Goal: Task Accomplishment & Management: Complete application form

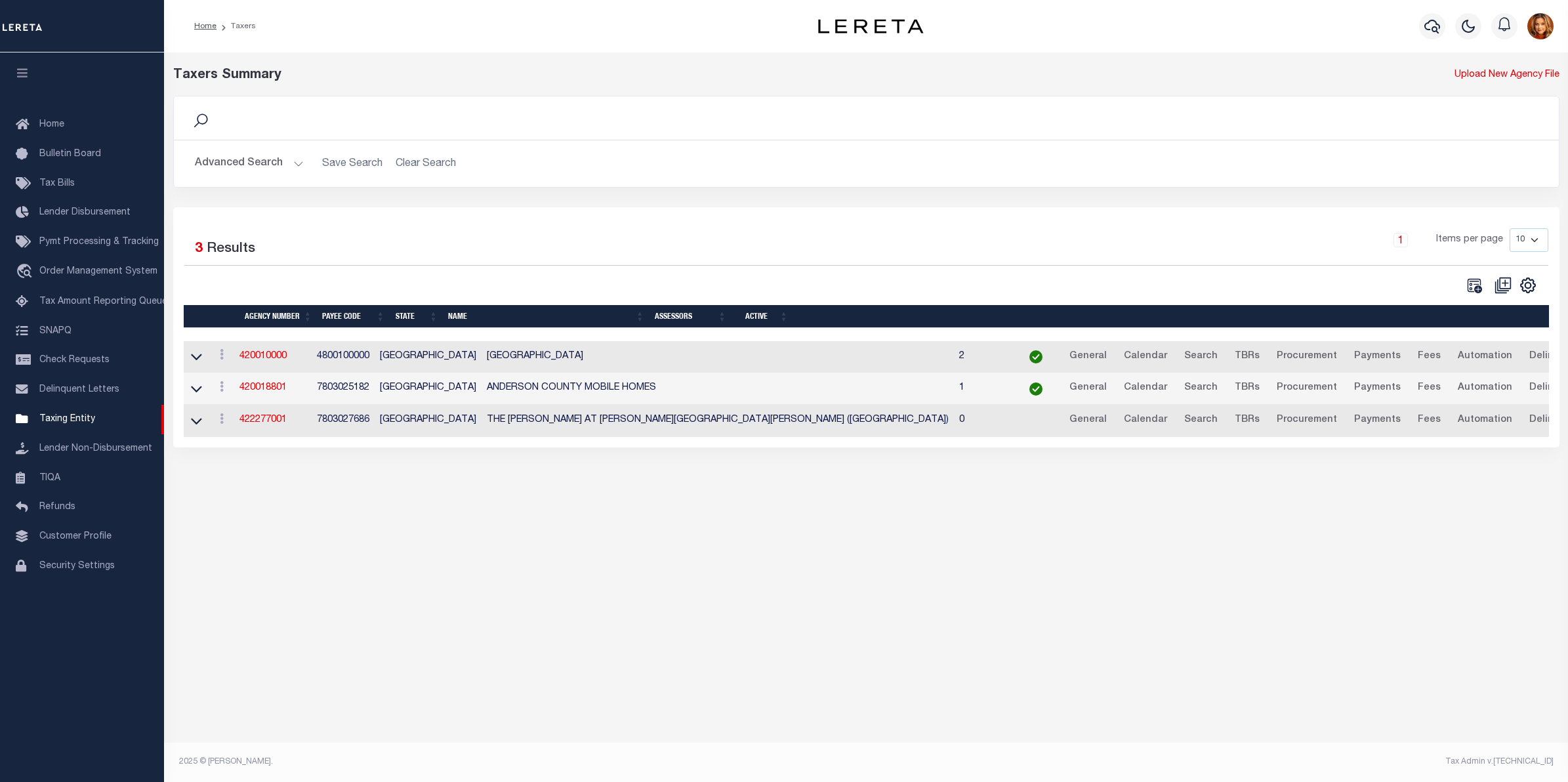
click at [234, 156] on button "Advanced Search" at bounding box center [249, 164] width 109 height 26
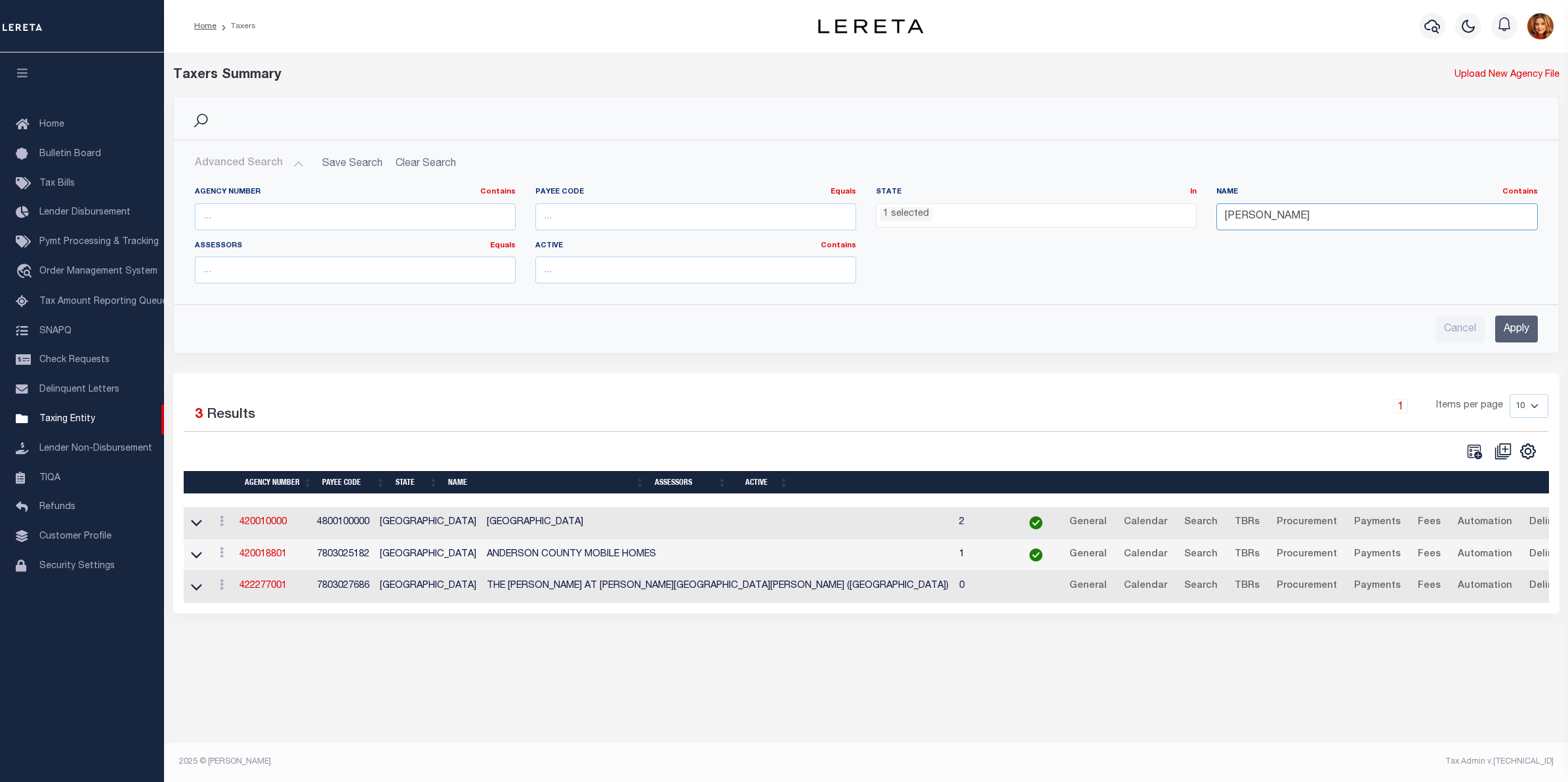
drag, startPoint x: 1278, startPoint y: 211, endPoint x: 1140, endPoint y: 212, distance: 138.0
click at [1140, 212] on div "Agency Number Contains Contains Is Payee Code Equals Equals Is Not Equal To Is …" at bounding box center [866, 240] width 1362 height 107
click at [1518, 328] on input "Apply" at bounding box center [1516, 329] width 42 height 27
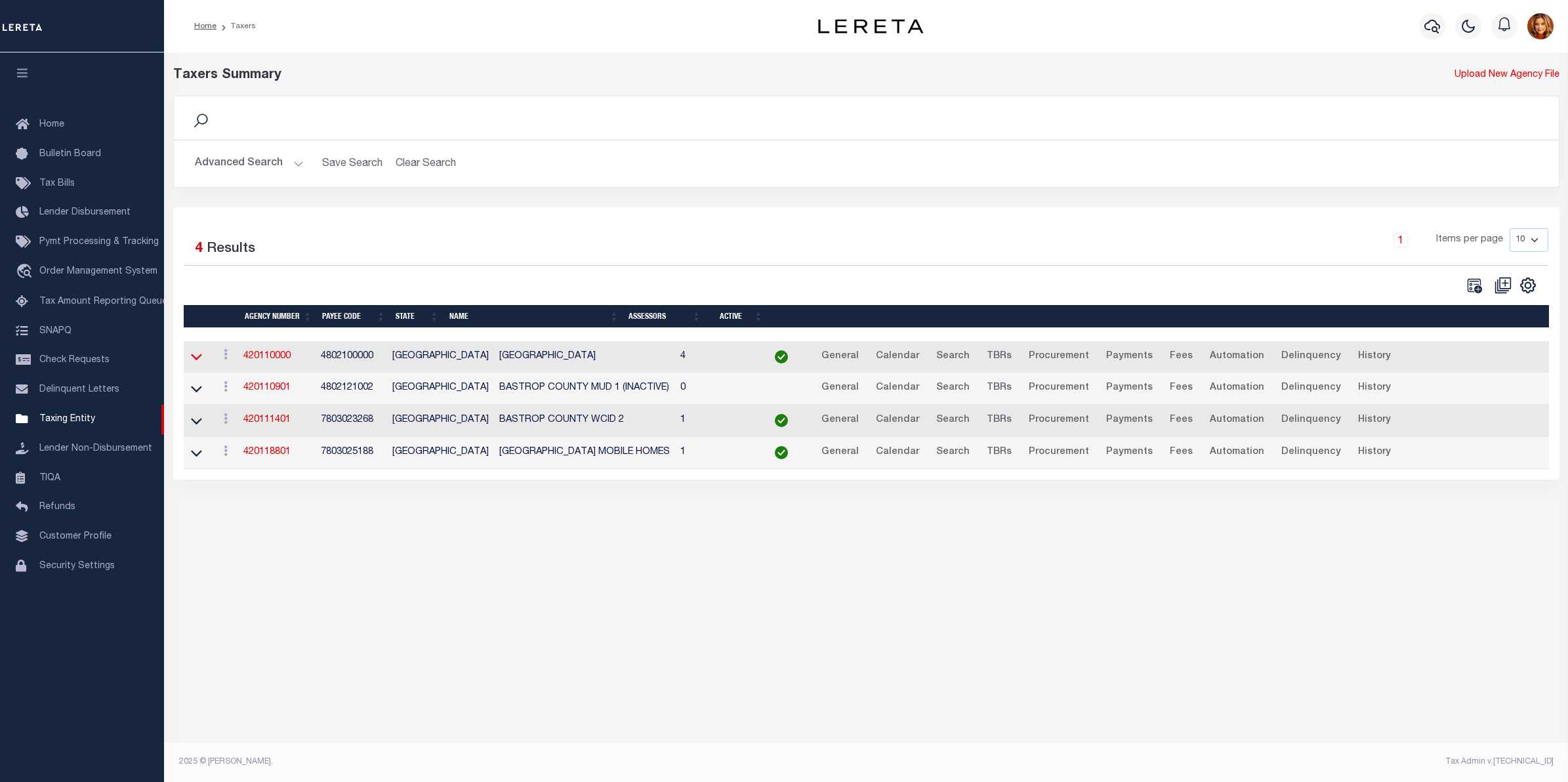
click at [196, 359] on icon at bounding box center [196, 356] width 11 height 14
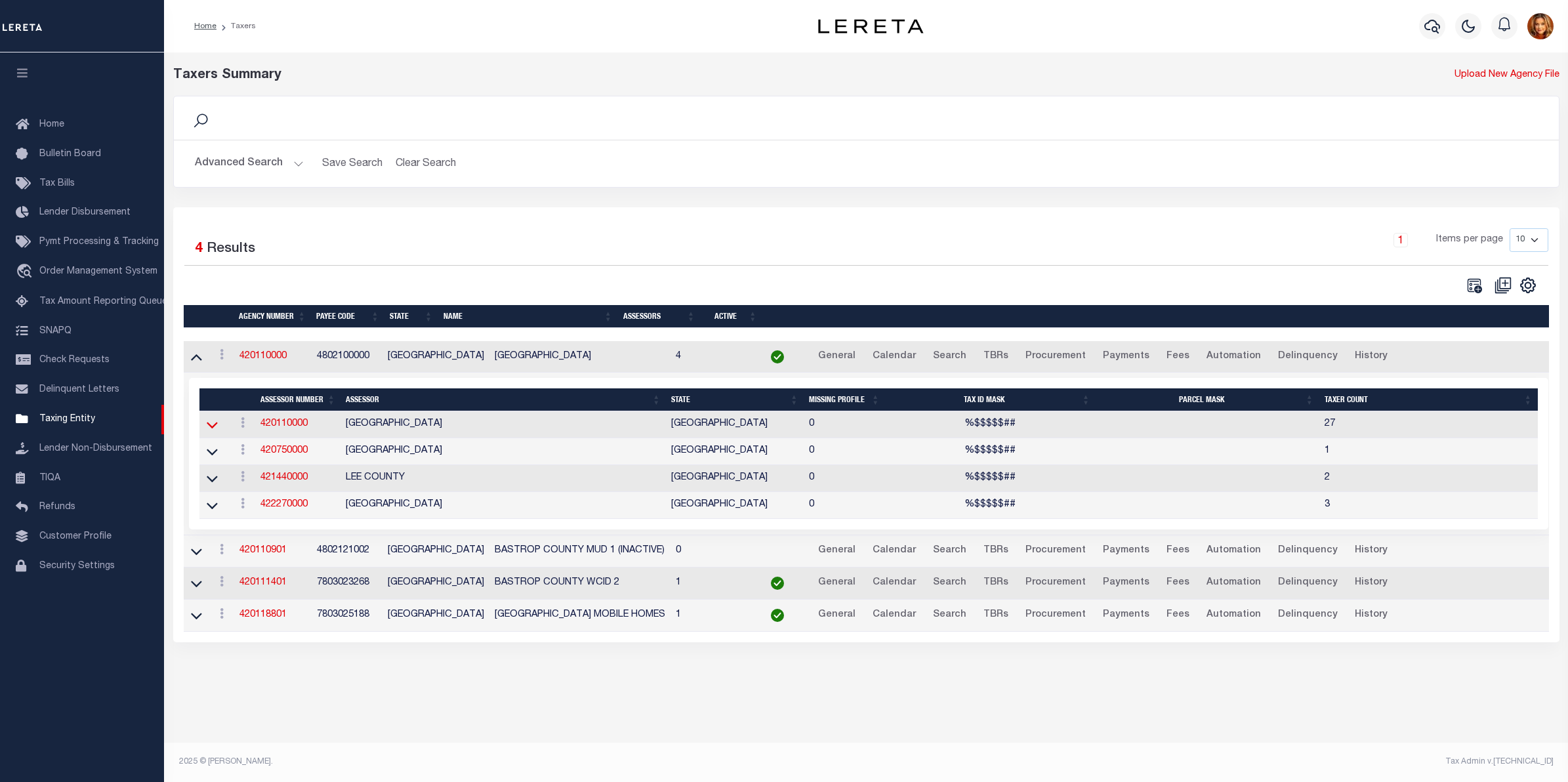
click at [214, 427] on icon at bounding box center [212, 424] width 11 height 14
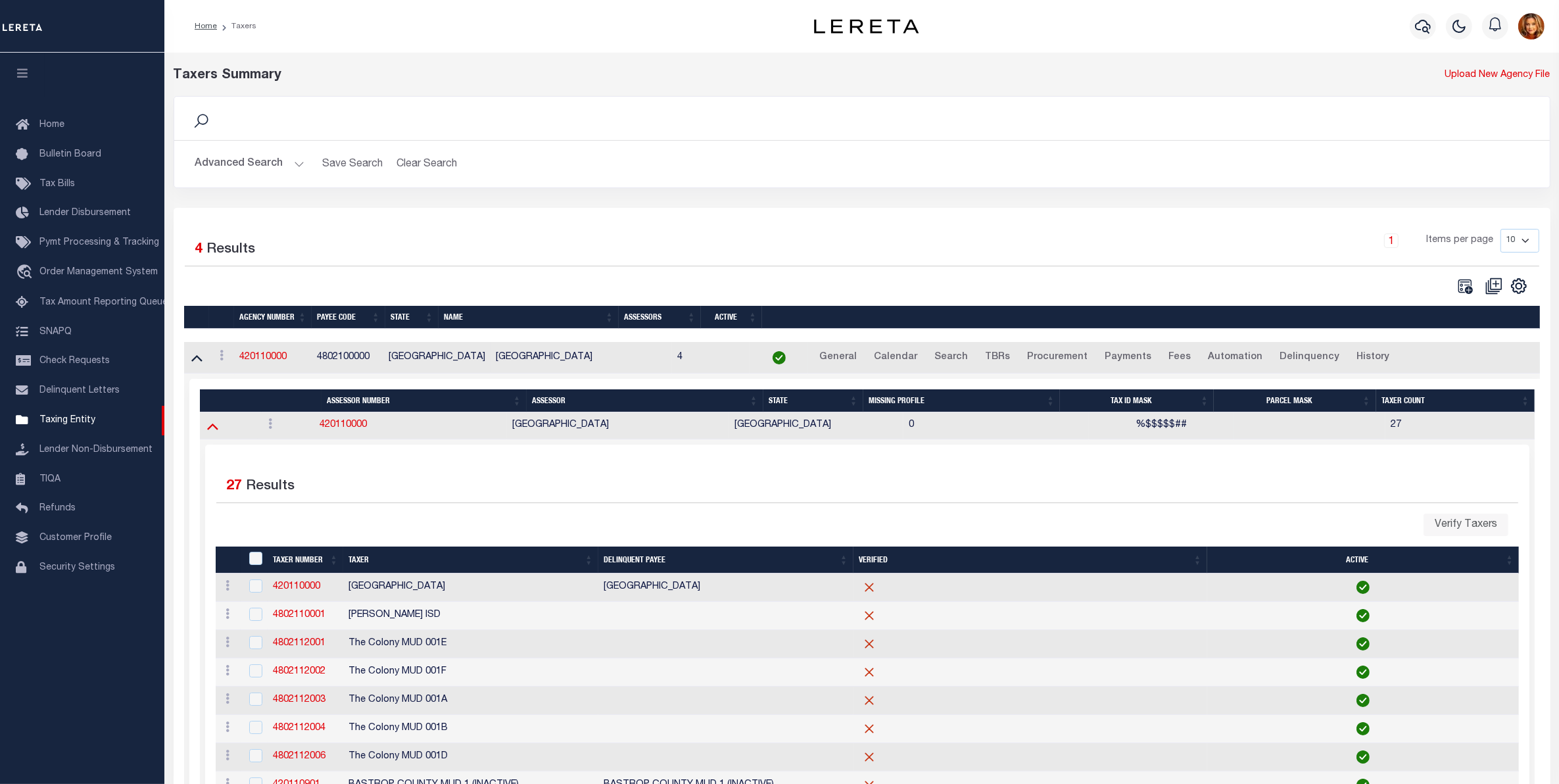
click at [208, 429] on icon at bounding box center [213, 425] width 11 height 14
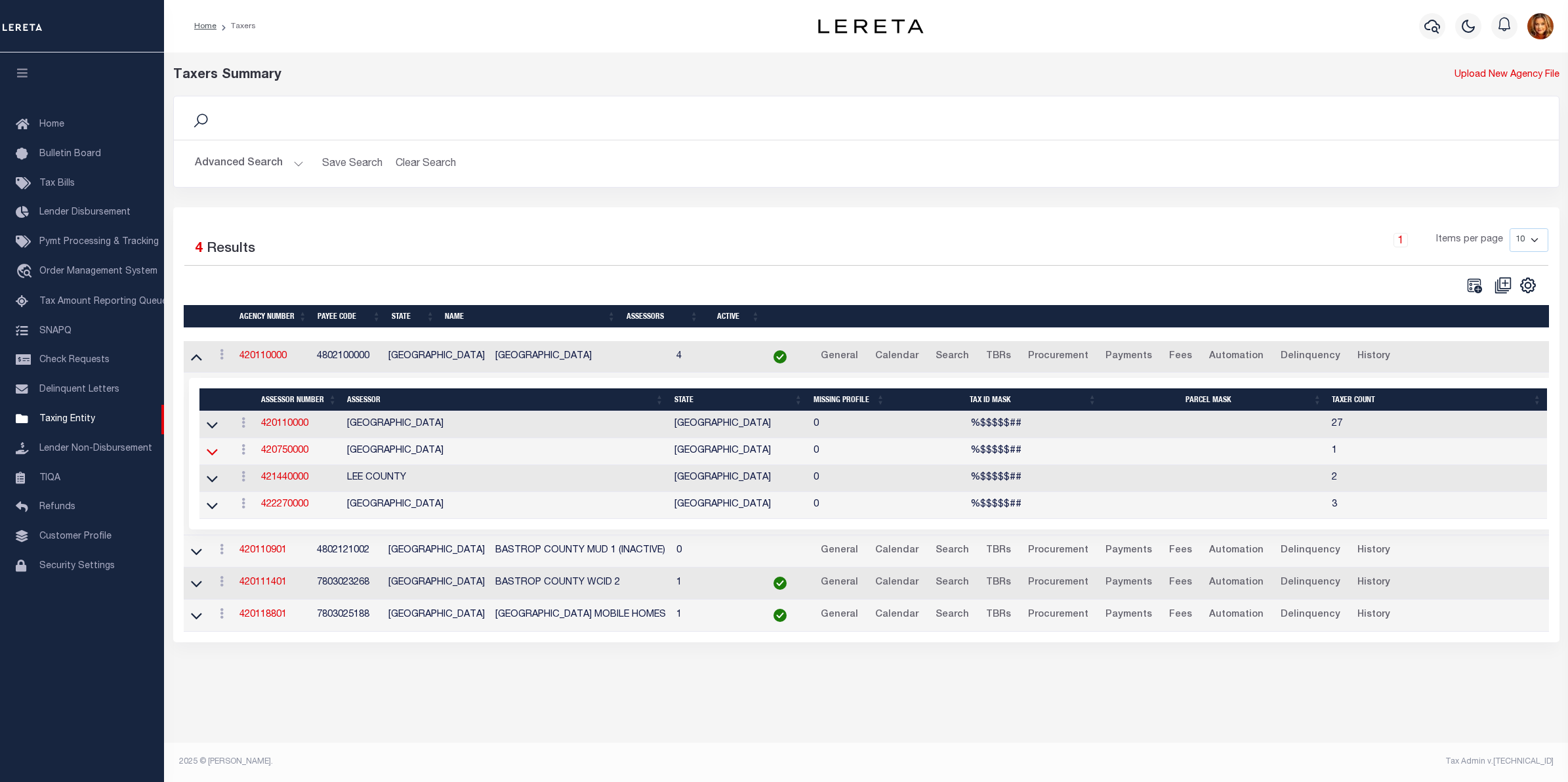
click at [211, 458] on icon at bounding box center [212, 451] width 11 height 14
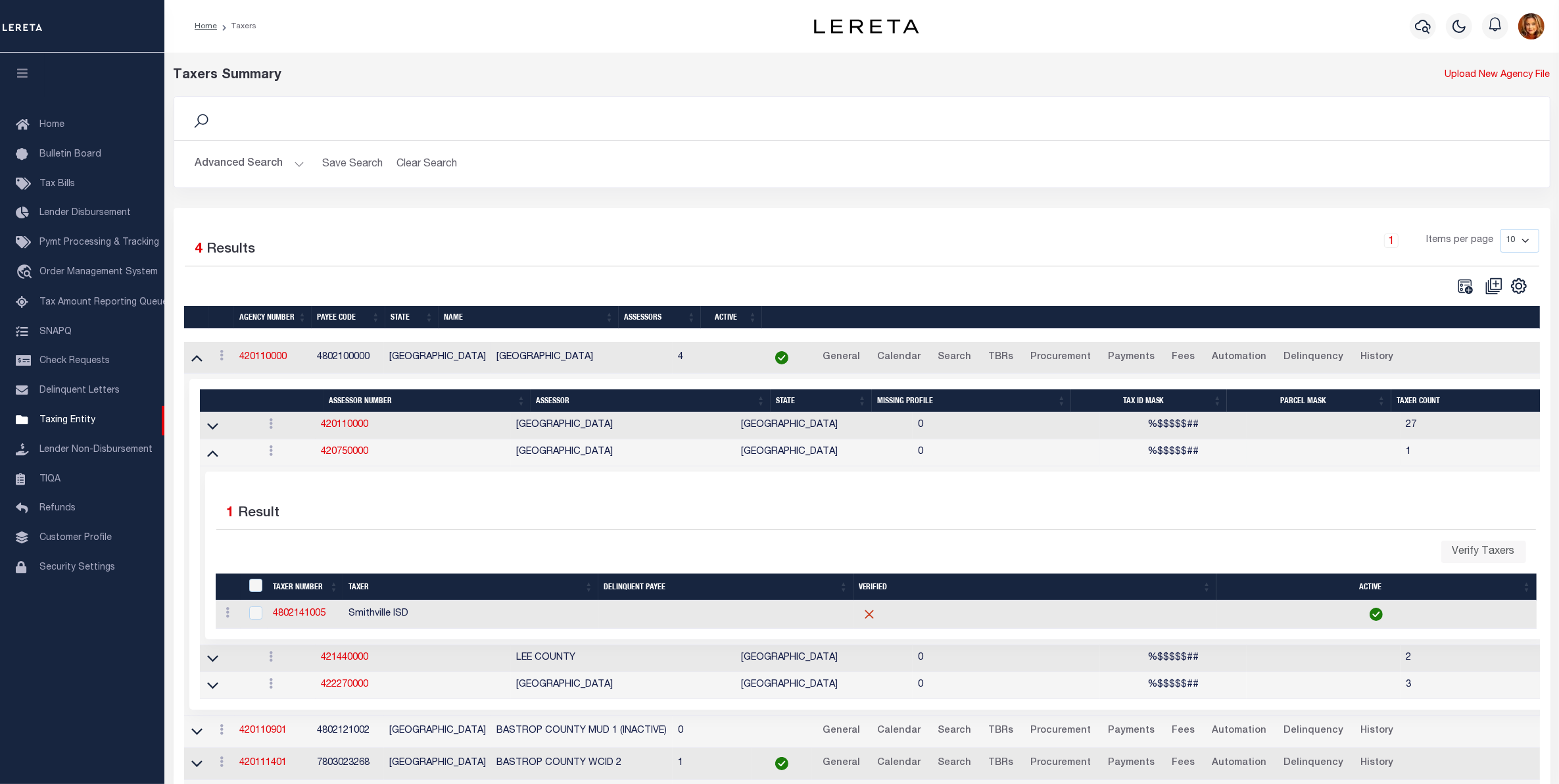
click at [219, 161] on button "Advanced Search" at bounding box center [250, 164] width 109 height 26
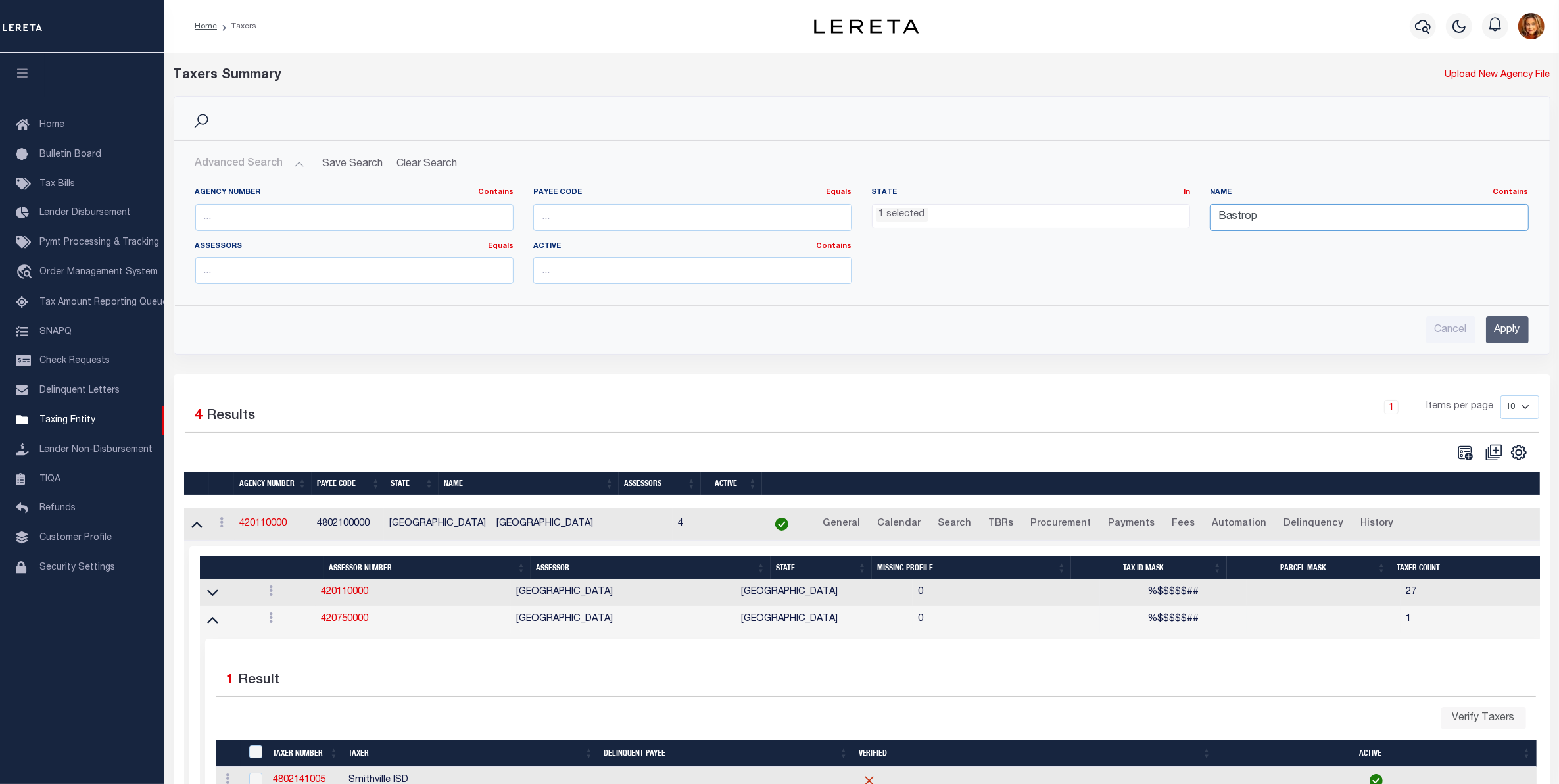
drag, startPoint x: 1266, startPoint y: 221, endPoint x: 1155, endPoint y: 218, distance: 111.0
click at [1155, 218] on div "Agency Number Contains Contains Is Payee Code Equals Equals Is Not Equal To Is …" at bounding box center [862, 241] width 1353 height 107
type input "Baylor"
click at [1510, 321] on input "Apply" at bounding box center [1507, 330] width 43 height 27
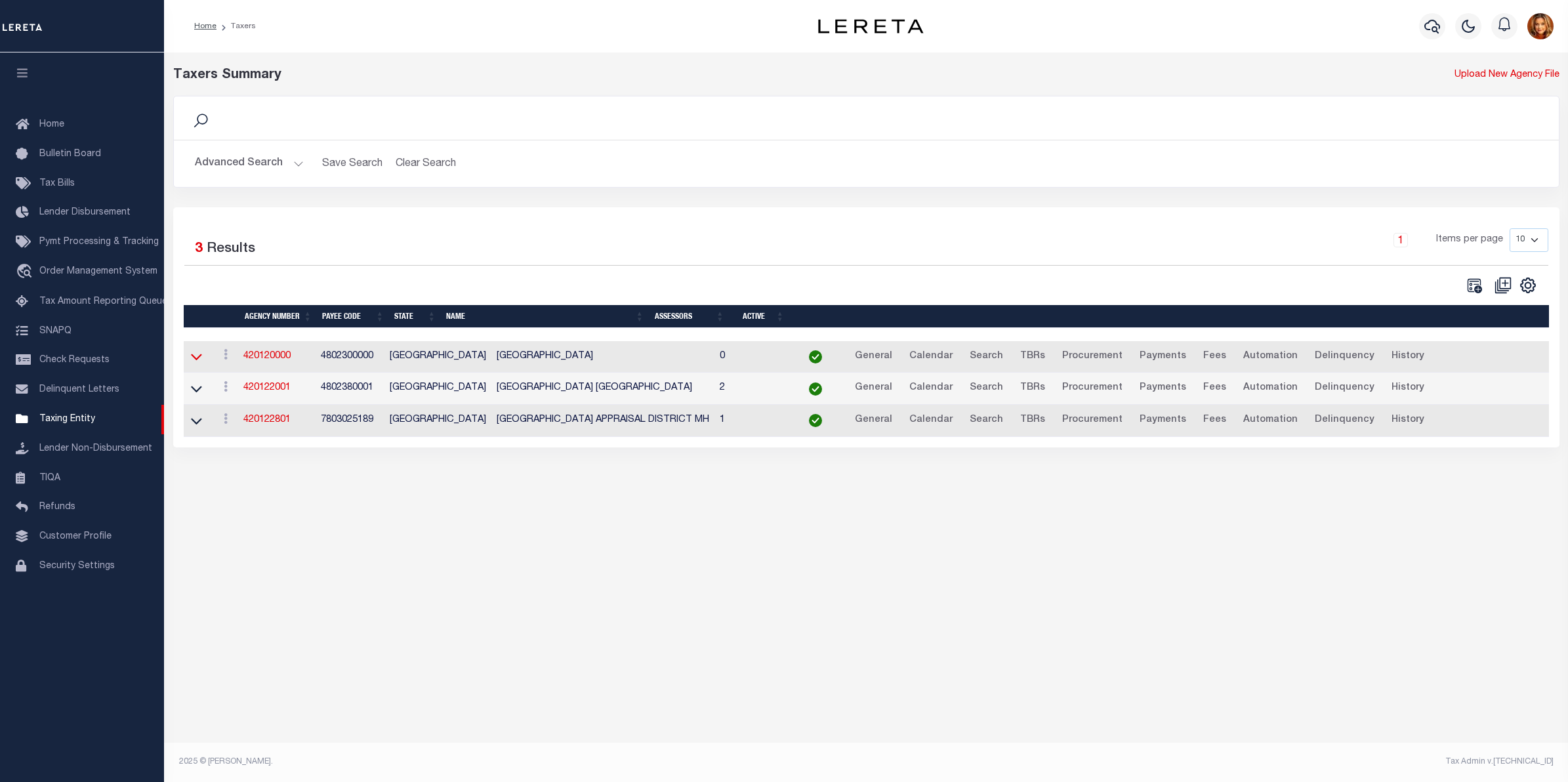
click at [192, 355] on icon at bounding box center [196, 356] width 11 height 14
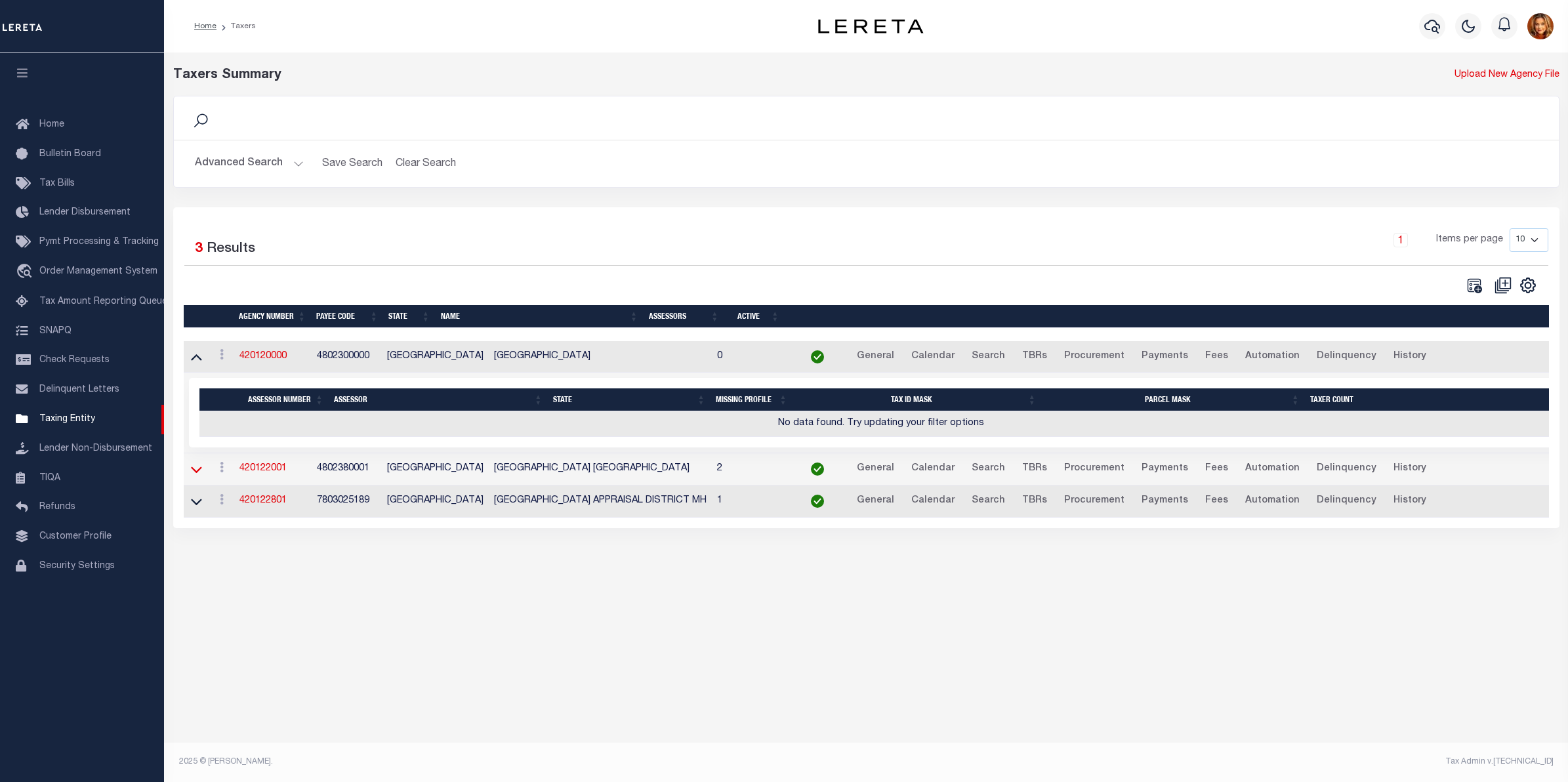
click at [194, 471] on icon at bounding box center [196, 469] width 11 height 14
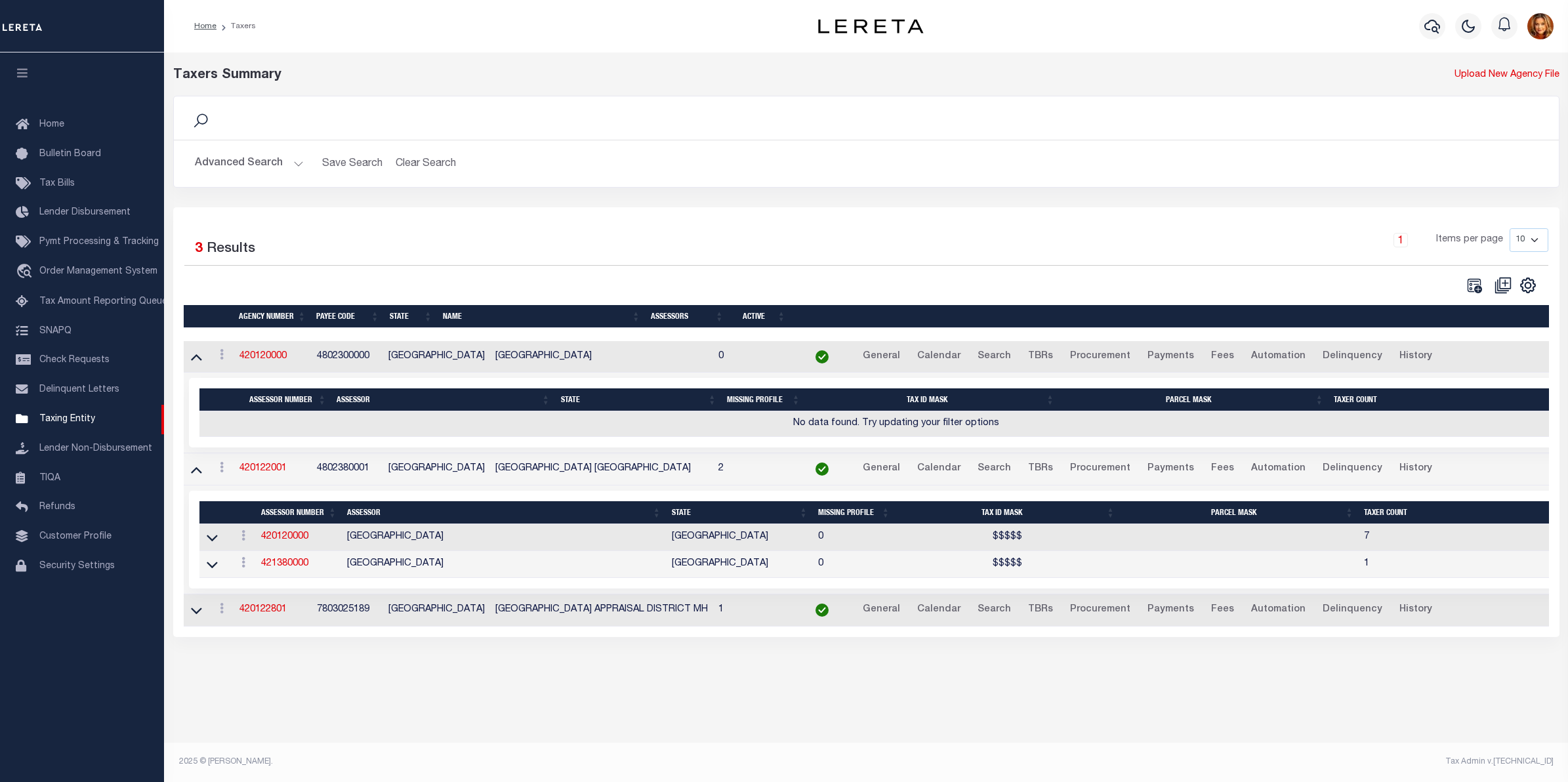
click at [194, 471] on icon at bounding box center [196, 469] width 11 height 14
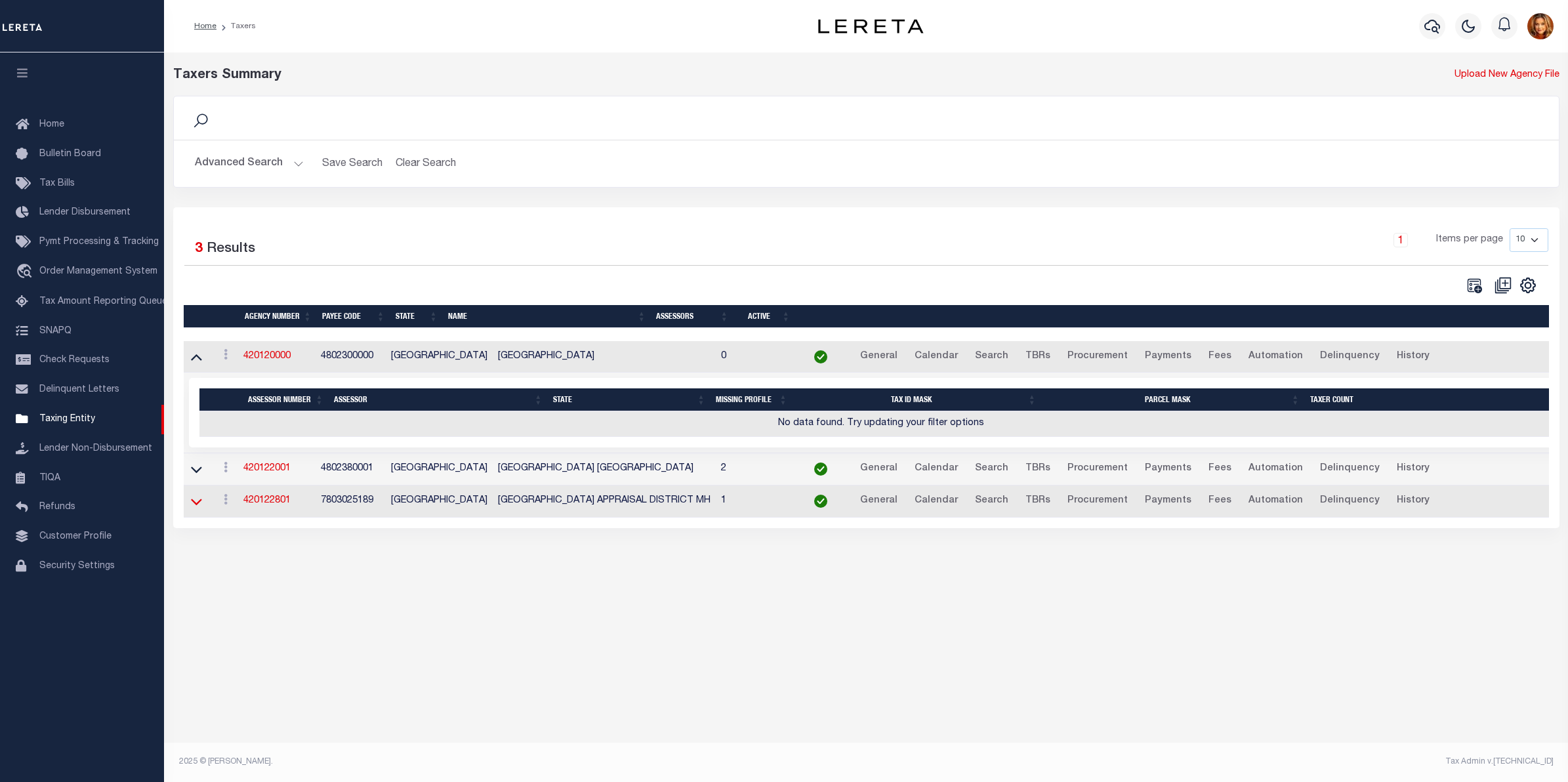
click at [194, 503] on icon at bounding box center [196, 501] width 11 height 14
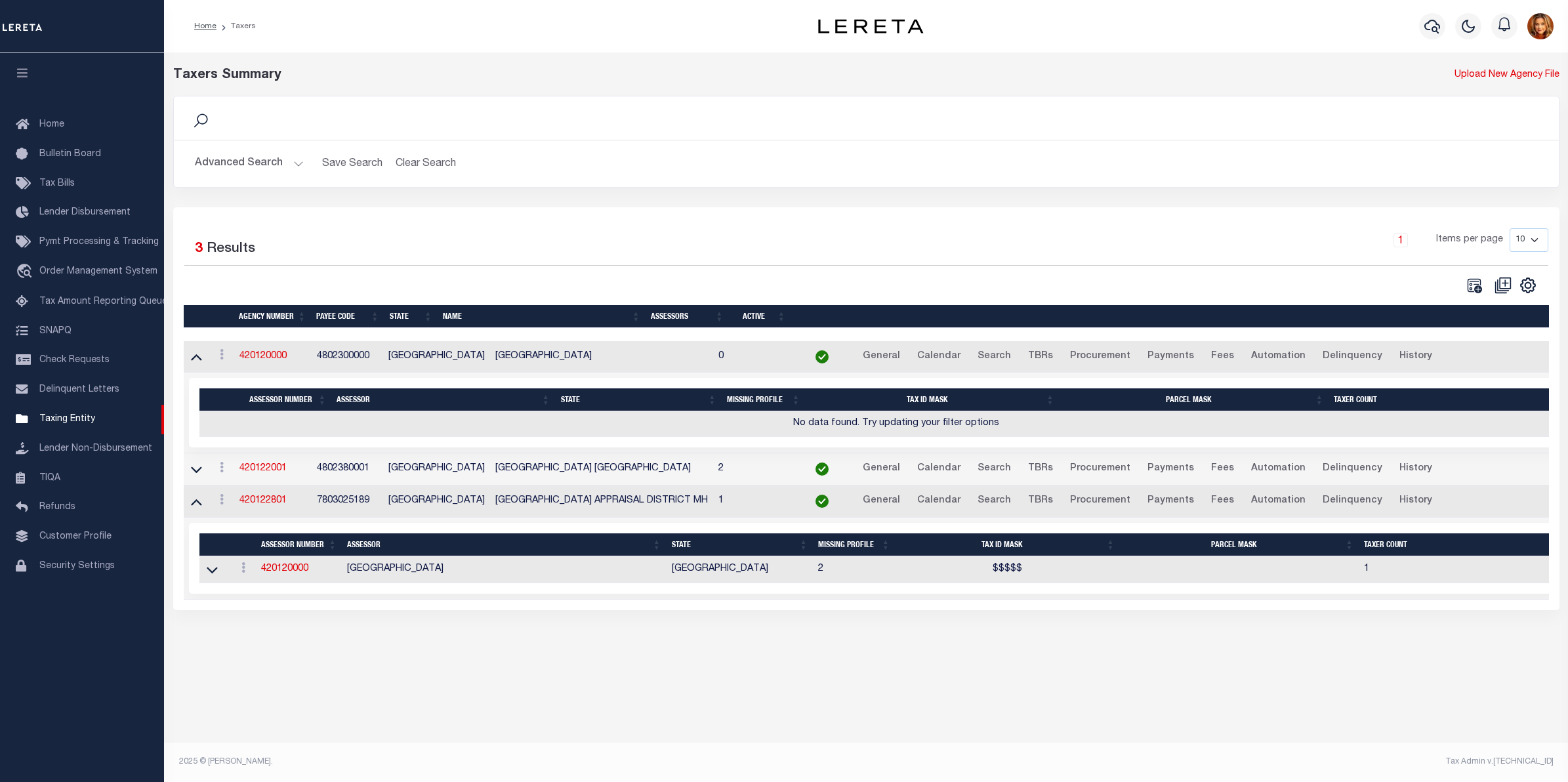
click at [194, 503] on icon at bounding box center [196, 501] width 11 height 14
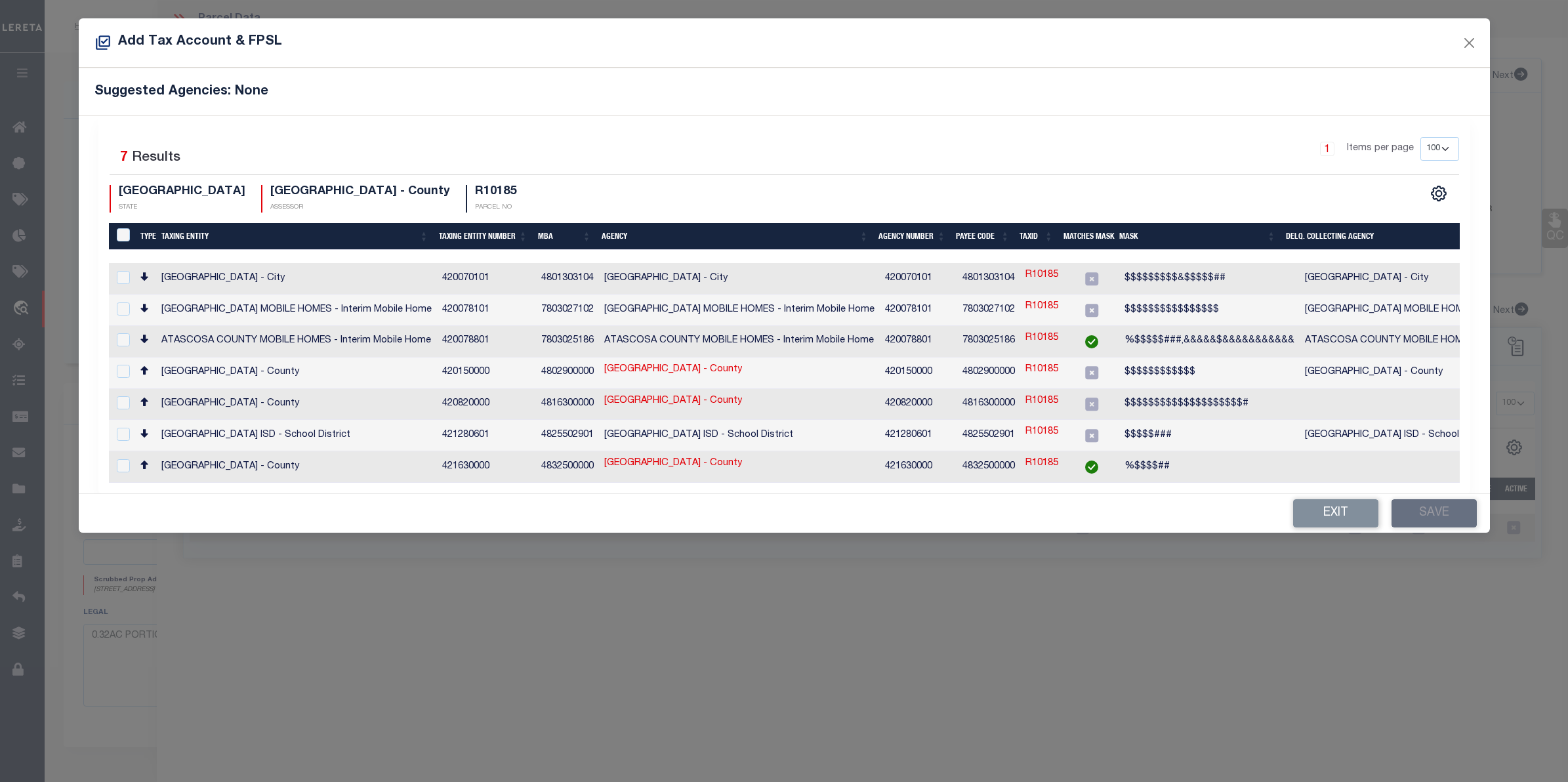
select select "[GEOGRAPHIC_DATA]"
select select "200"
select select "100"
select select "10645"
select select "3946"
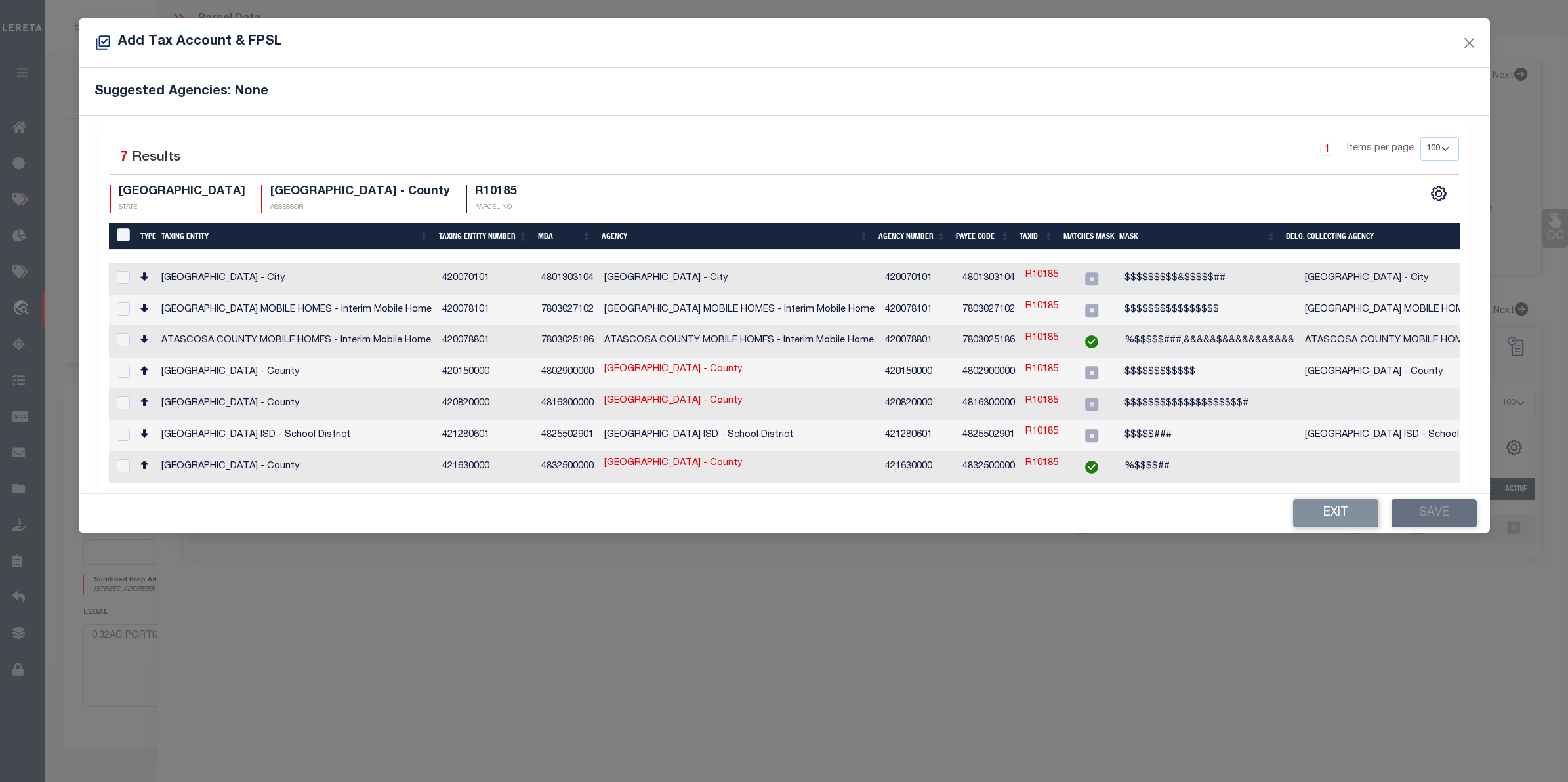
select select "400"
select select "NonEscrow"
select select "100"
click at [1316, 514] on button "Exit" at bounding box center [1335, 513] width 86 height 28
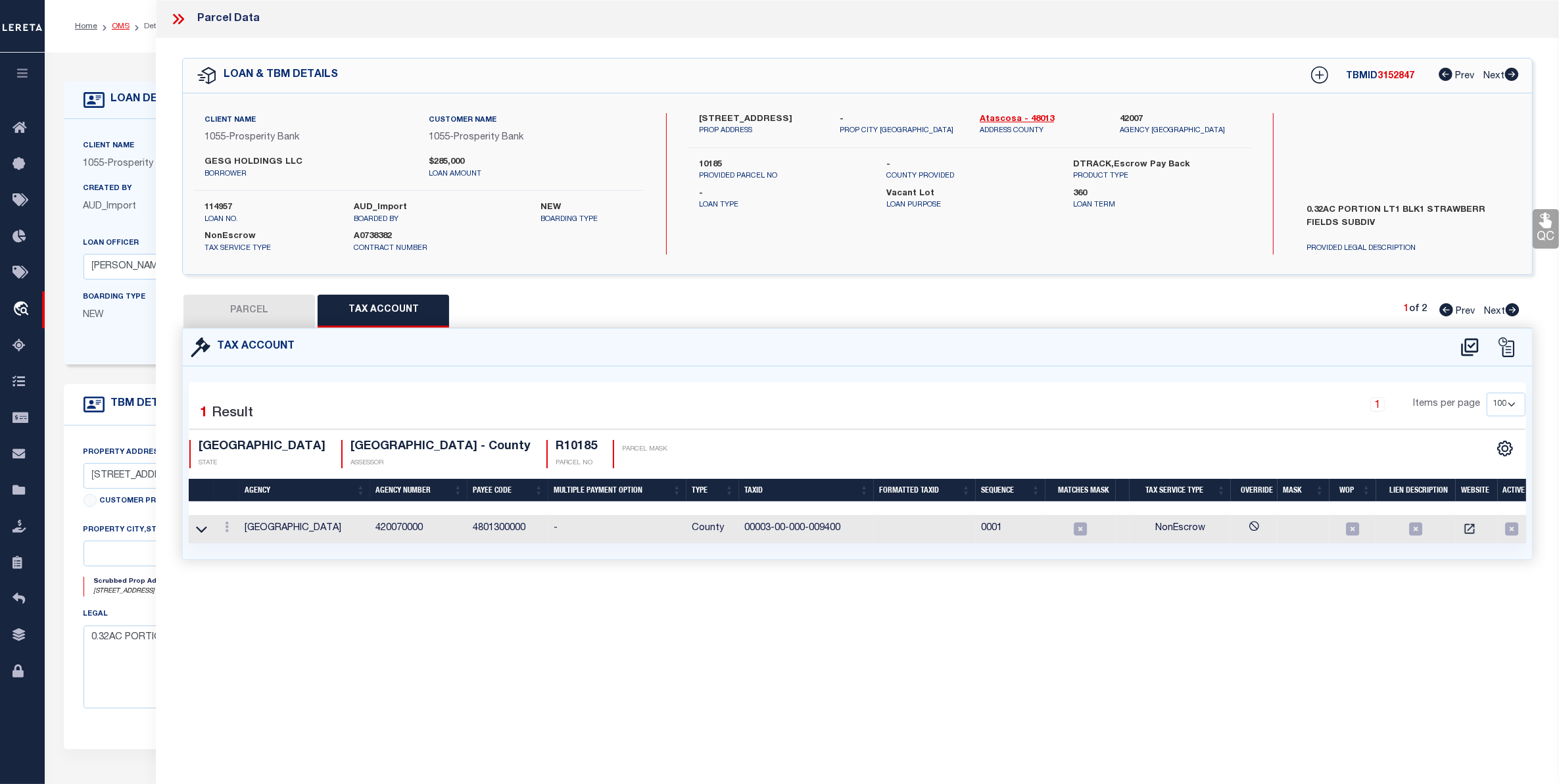
click at [116, 25] on link "OMS" at bounding box center [120, 27] width 18 height 8
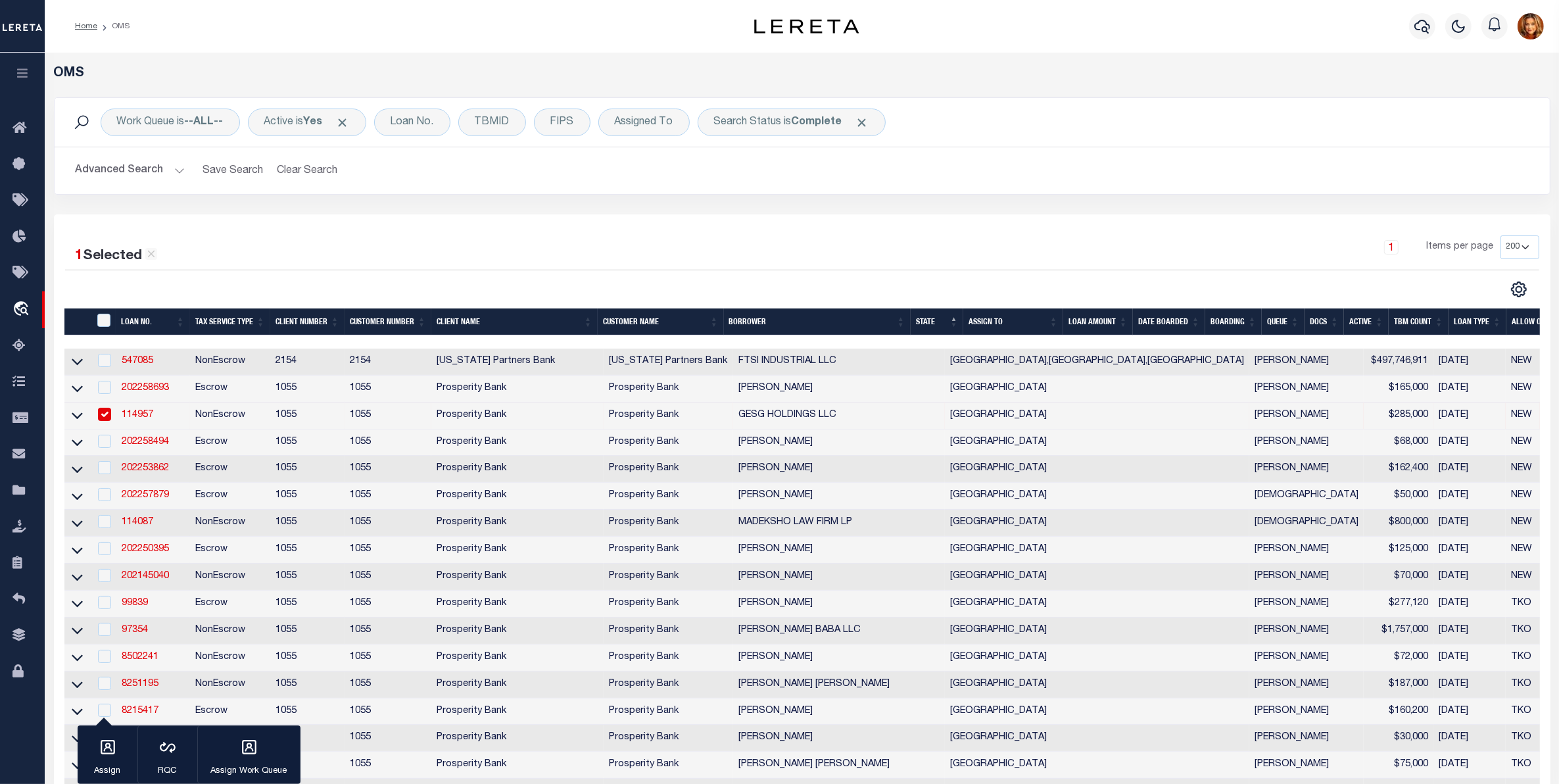
click at [126, 167] on button "Advanced Search" at bounding box center [130, 170] width 109 height 26
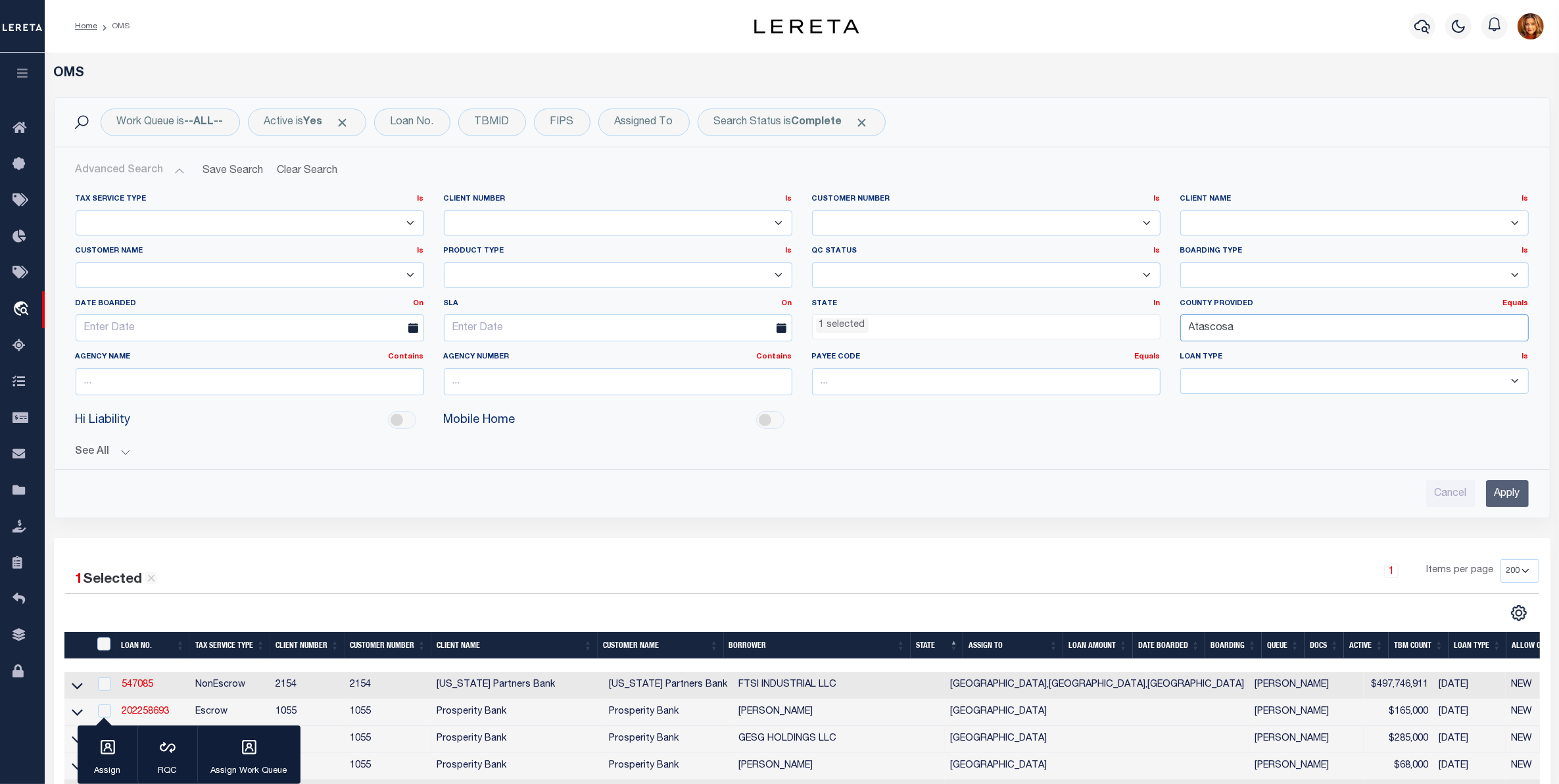
drag, startPoint x: 1247, startPoint y: 326, endPoint x: 1070, endPoint y: 327, distance: 177.0
click at [1070, 327] on div "Tax Service Type Is Is Contains Escrow NonEscrow Client Number Is Is Contains 1…" at bounding box center [802, 300] width 1473 height 212
type input "U"
click at [1218, 351] on div "Austin" at bounding box center [1354, 355] width 347 height 21
type input "Austin"
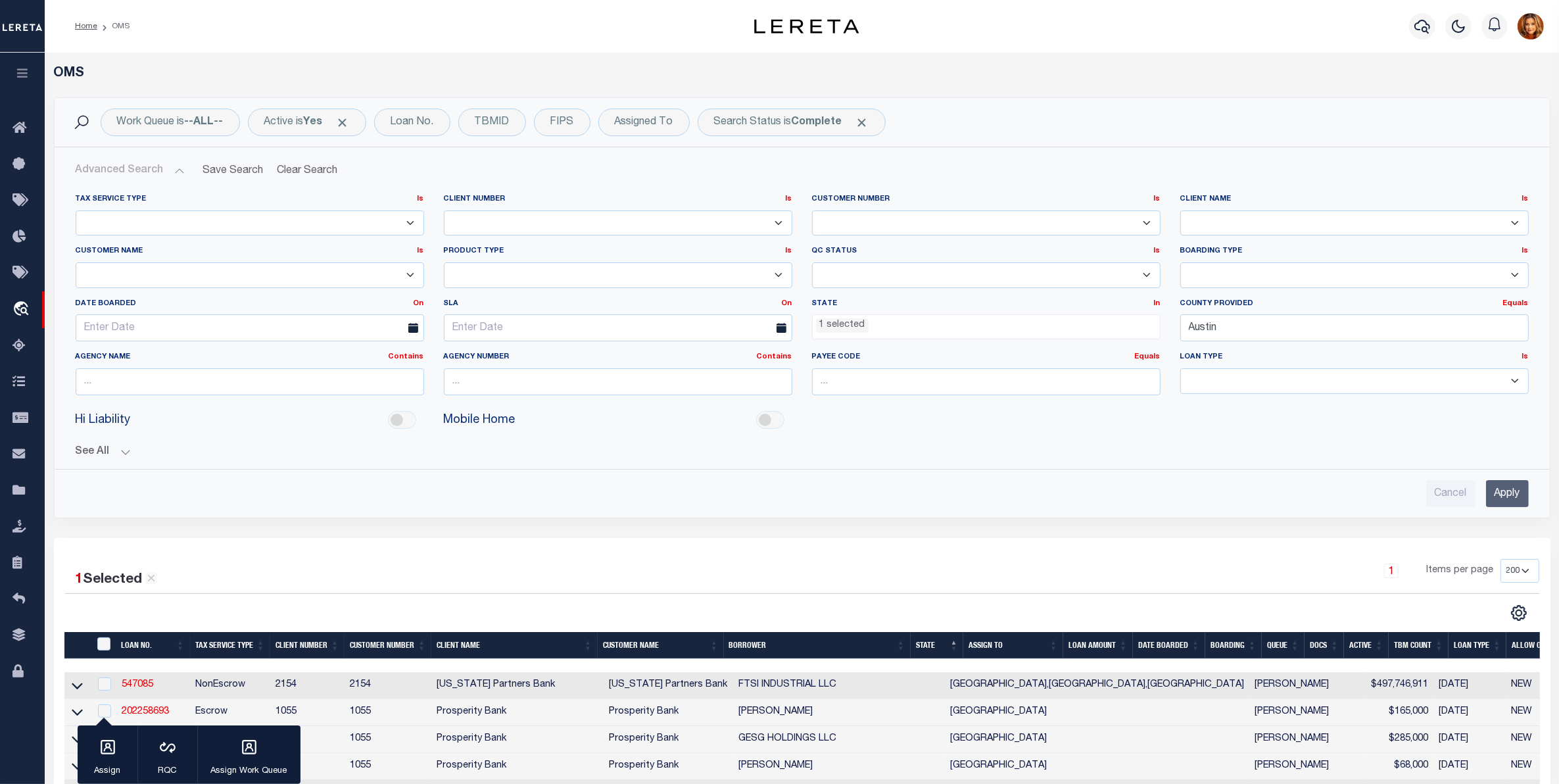
click at [1503, 500] on input "Apply" at bounding box center [1507, 493] width 43 height 27
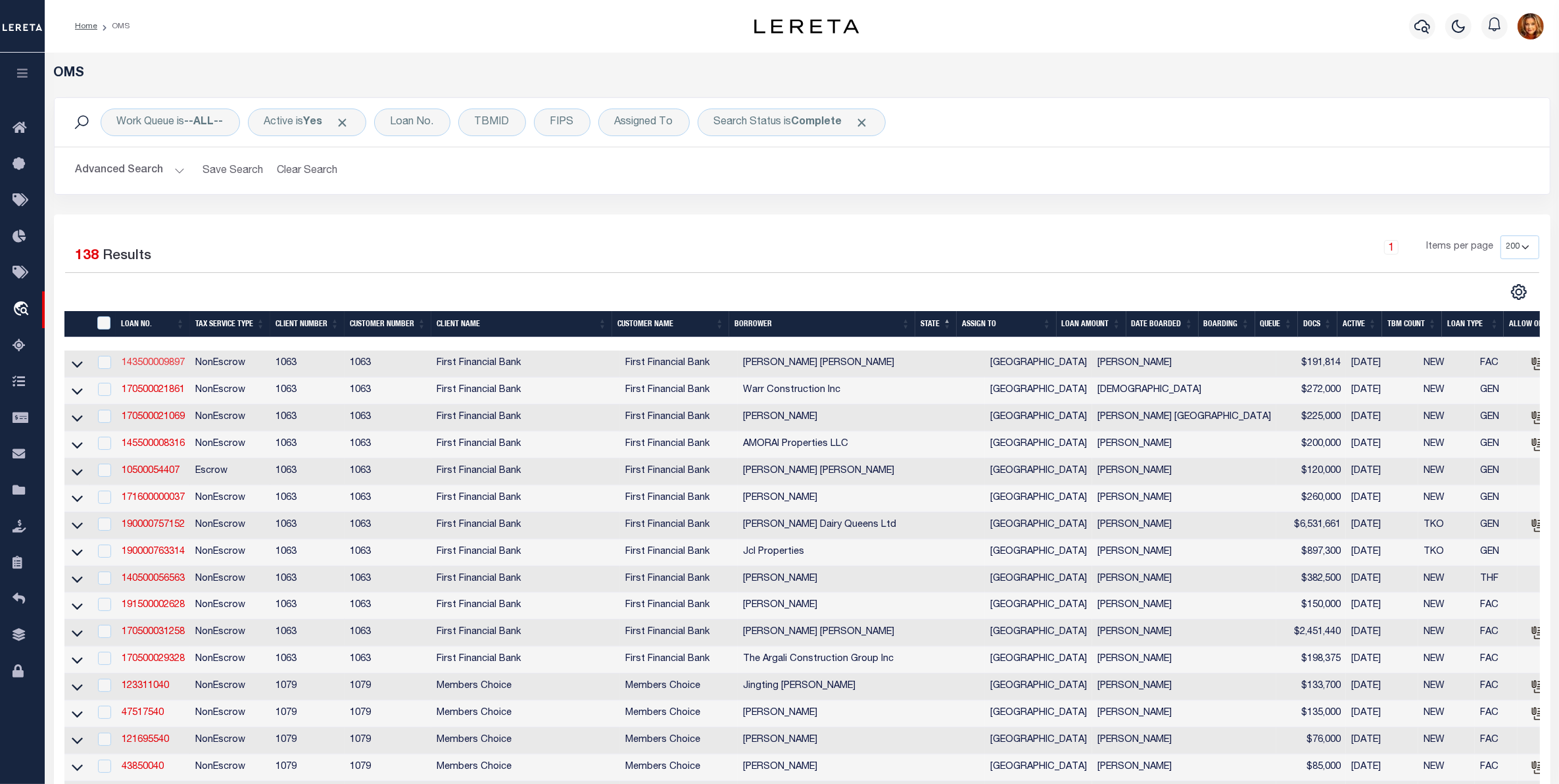
click at [138, 365] on link "143500009897" at bounding box center [153, 363] width 63 height 9
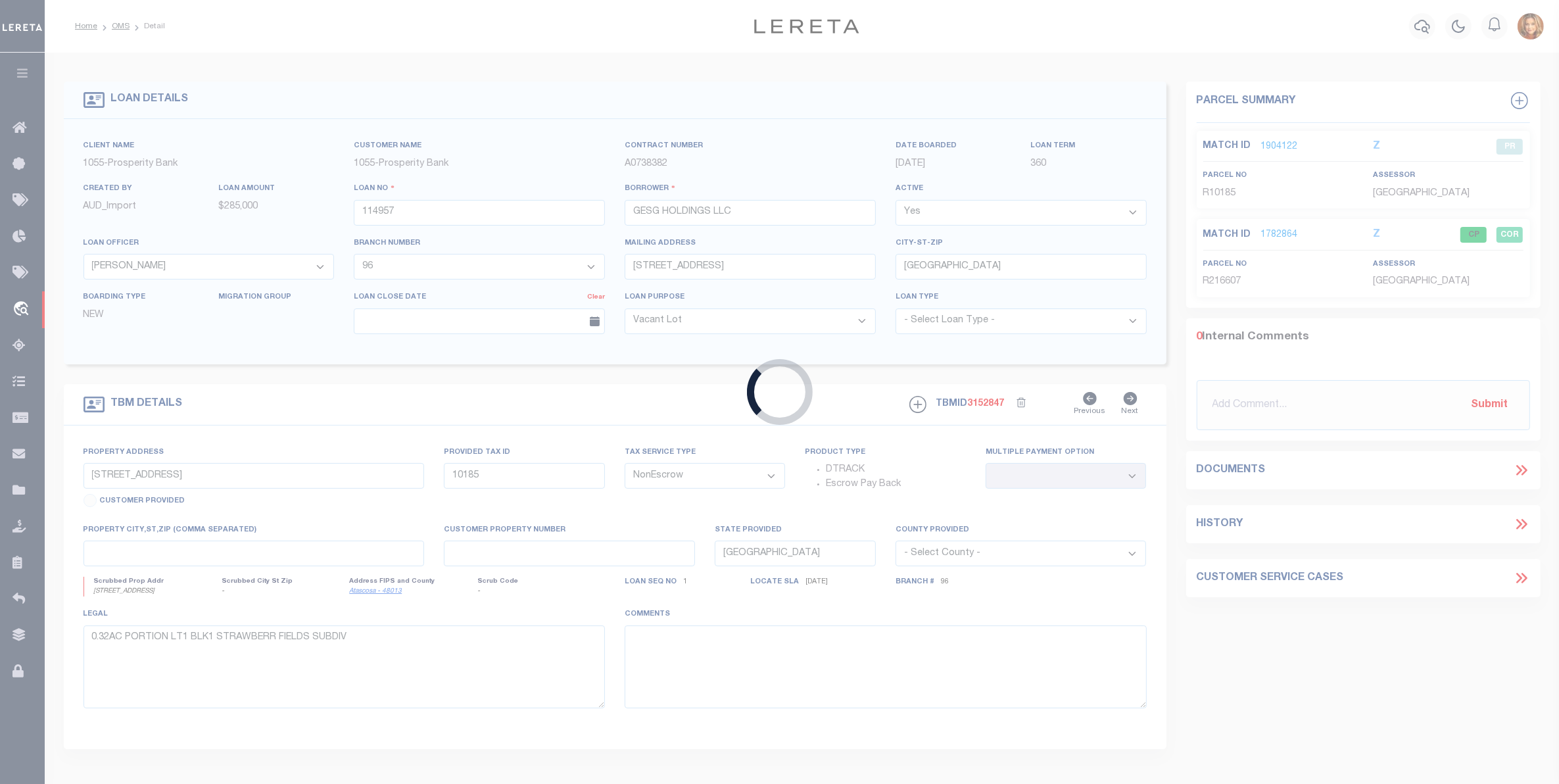
type input "143500009897"
type input "[PERSON_NAME] [PERSON_NAME]"
select select
select select "100"
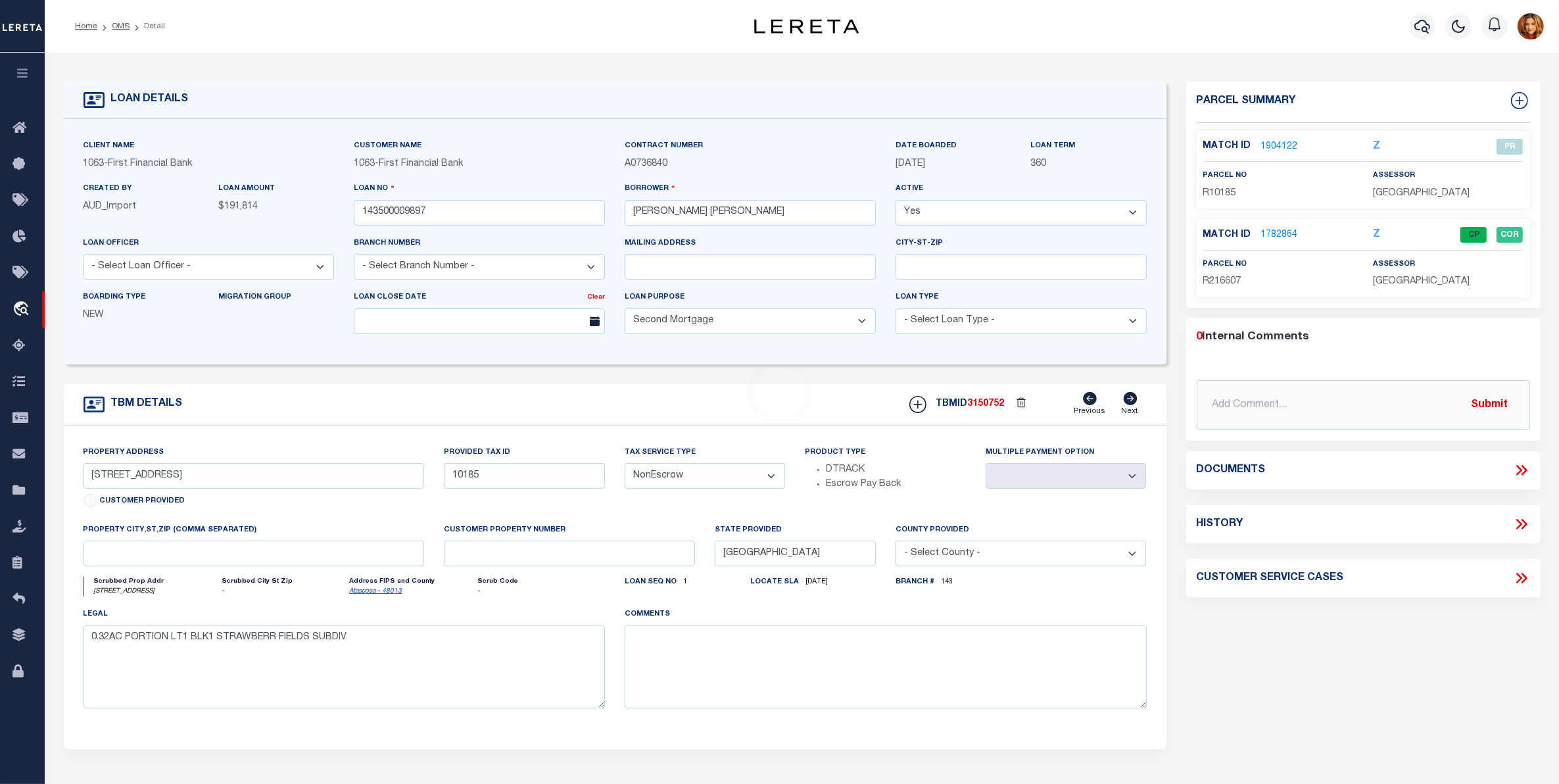
type input "PARCEL B FM 2502"
select select
type input "[GEOGRAPHIC_DATA] TX 774180000"
select select
select select "92683"
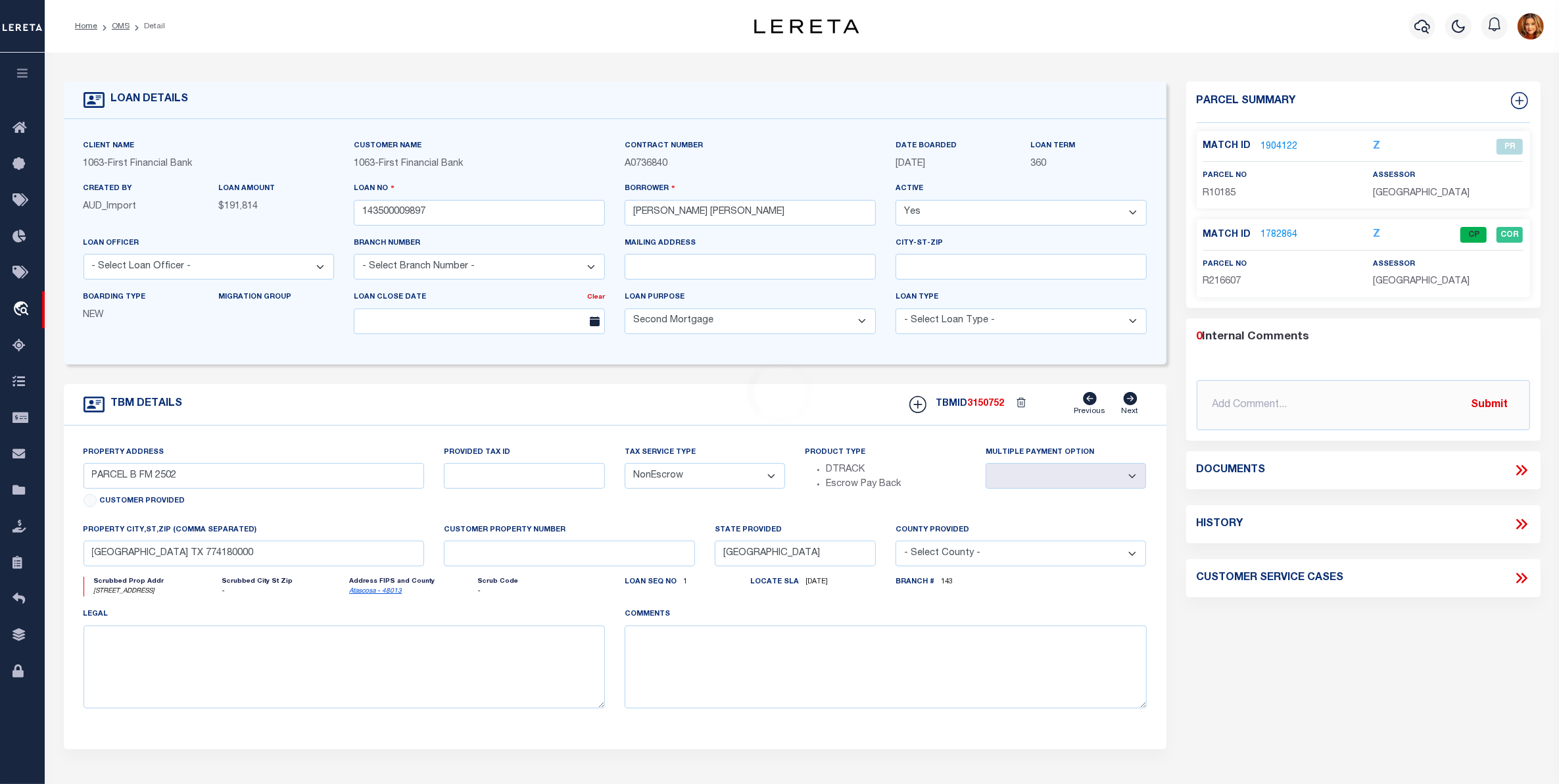
select select "794"
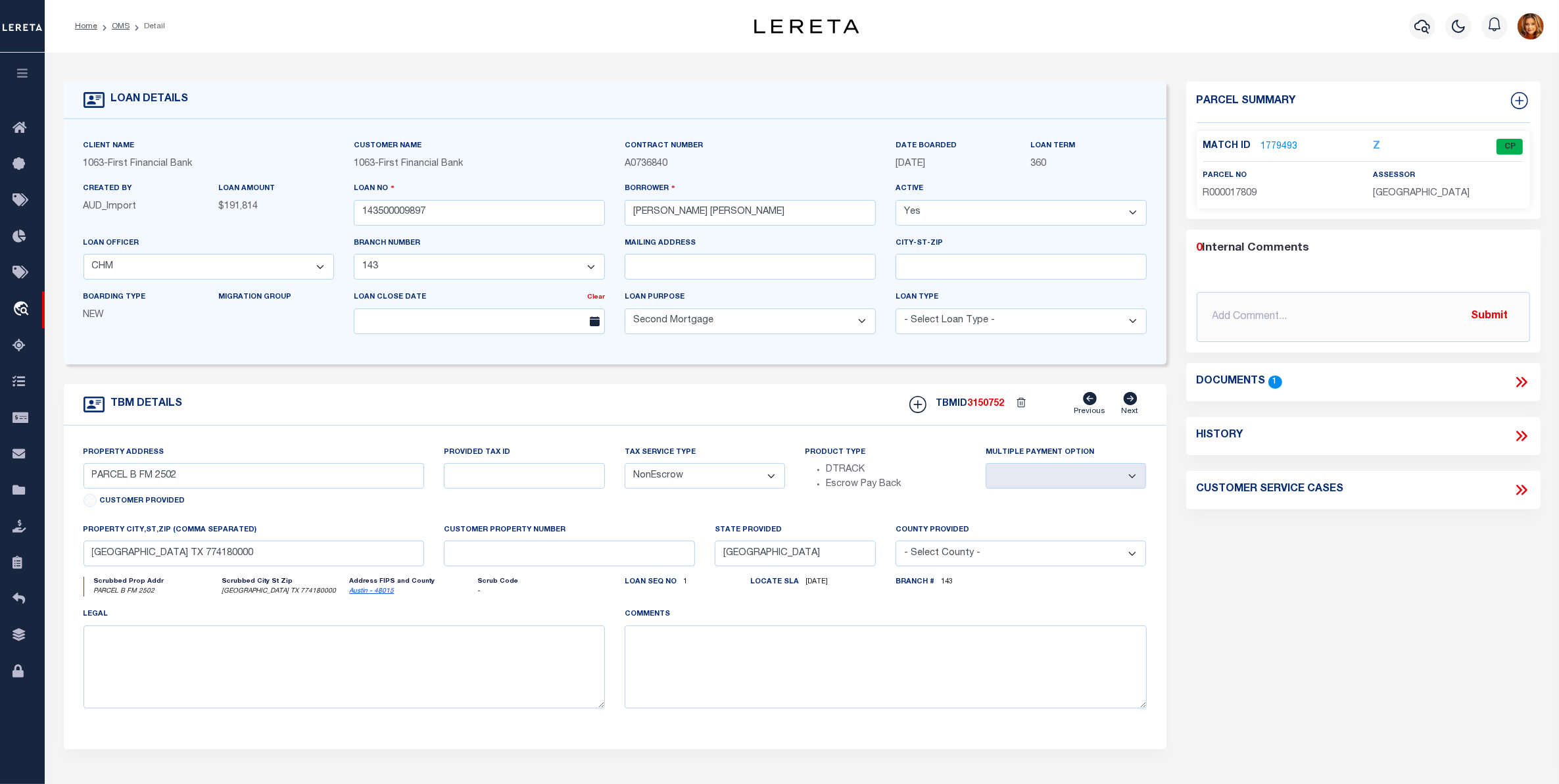
click at [1279, 146] on link "1779493" at bounding box center [1279, 147] width 37 height 14
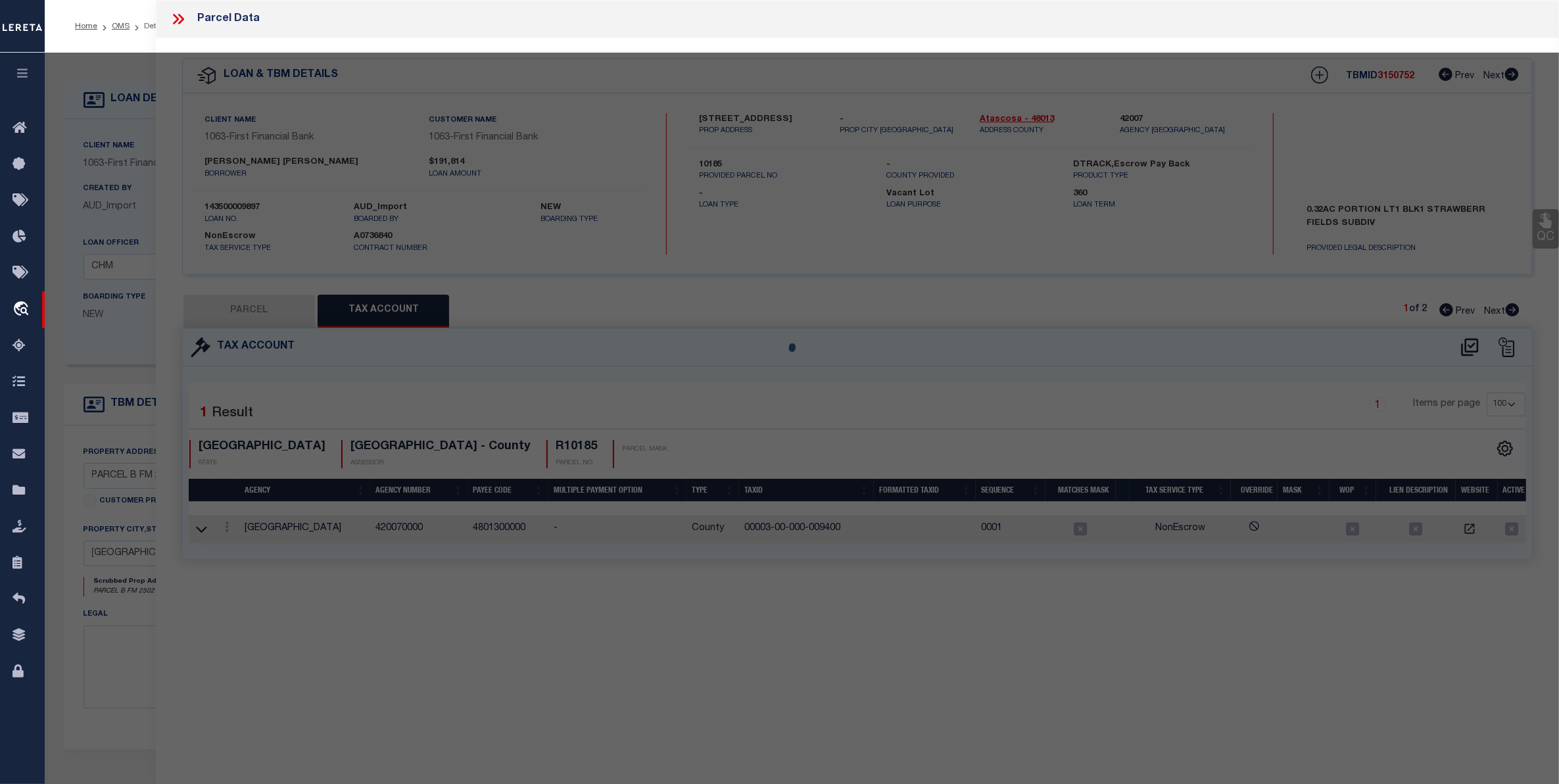
select select "AS"
checkbox input "false"
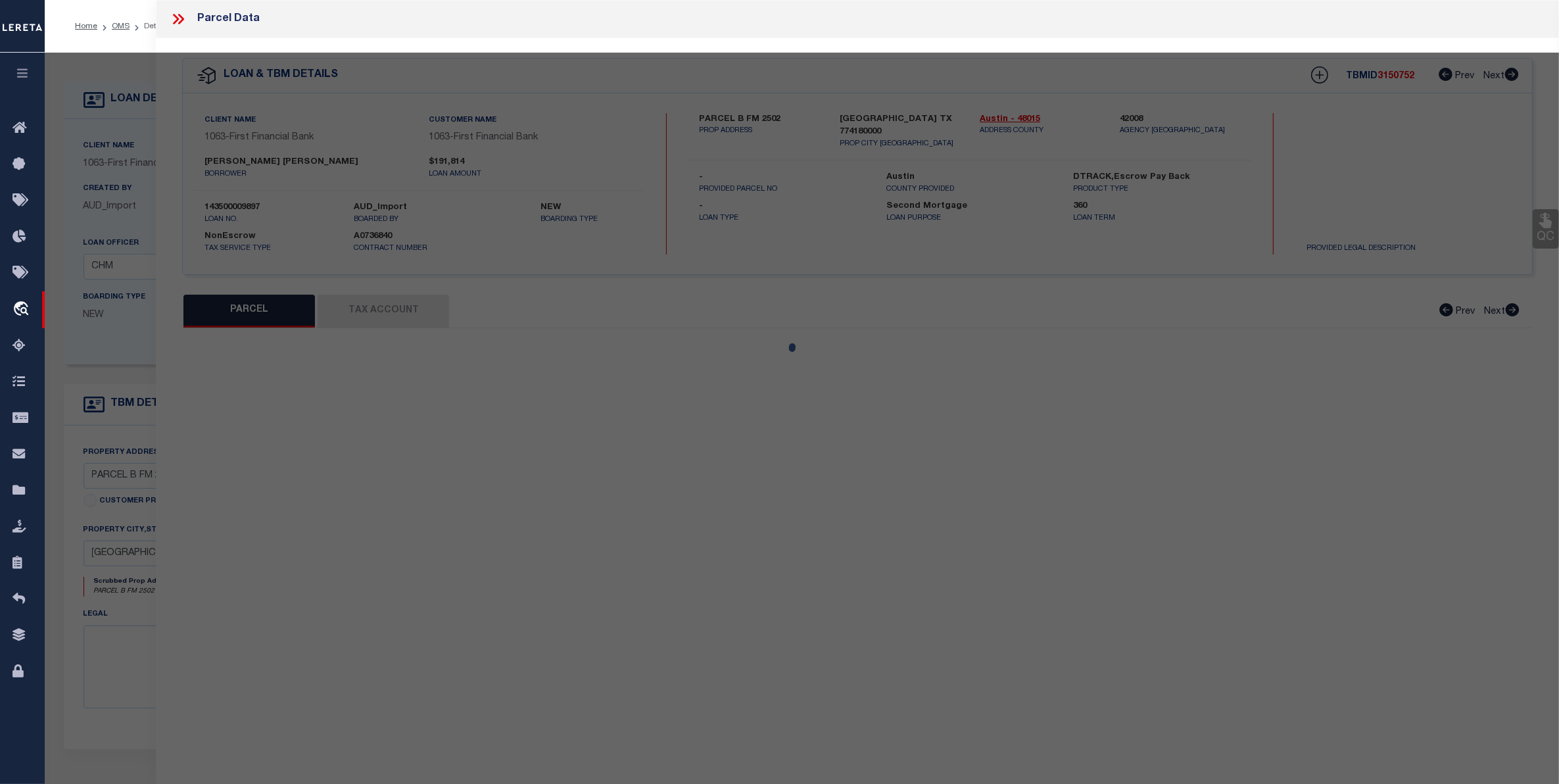
select select "CP"
type input "[PERSON_NAME] & [PERSON_NAME]"
select select
type input "[STREET_ADDRESS]"
type input "[GEOGRAPHIC_DATA] TX 77418"
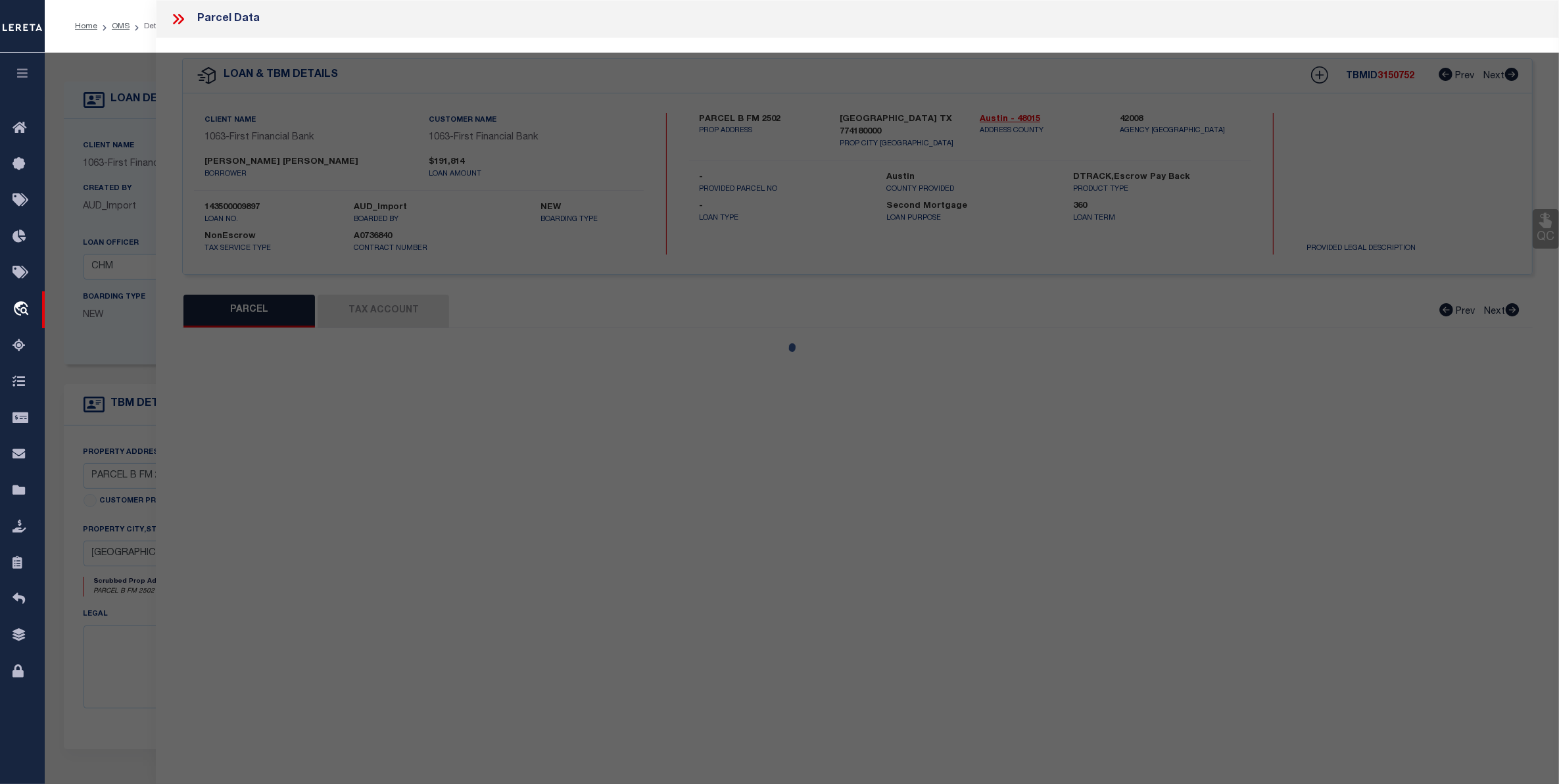
type textarea "A034 [PERSON_NAME]"
type textarea "MMC Reviewed on [DATE] and still a parent parcel."
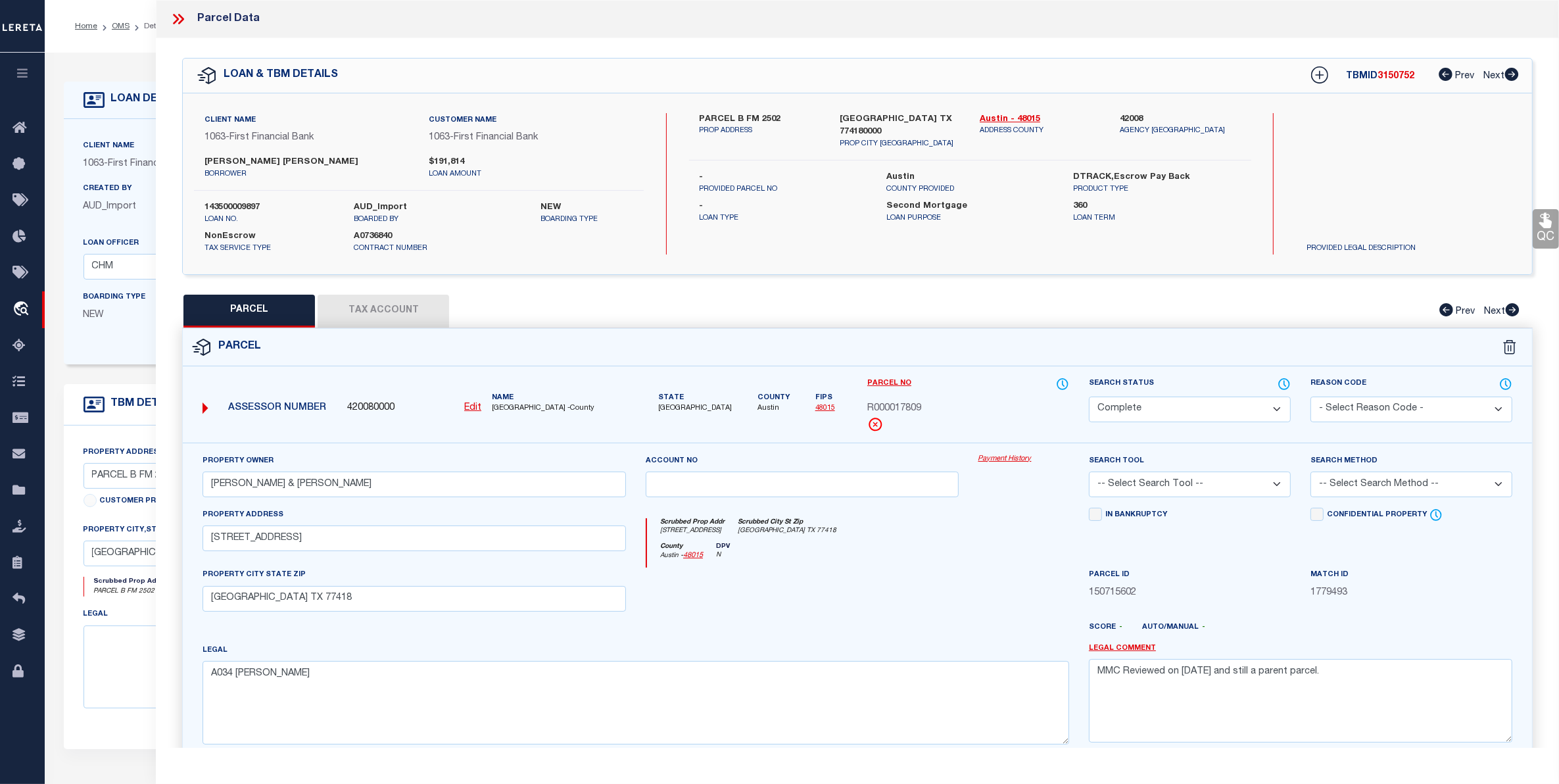
click at [375, 309] on button "Tax Account" at bounding box center [383, 310] width 132 height 33
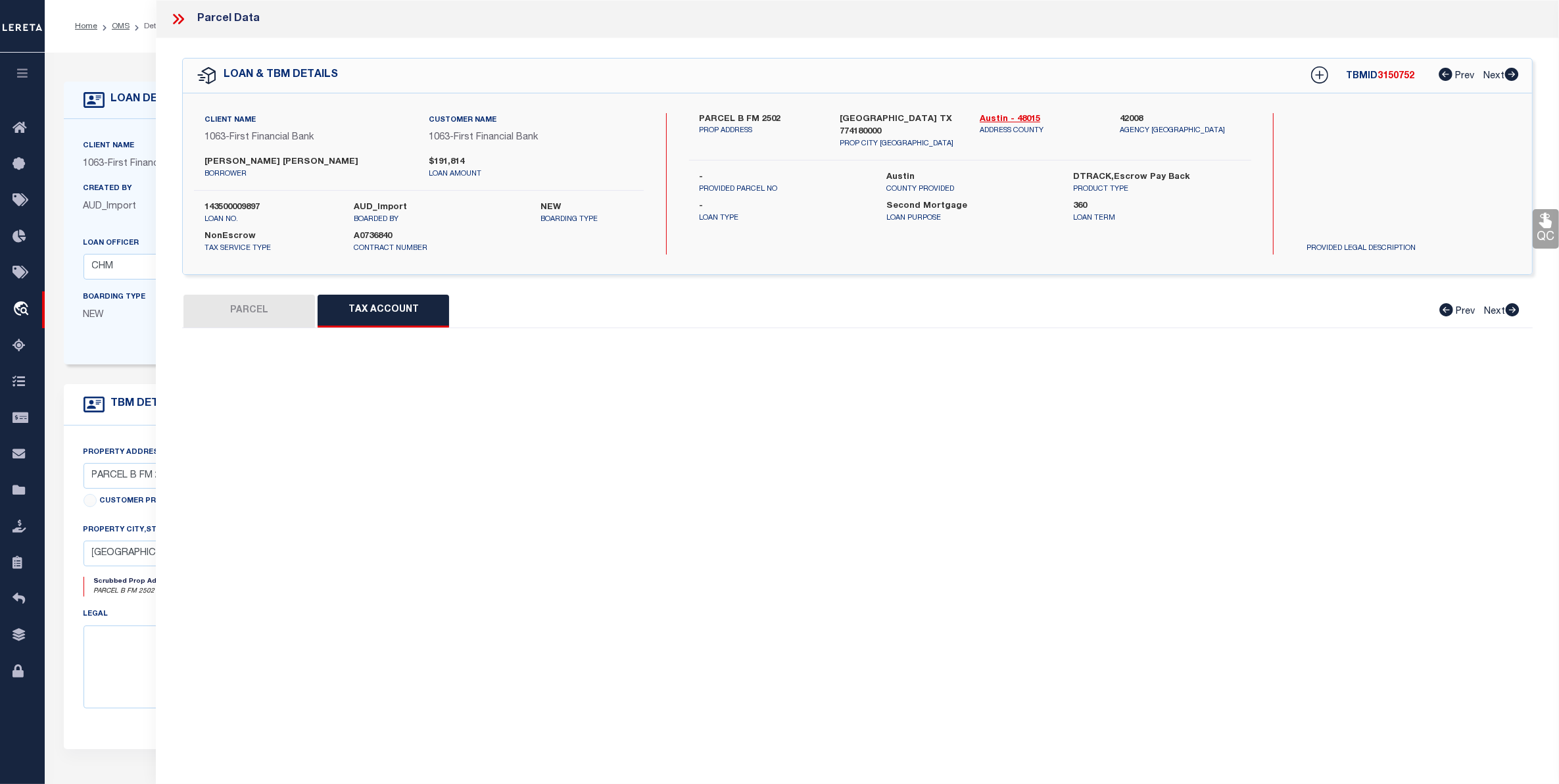
select select "100"
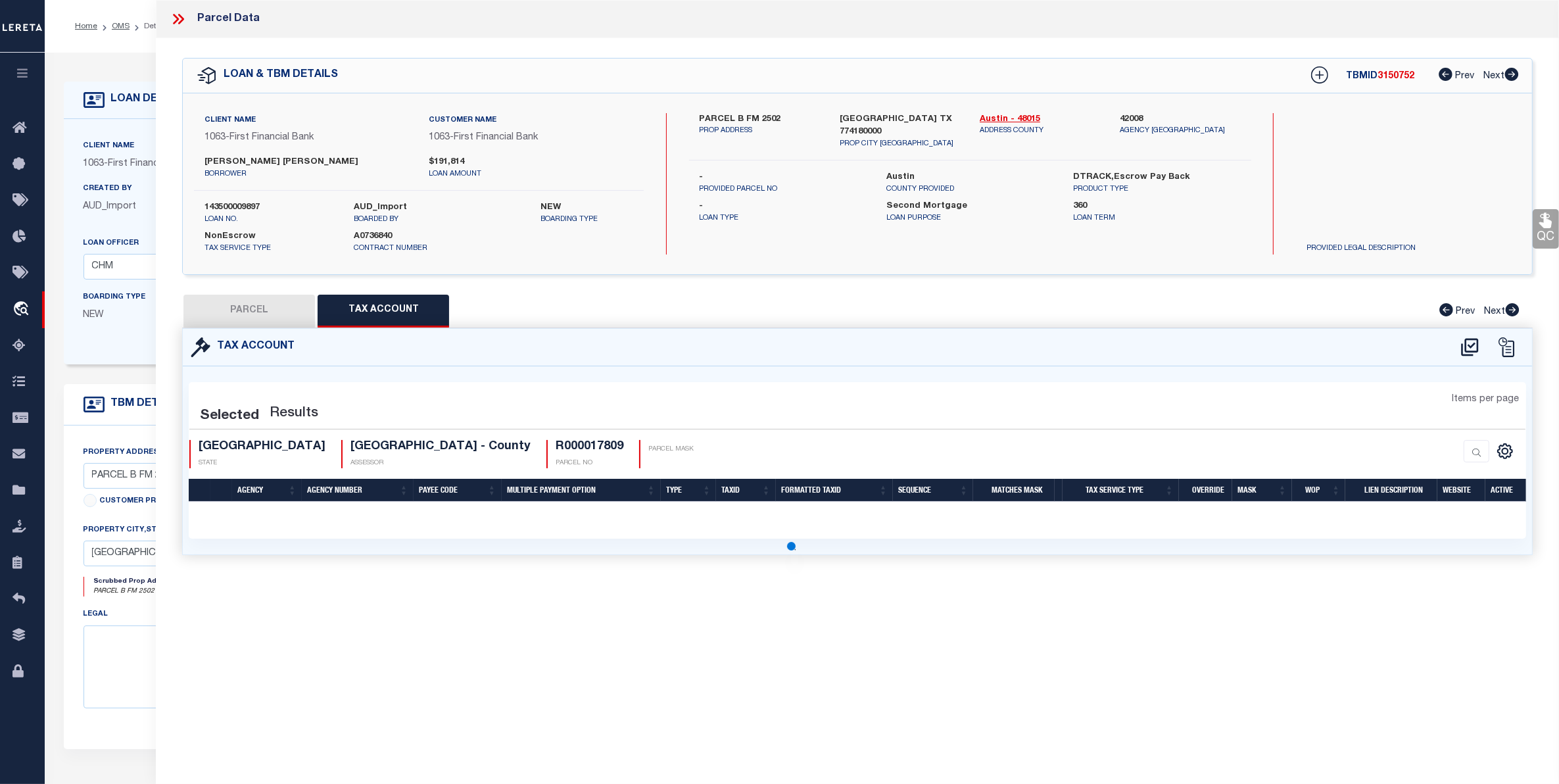
select select "100"
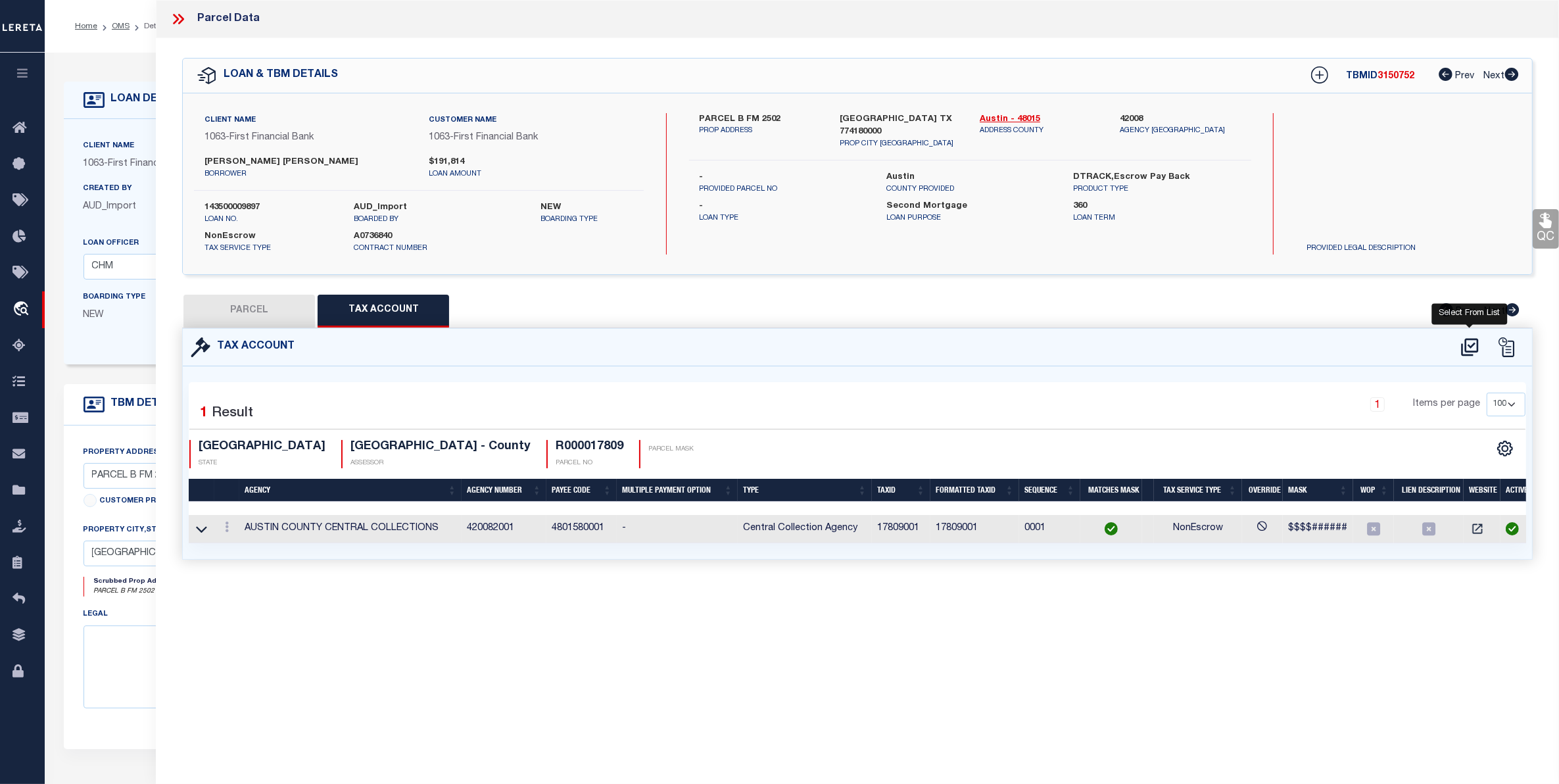
click at [1473, 343] on icon at bounding box center [1470, 347] width 17 height 18
select select "100"
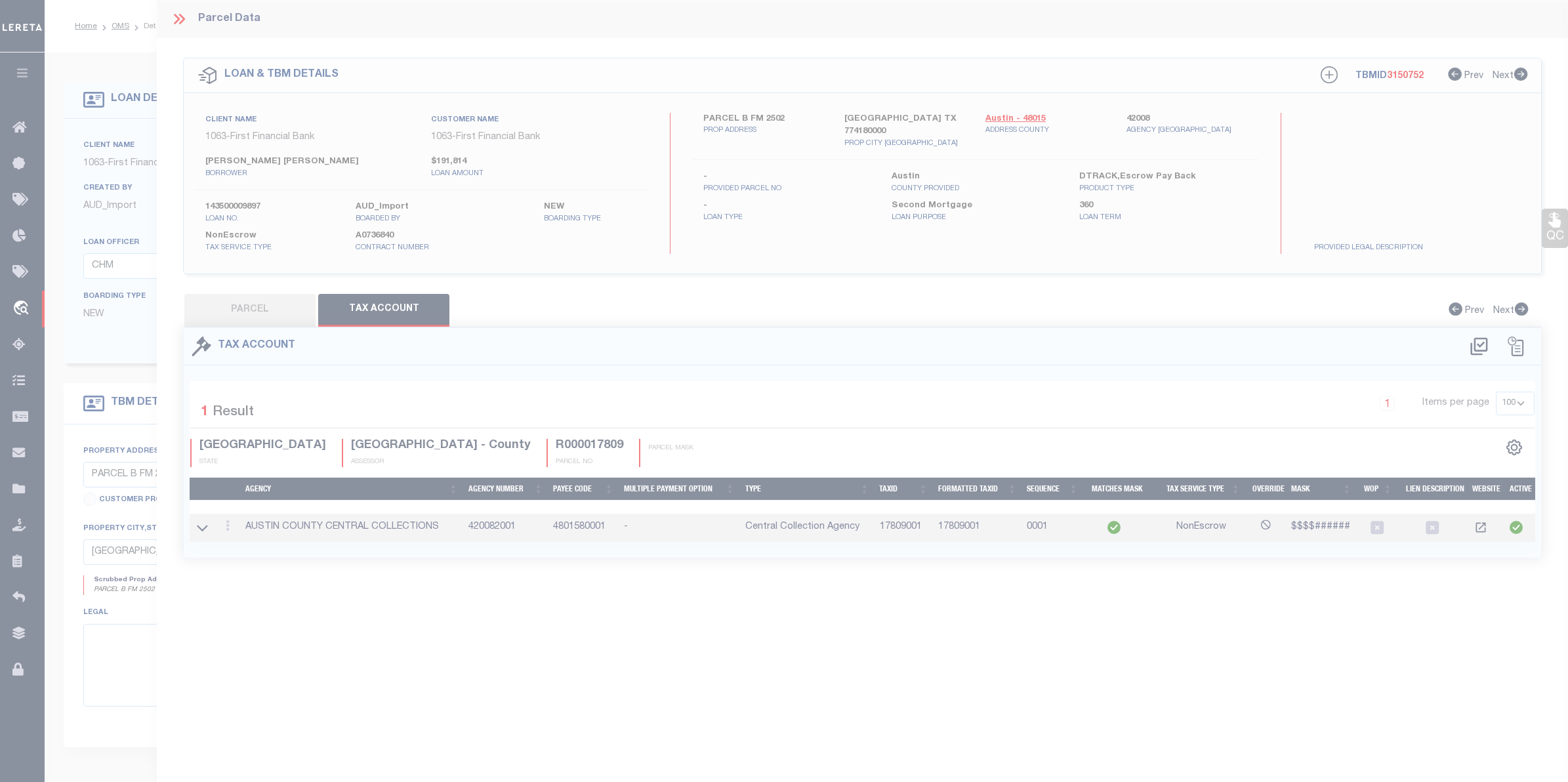
select select "100"
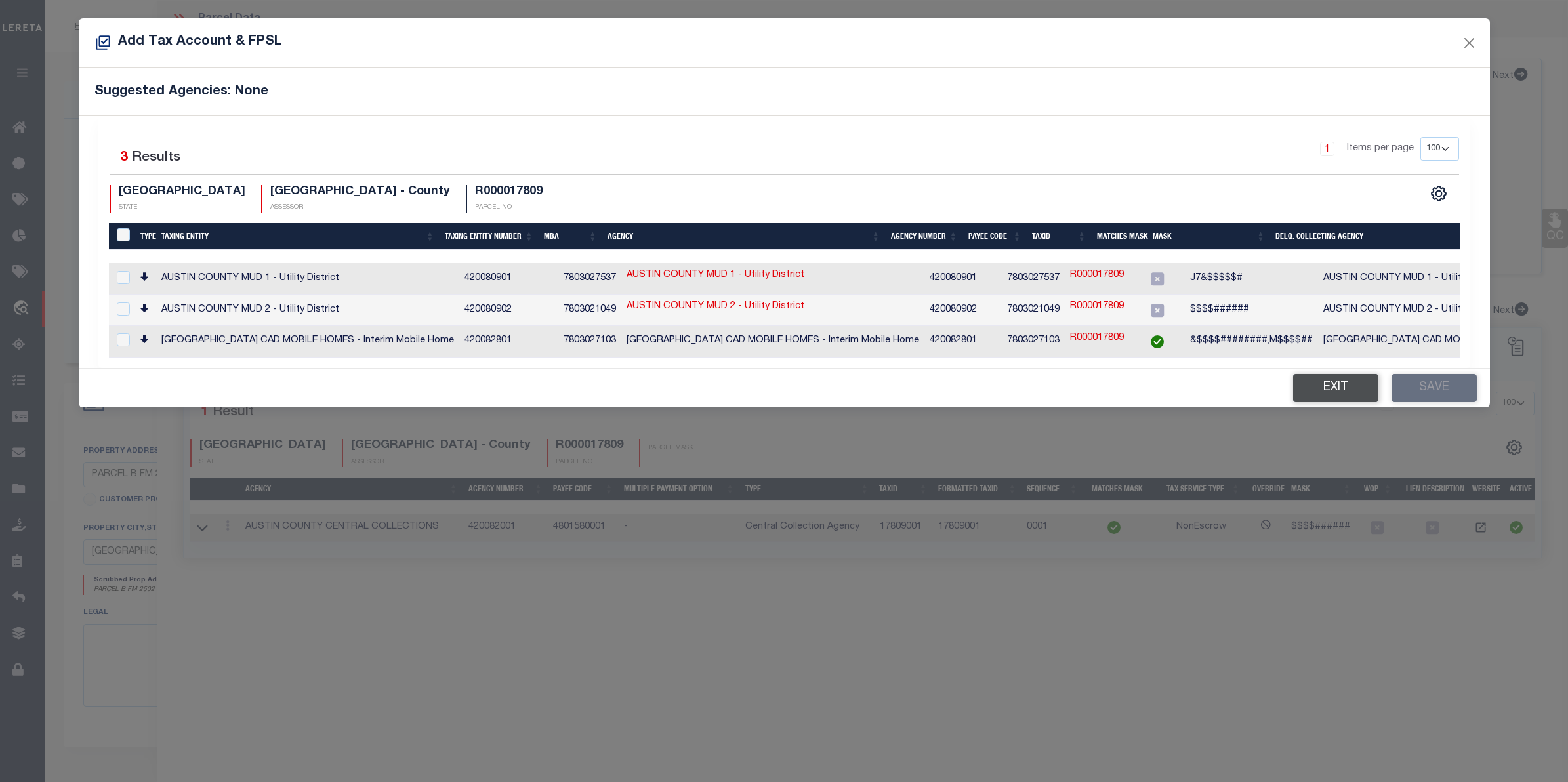
drag, startPoint x: 1349, startPoint y: 378, endPoint x: 1332, endPoint y: 411, distance: 37.1
click at [1346, 388] on button "Exit" at bounding box center [1335, 388] width 86 height 28
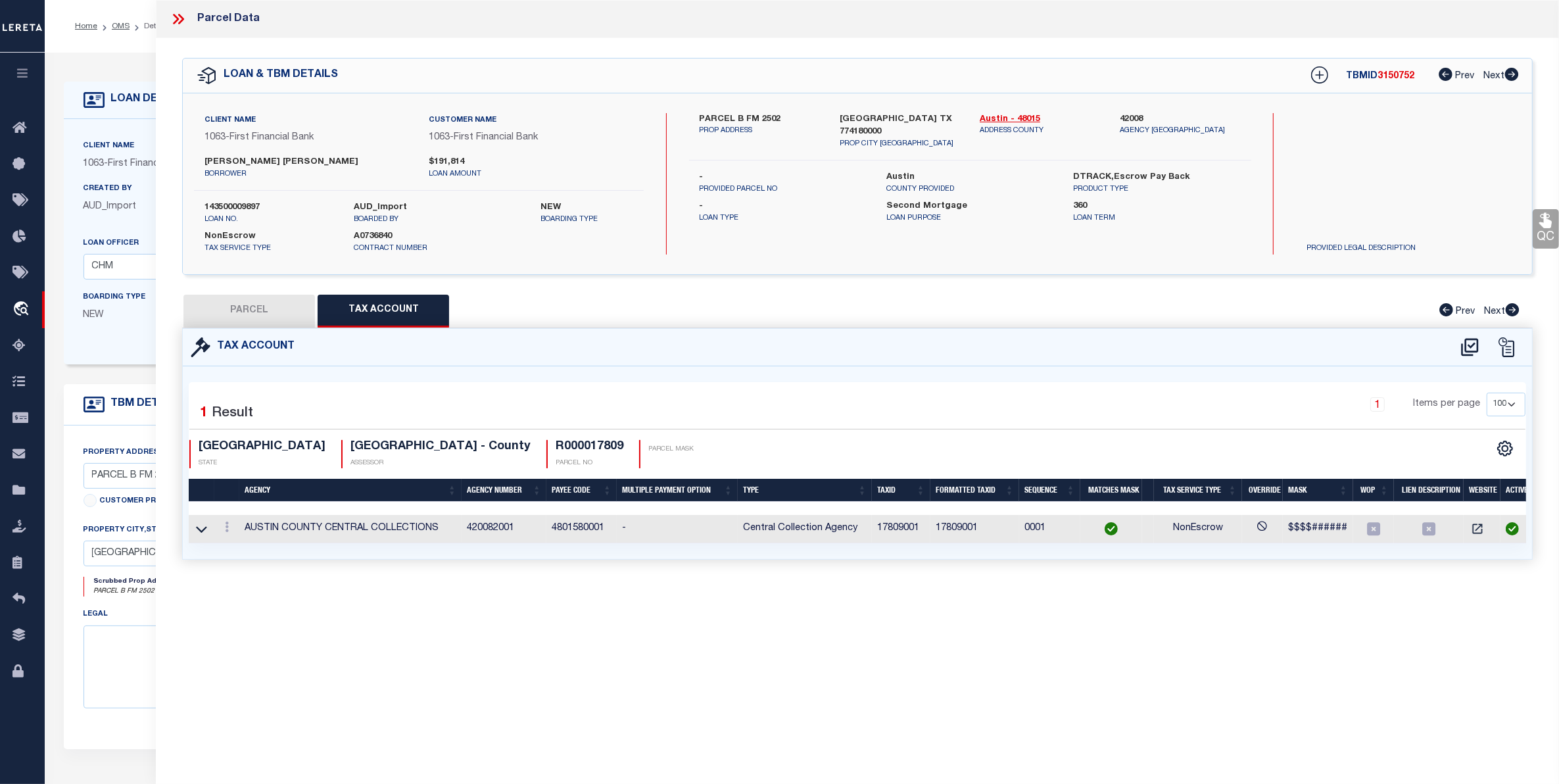
click at [178, 7] on div "Parcel Data" at bounding box center [858, 19] width 1403 height 38
drag, startPoint x: 176, startPoint y: 17, endPoint x: 144, endPoint y: 17, distance: 32.0
click at [176, 17] on icon at bounding box center [175, 19] width 6 height 11
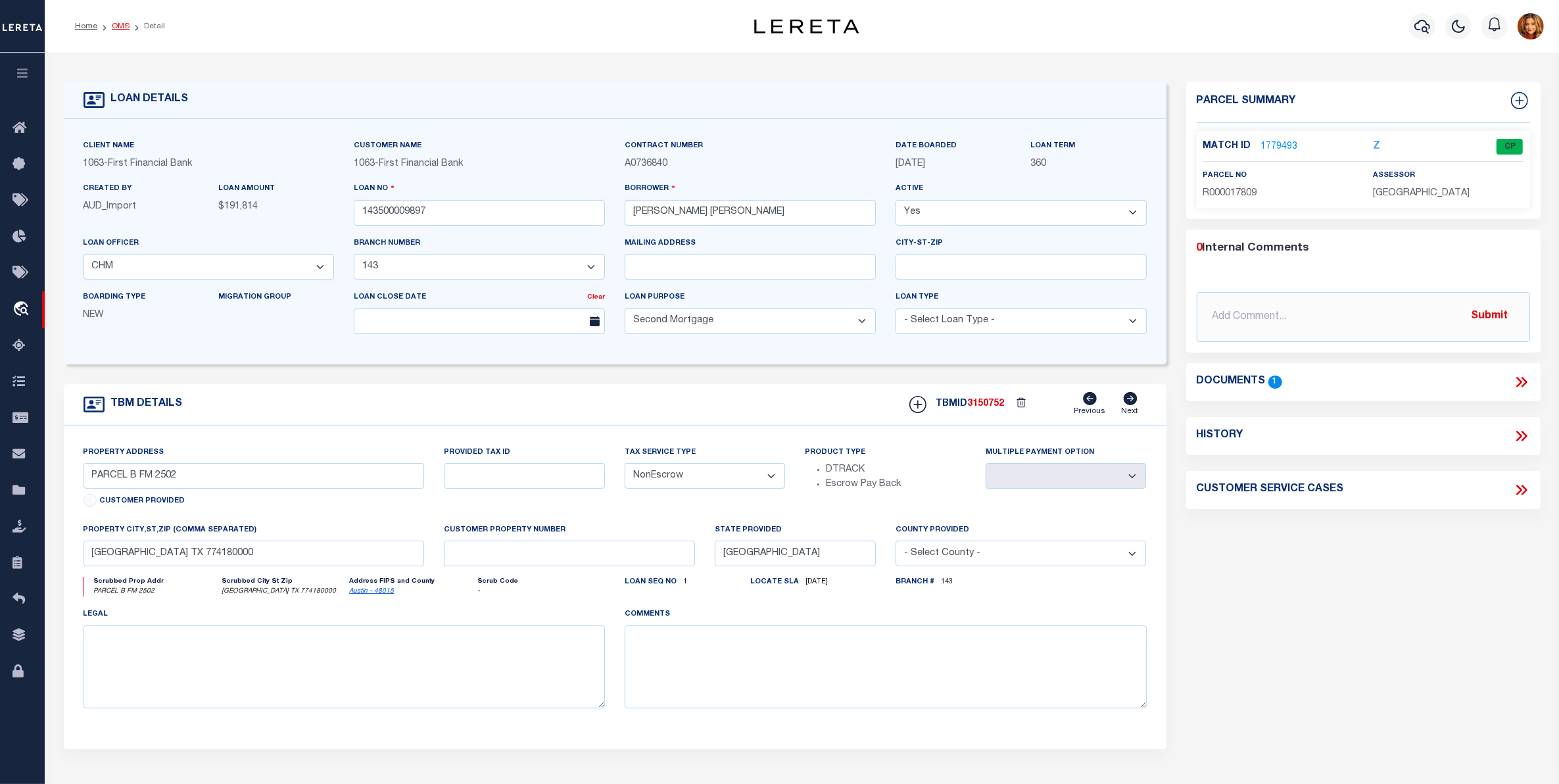
click at [120, 24] on link "OMS" at bounding box center [120, 27] width 18 height 8
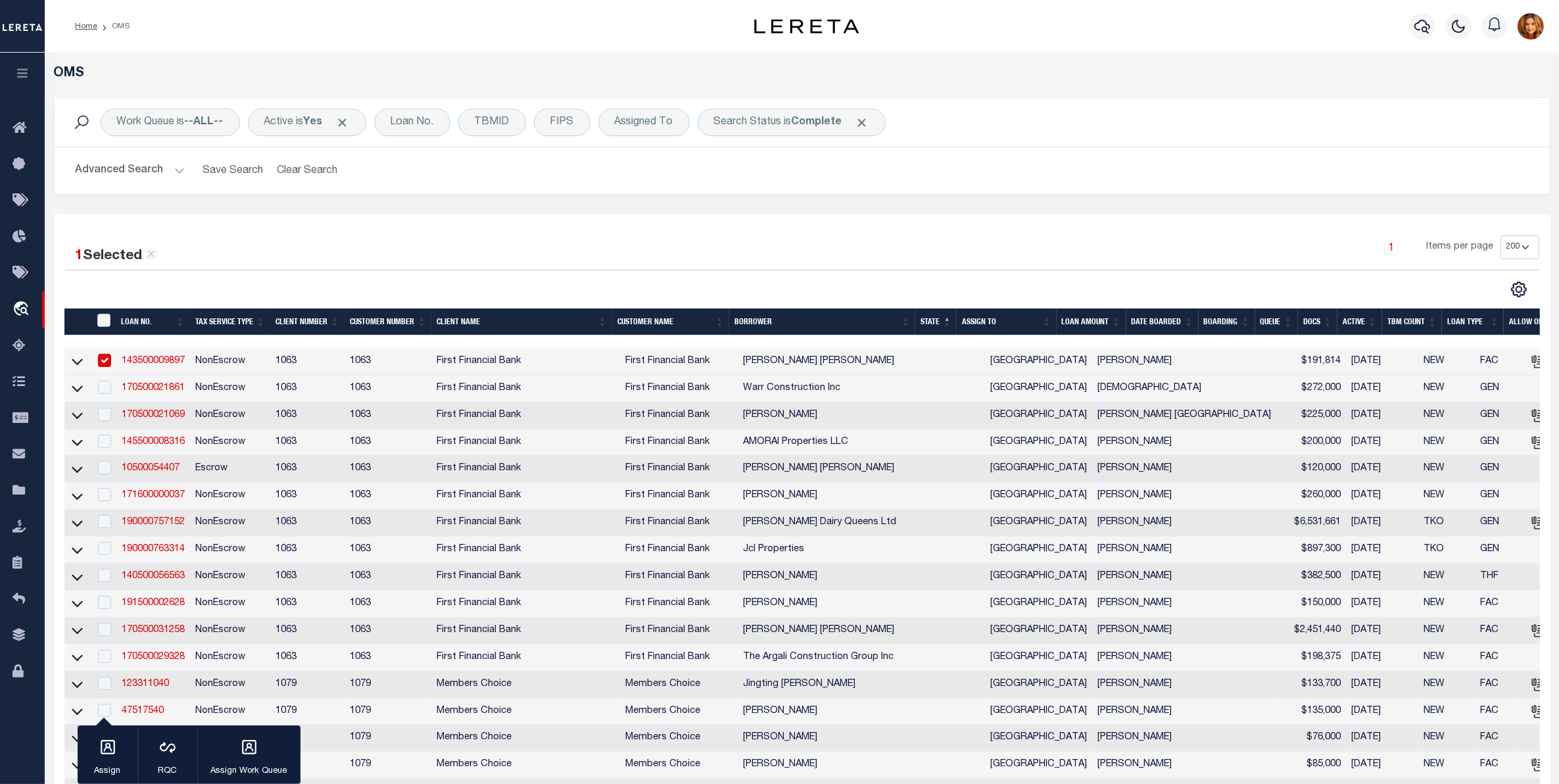
drag, startPoint x: 113, startPoint y: 165, endPoint x: 126, endPoint y: 171, distance: 14.3
click at [113, 165] on button "Advanced Search" at bounding box center [130, 170] width 109 height 26
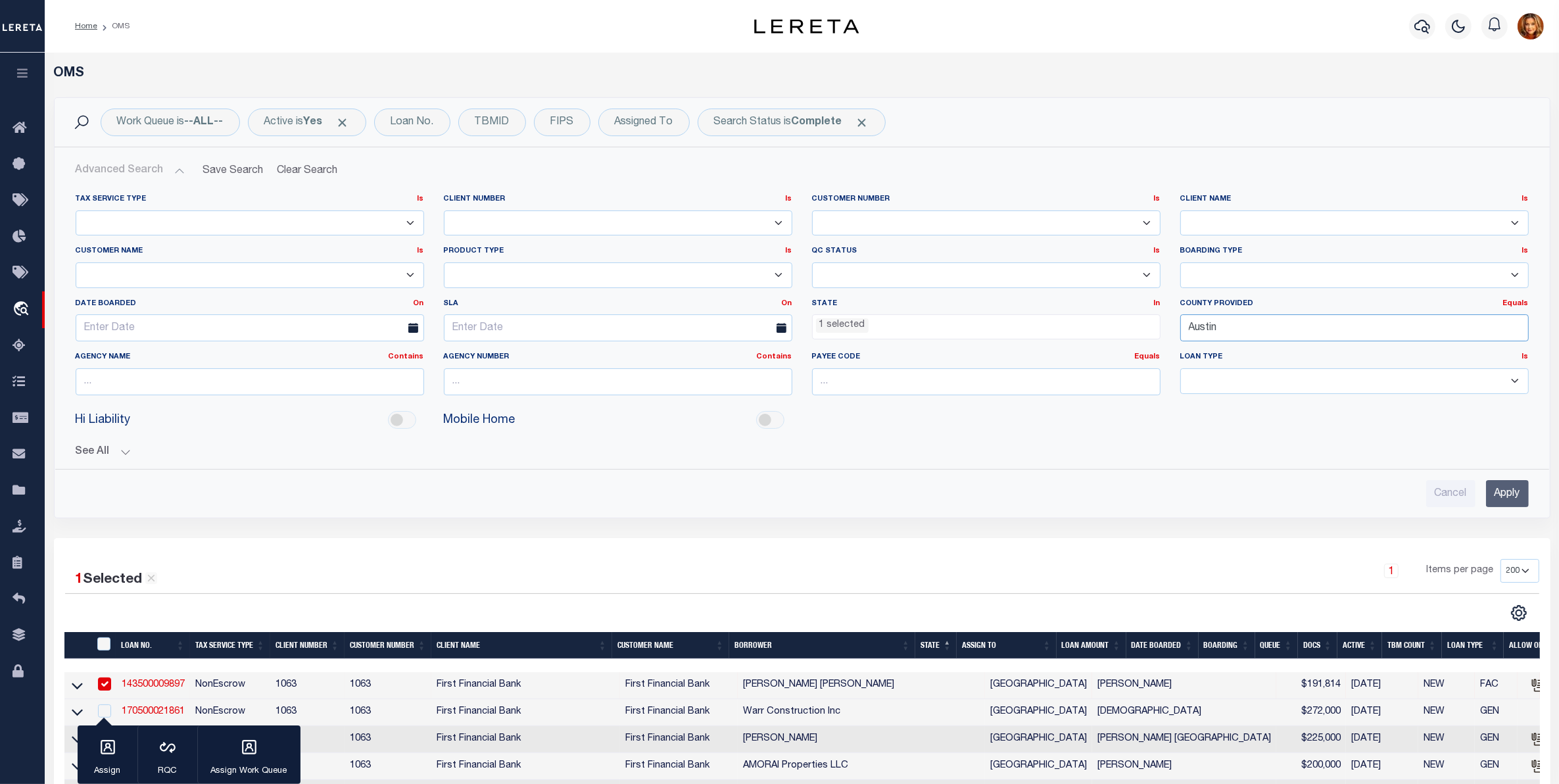
drag, startPoint x: 1228, startPoint y: 329, endPoint x: 1089, endPoint y: 320, distance: 139.3
click at [1089, 320] on div "Tax Service Type Is Is Contains Escrow NonEscrow Client Number Is Is Contains 1…" at bounding box center [802, 300] width 1473 height 212
click at [1228, 349] on div "[PERSON_NAME]" at bounding box center [1354, 355] width 347 height 21
type input "[PERSON_NAME]"
click at [1506, 493] on input "Apply" at bounding box center [1507, 493] width 43 height 27
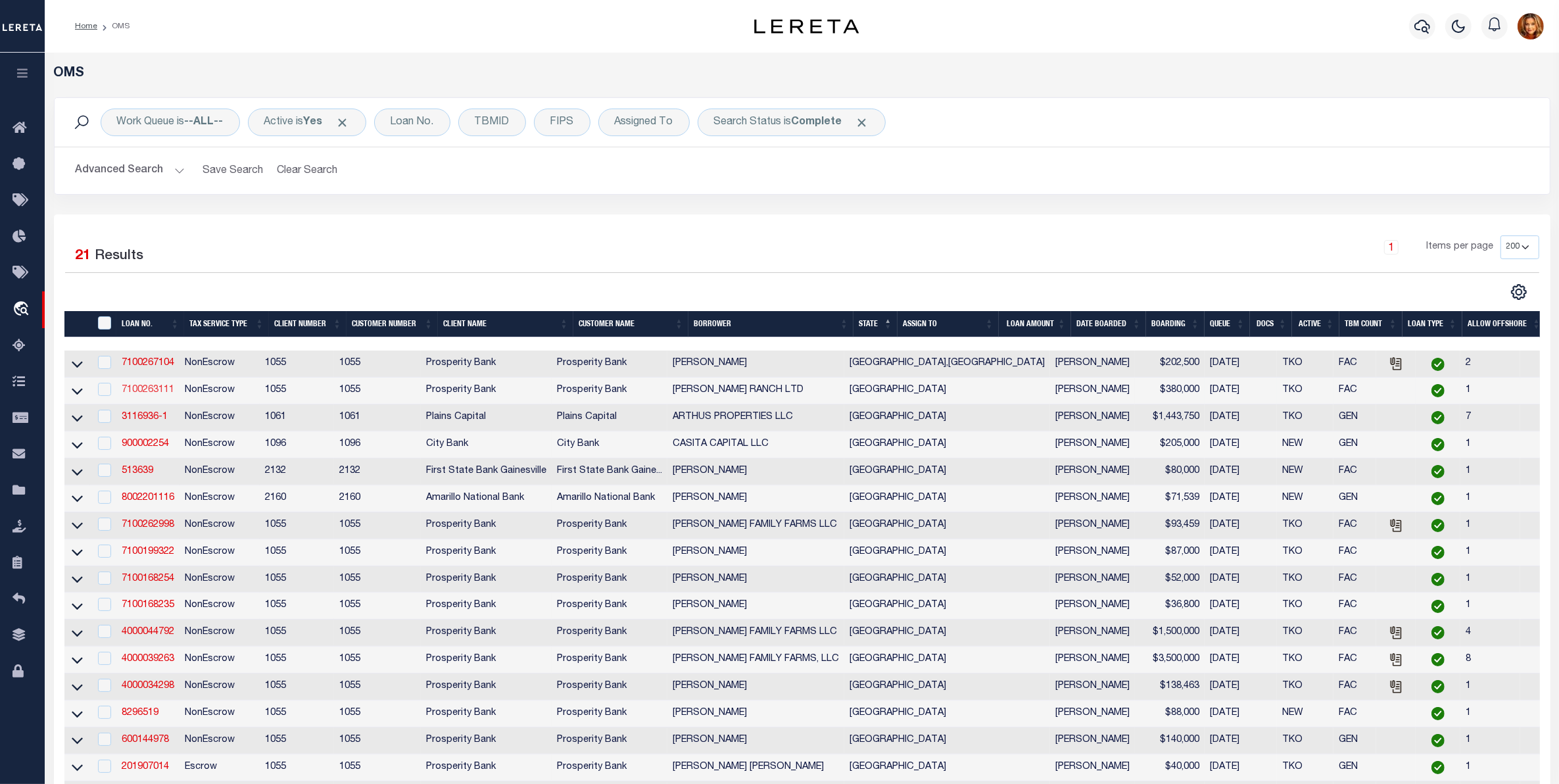
click at [161, 389] on link "7100263111" at bounding box center [148, 390] width 52 height 9
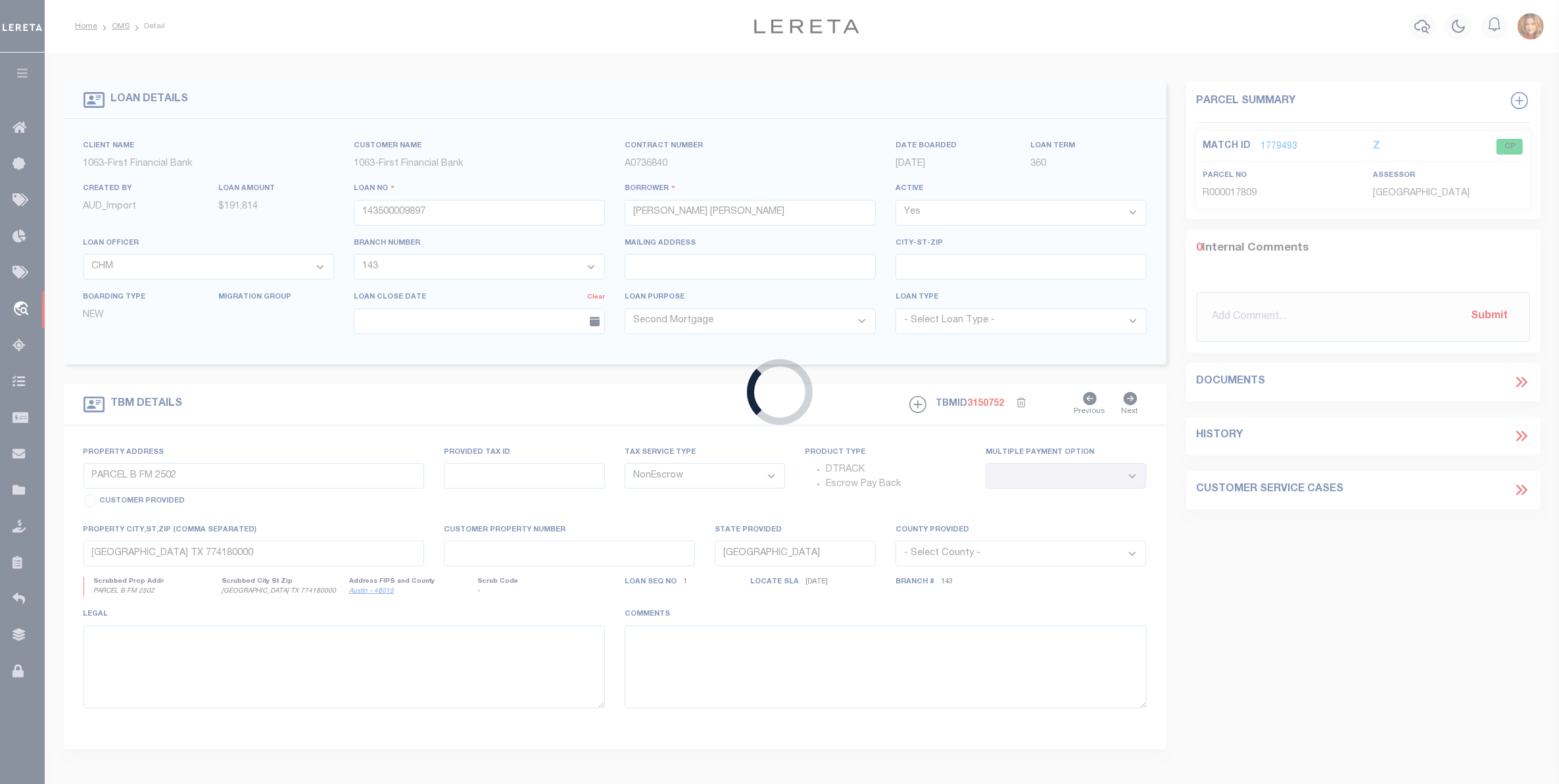
type input "7100263111"
type input "[PERSON_NAME] RANCH LTD"
select select
type input "[STREET_ADDRESS]"
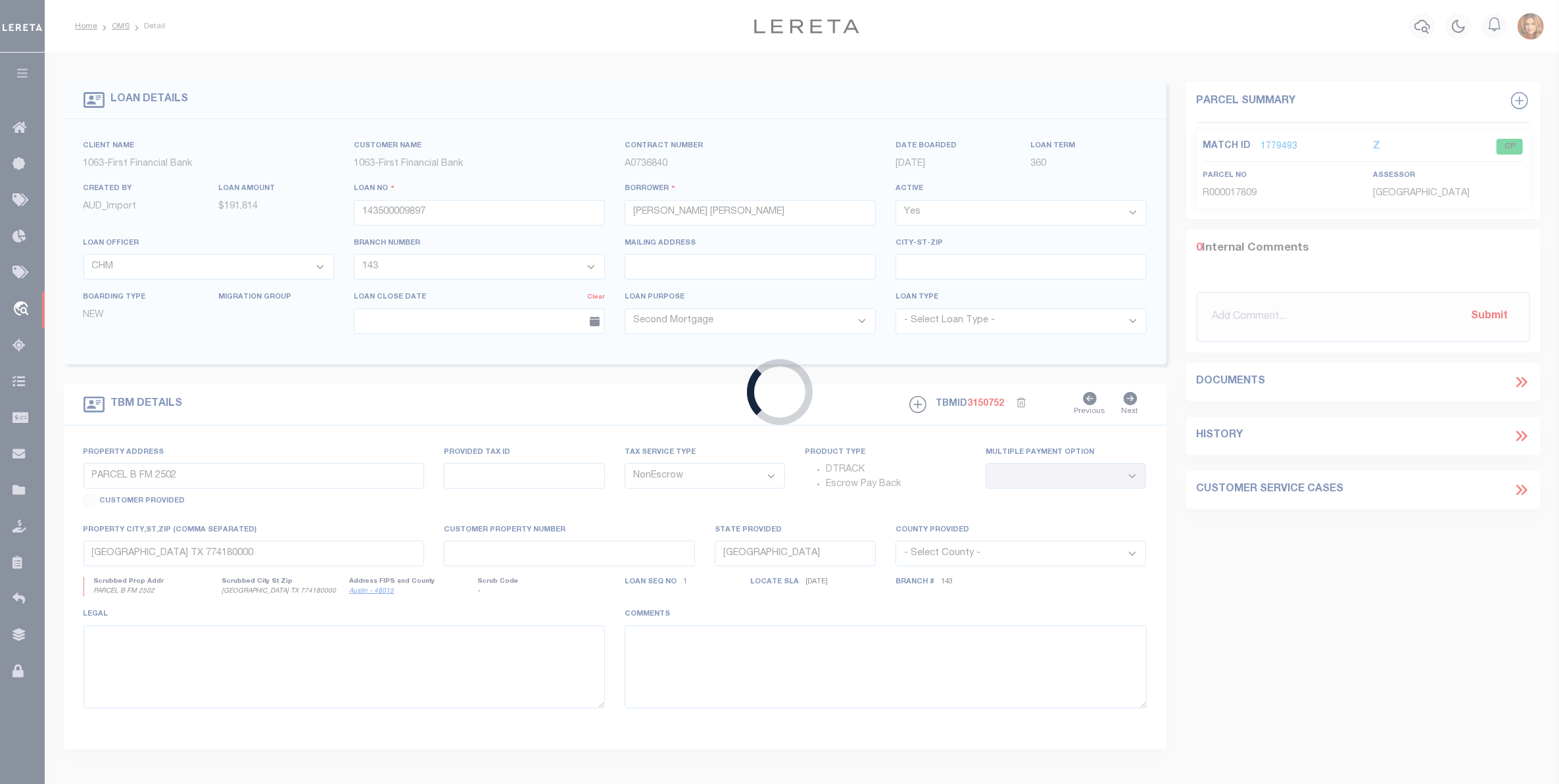
type input "[GEOGRAPHIC_DATA] TX 79364"
select select
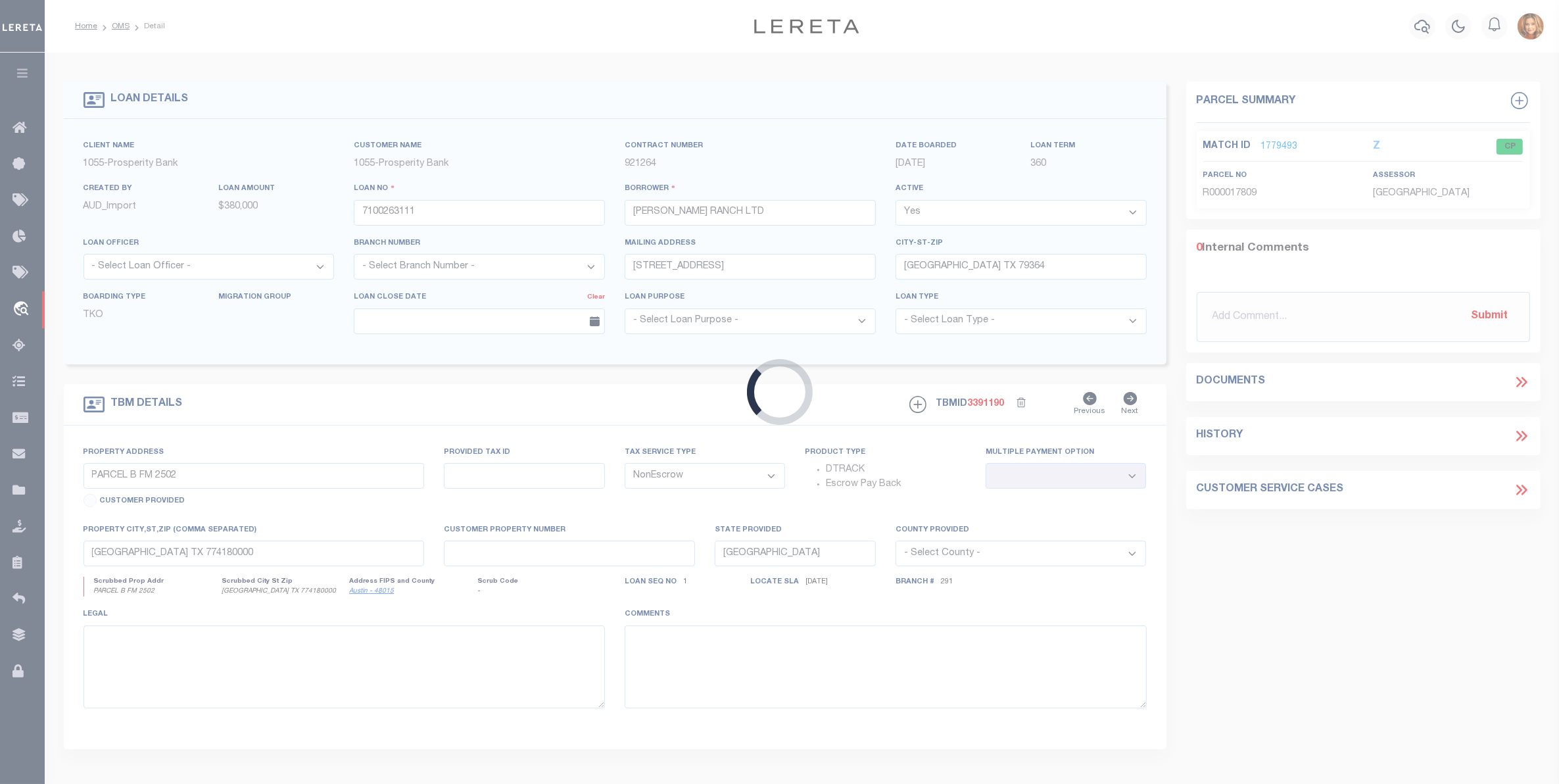
select select "14726"
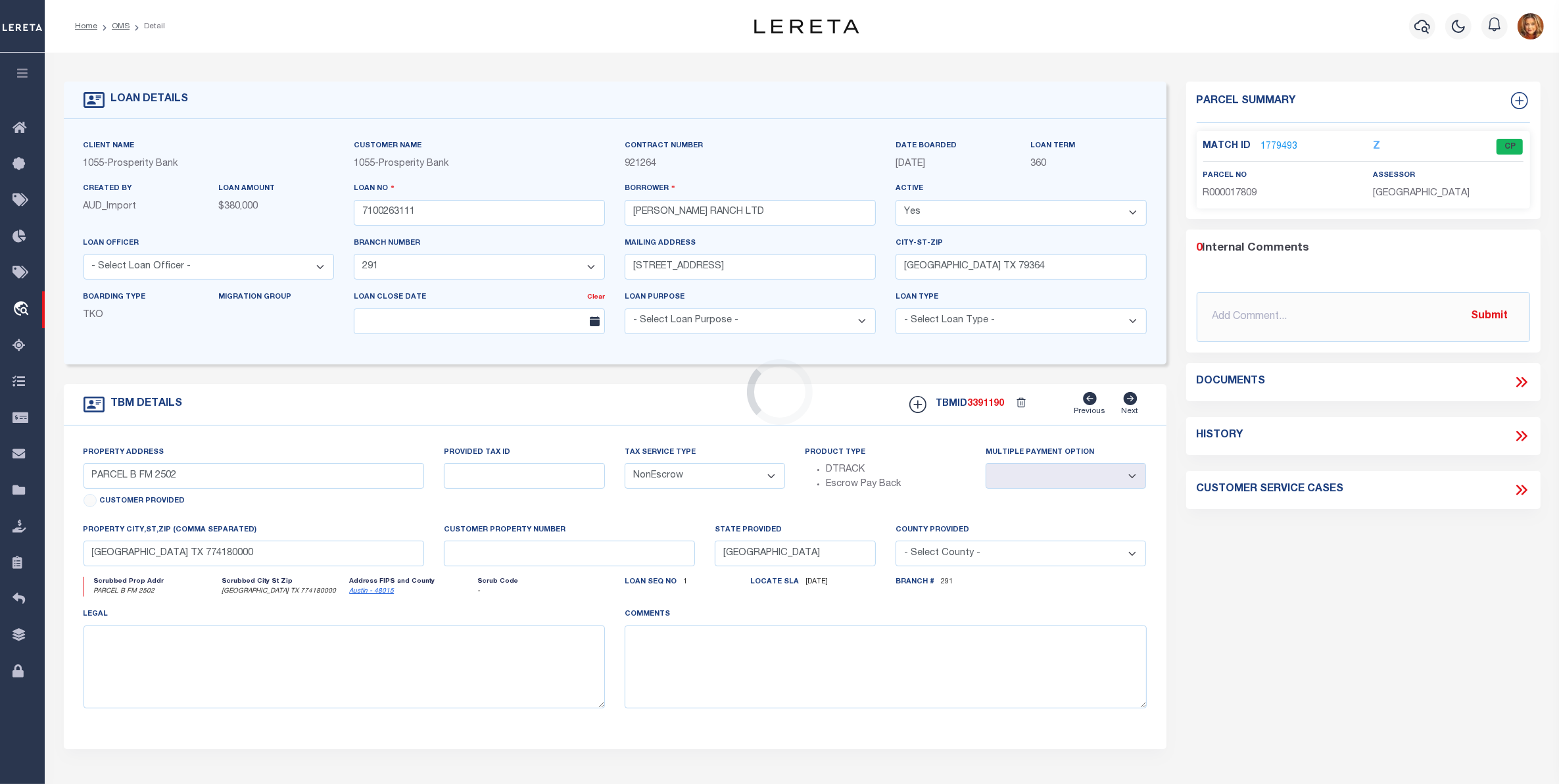
select select
type input ", [GEOGRAPHIC_DATA]"
type textarea "FLDT 300 ACRES FARMLAND [GEOGRAPHIC_DATA] [GEOGRAPHIC_DATA]"
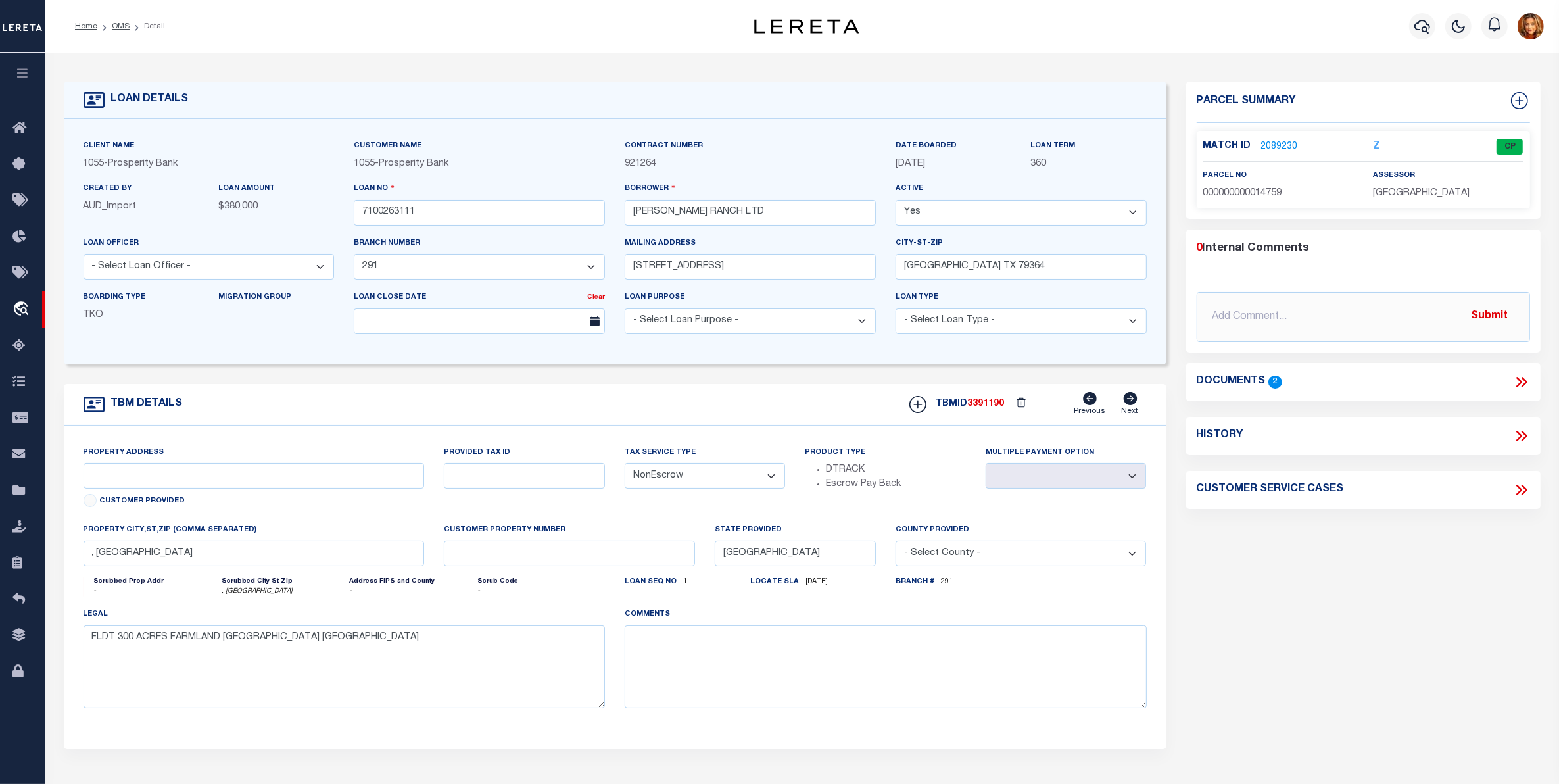
click at [1273, 147] on link "2089230" at bounding box center [1279, 147] width 37 height 14
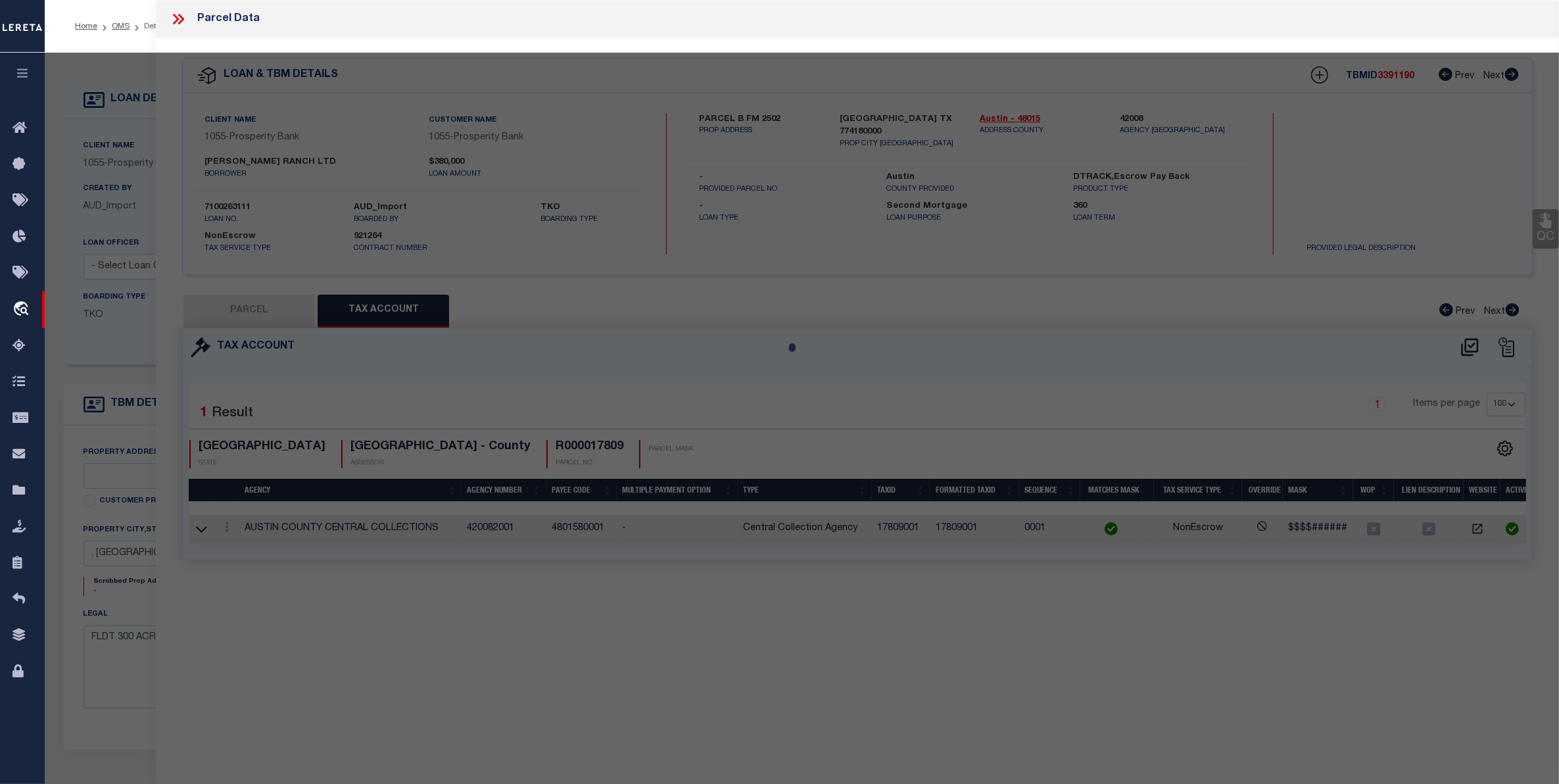
select select "AS"
checkbox input "false"
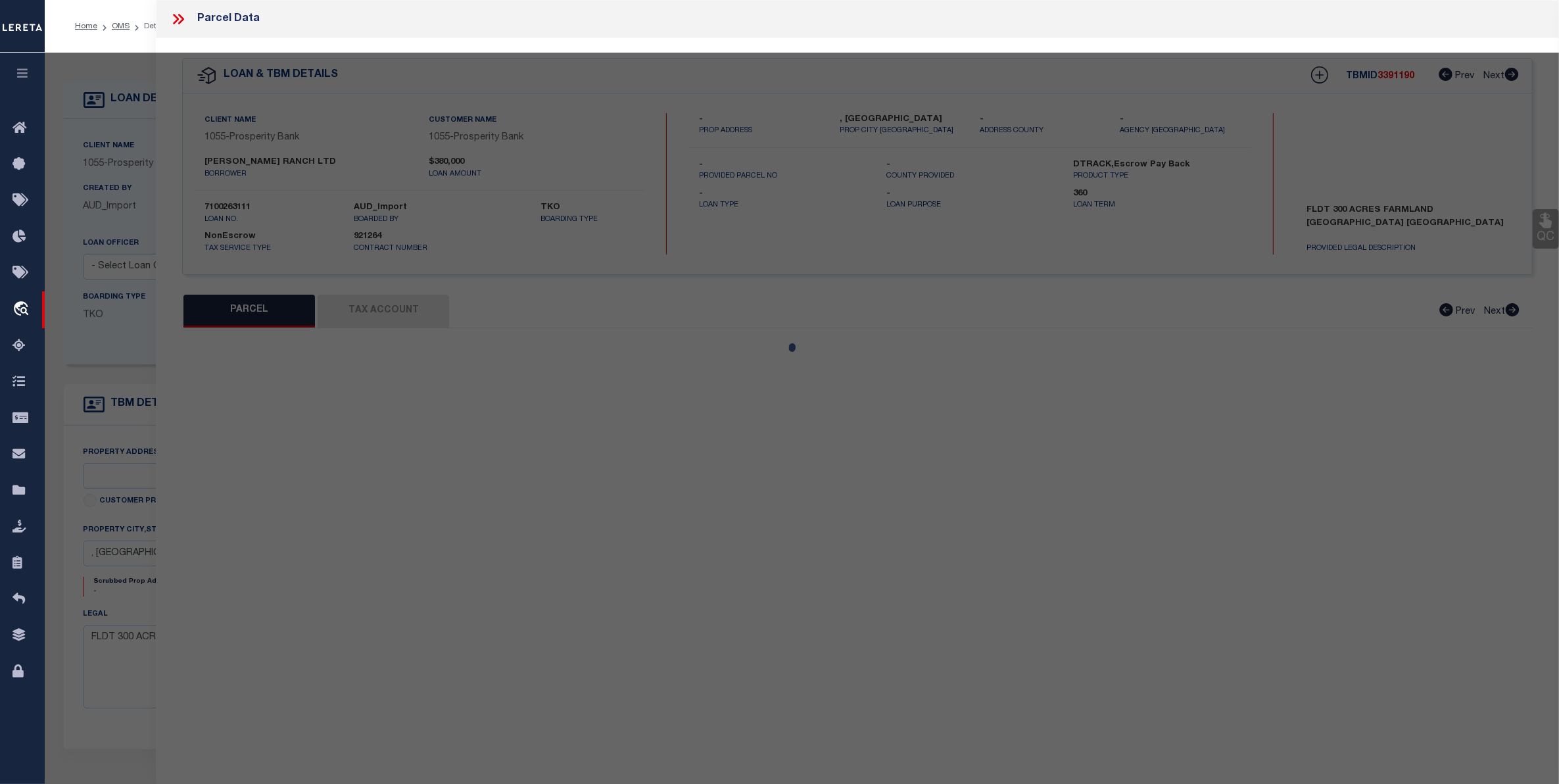
select select "CP"
type input "[PERSON_NAME] RANCH LTD"
select select "AGW"
select select
type input "47236 LAMB CAD CR"
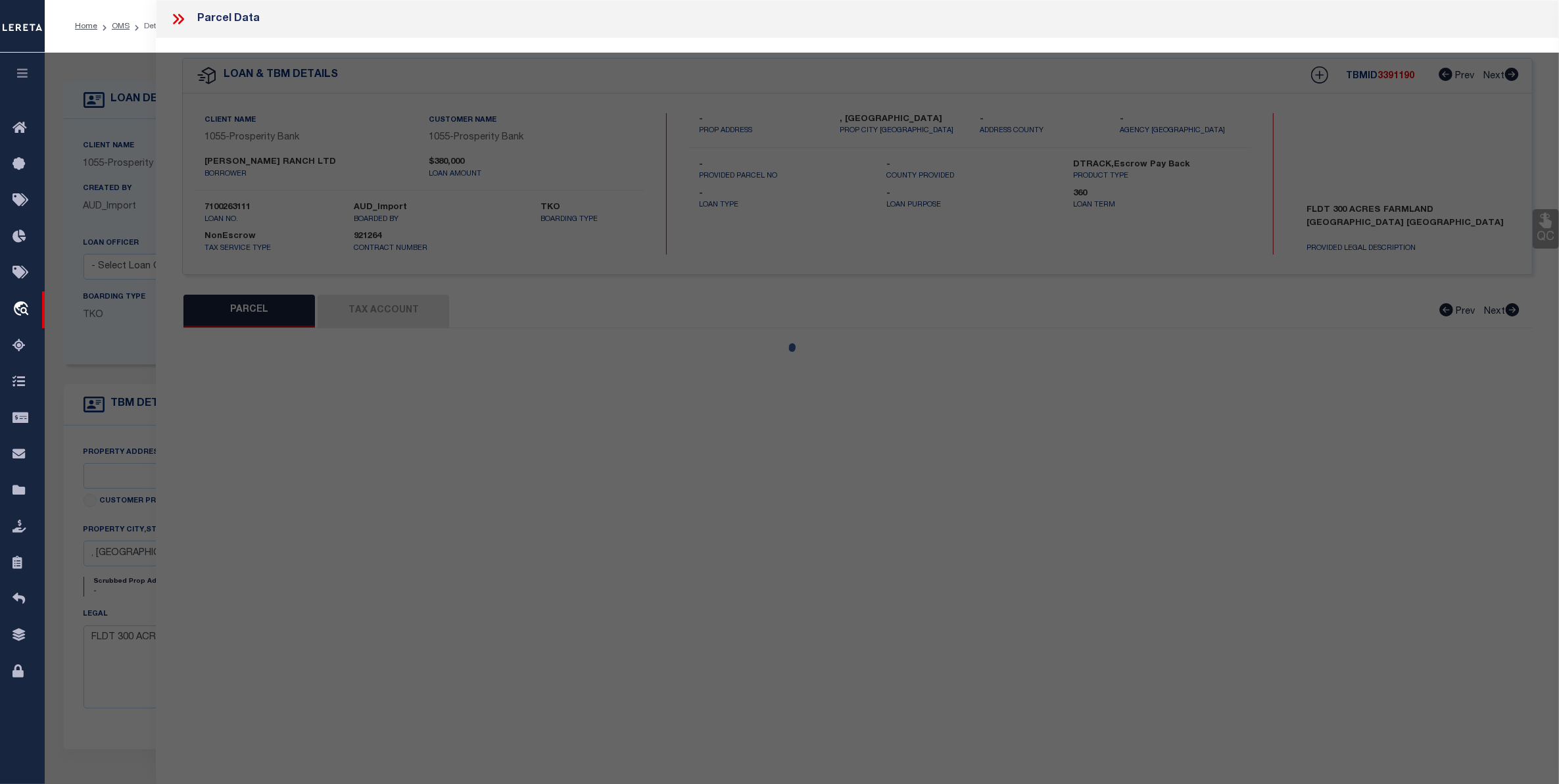
checkbox input "false"
type input "[GEOGRAPHIC_DATA]"
type textarea "A138 MB&B SEC 9, BLOCK C, ACRES 300, (PT OF N2)"
type textarea "Order completed based on the given text legal."
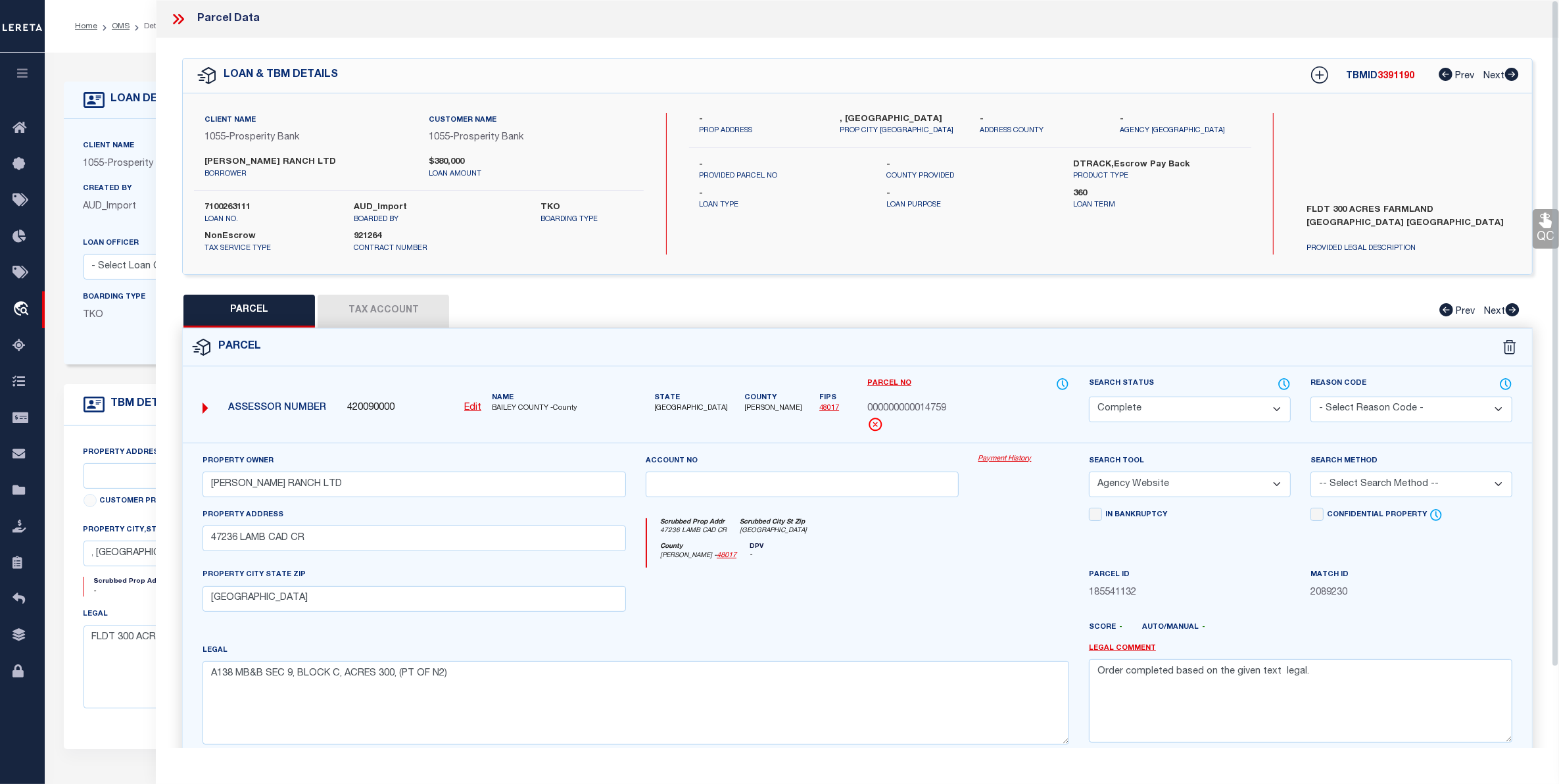
click at [393, 299] on button "Tax Account" at bounding box center [383, 310] width 132 height 33
select select "100"
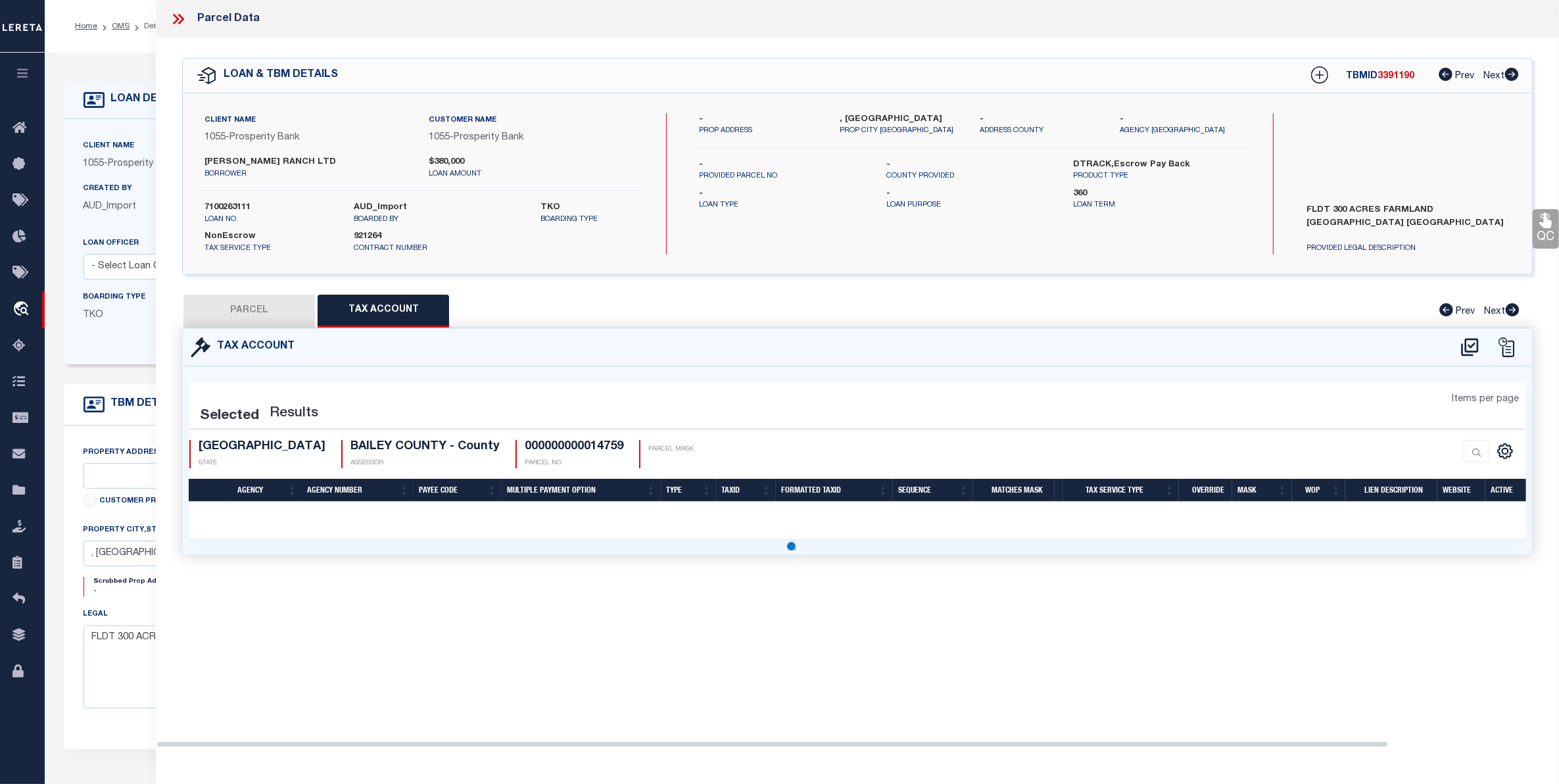
select select "100"
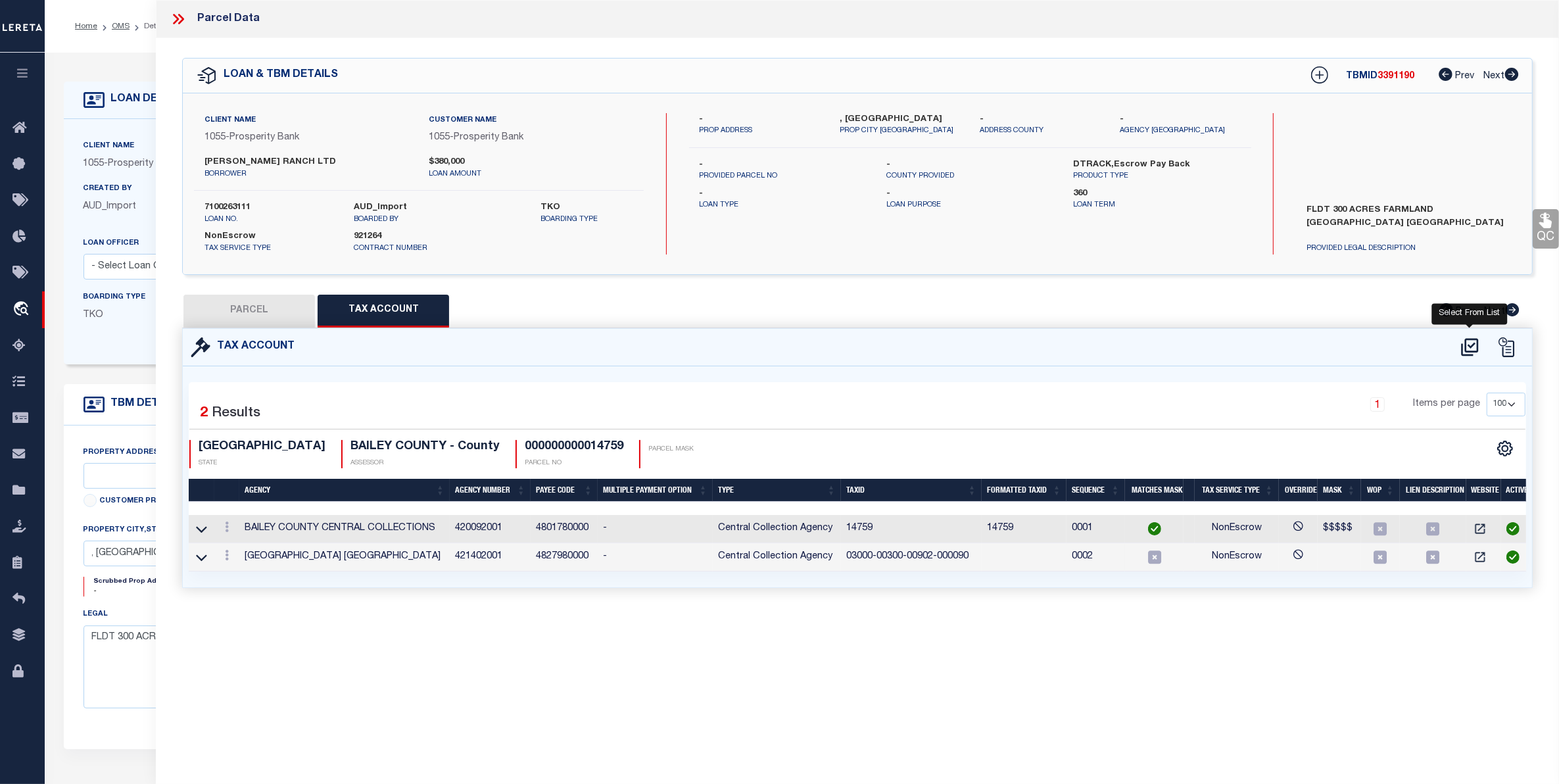
click at [1465, 344] on icon at bounding box center [1470, 347] width 17 height 18
select select "100"
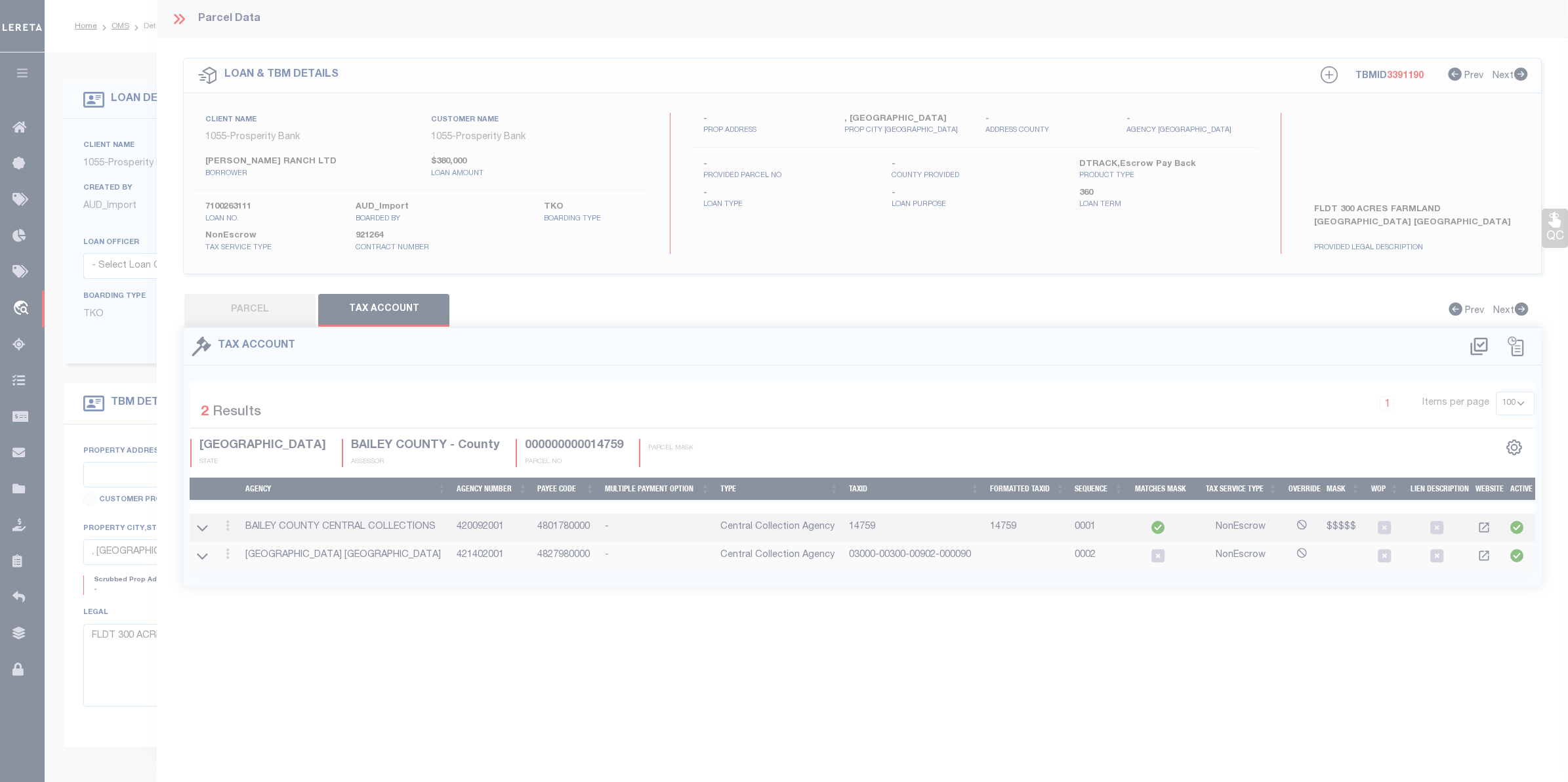
select select "100"
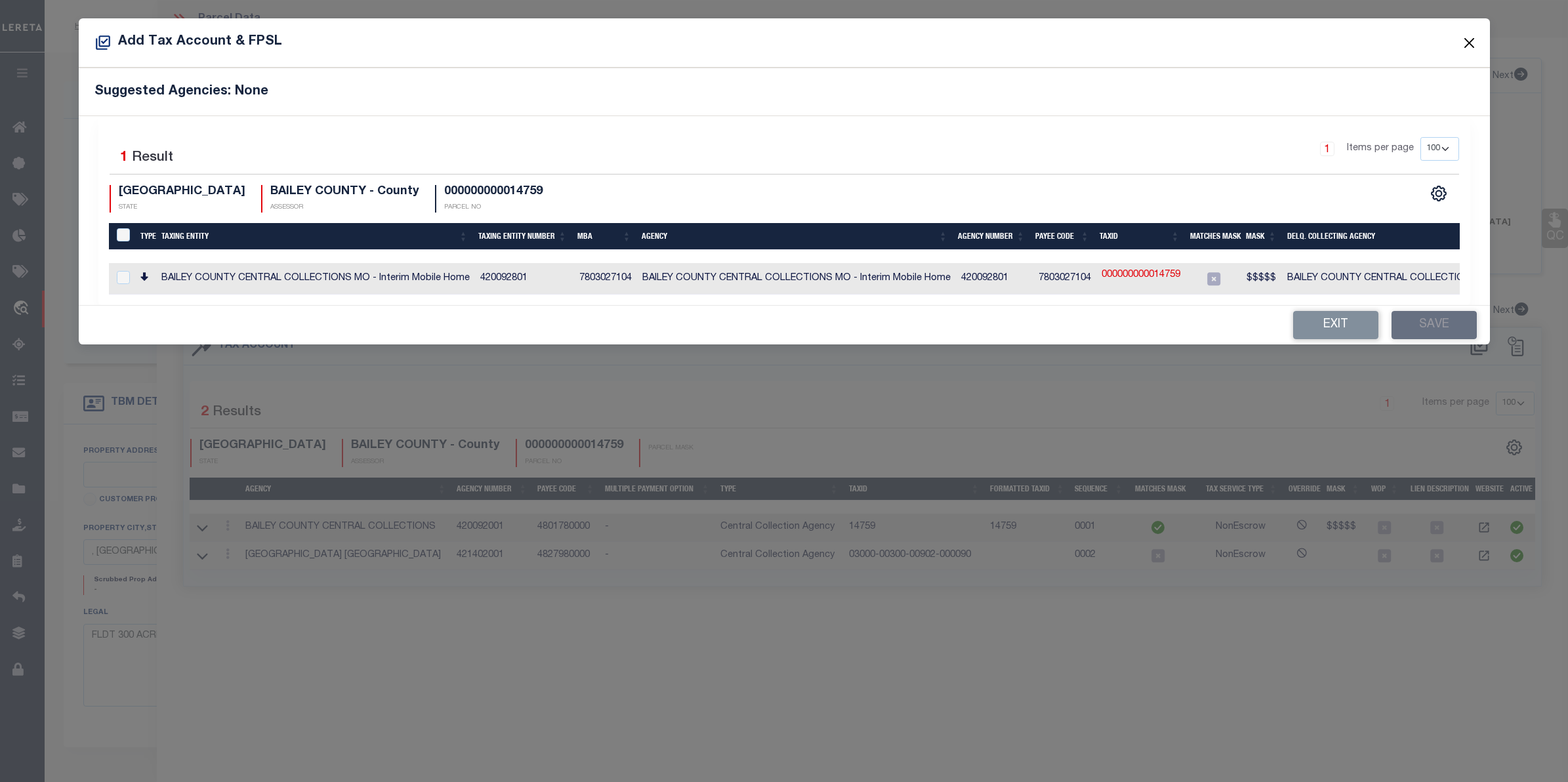
click at [1465, 40] on button "Close" at bounding box center [1469, 42] width 17 height 17
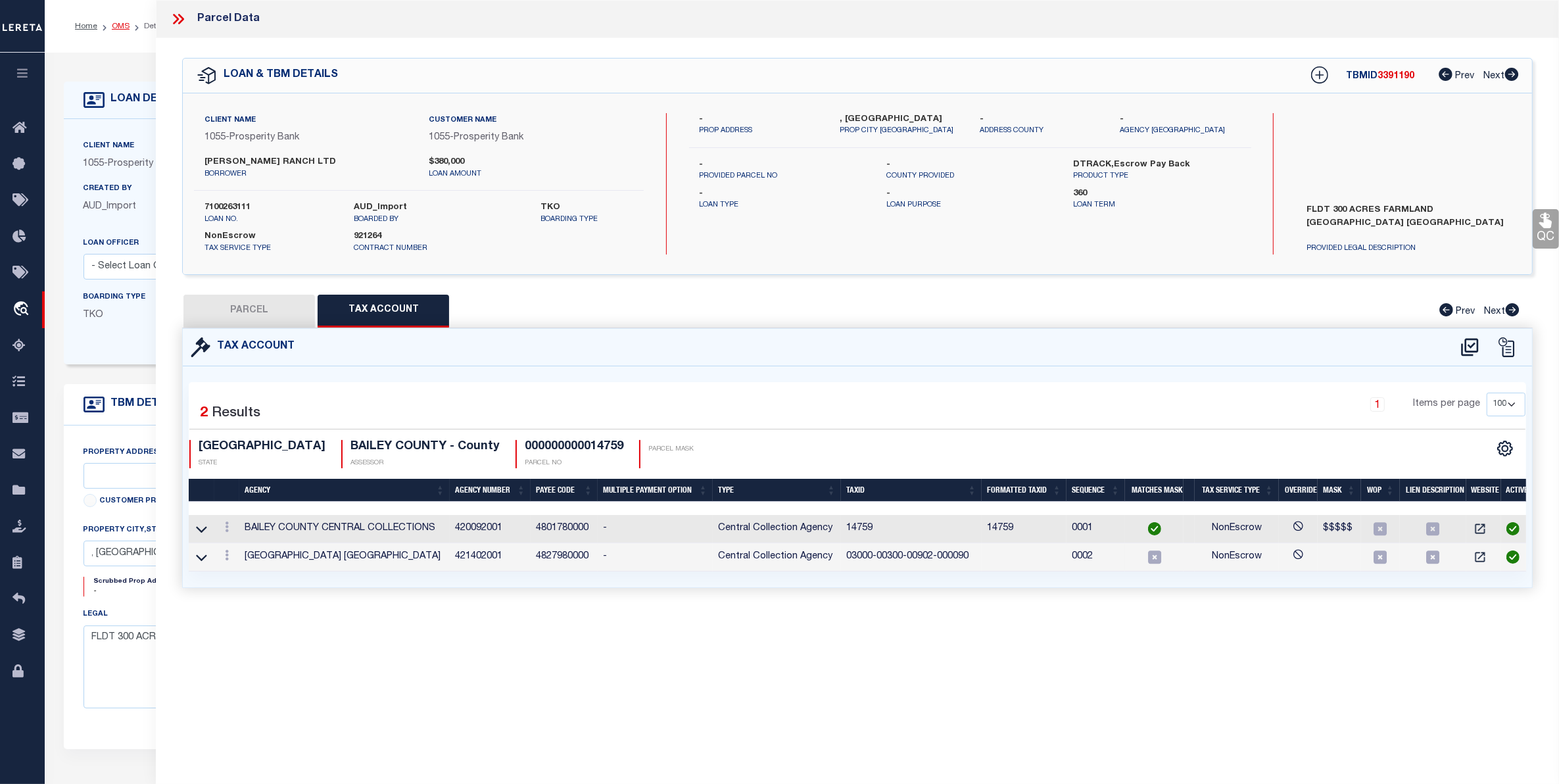
click at [120, 27] on link "OMS" at bounding box center [120, 27] width 18 height 8
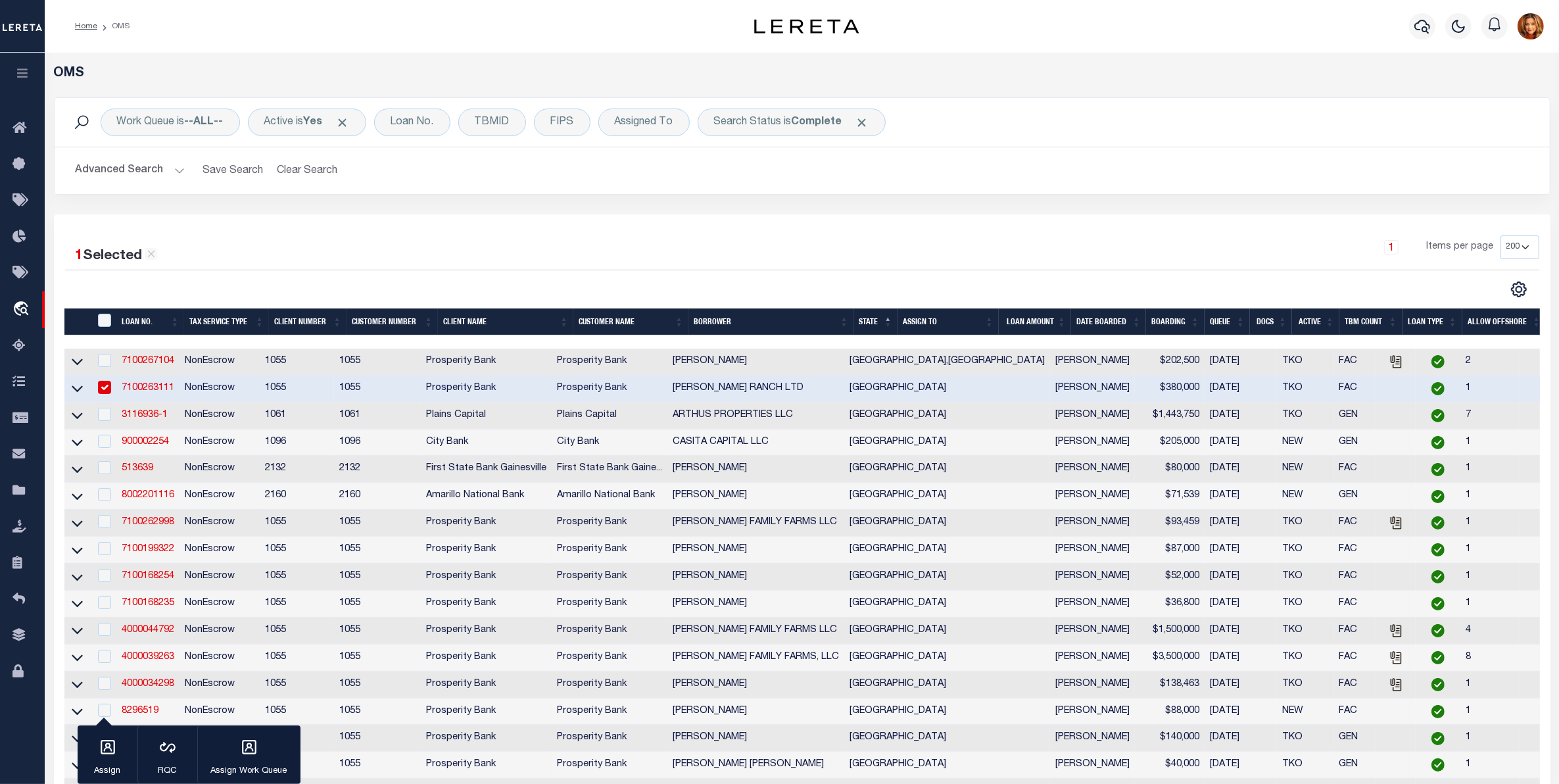
click at [112, 169] on button "Advanced Search" at bounding box center [130, 170] width 109 height 26
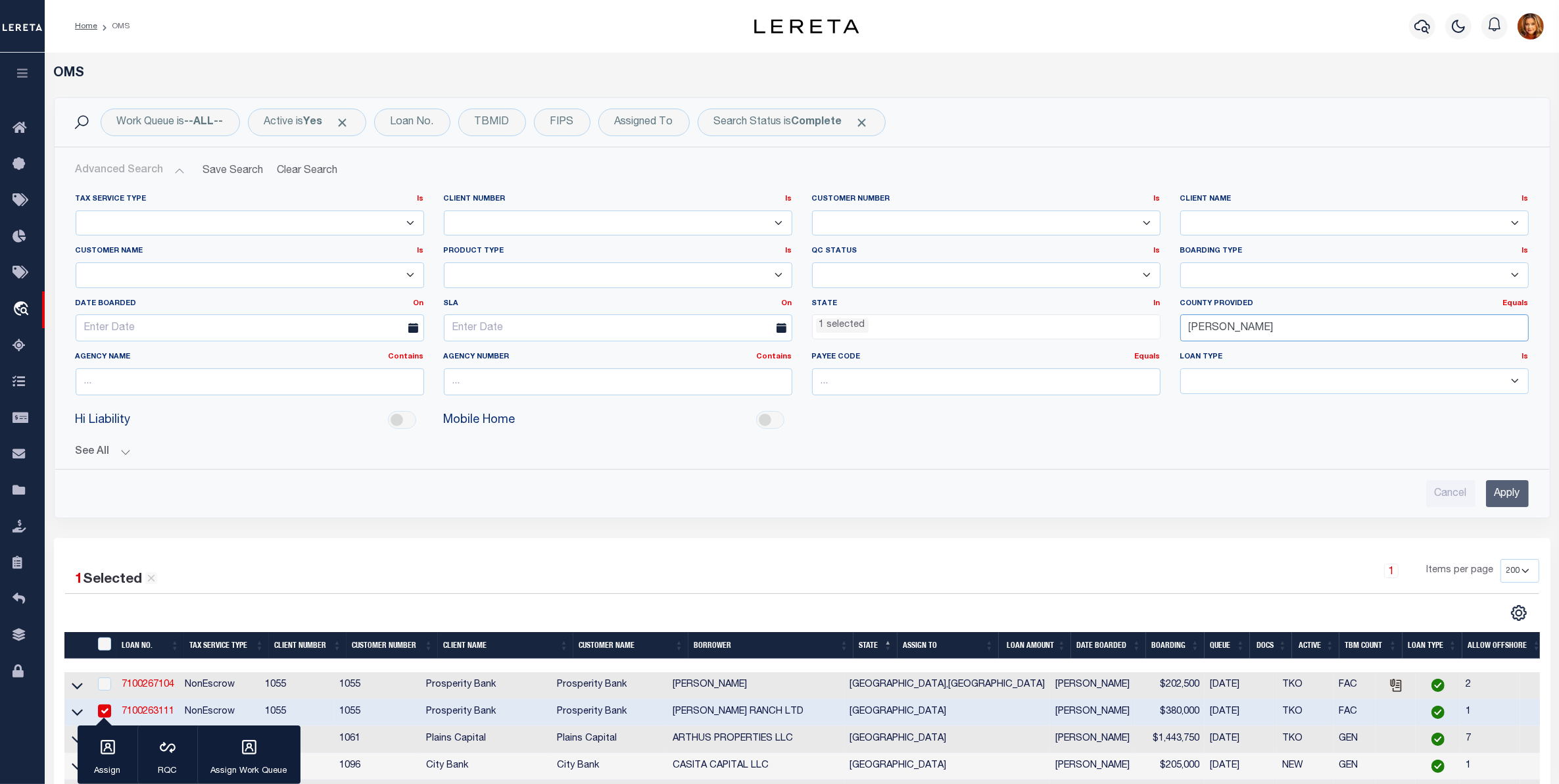
click at [1239, 330] on input "[PERSON_NAME]" at bounding box center [1354, 328] width 348 height 27
drag, startPoint x: 1237, startPoint y: 330, endPoint x: 1126, endPoint y: 326, distance: 111.1
click at [1126, 326] on div "Tax Service Type Is Is Contains Escrow NonEscrow Client Number Is Is Contains 1…" at bounding box center [802, 300] width 1473 height 212
click at [1233, 350] on div "Bandera" at bounding box center [1354, 355] width 347 height 21
type input "Bandera"
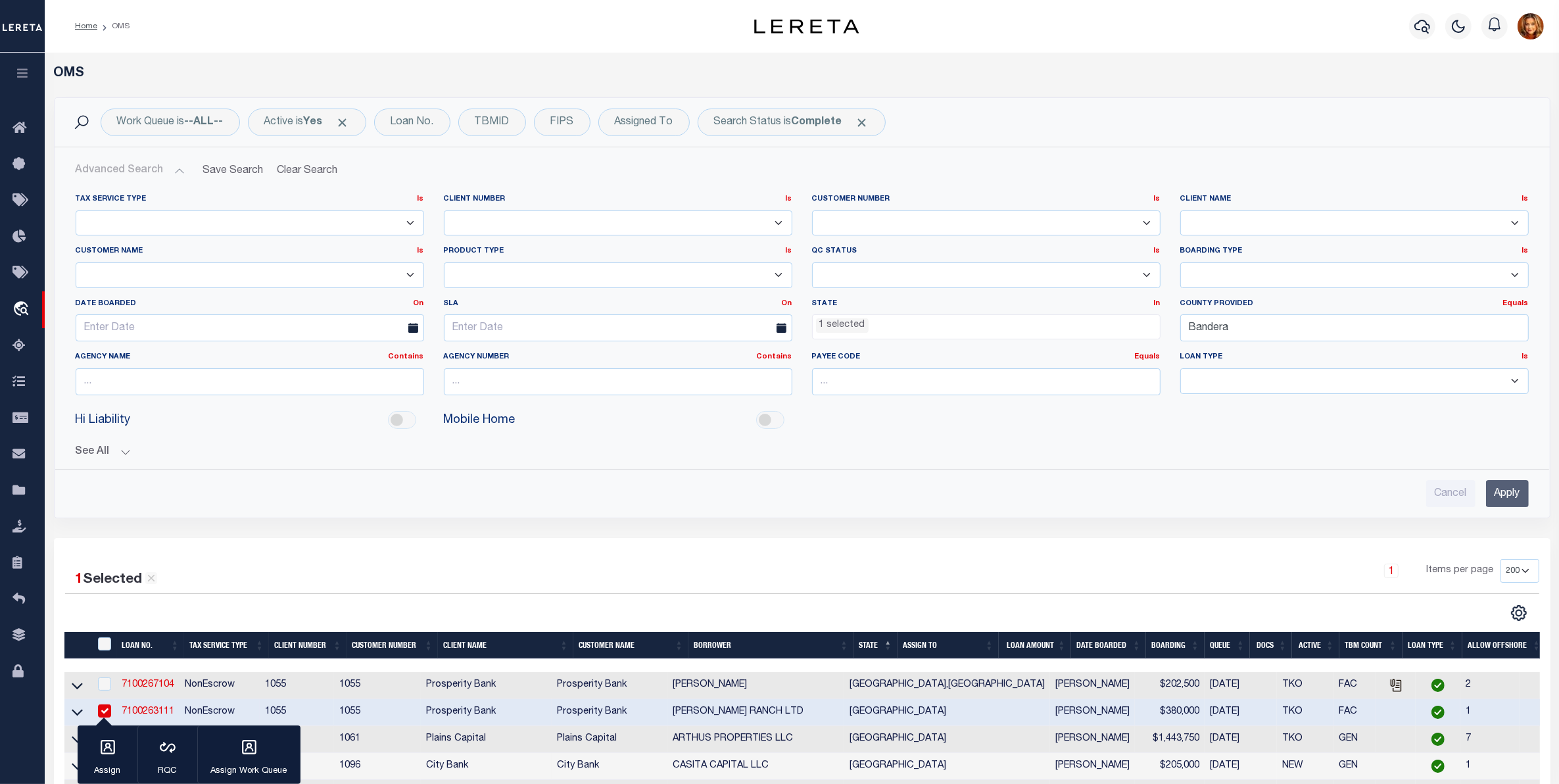
click at [1512, 496] on input "Apply" at bounding box center [1507, 493] width 43 height 27
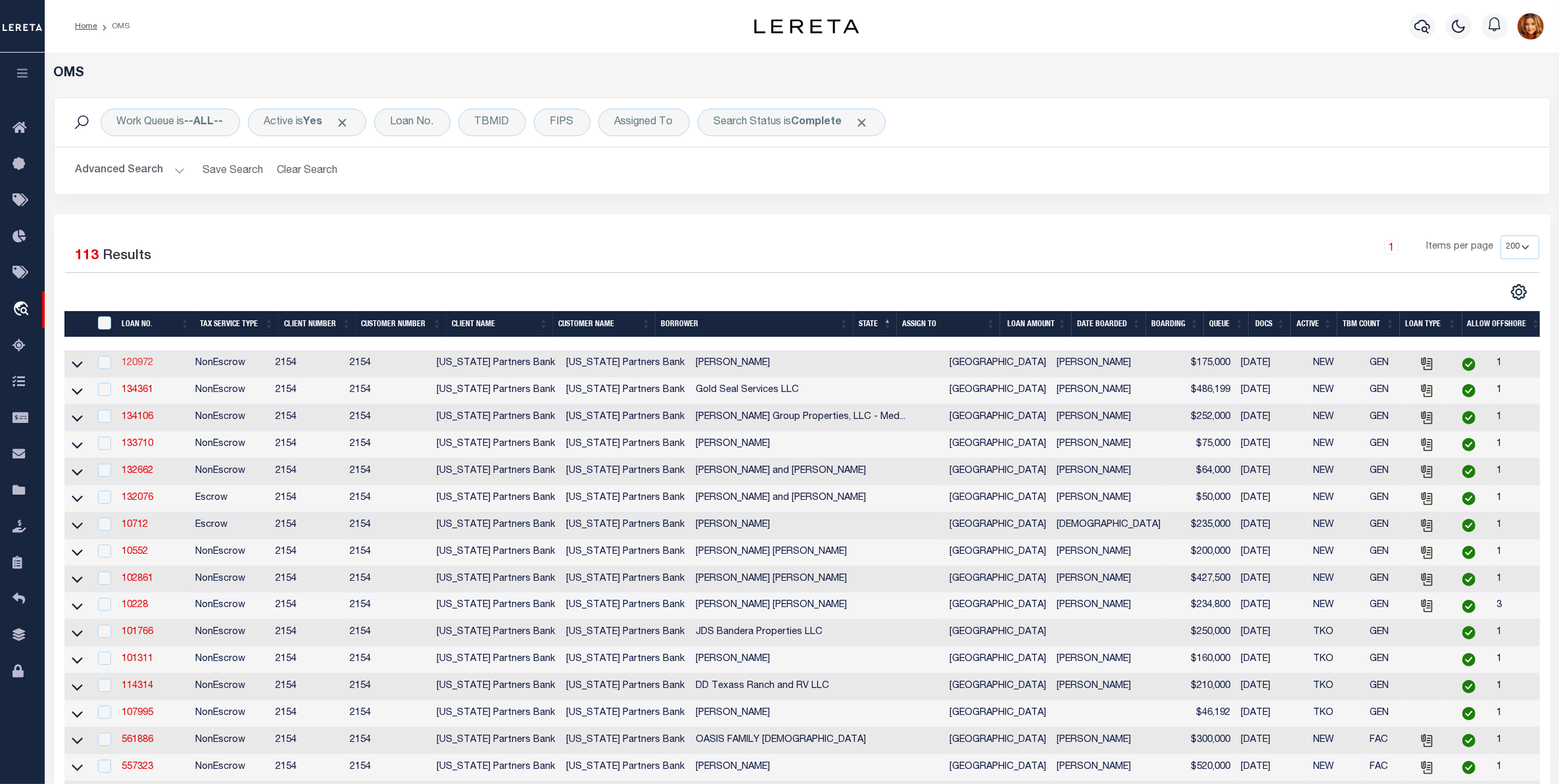
click at [135, 365] on link "120972" at bounding box center [137, 363] width 31 height 9
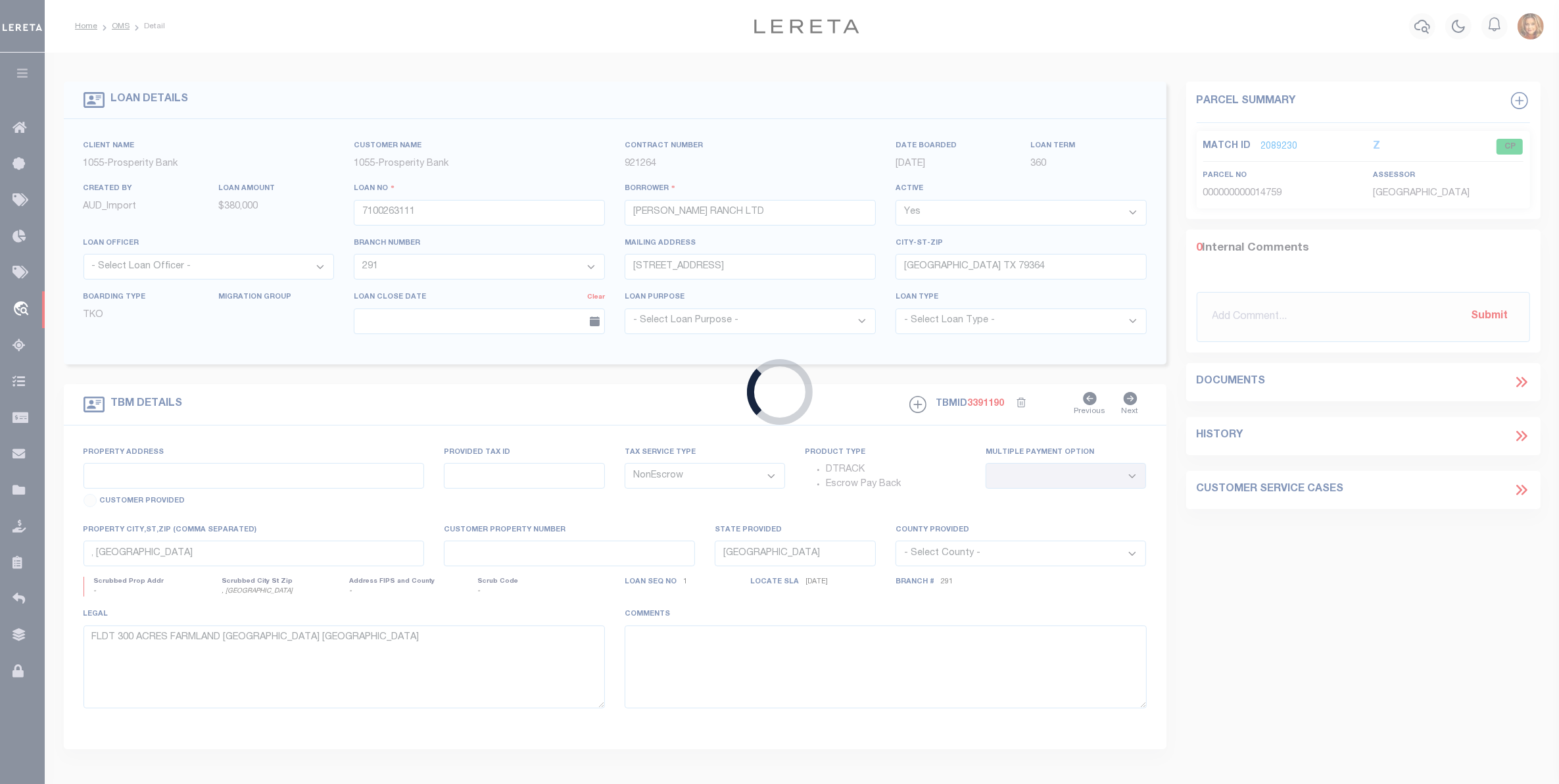
type input "120972"
type input "[PERSON_NAME]"
select select
select select "10"
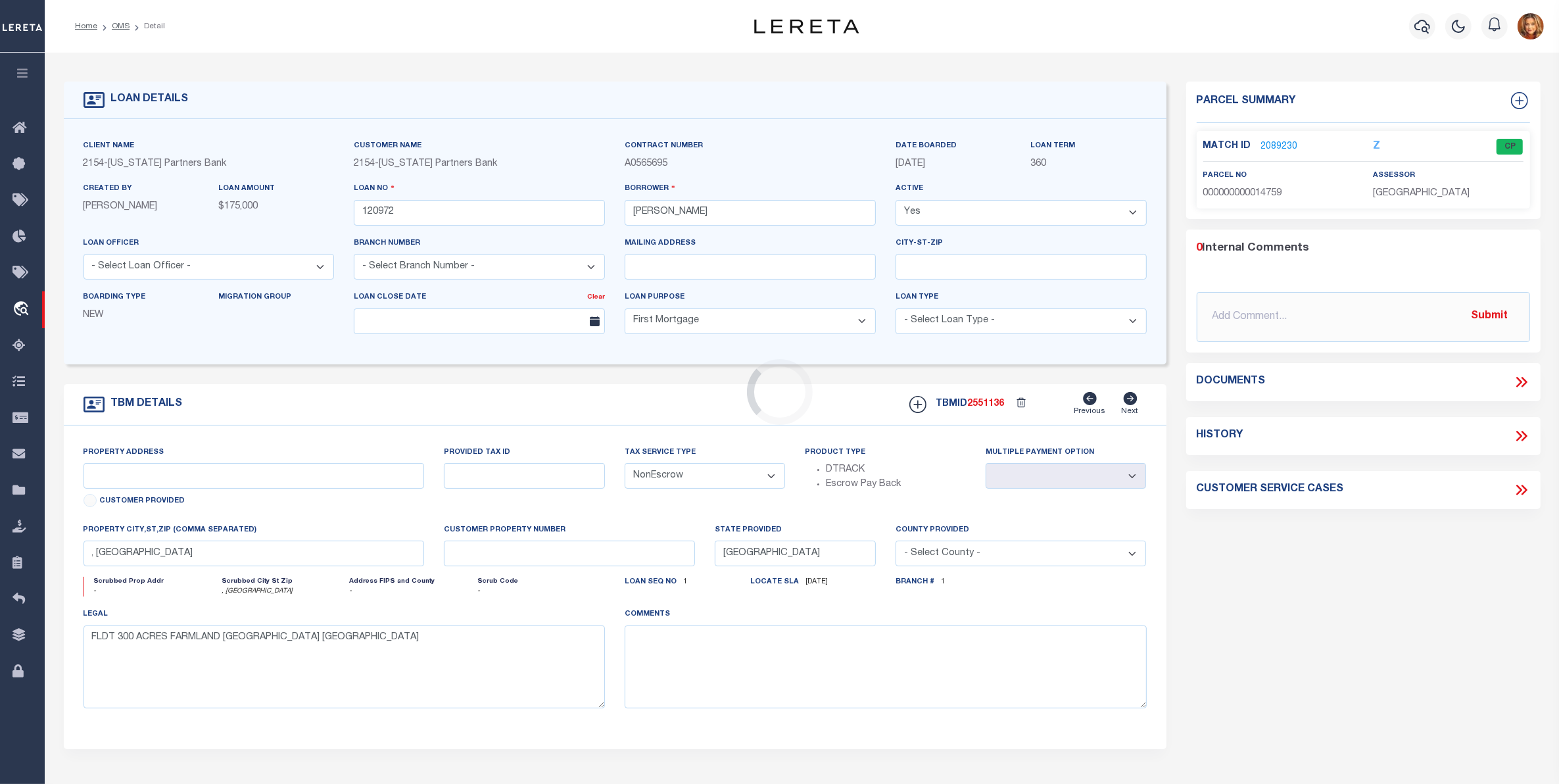
select select
type textarea "Formerly THCB loan, merged with [US_STATE] Partners Bank"
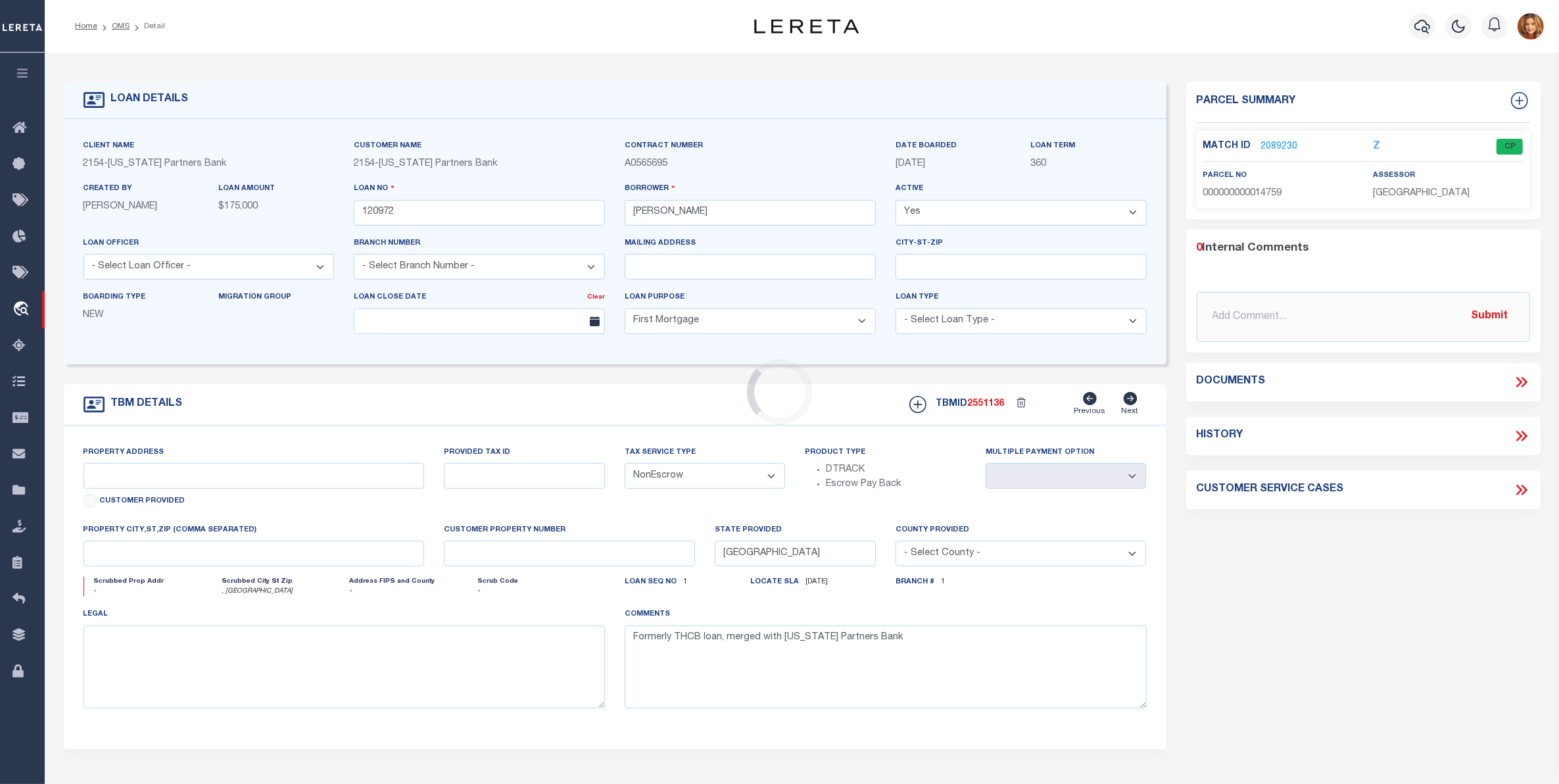
select select
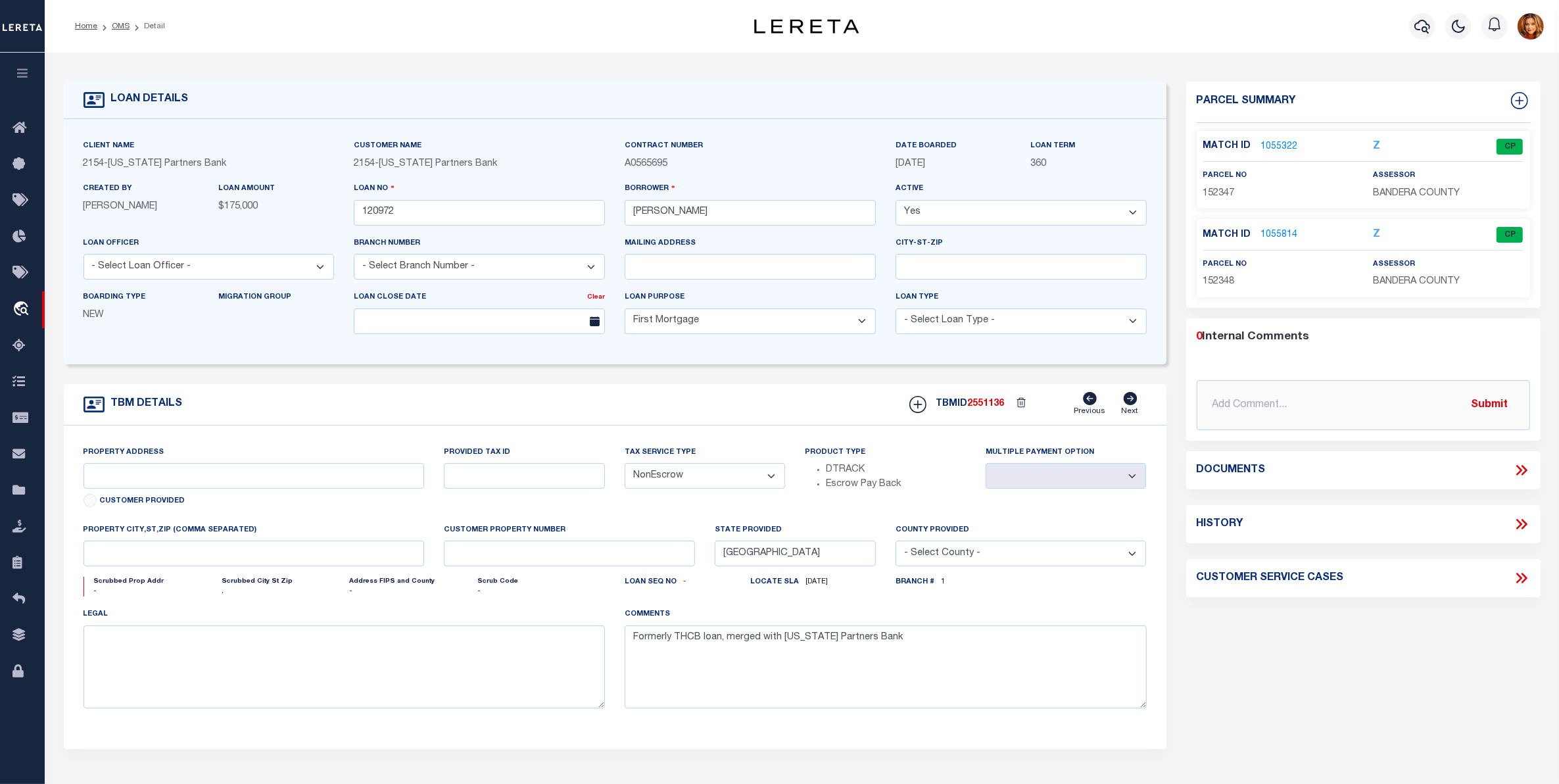
click at [1273, 140] on link "1055322" at bounding box center [1279, 147] width 37 height 14
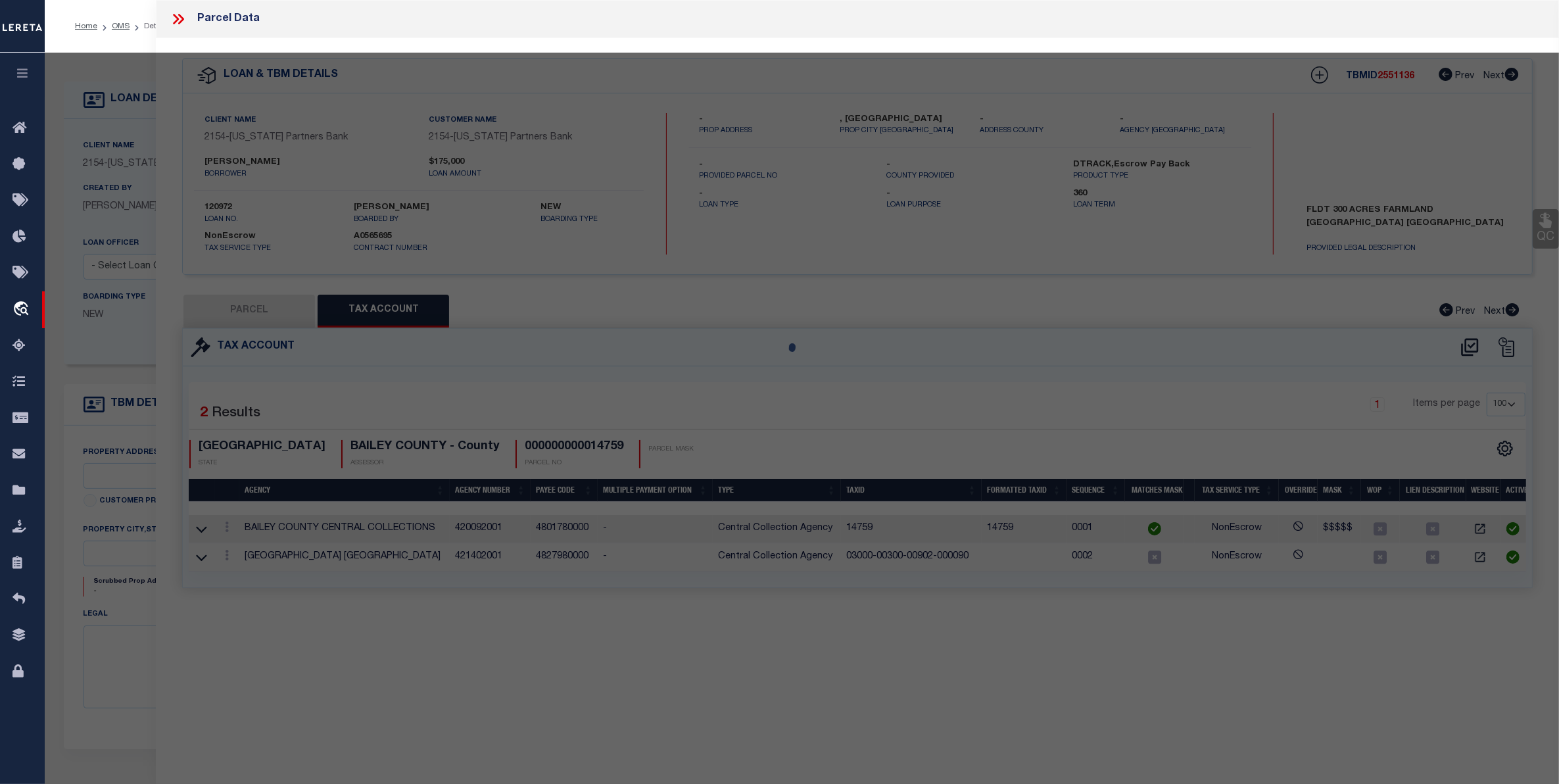
select select "AS"
select select
checkbox input "false"
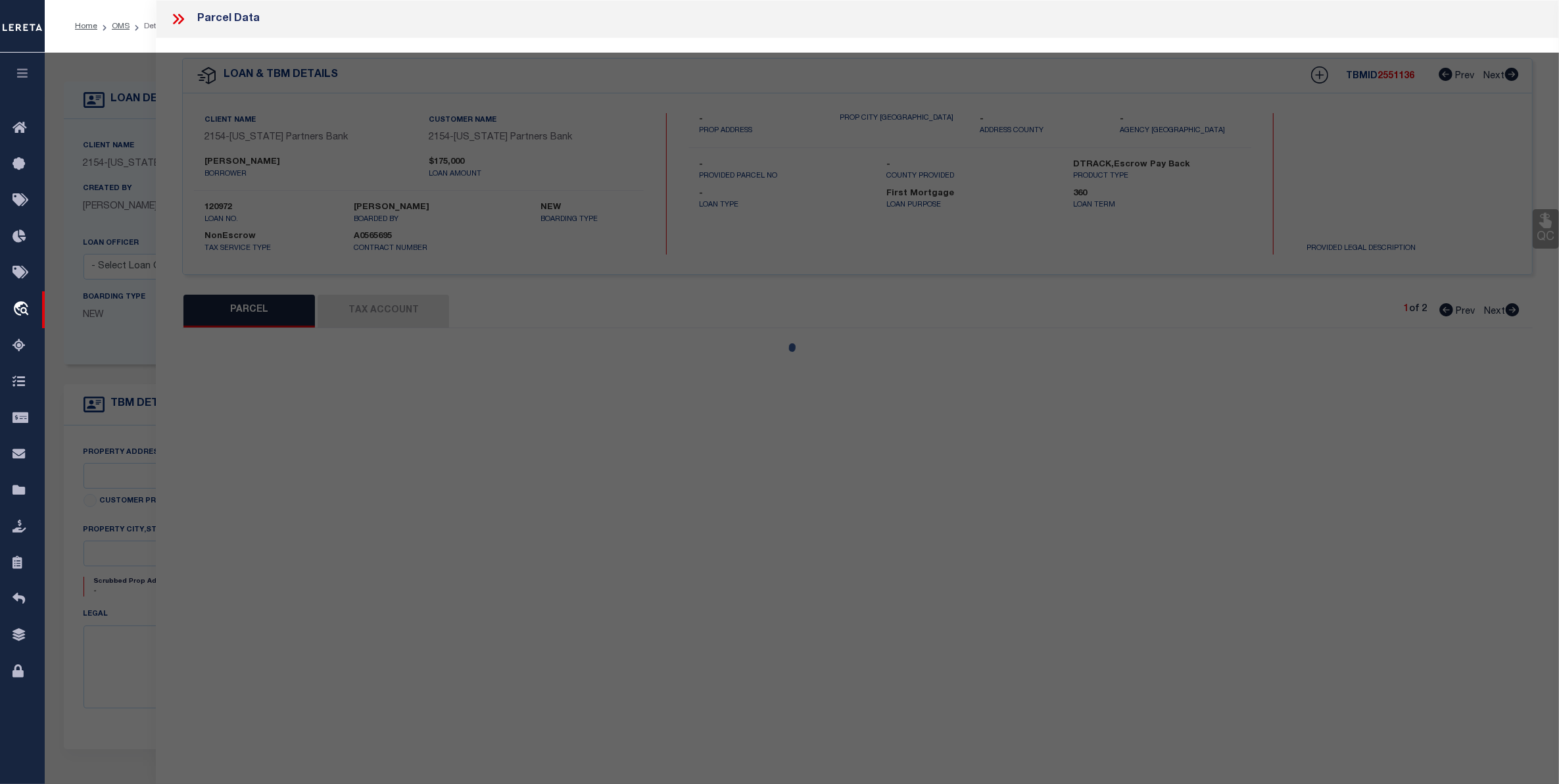
select select "CP"
type input "[PERSON_NAME] & [PERSON_NAME]"
type input "00045-01040-0003"
select select
checkbox input "false"
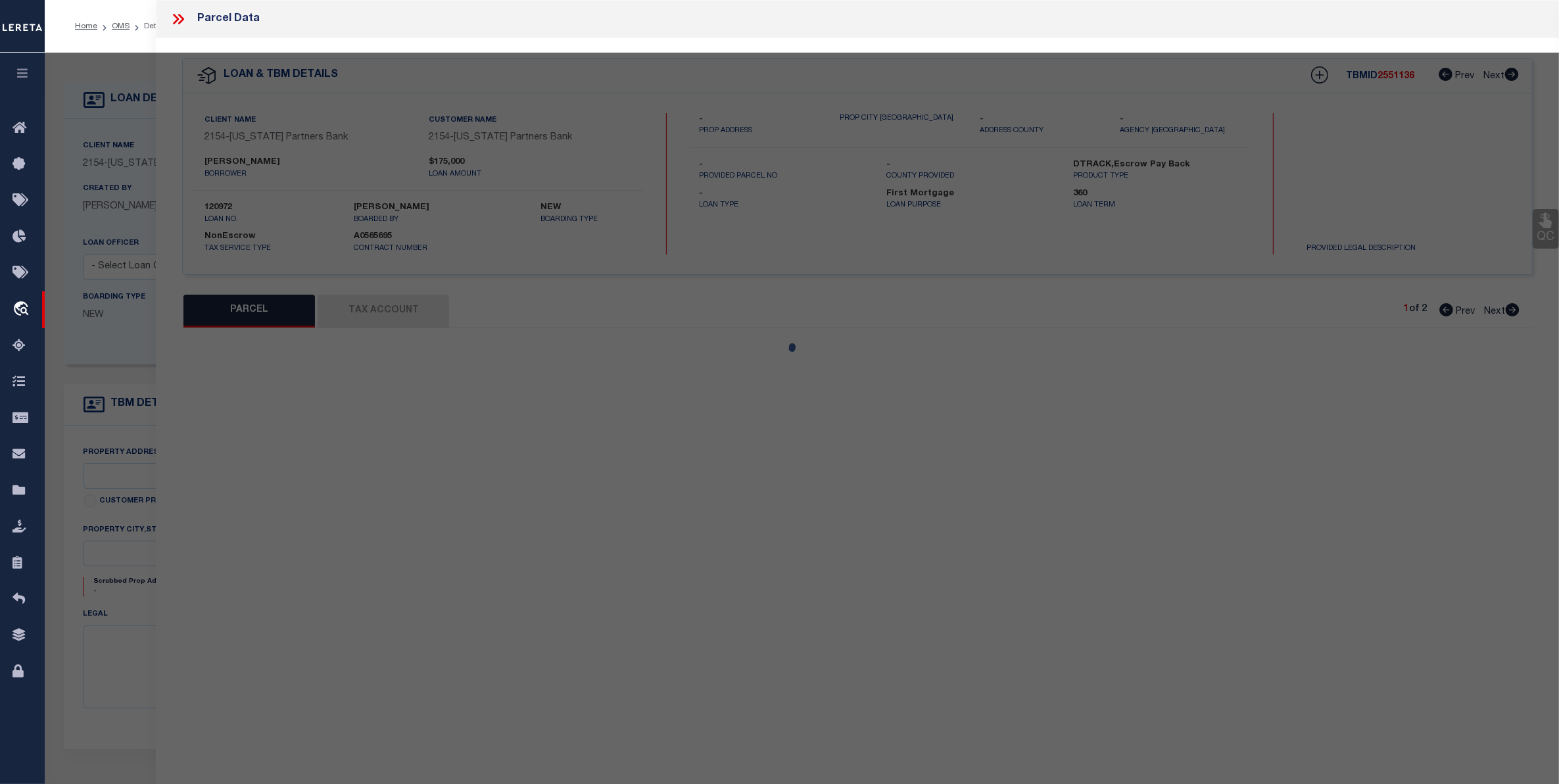
type input "[GEOGRAPHIC_DATA]"
type textarea "ABST [DATE] [PERSON_NAME] SVY 104 TR 3 2.05 ACRES"
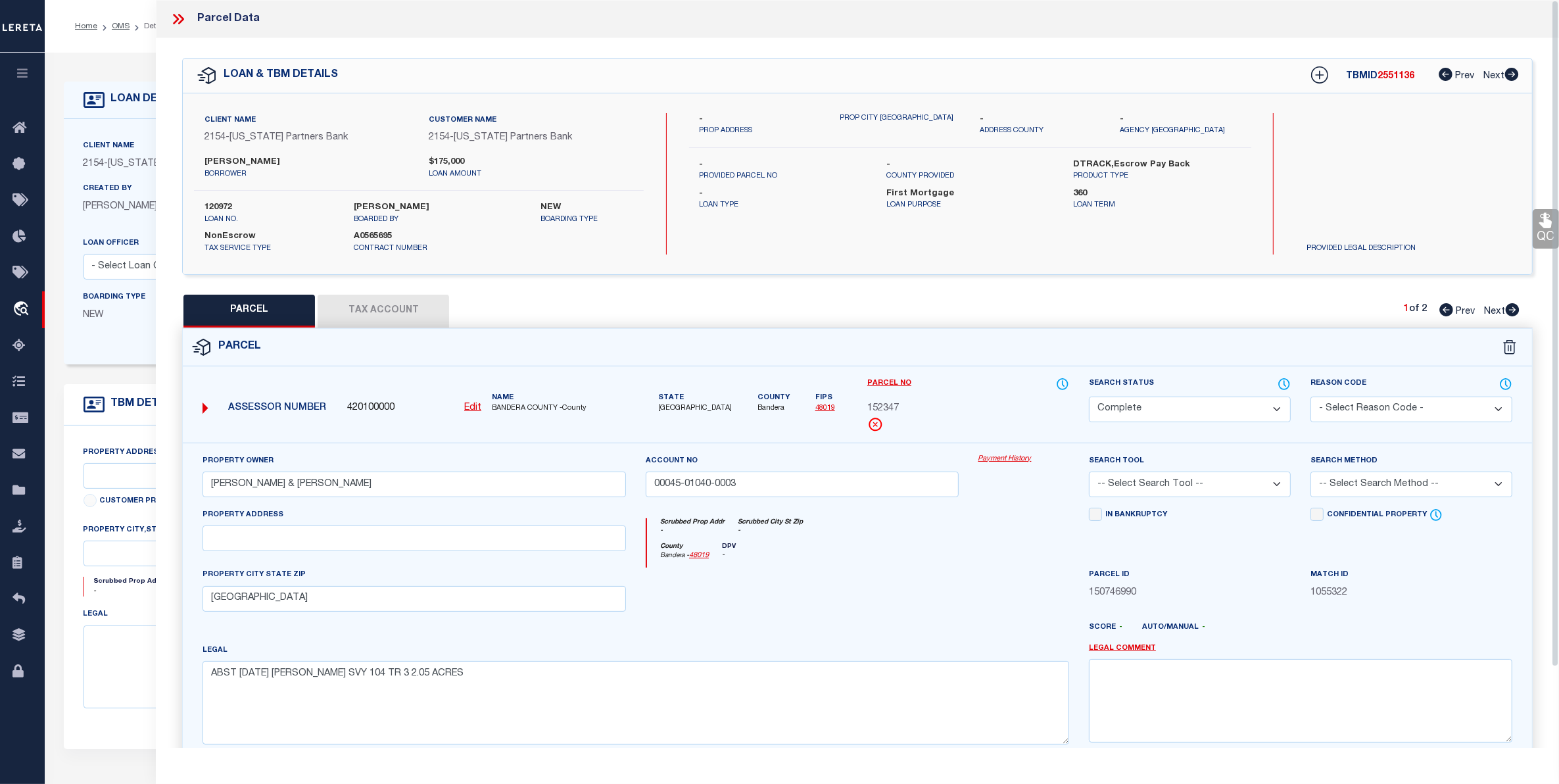
click at [369, 307] on button "Tax Account" at bounding box center [383, 310] width 132 height 33
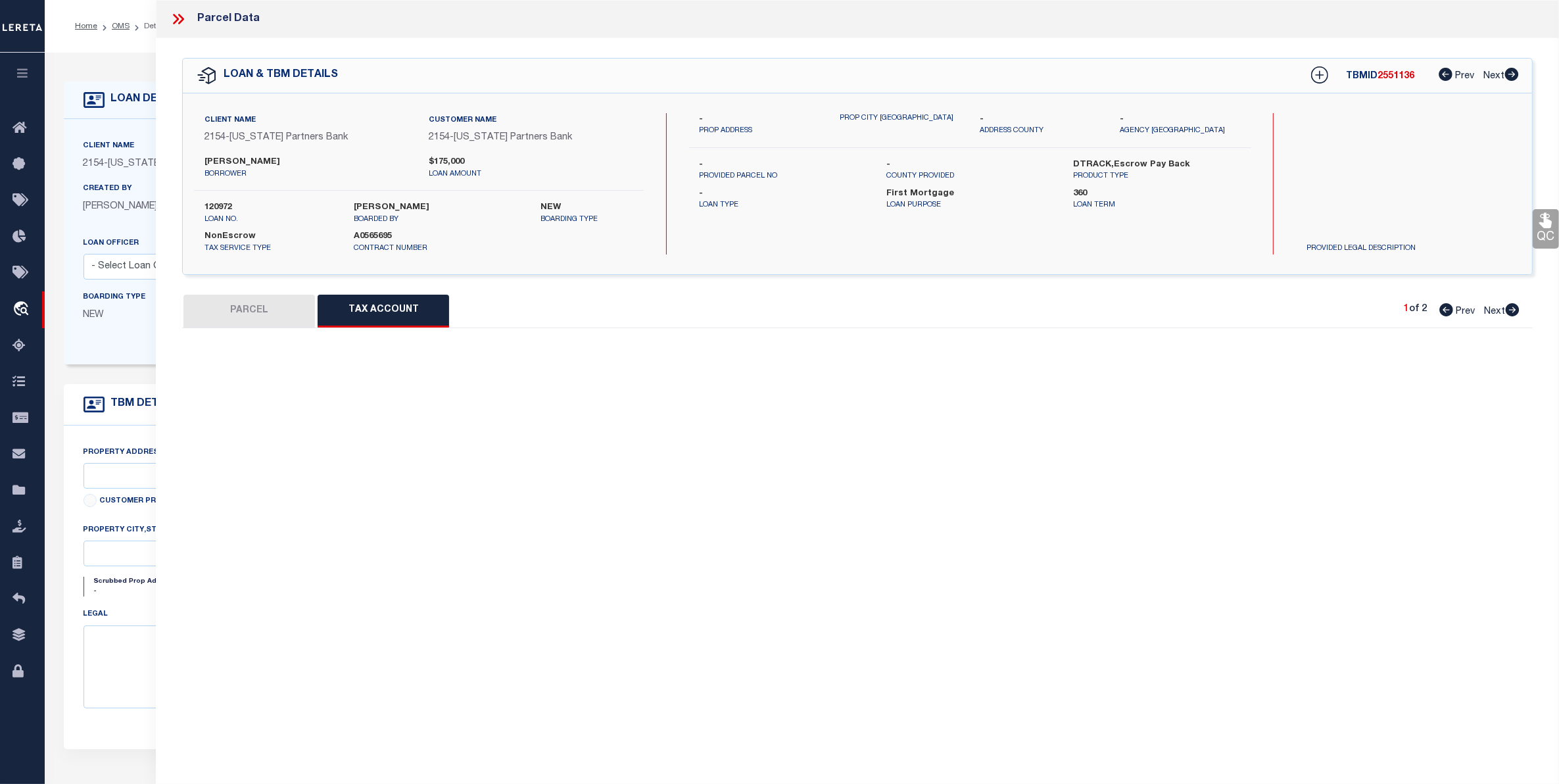
select select "100"
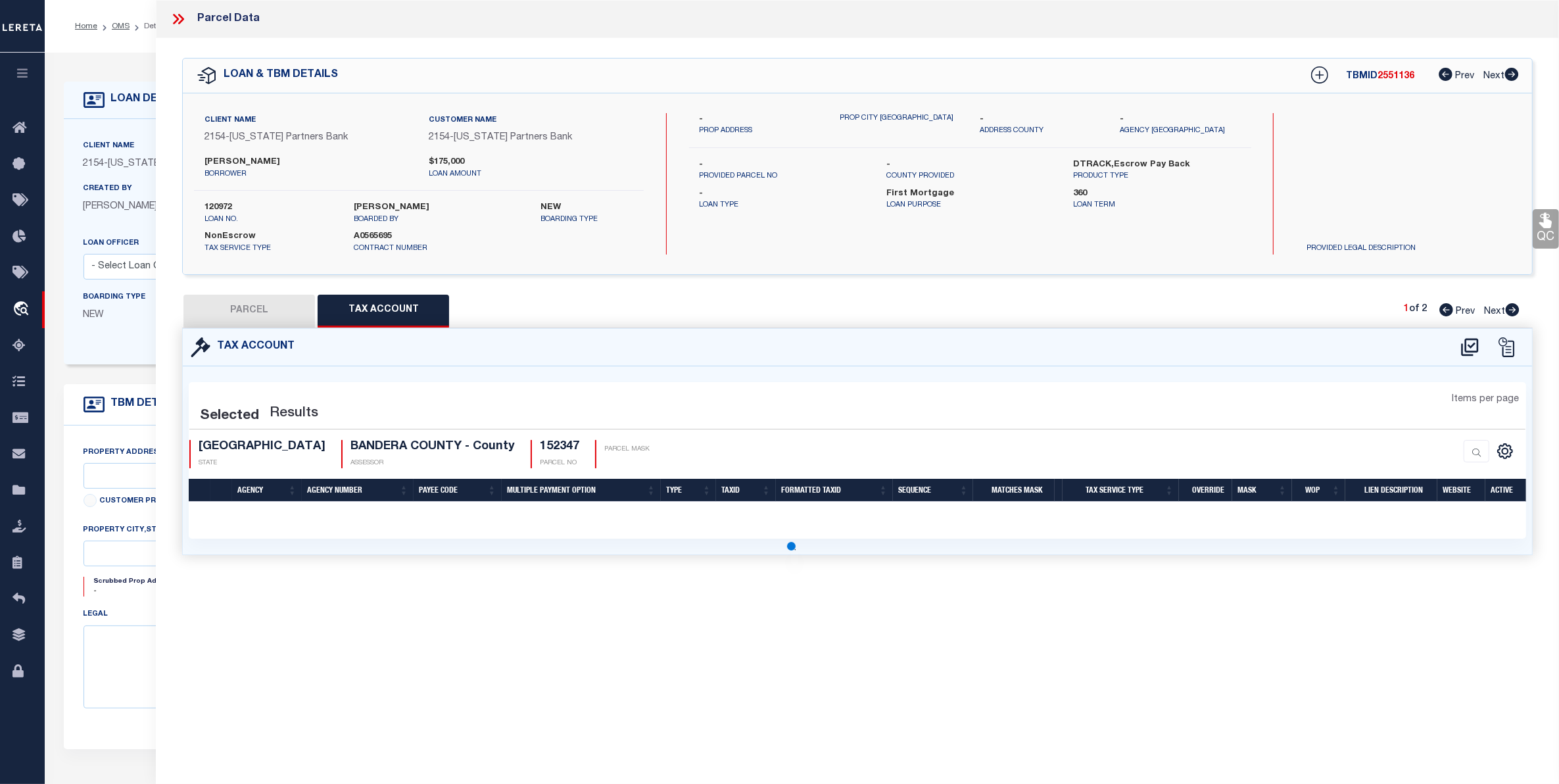
select select "100"
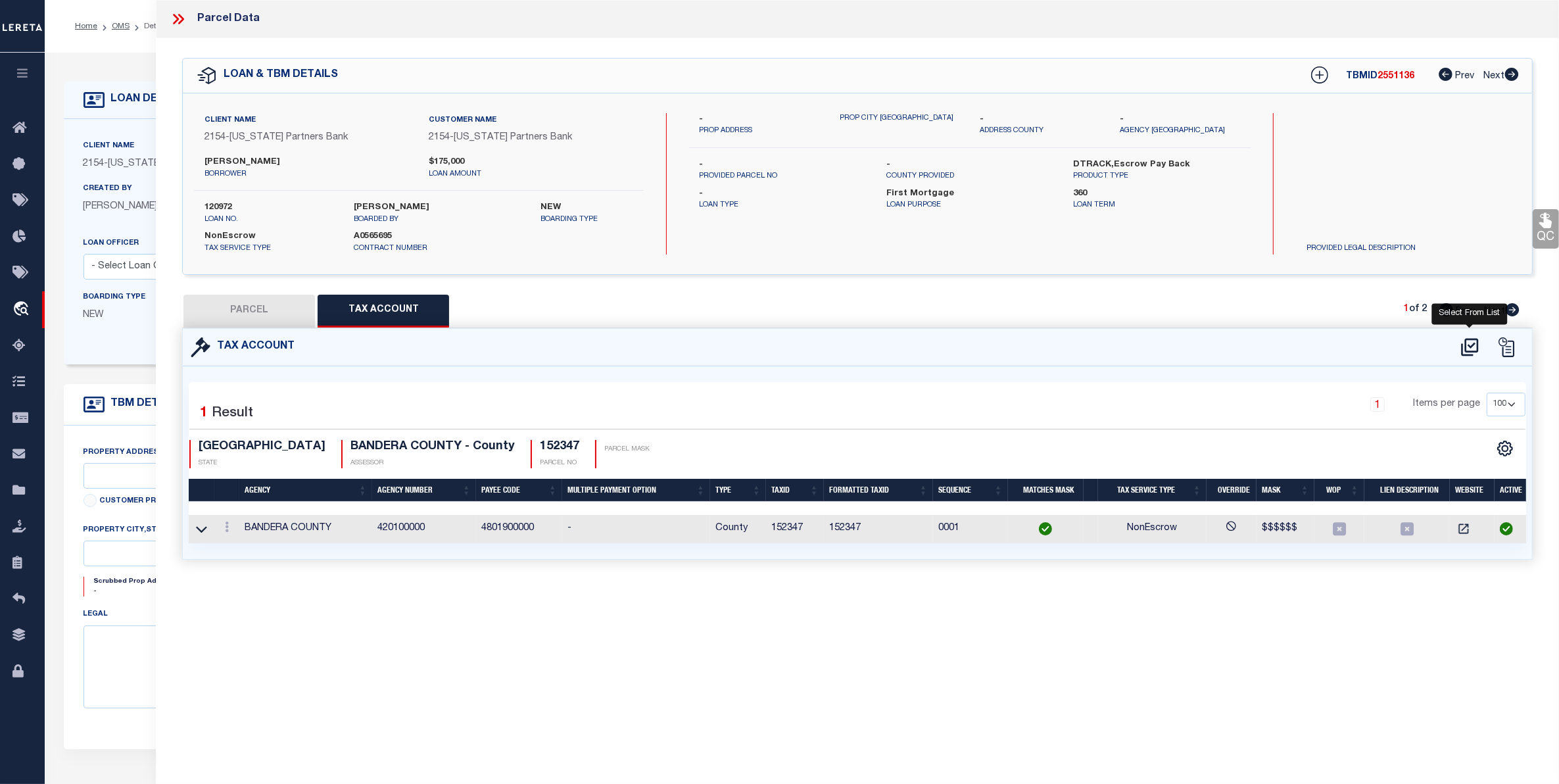
click at [1477, 339] on icon at bounding box center [1470, 347] width 17 height 18
select select "100"
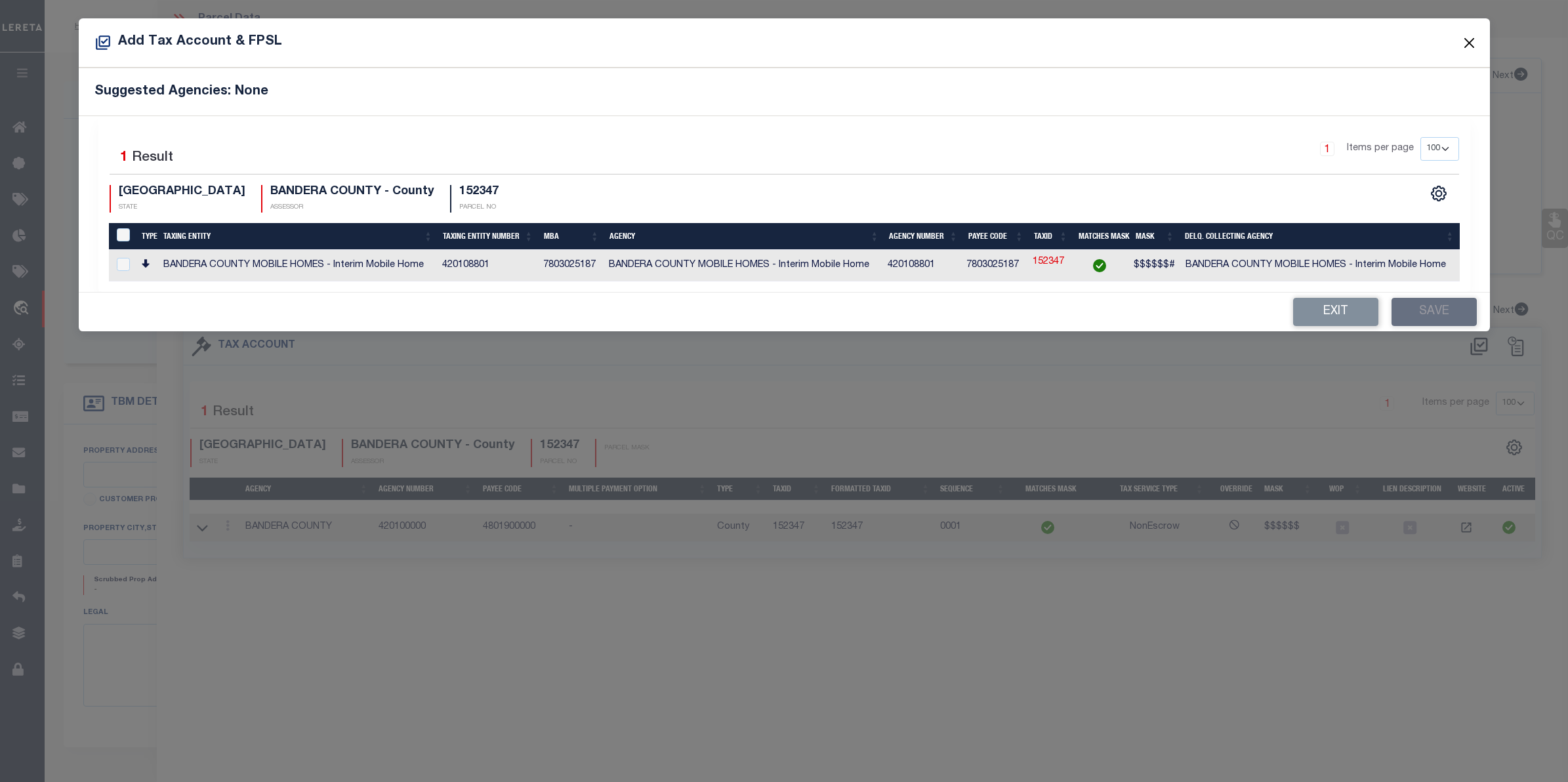
drag, startPoint x: 1473, startPoint y: 42, endPoint x: 1427, endPoint y: 30, distance: 47.5
click at [1467, 40] on button "Close" at bounding box center [1469, 42] width 17 height 17
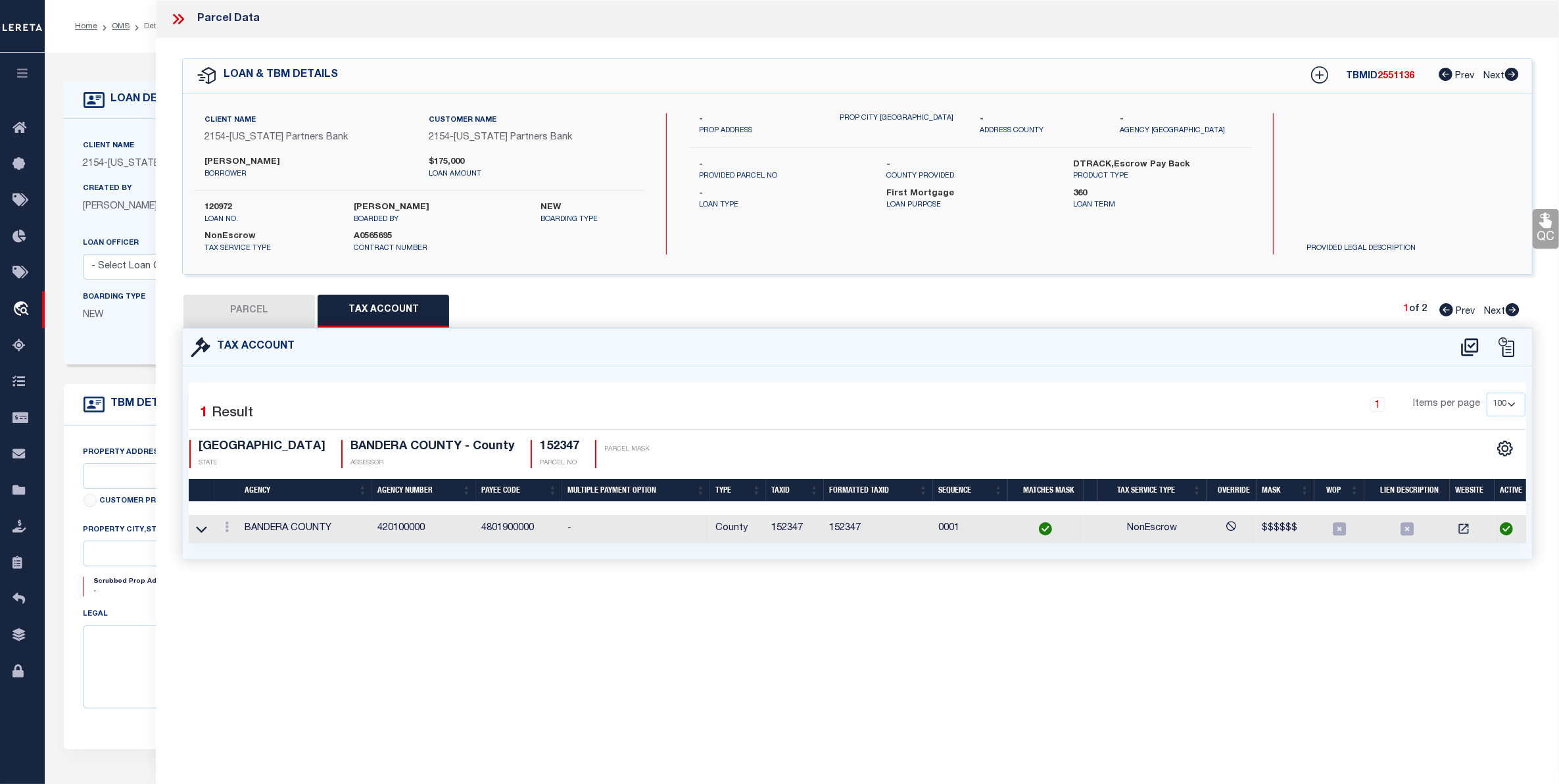
click at [178, 17] on icon at bounding box center [178, 19] width 17 height 17
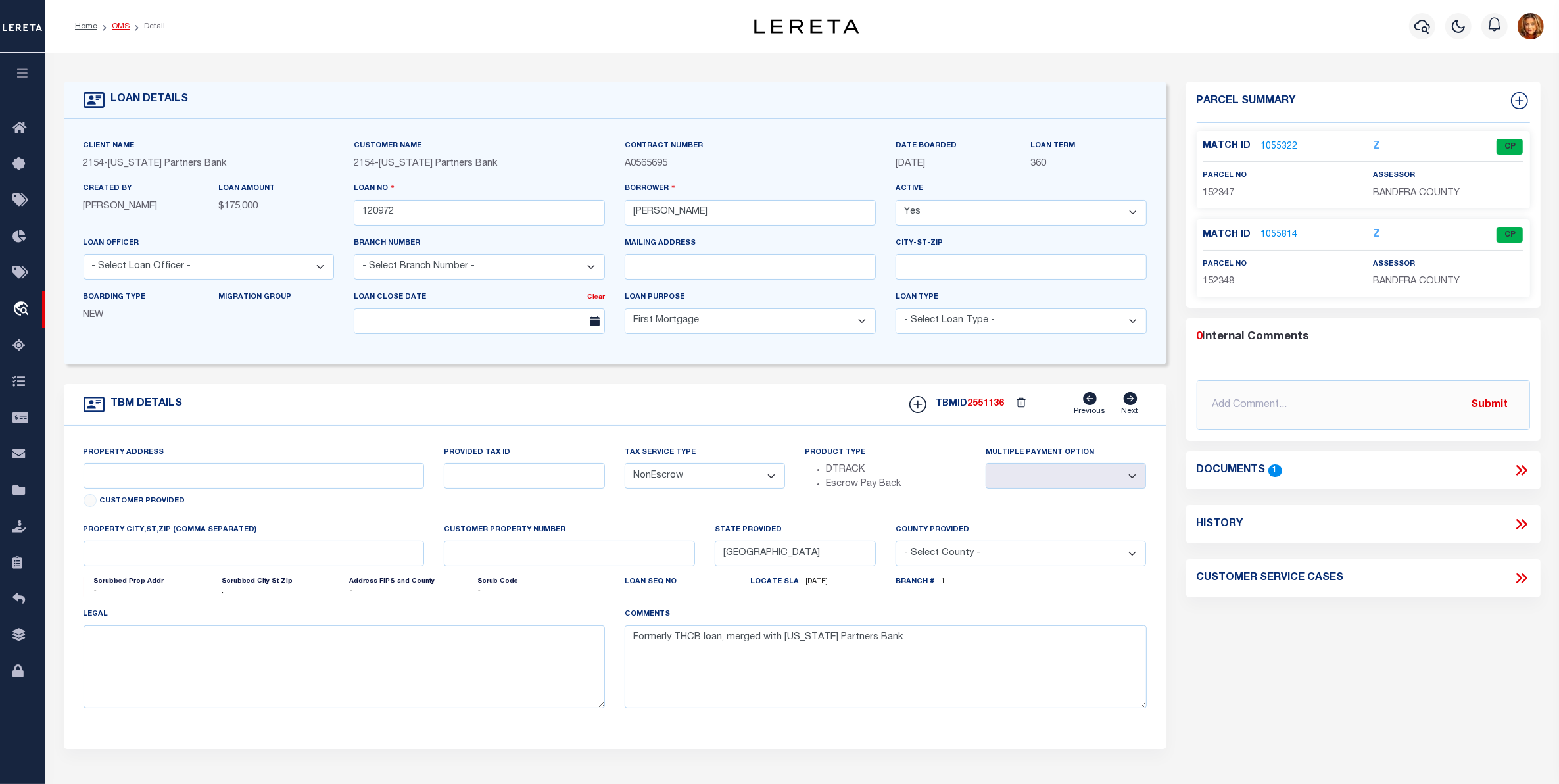
click at [117, 25] on link "OMS" at bounding box center [120, 27] width 18 height 8
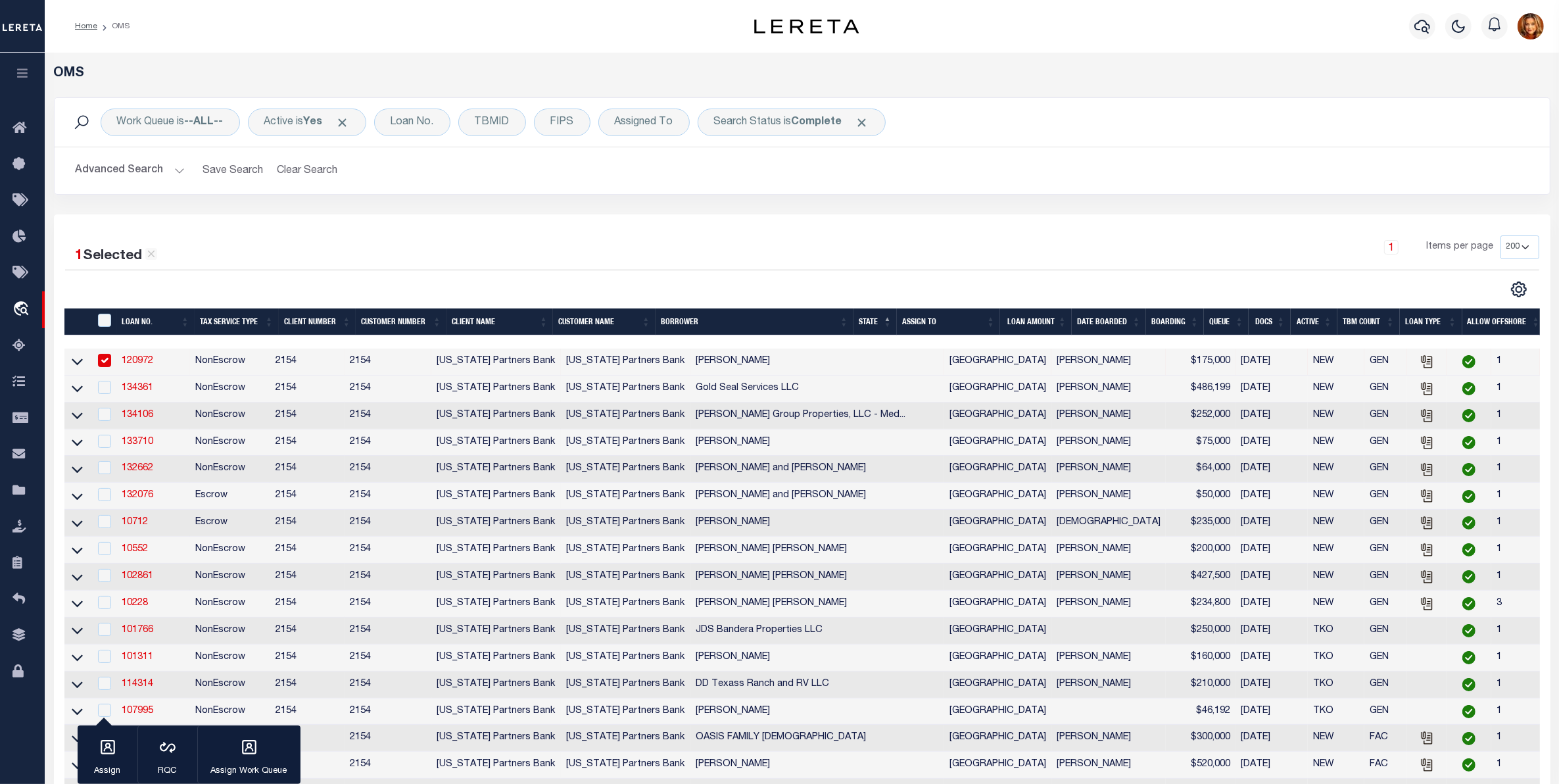
click at [124, 168] on button "Advanced Search" at bounding box center [130, 170] width 109 height 26
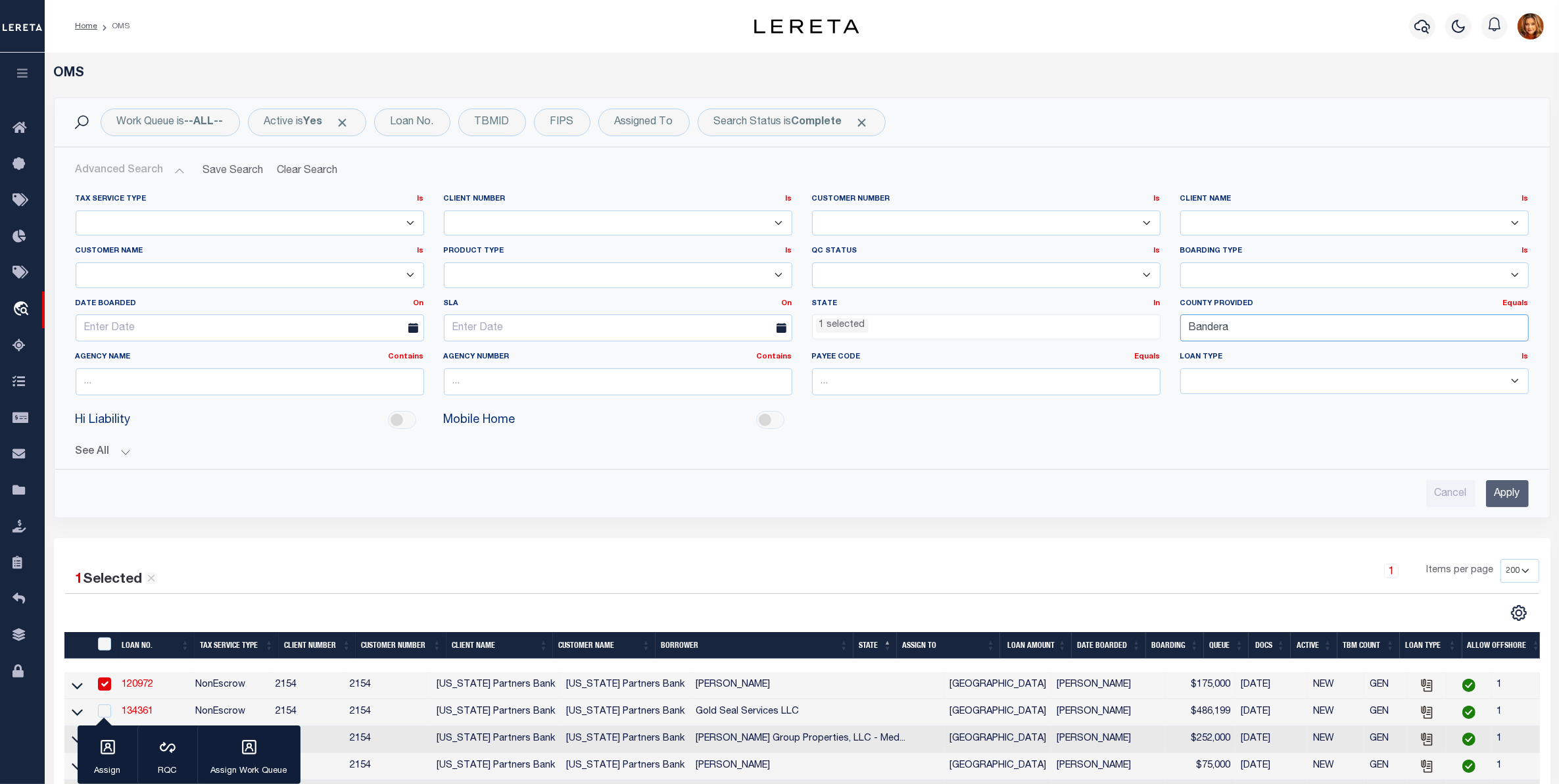
drag, startPoint x: 1247, startPoint y: 330, endPoint x: 997, endPoint y: 370, distance: 253.2
click at [997, 370] on div "Tax Service Type Is Is Contains Escrow NonEscrow Client Number Is Is Contains 1…" at bounding box center [802, 300] width 1473 height 212
click at [1237, 342] on input "Bastrop" at bounding box center [1354, 328] width 348 height 27
click at [1213, 349] on div "Bastrop" at bounding box center [1354, 355] width 347 height 21
type input "Bastrop"
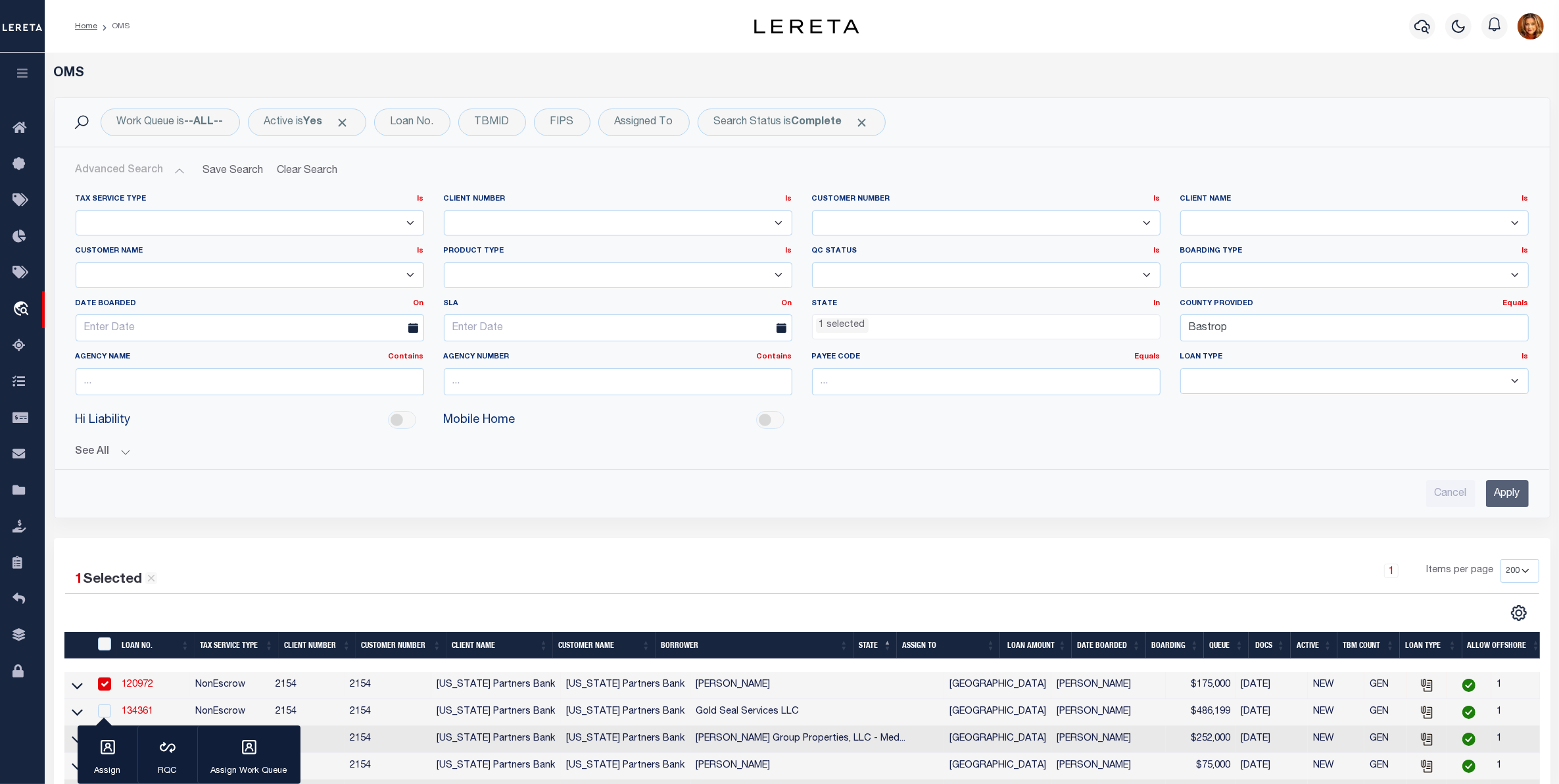
drag, startPoint x: 1506, startPoint y: 493, endPoint x: 1512, endPoint y: 505, distance: 13.4
click at [1511, 497] on input "Apply" at bounding box center [1507, 493] width 43 height 27
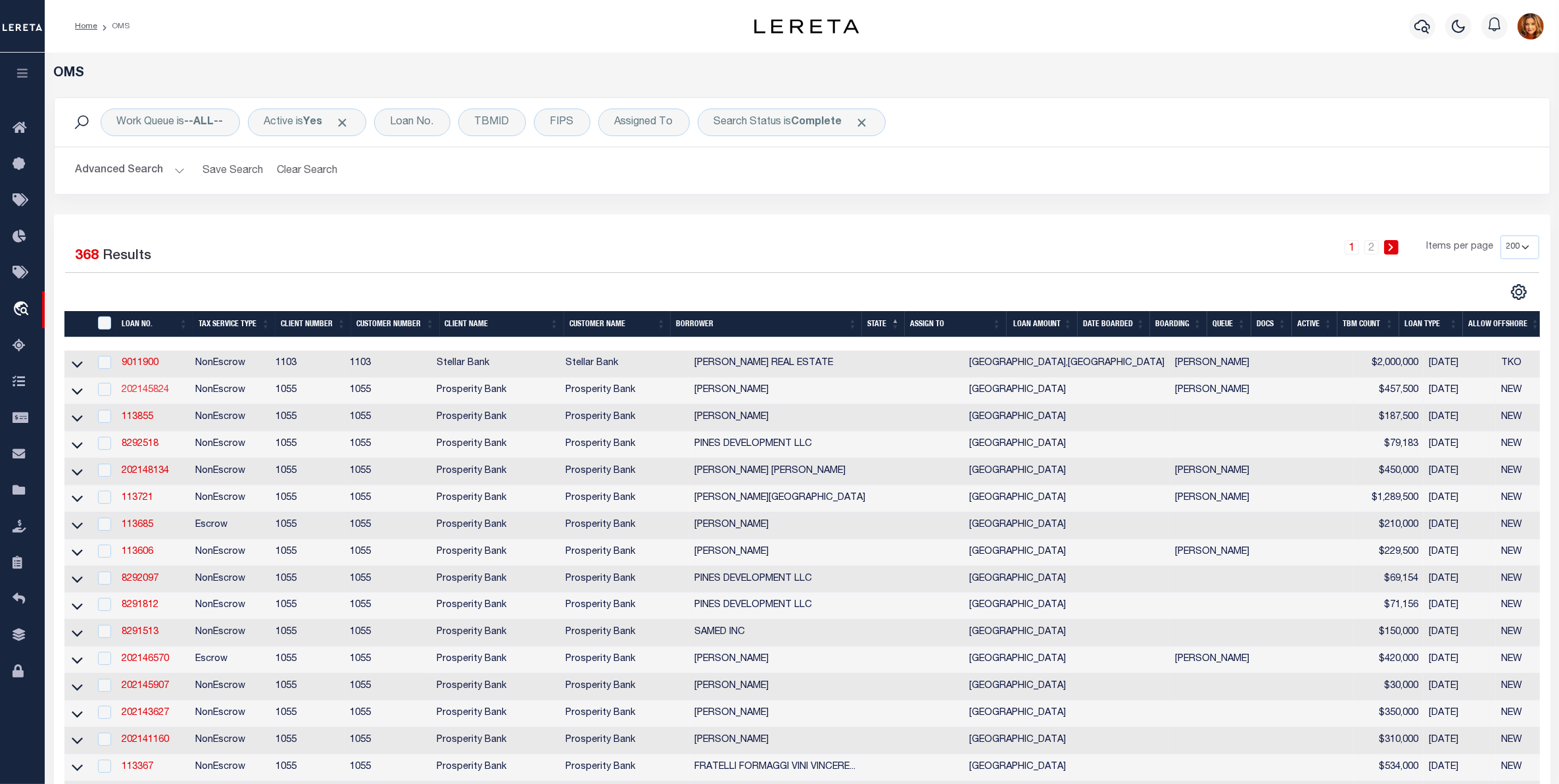
click at [150, 389] on link "202145824" at bounding box center [145, 390] width 47 height 9
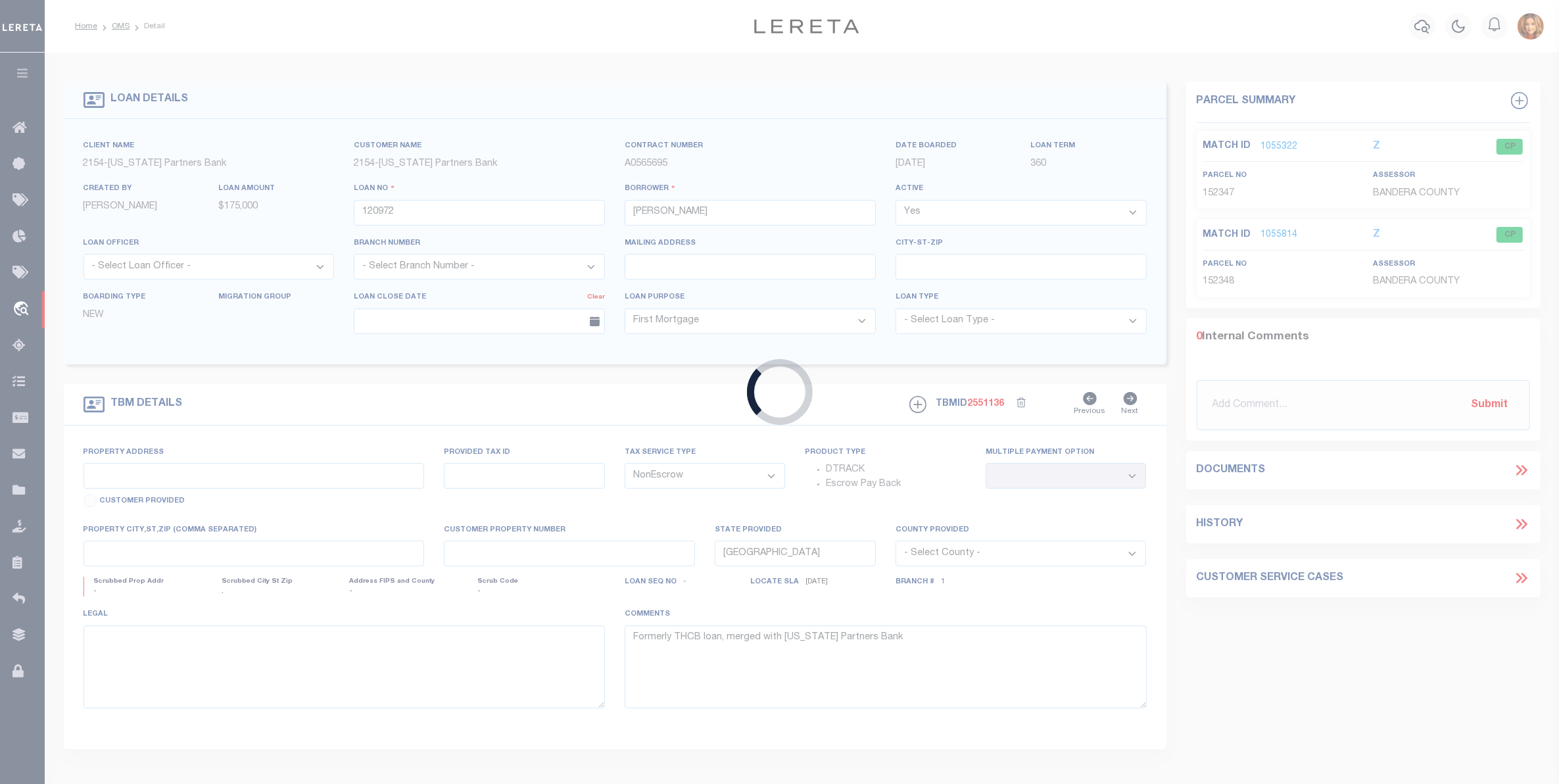
type input "202145824"
type input "[PERSON_NAME]"
select select
type input "[STREET_ADDRESS]"
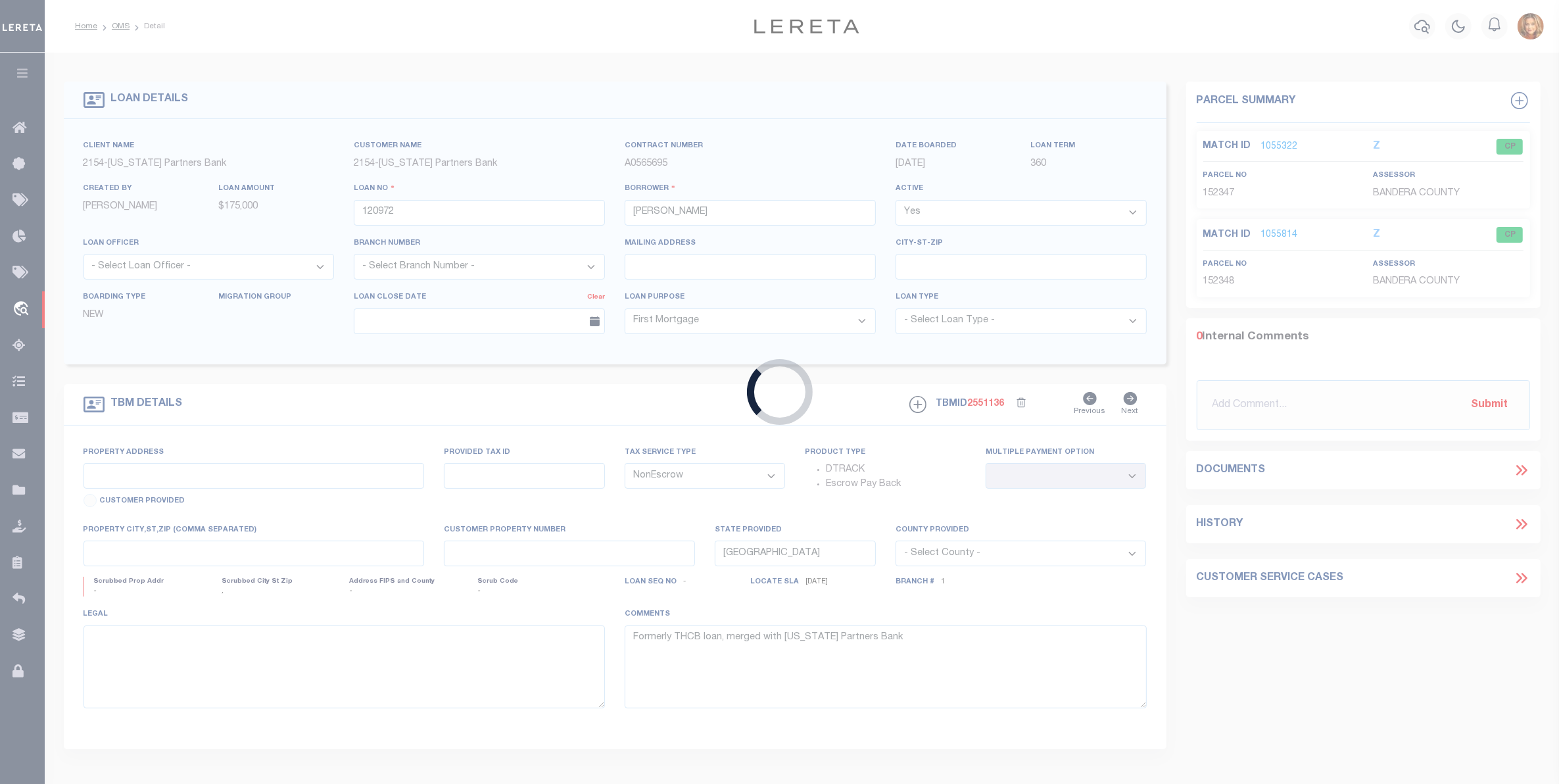
type input "[GEOGRAPHIC_DATA] TX 77079"
select select "100"
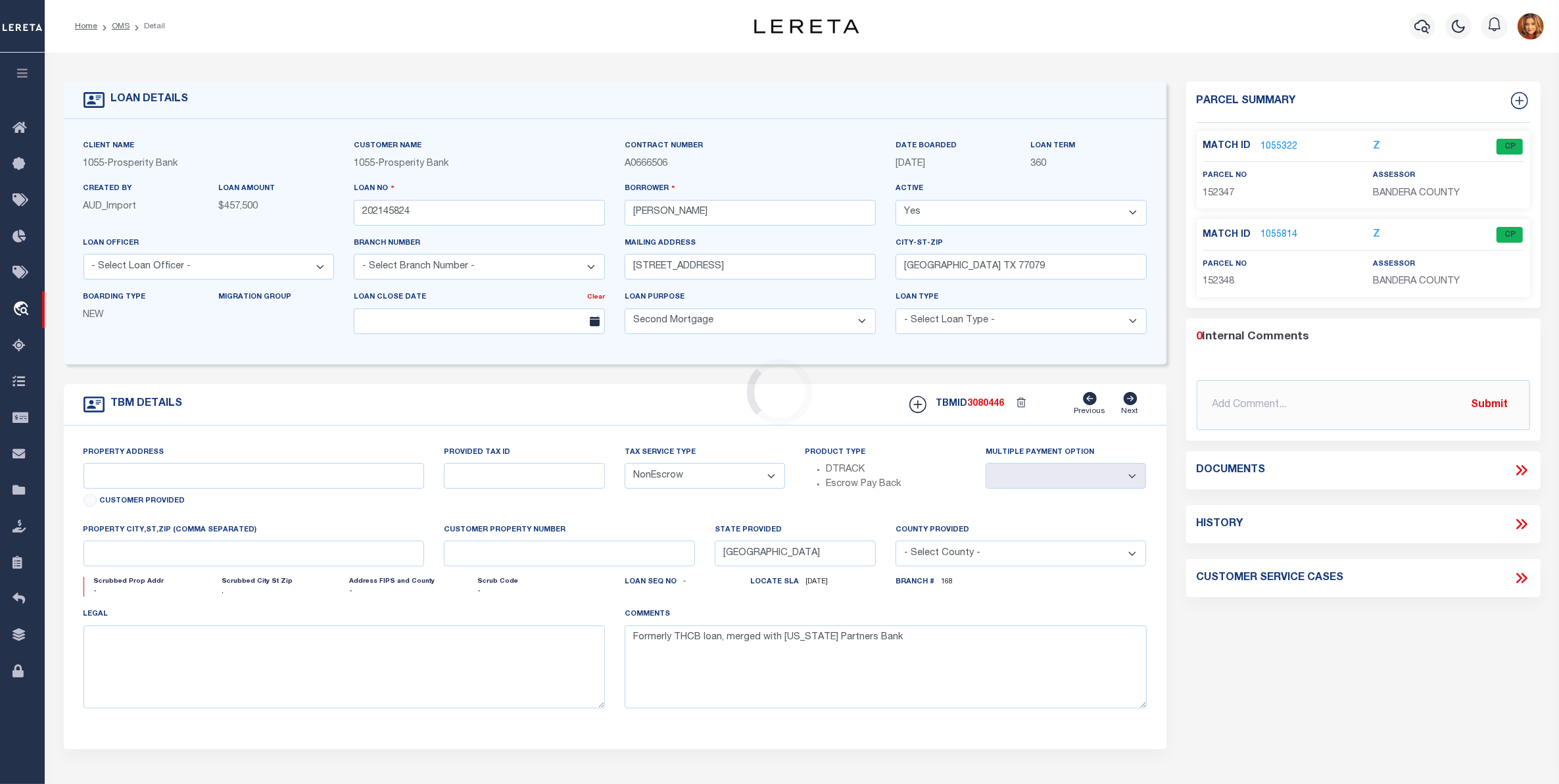
type input "TBD FM 535/FM 297"
type input "8705890"
select select
type textarea "[PERSON_NAME] SUR A148 13.087 AC"
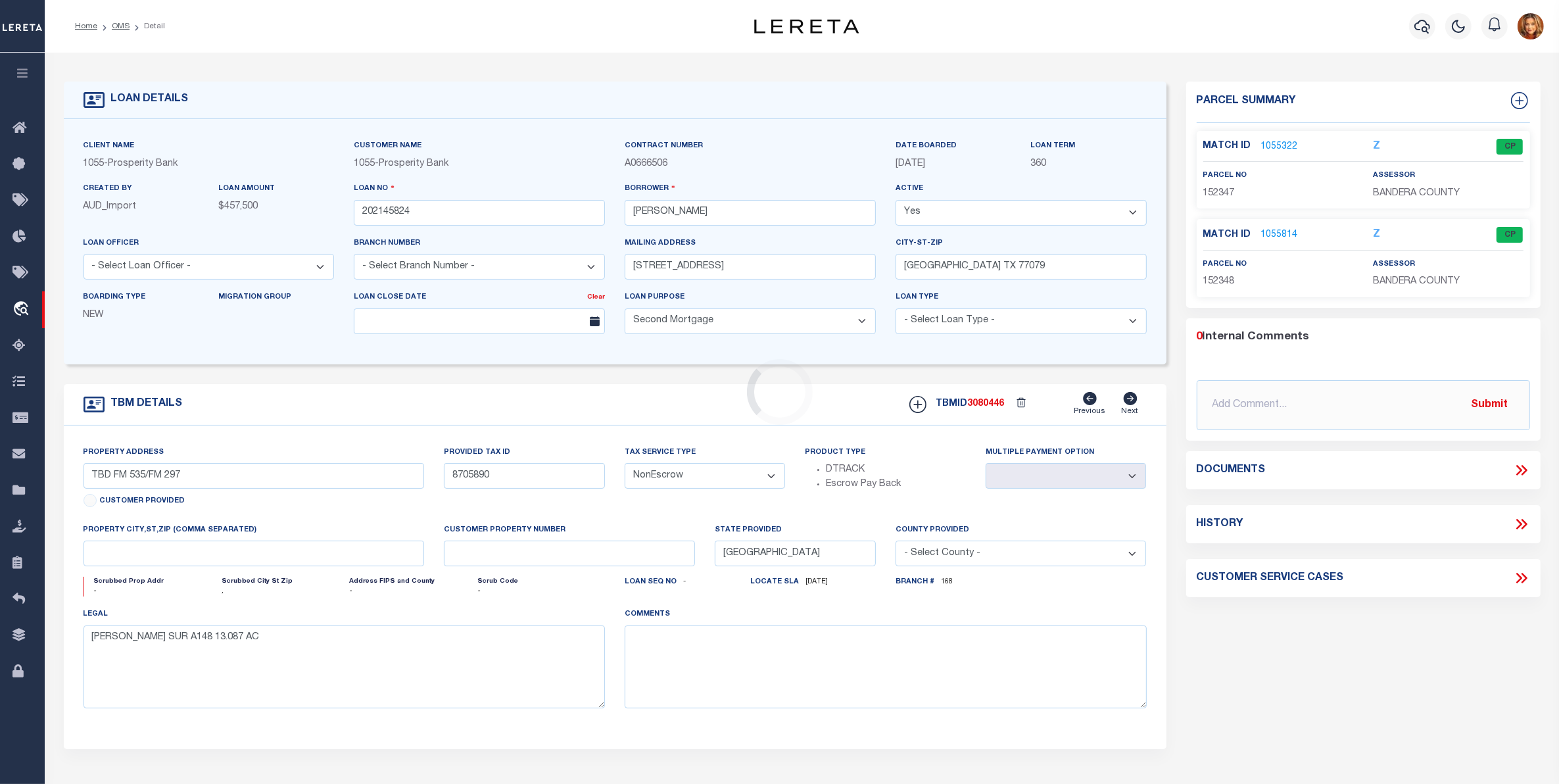
select select "10427"
select select "4008"
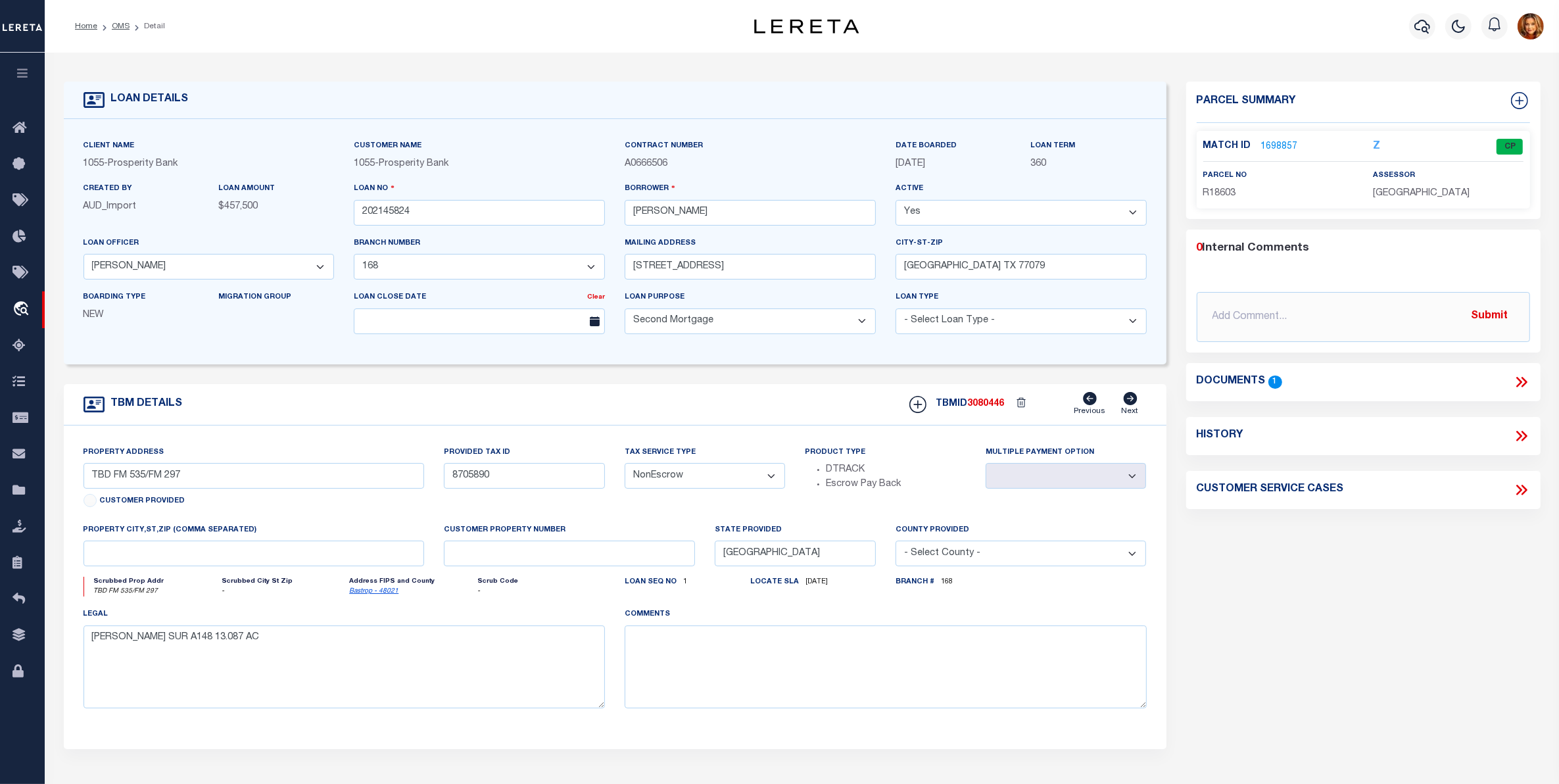
click at [1277, 144] on link "1698857" at bounding box center [1279, 147] width 37 height 14
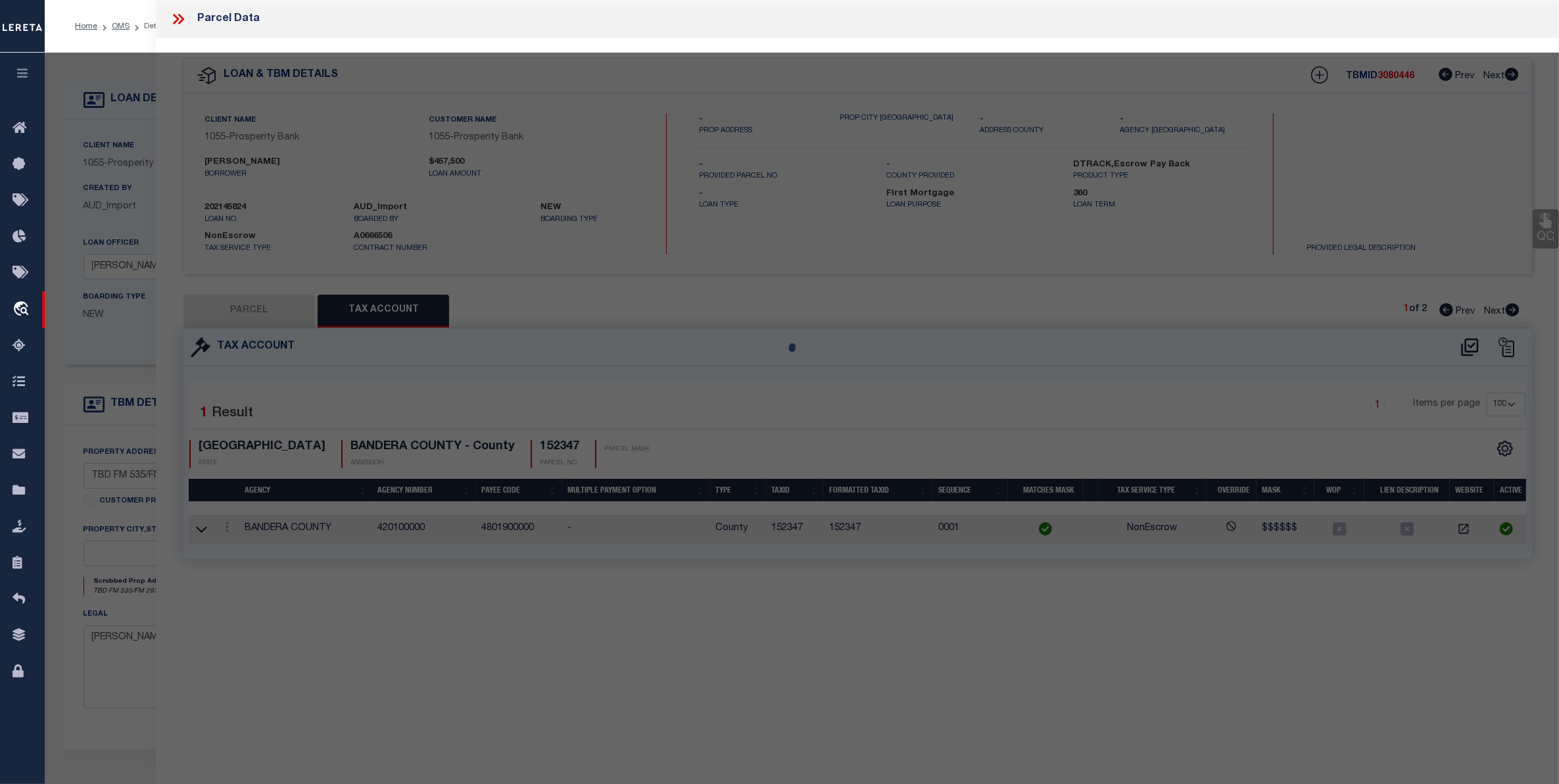
select select "AS"
checkbox input "false"
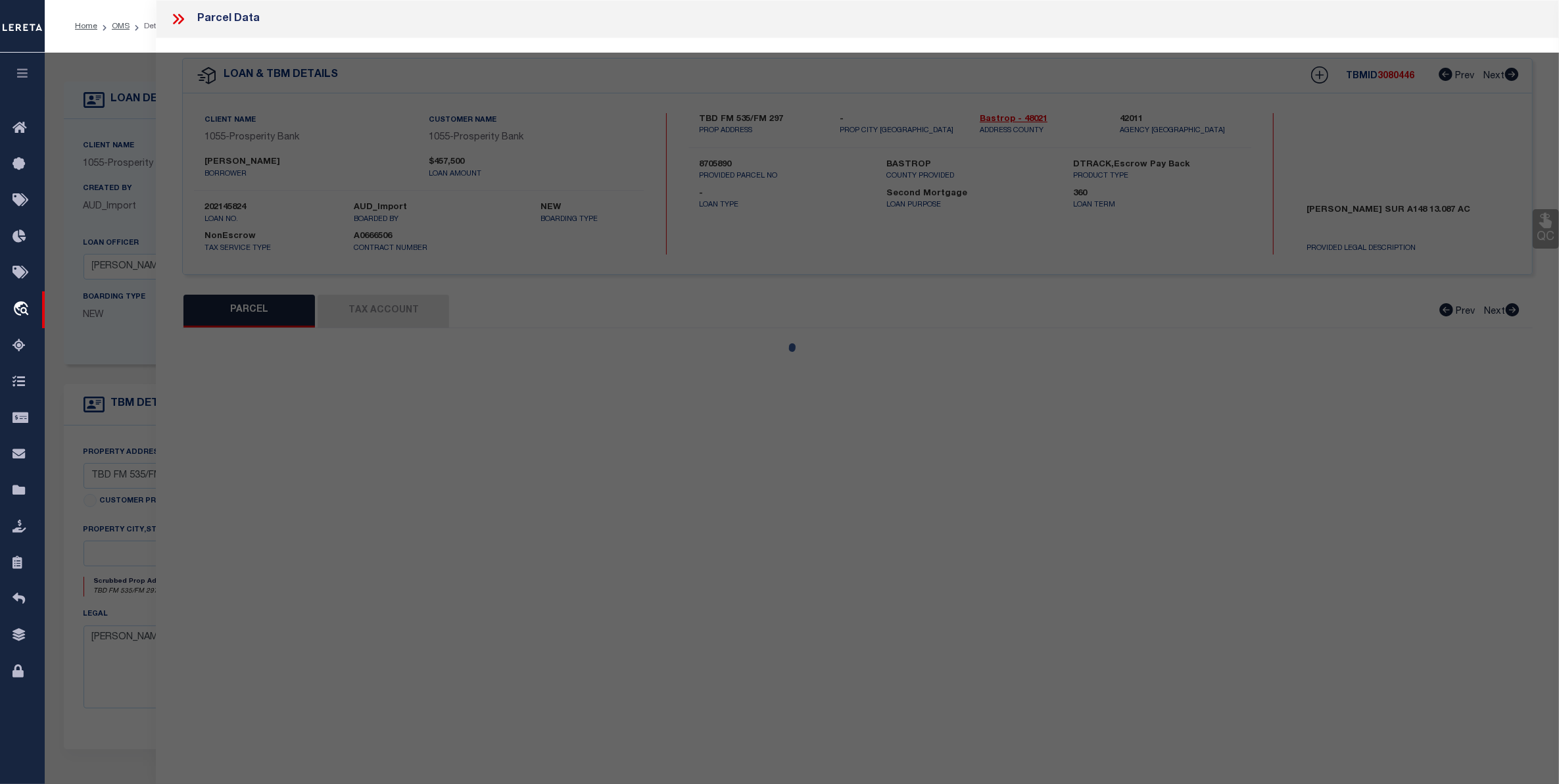
select select "CP"
type input "[PERSON_NAME] & [PERSON_NAME]"
select select
checkbox input "false"
type input "[GEOGRAPHIC_DATA] [GEOGRAPHIC_DATA] 78957"
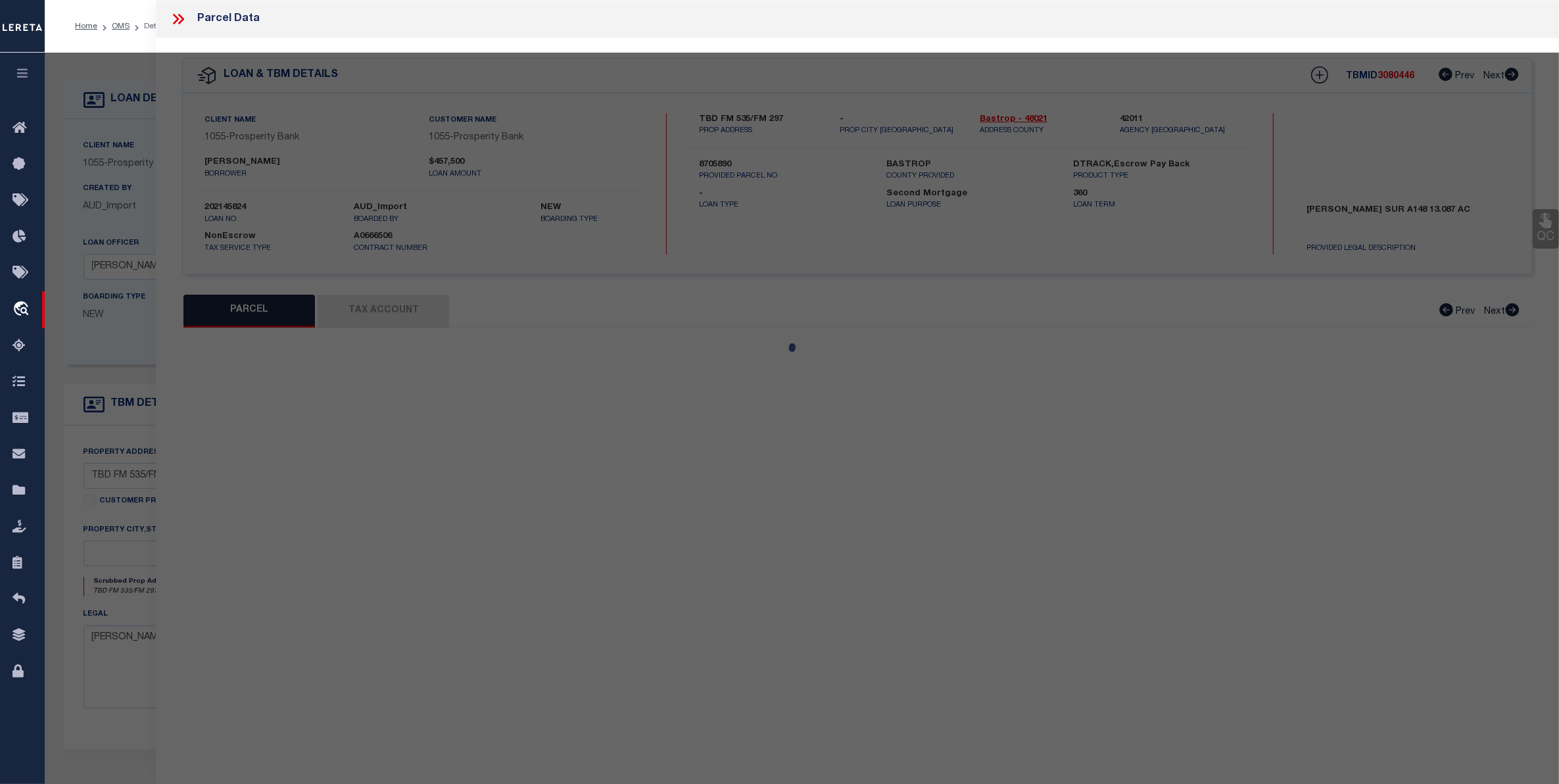
type textarea "ABS A148 Darling, Socrates,TRACT 4, 13.087 ACRES"
type textarea "Order completed based on parcel no."
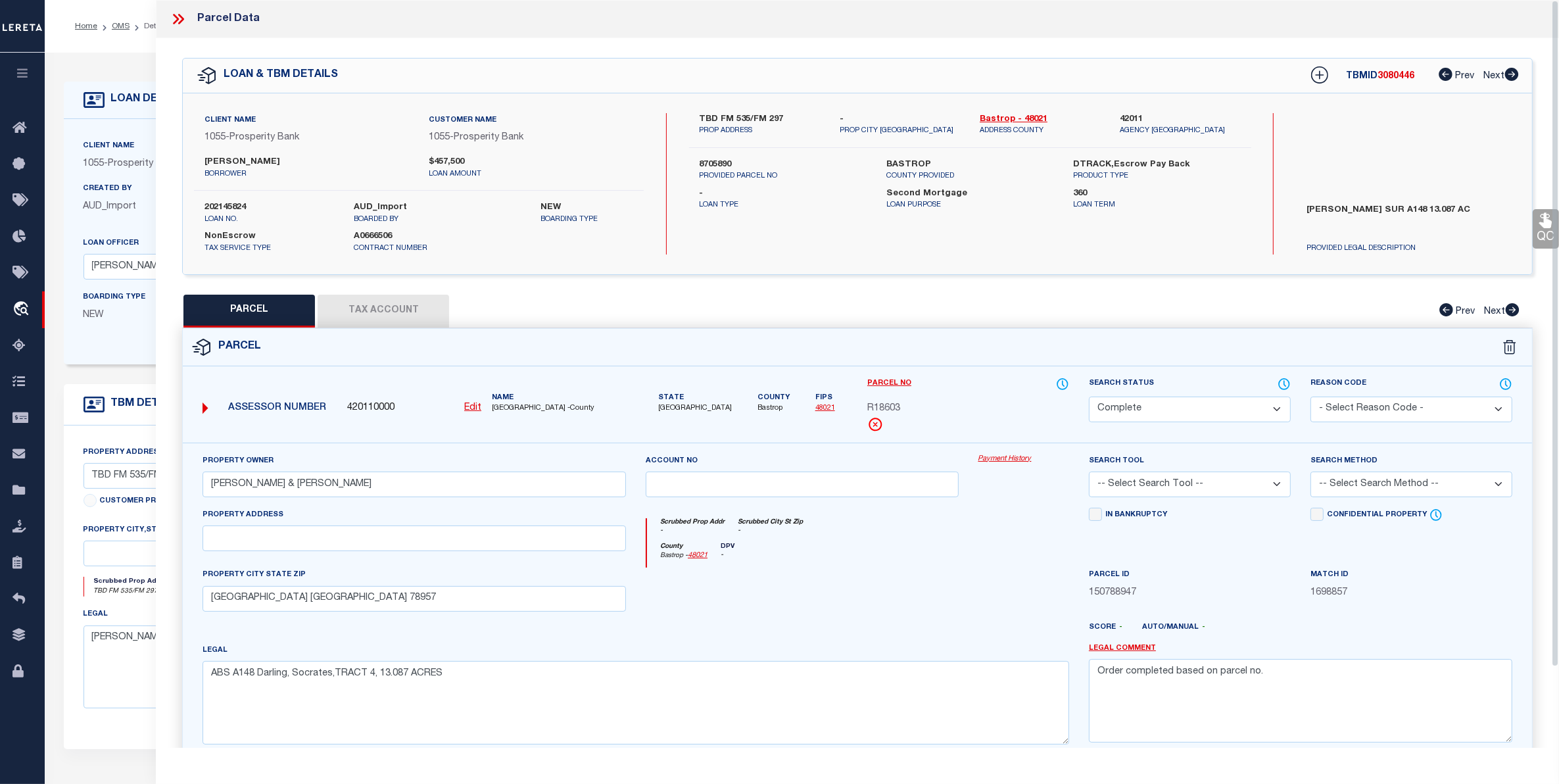
click at [382, 302] on button "Tax Account" at bounding box center [383, 310] width 132 height 33
select select "100"
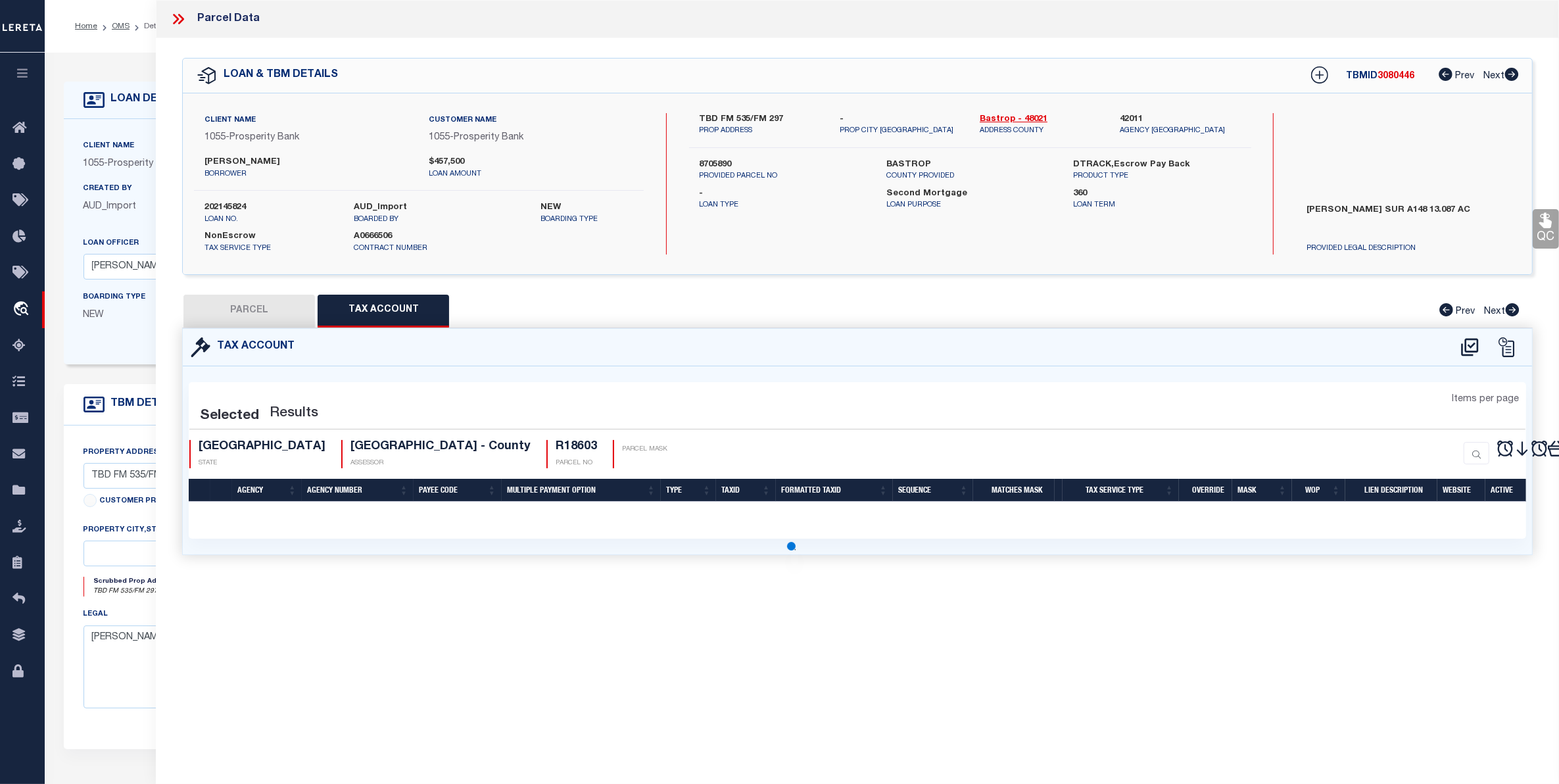
select select "100"
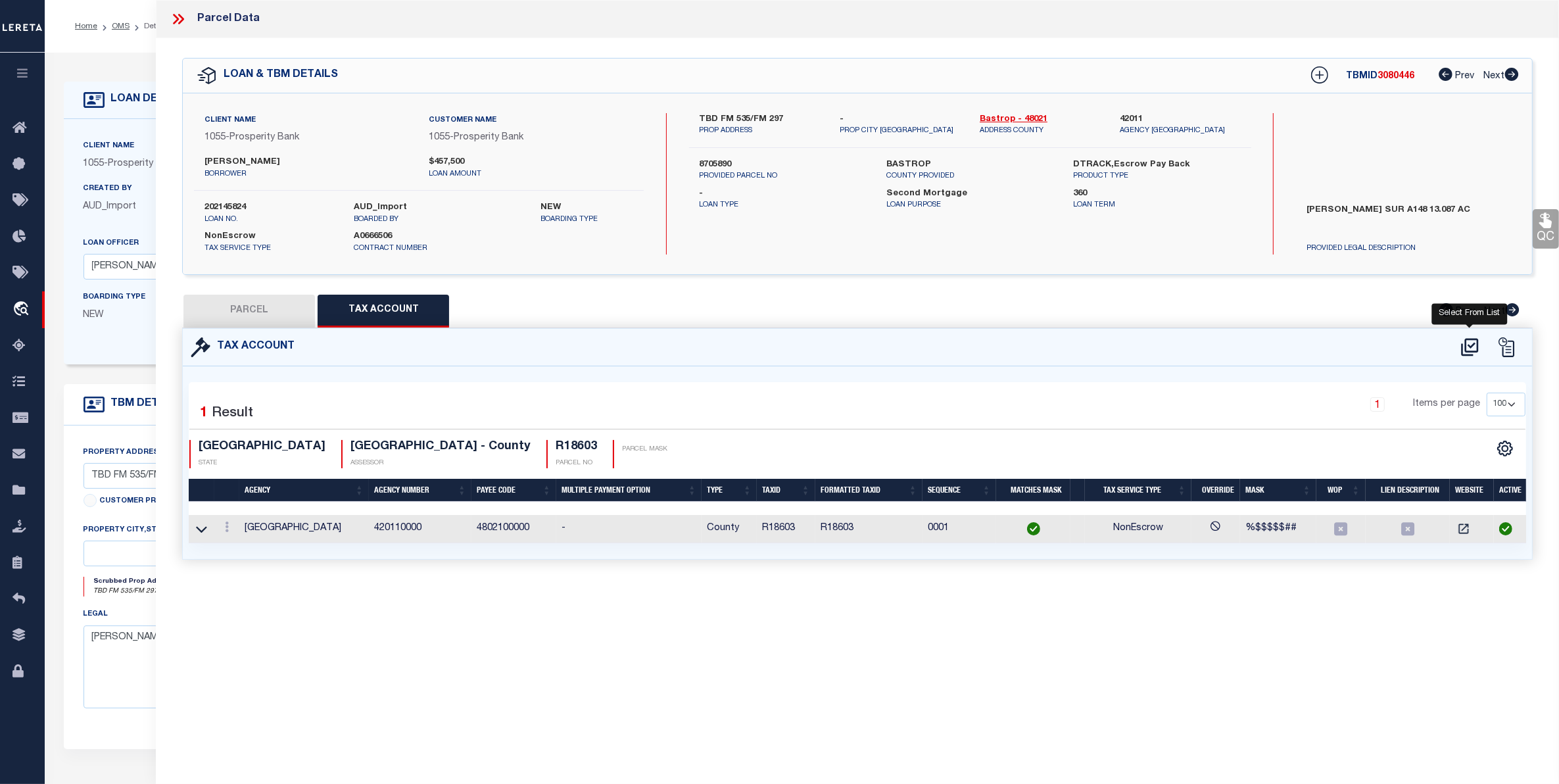
click at [1465, 338] on icon at bounding box center [1470, 347] width 17 height 18
select select "100"
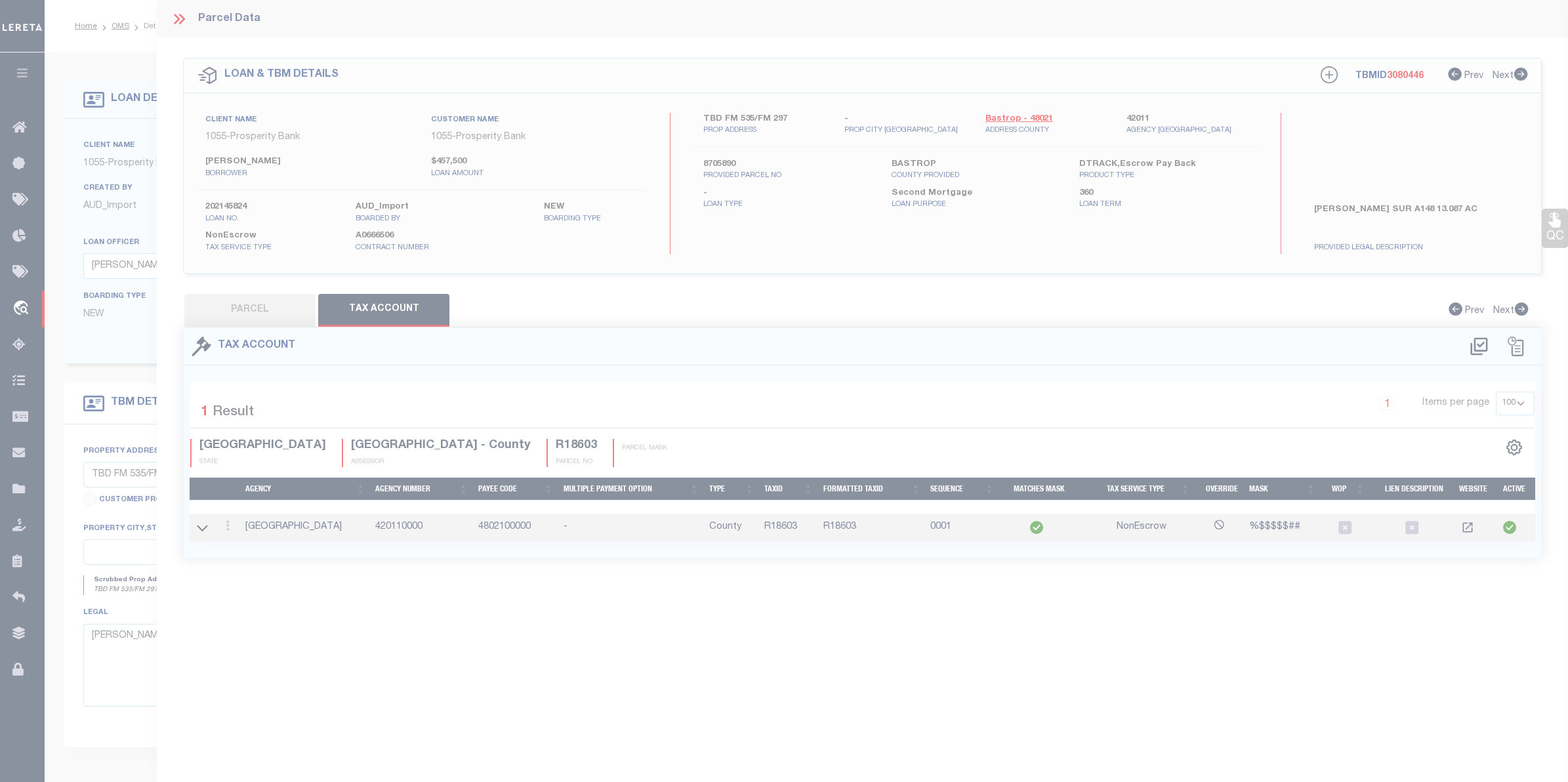
select select "100"
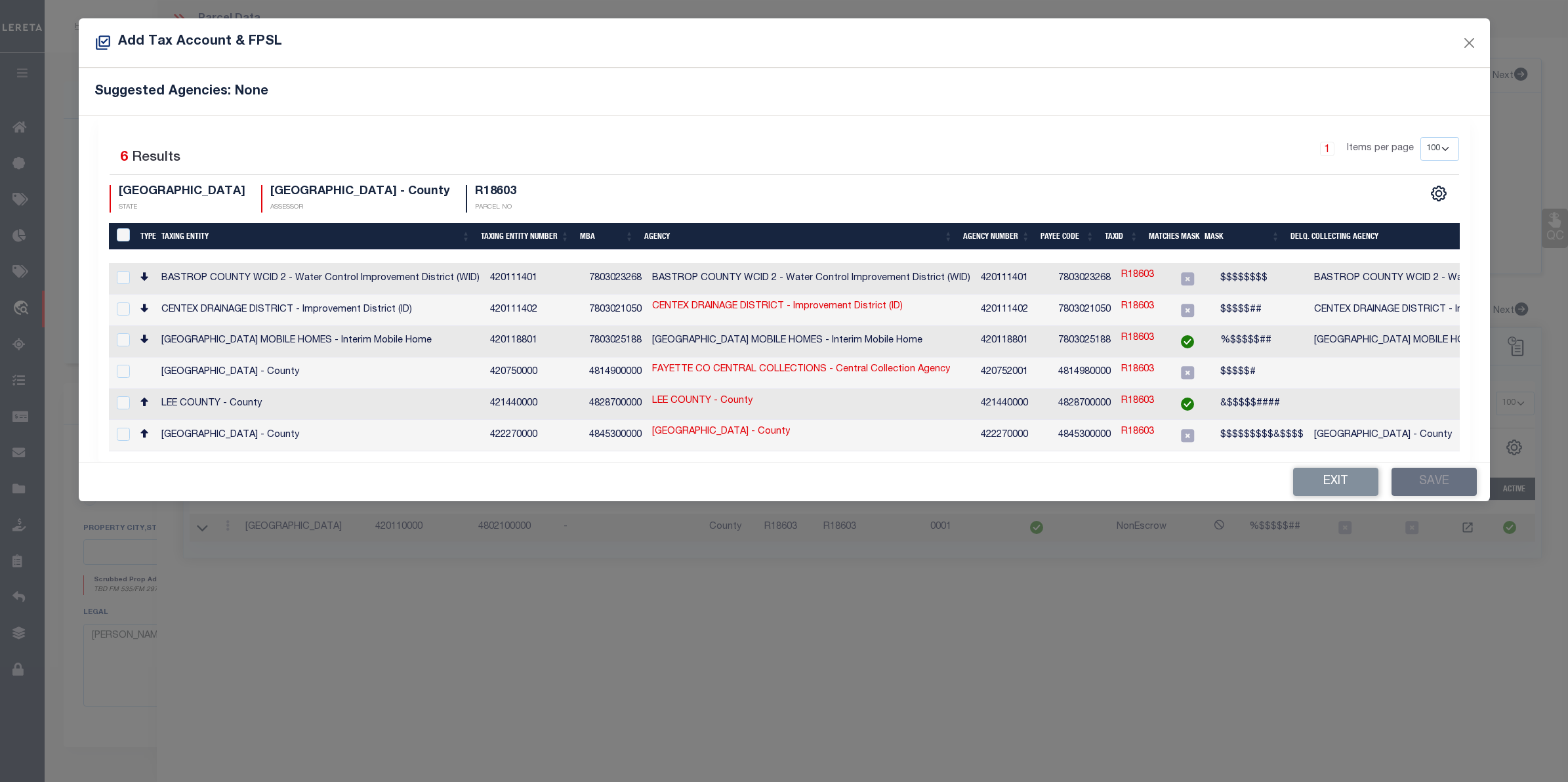
click at [1469, 32] on div "Add Tax Account & FPSL" at bounding box center [784, 43] width 1411 height 49
click at [1467, 38] on button "Close" at bounding box center [1469, 42] width 17 height 17
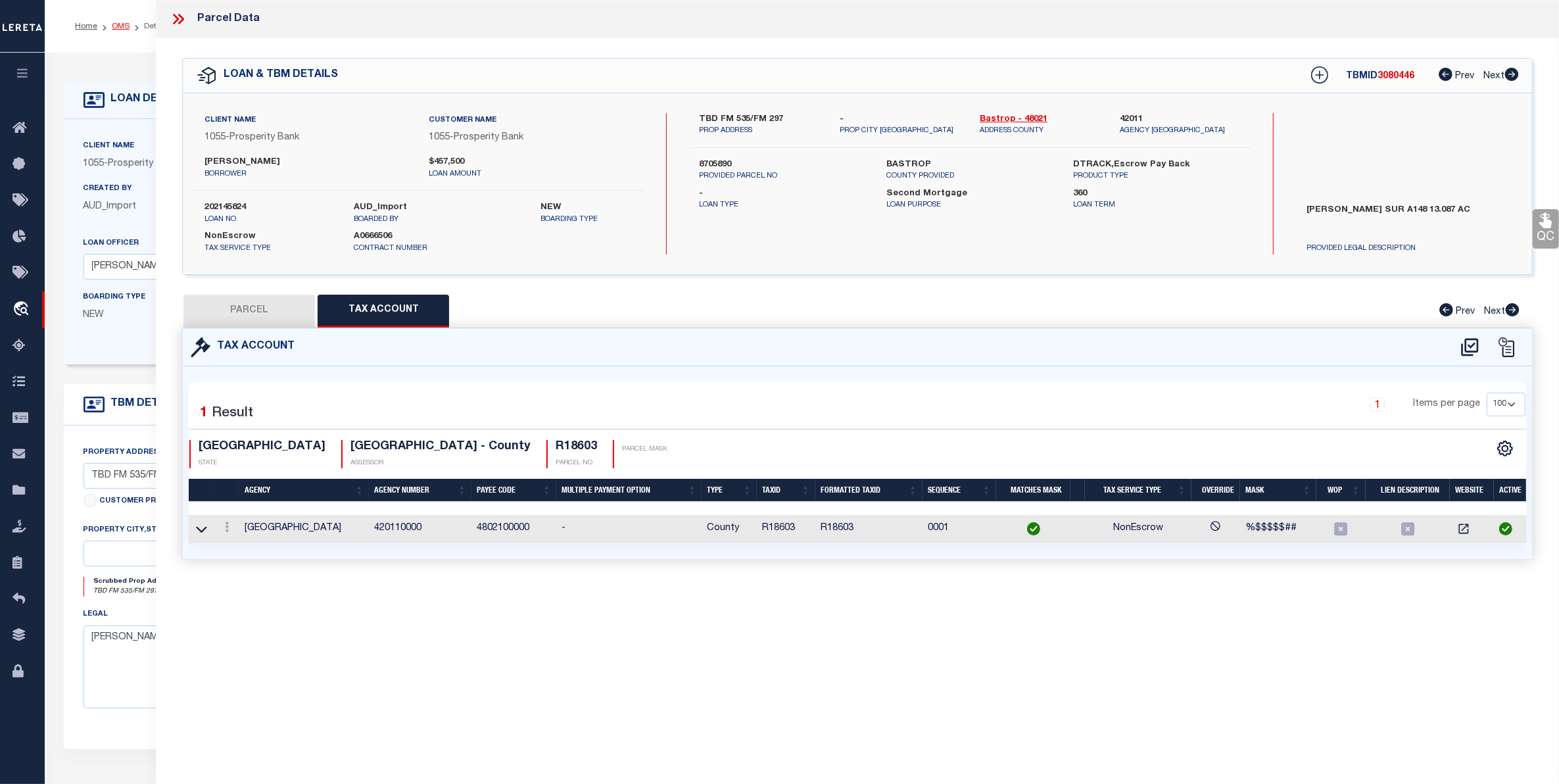
click at [116, 23] on link "OMS" at bounding box center [120, 27] width 18 height 8
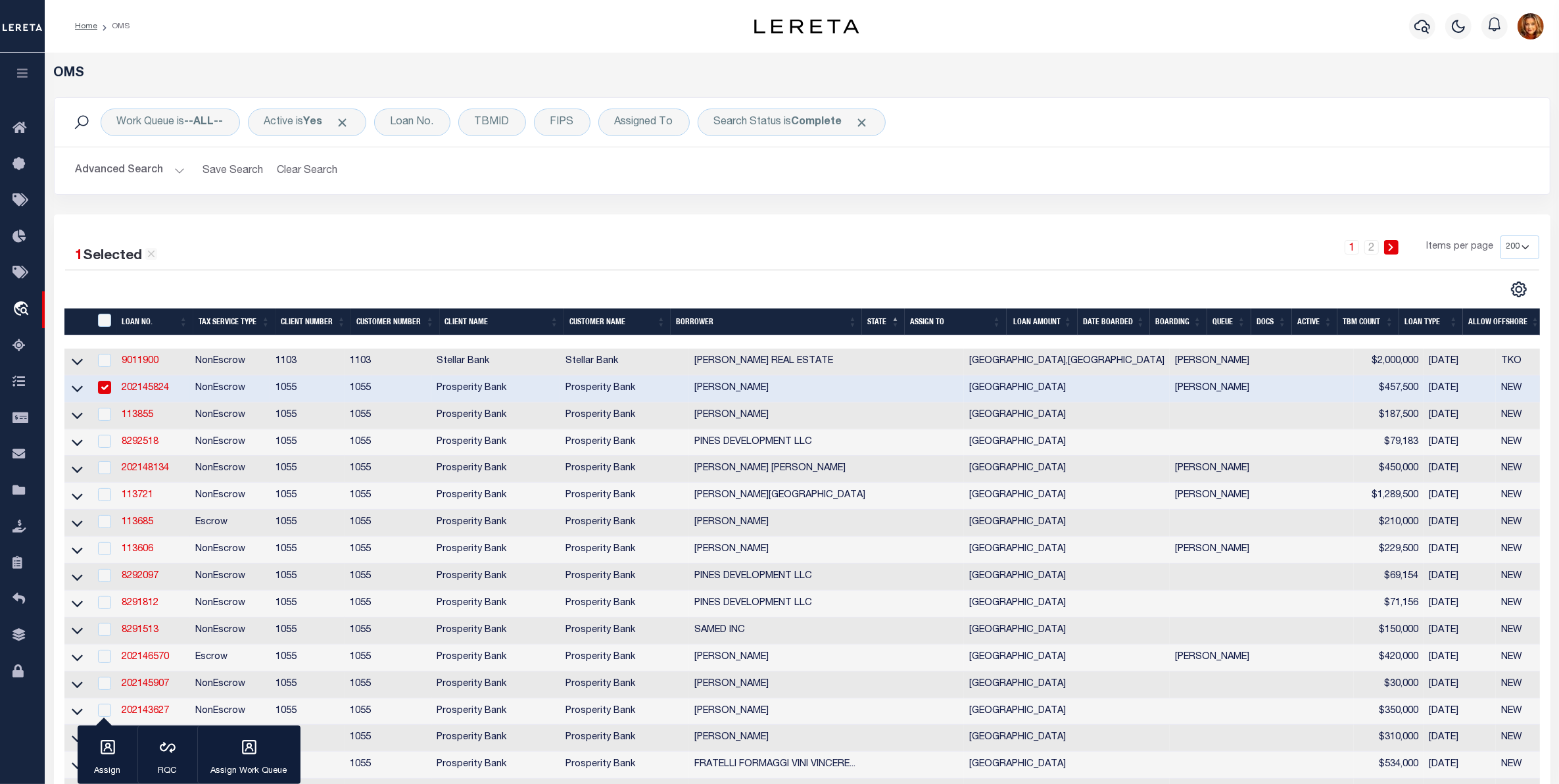
click at [116, 165] on button "Advanced Search" at bounding box center [130, 170] width 109 height 26
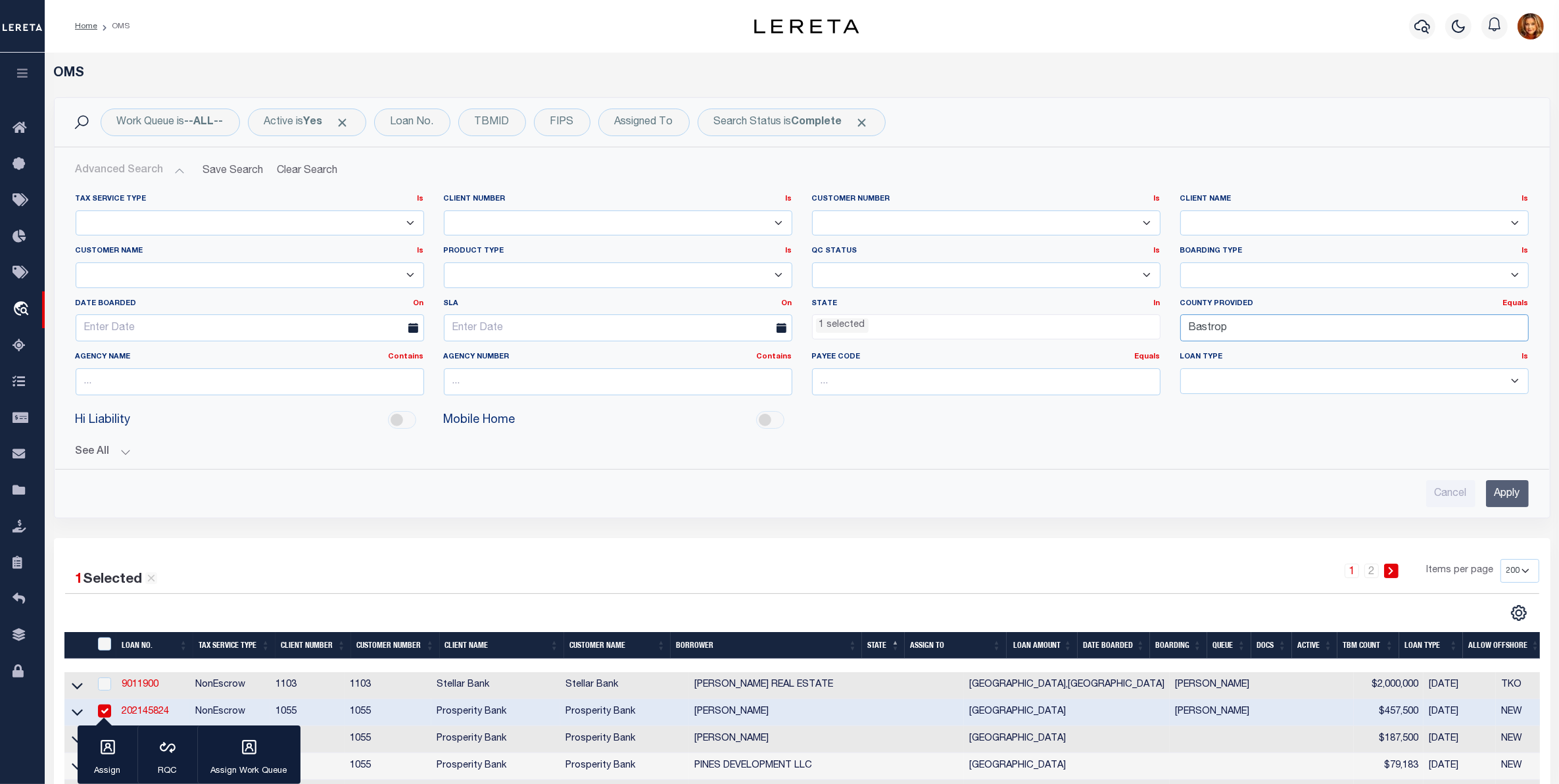
drag, startPoint x: 1231, startPoint y: 330, endPoint x: 1122, endPoint y: 322, distance: 109.3
click at [1120, 320] on div "Tax Service Type Is Is Contains Escrow NonEscrow Client Number Is Is Contains 1…" at bounding box center [802, 300] width 1473 height 212
click at [1220, 349] on div "Baylor" at bounding box center [1354, 354] width 348 height 21
click at [1503, 492] on input "Apply" at bounding box center [1507, 493] width 43 height 27
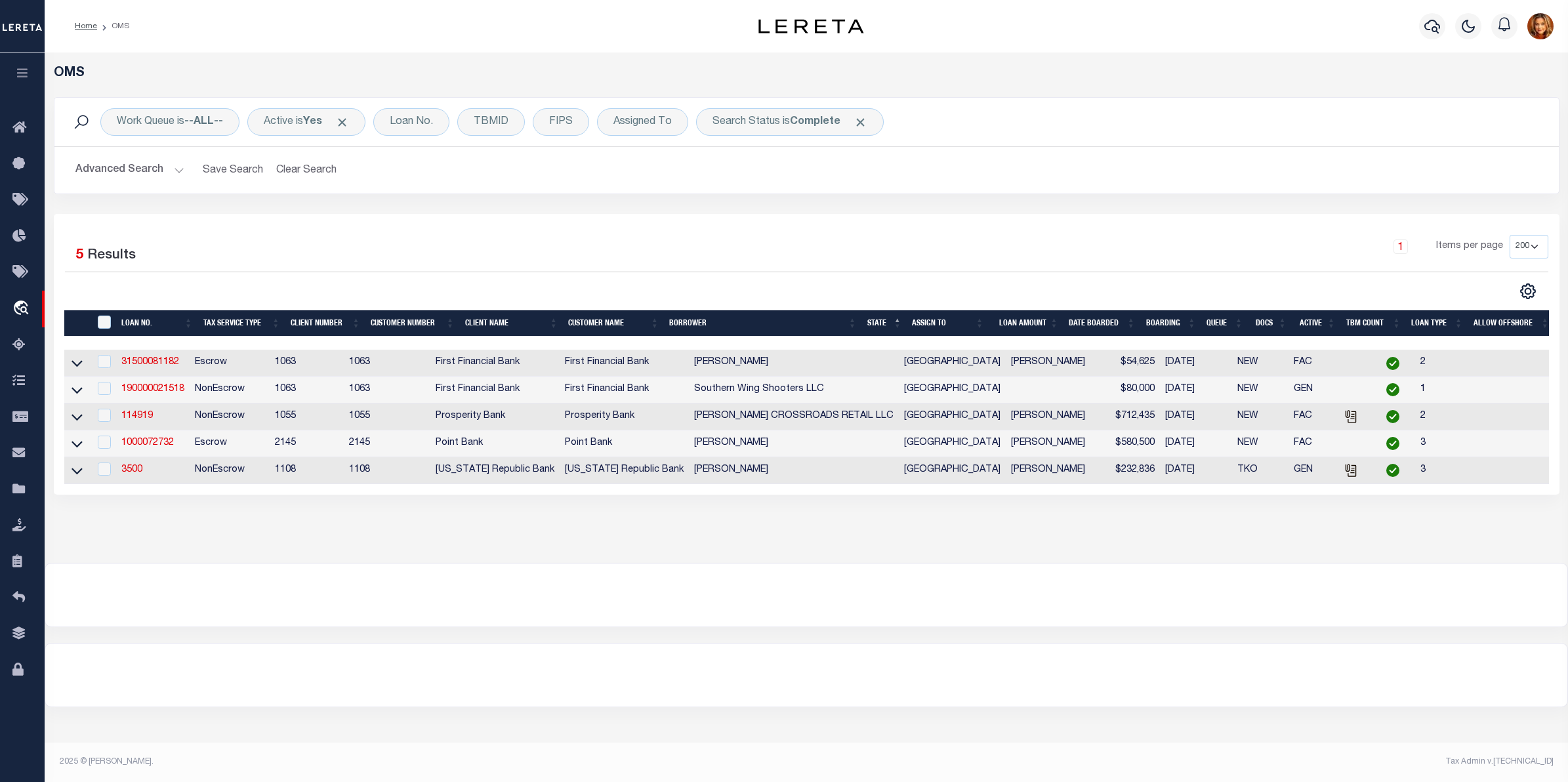
click at [133, 168] on button "Advanced Search" at bounding box center [130, 170] width 109 height 26
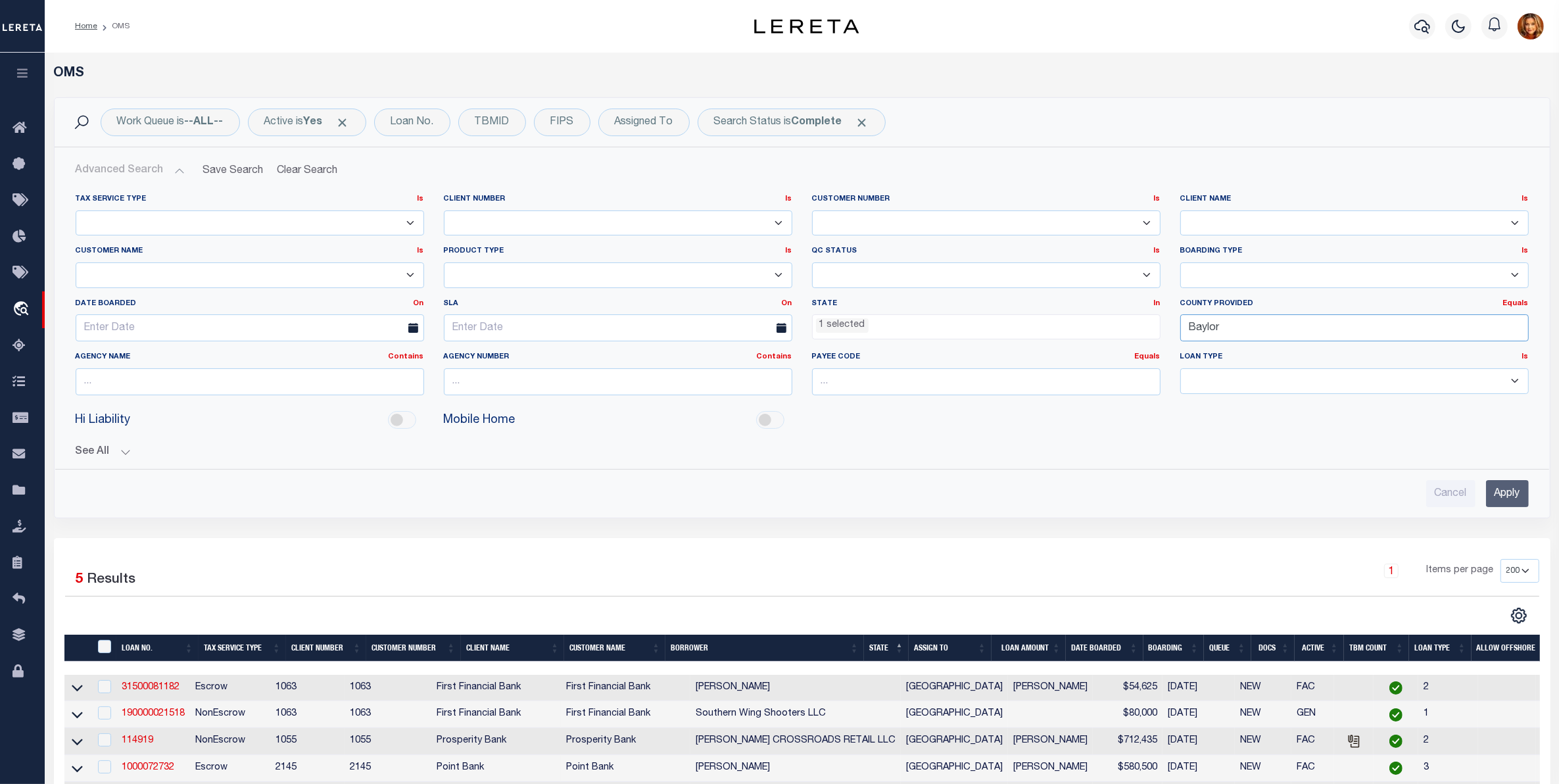
drag, startPoint x: 1230, startPoint y: 334, endPoint x: 1122, endPoint y: 334, distance: 108.0
click at [1122, 334] on div "Tax Service Type Is Is Contains Escrow NonEscrow Client Number Is Is Contains 1…" at bounding box center [802, 300] width 1473 height 212
click at [1207, 351] on div "Bee" at bounding box center [1354, 354] width 348 height 21
type input "Bee"
click at [1504, 494] on input "Apply" at bounding box center [1507, 493] width 43 height 27
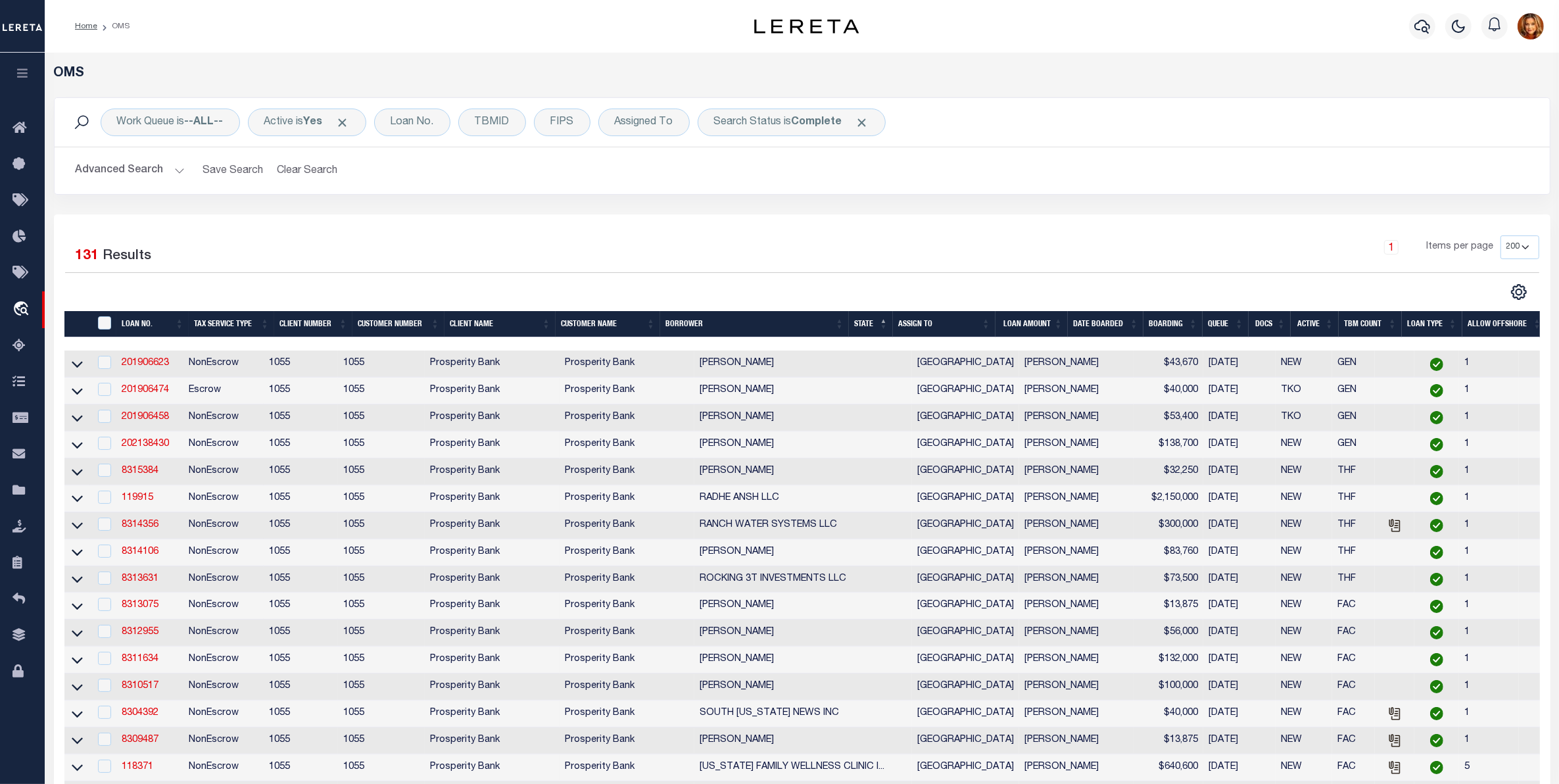
click at [114, 161] on button "Advanced Search" at bounding box center [130, 170] width 109 height 26
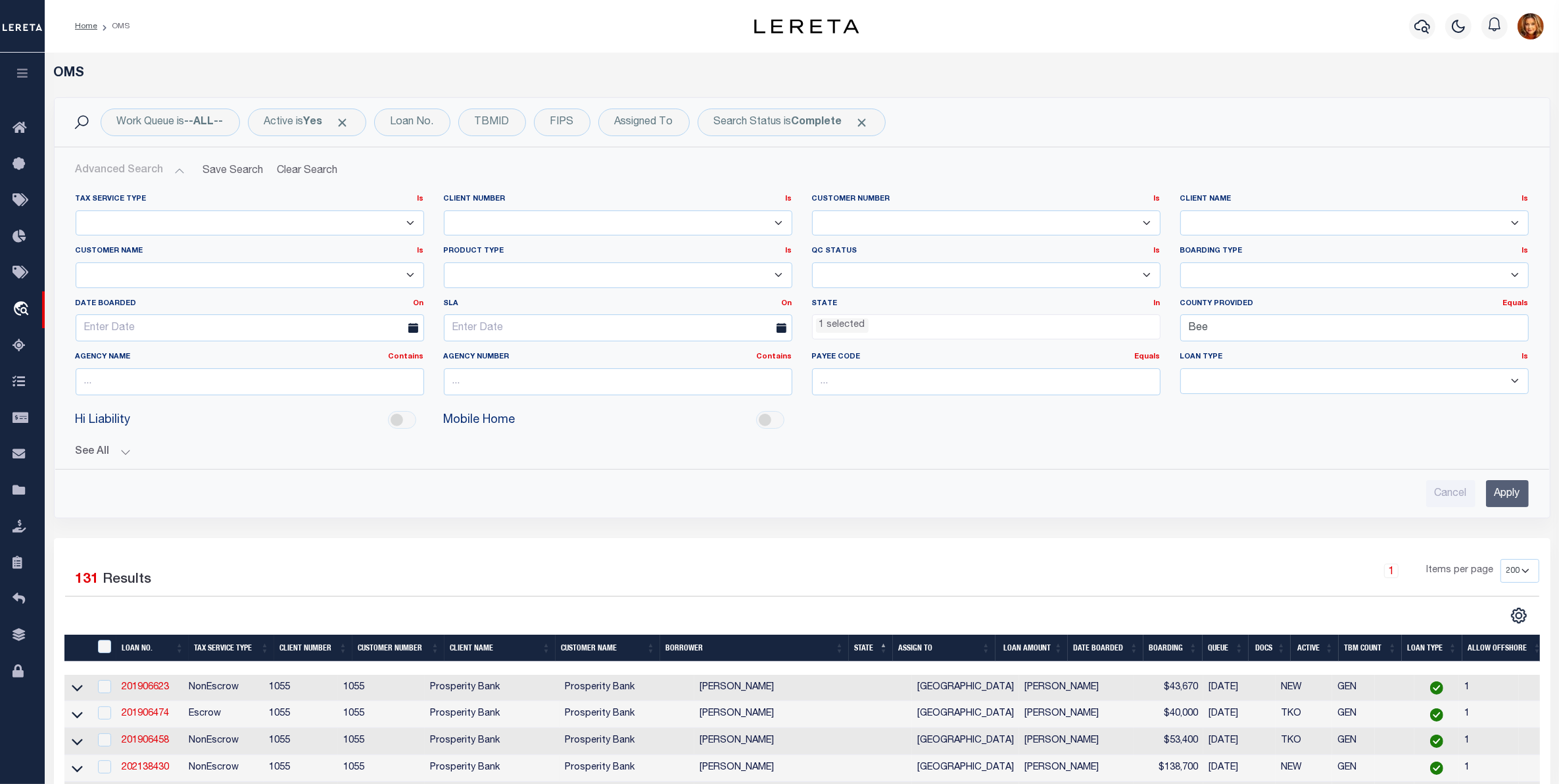
click at [871, 328] on ul "1 selected" at bounding box center [986, 324] width 347 height 18
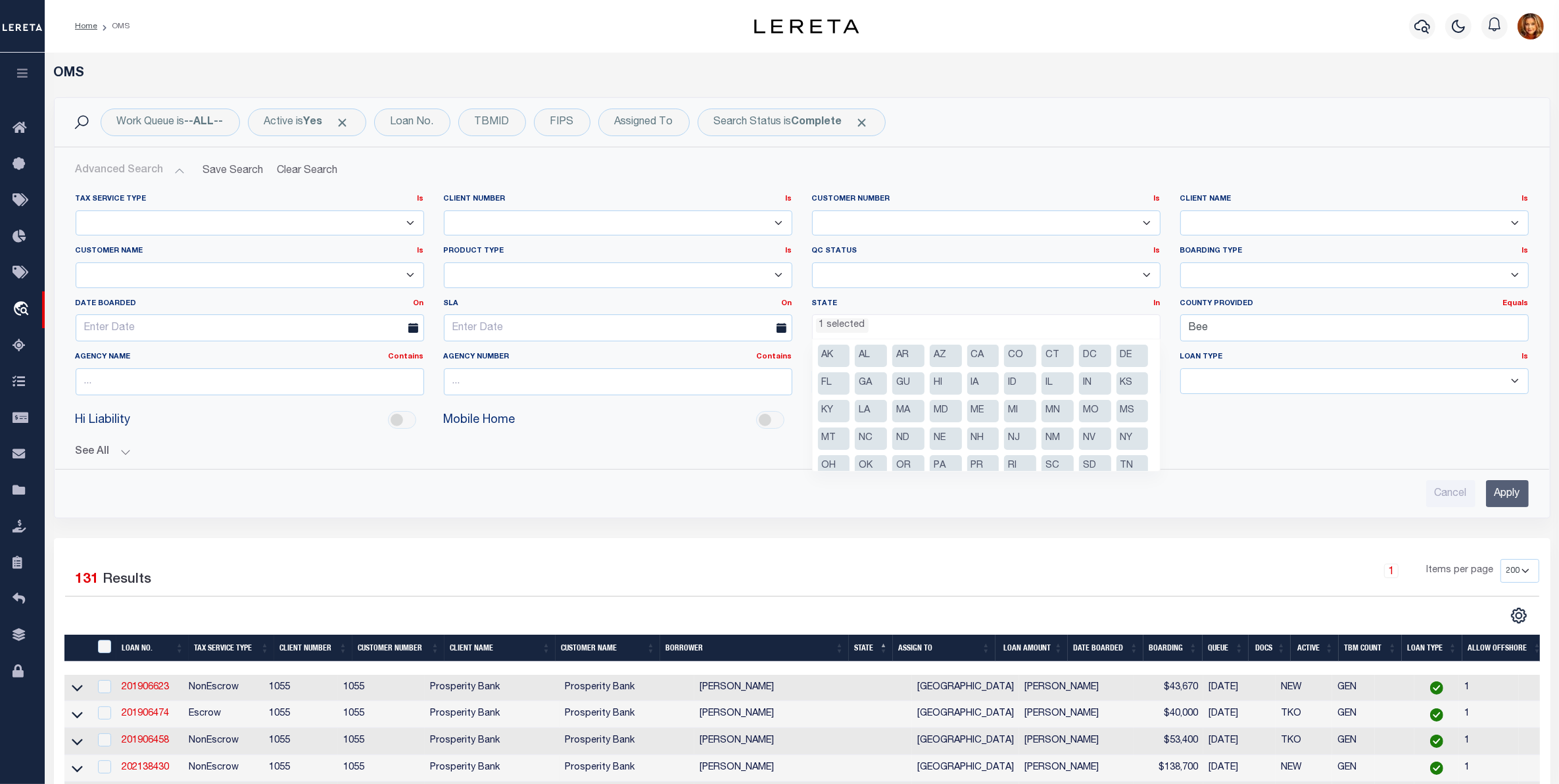
scroll to position [11, 0]
click at [1004, 439] on li "NJ" at bounding box center [1020, 427] width 32 height 23
select select "NJ"
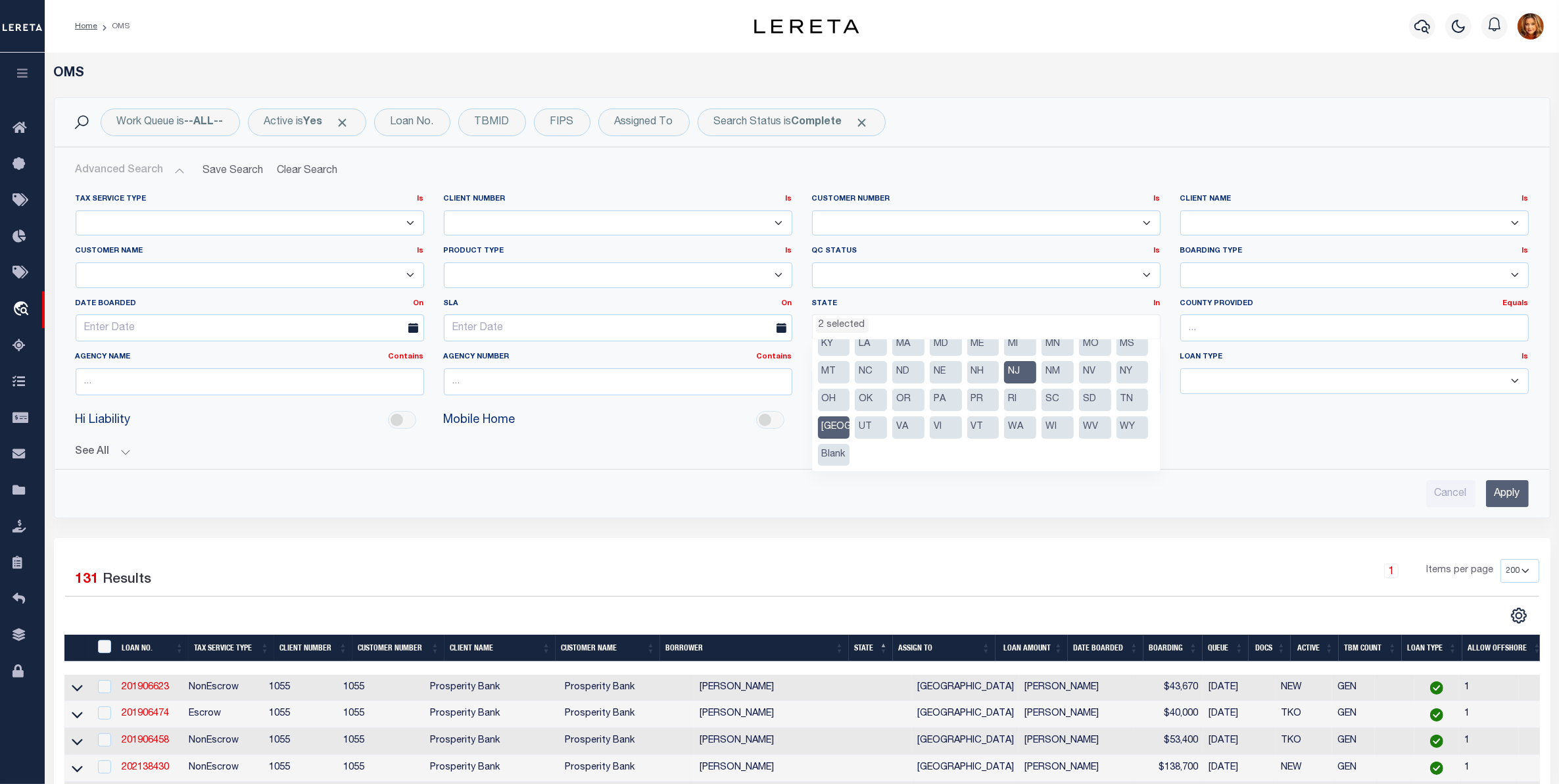
click at [850, 426] on li "[GEOGRAPHIC_DATA]" at bounding box center [834, 427] width 32 height 23
click at [1503, 498] on input "Apply" at bounding box center [1507, 493] width 43 height 27
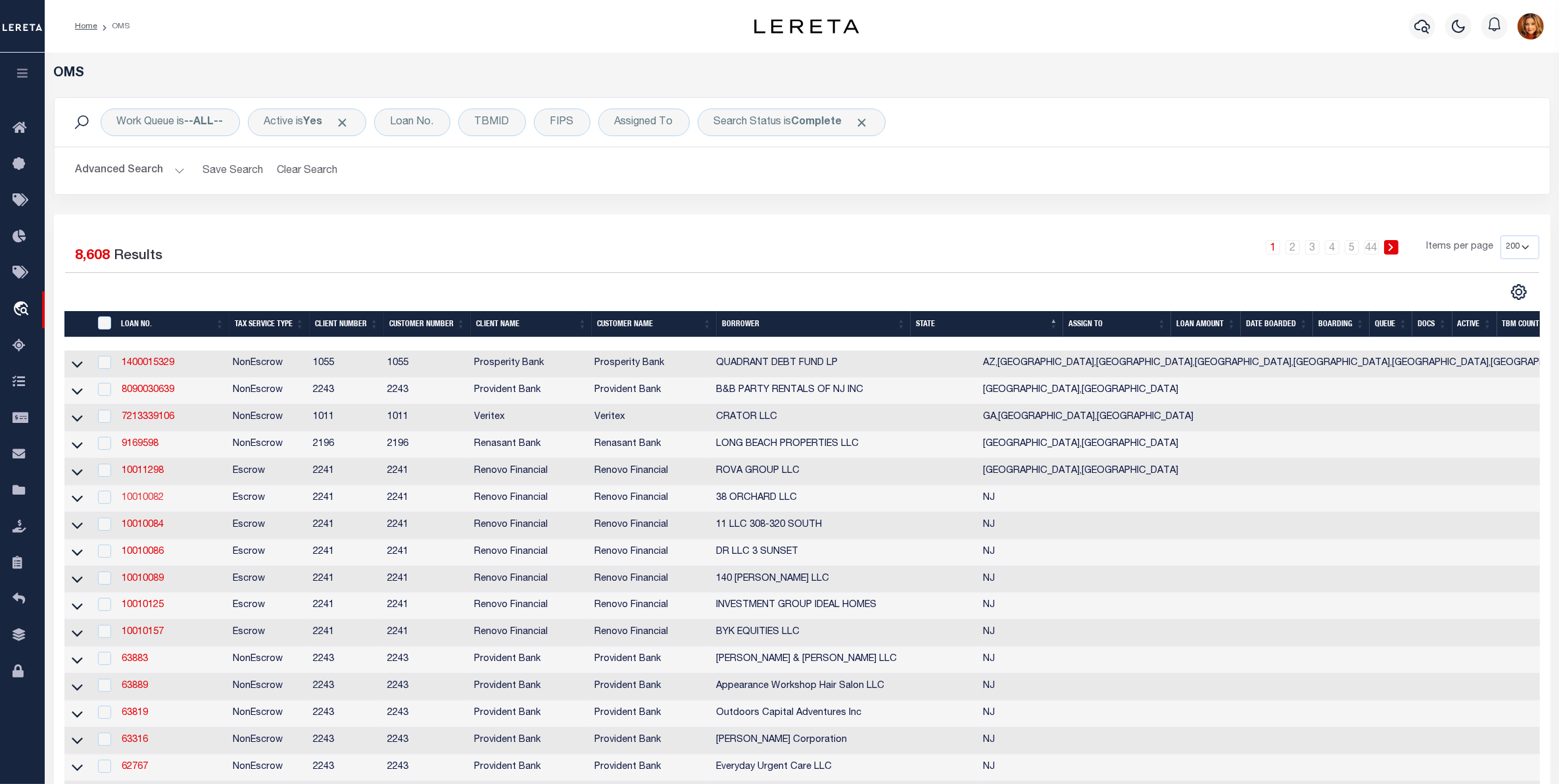
click at [143, 502] on link "10010082" at bounding box center [142, 498] width 42 height 9
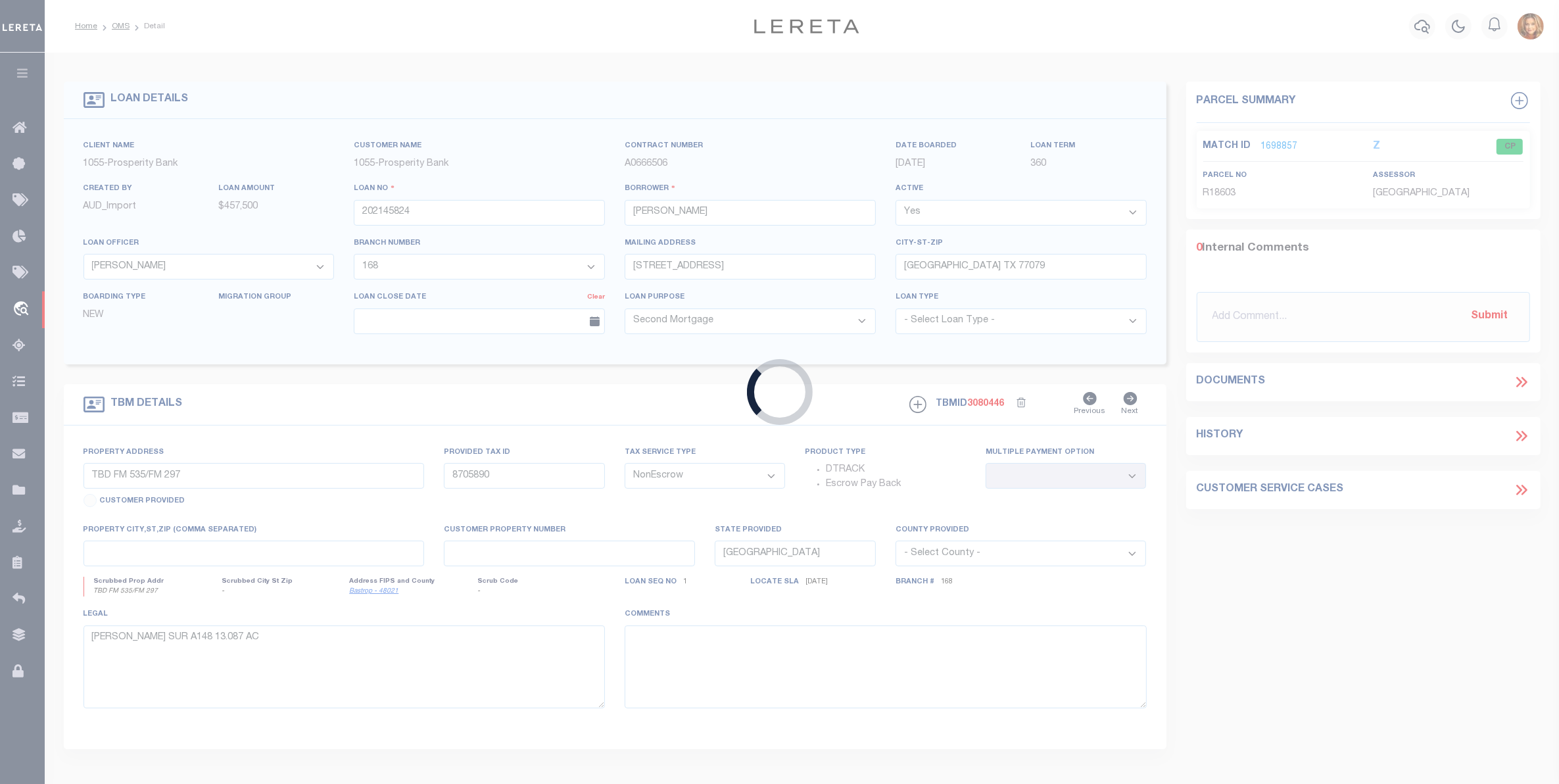
type input "10010082"
type input "38 ORCHARD LLC"
select select
type input "[STREET_ADDRESS]"
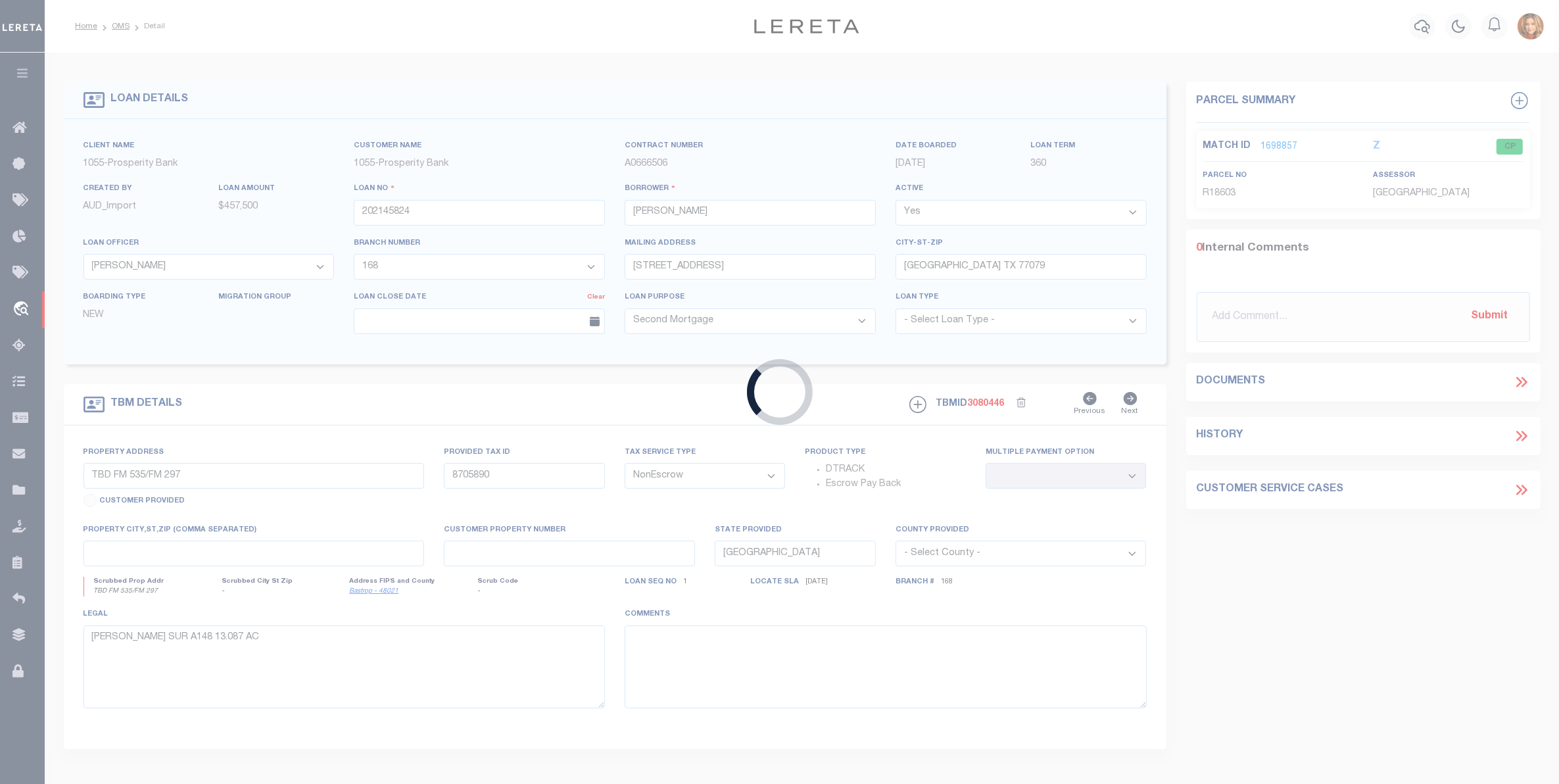
type input "[GEOGRAPHIC_DATA],08755"
select select
select select "Escrow"
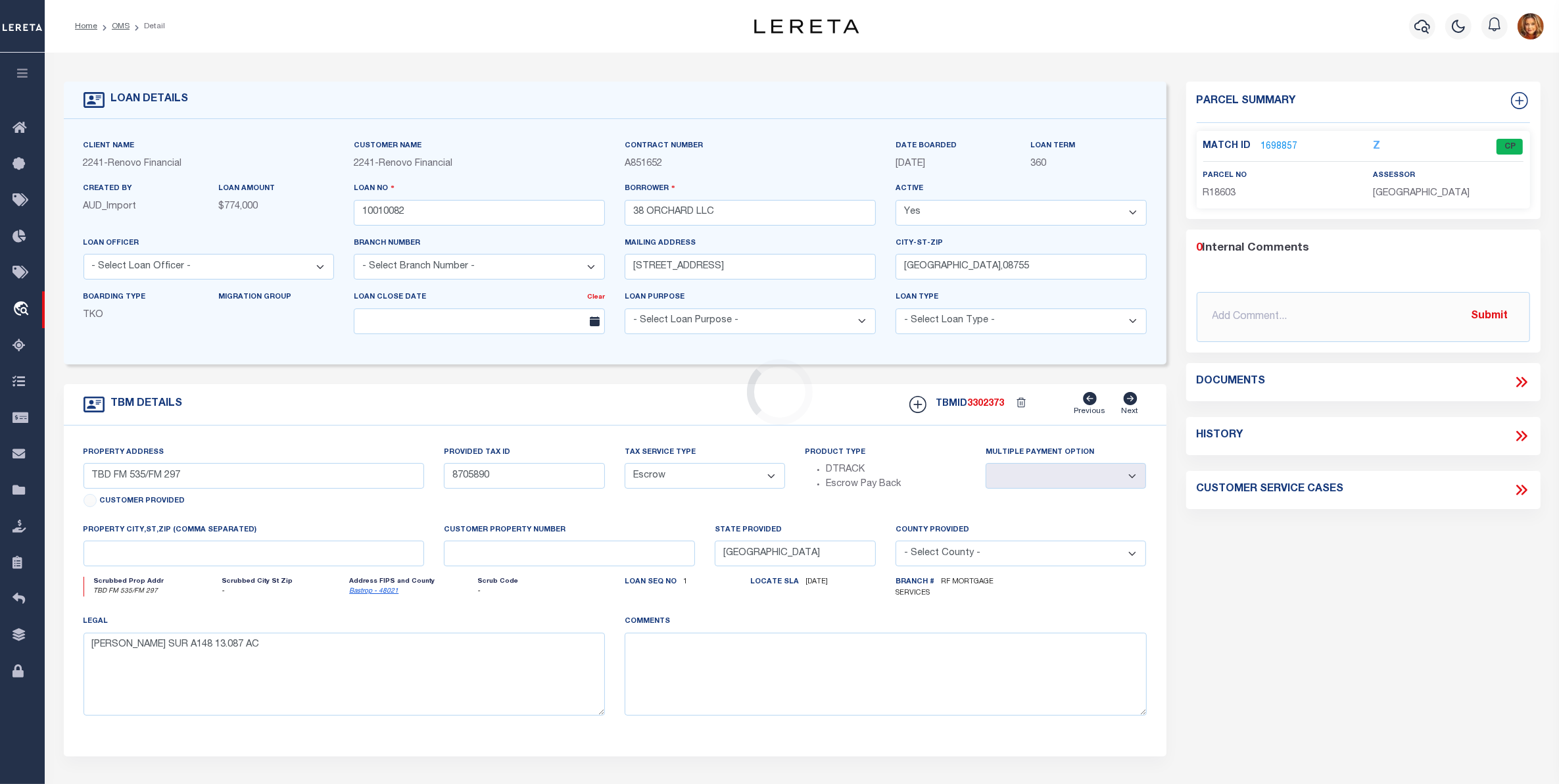
type input "83 BOWLINE ST"
type input "00114 1300005"
select select
type input "BARNEGAT NJ 08005"
type input "a0k8Y00000dE00u"
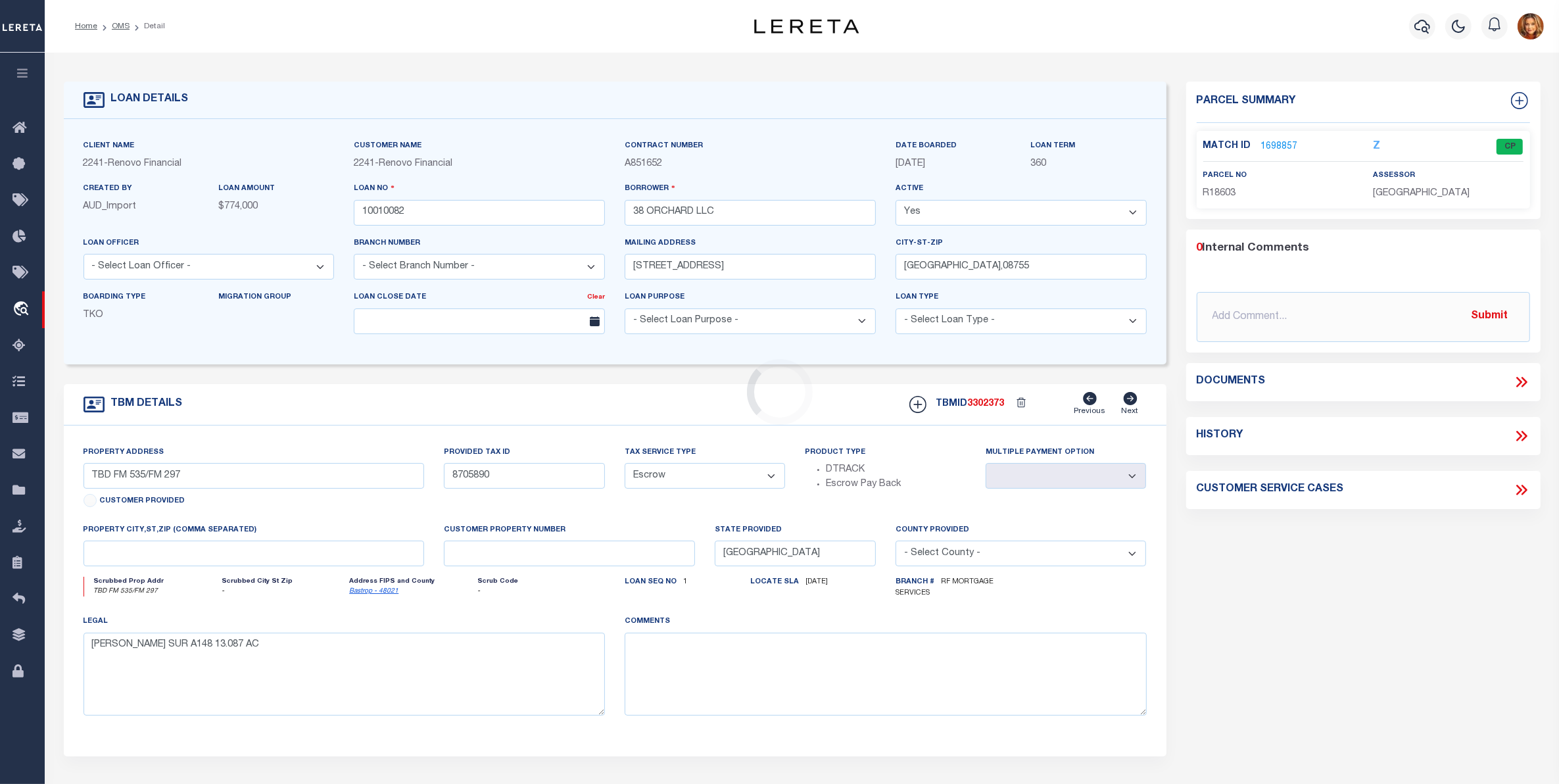
type input "NJ"
select select
select select "25067"
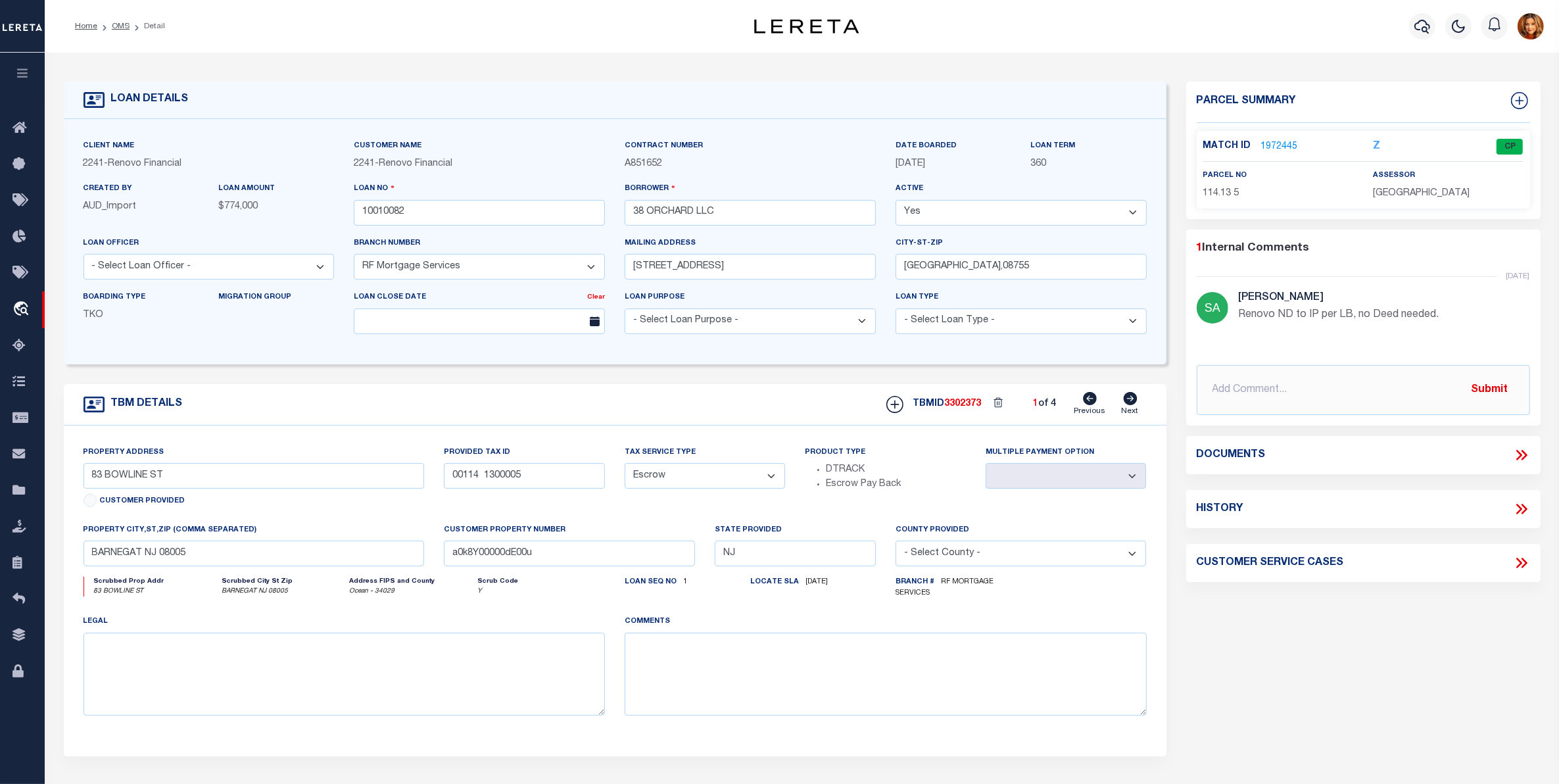
click at [1280, 145] on link "1972445" at bounding box center [1279, 147] width 37 height 14
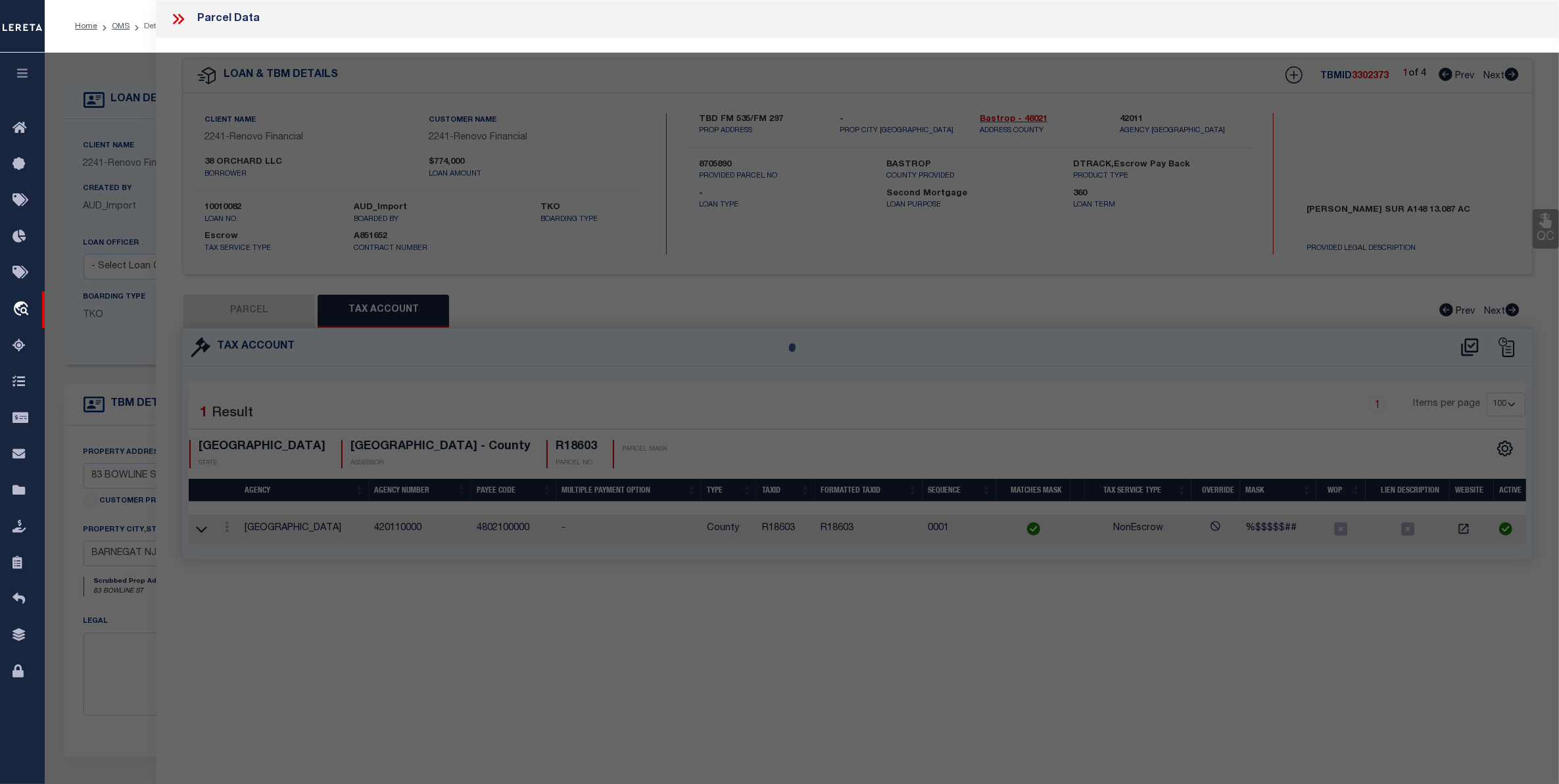
select select "AS"
checkbox input "false"
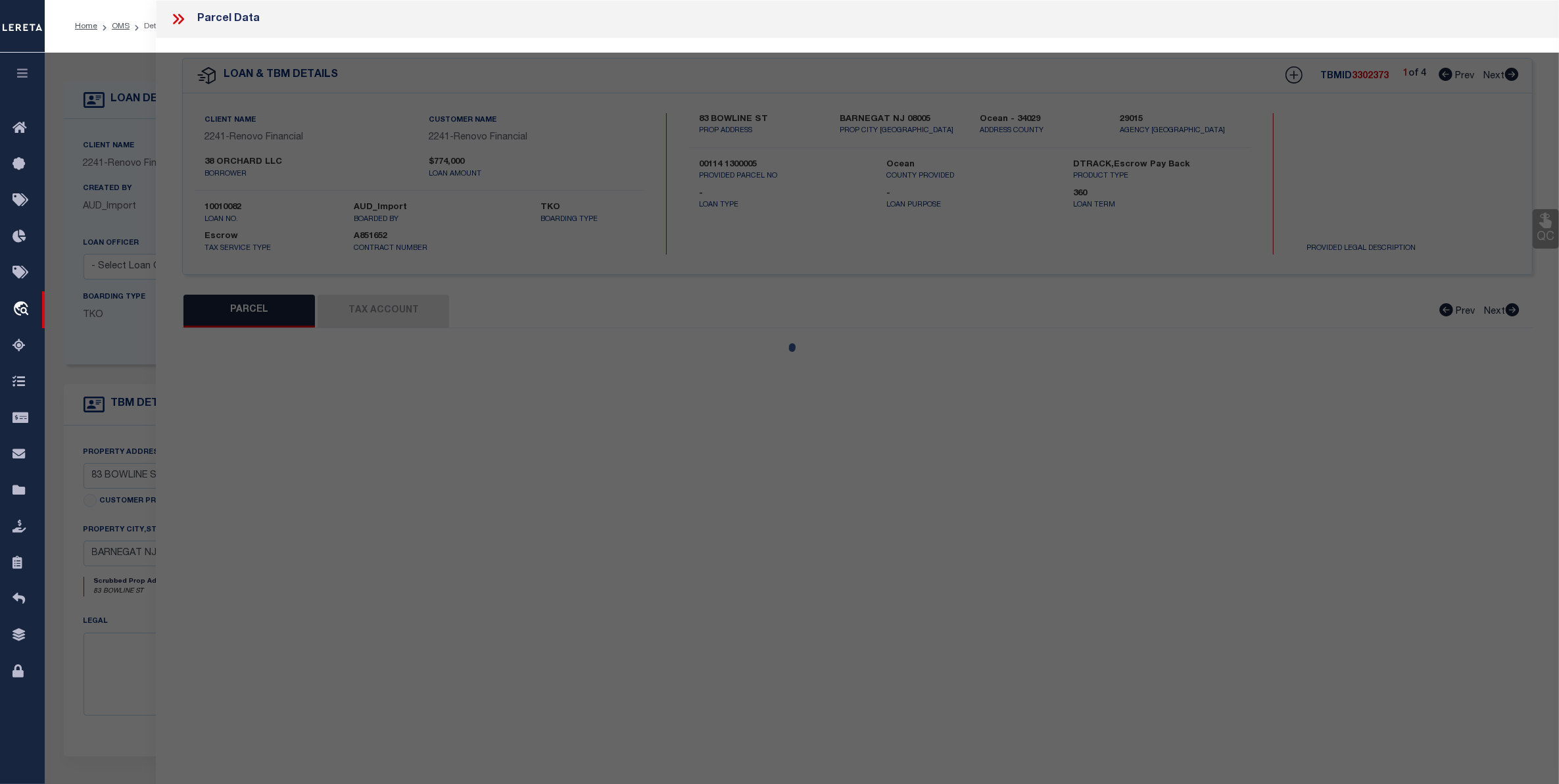
select select "CP"
type input "CAPITAL ESTATE 26 LLC"
select select "AGW"
select select
type input "83 BOWLINE ST"
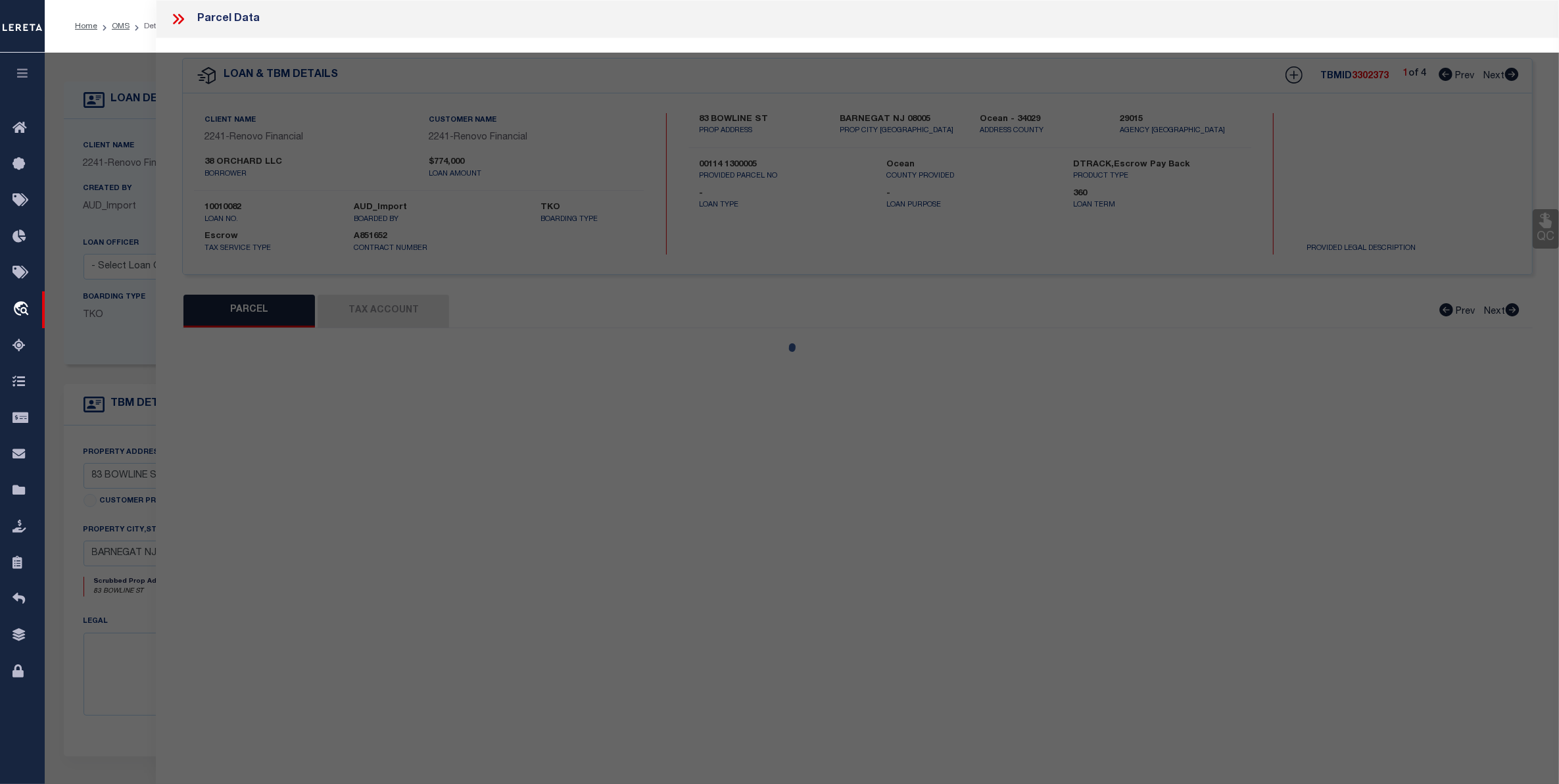
checkbox input "false"
type input "BARNEGAT NJ 08005"
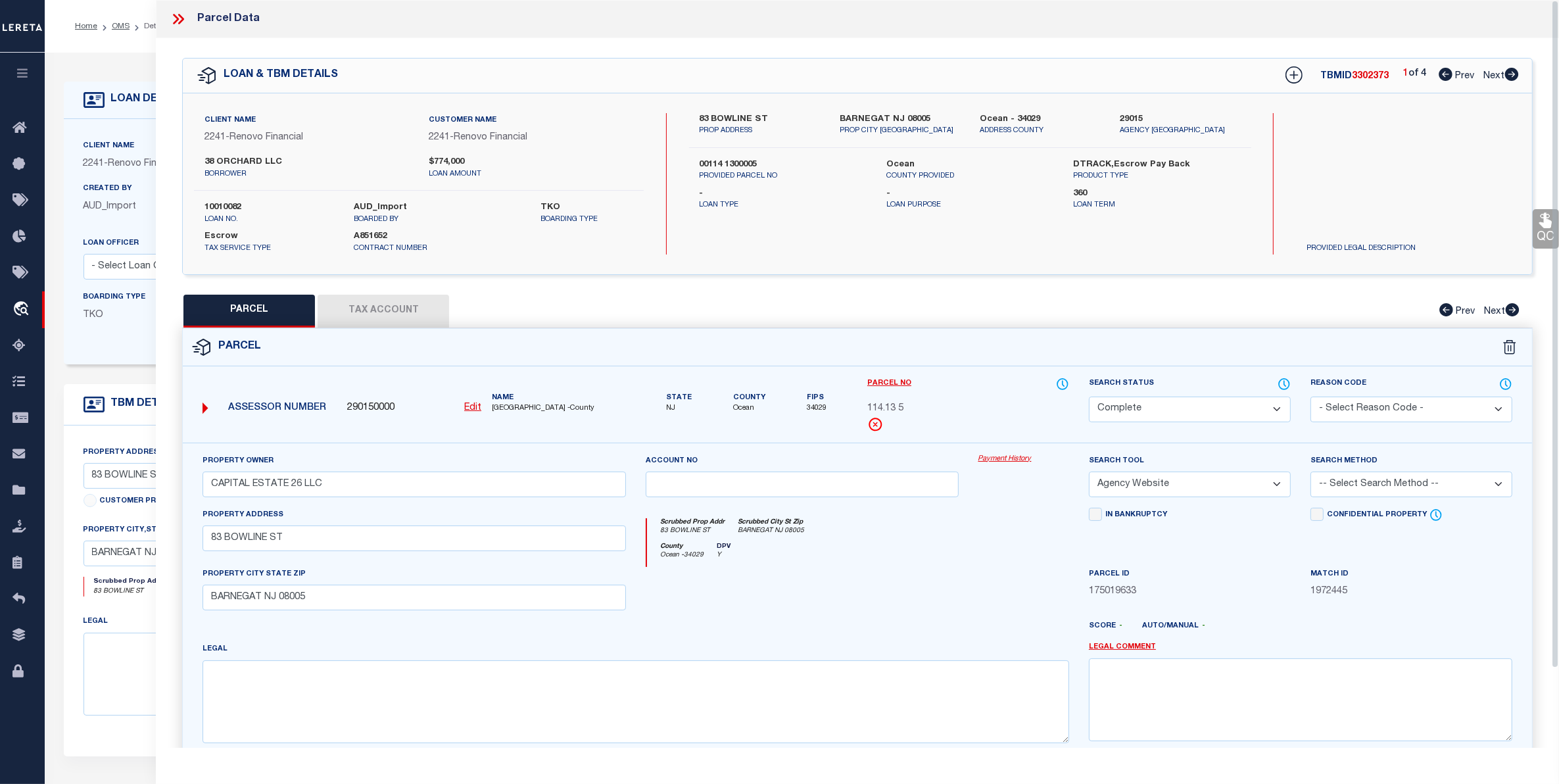
click at [379, 311] on button "Tax Account" at bounding box center [383, 310] width 132 height 33
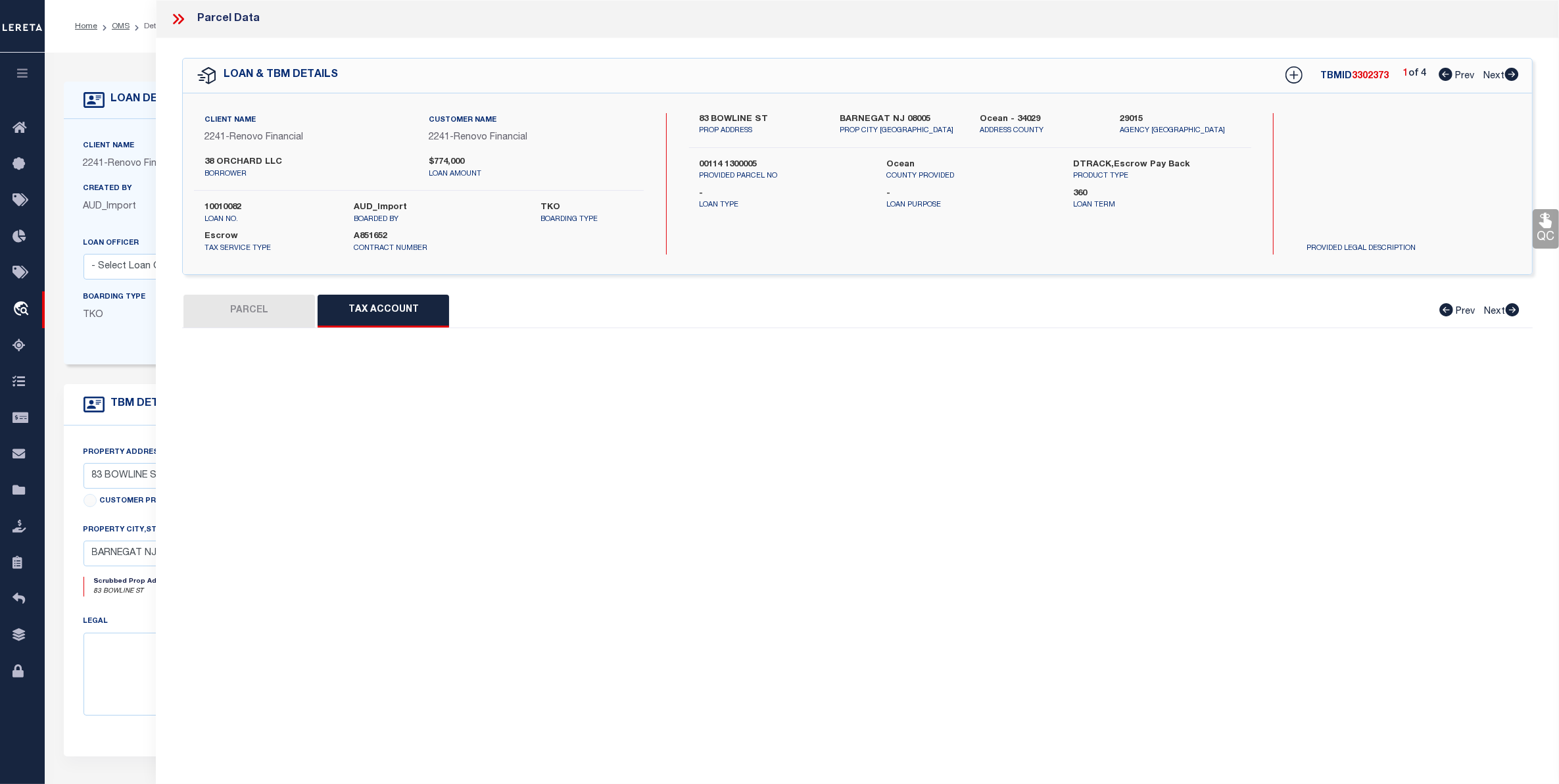
select select "100"
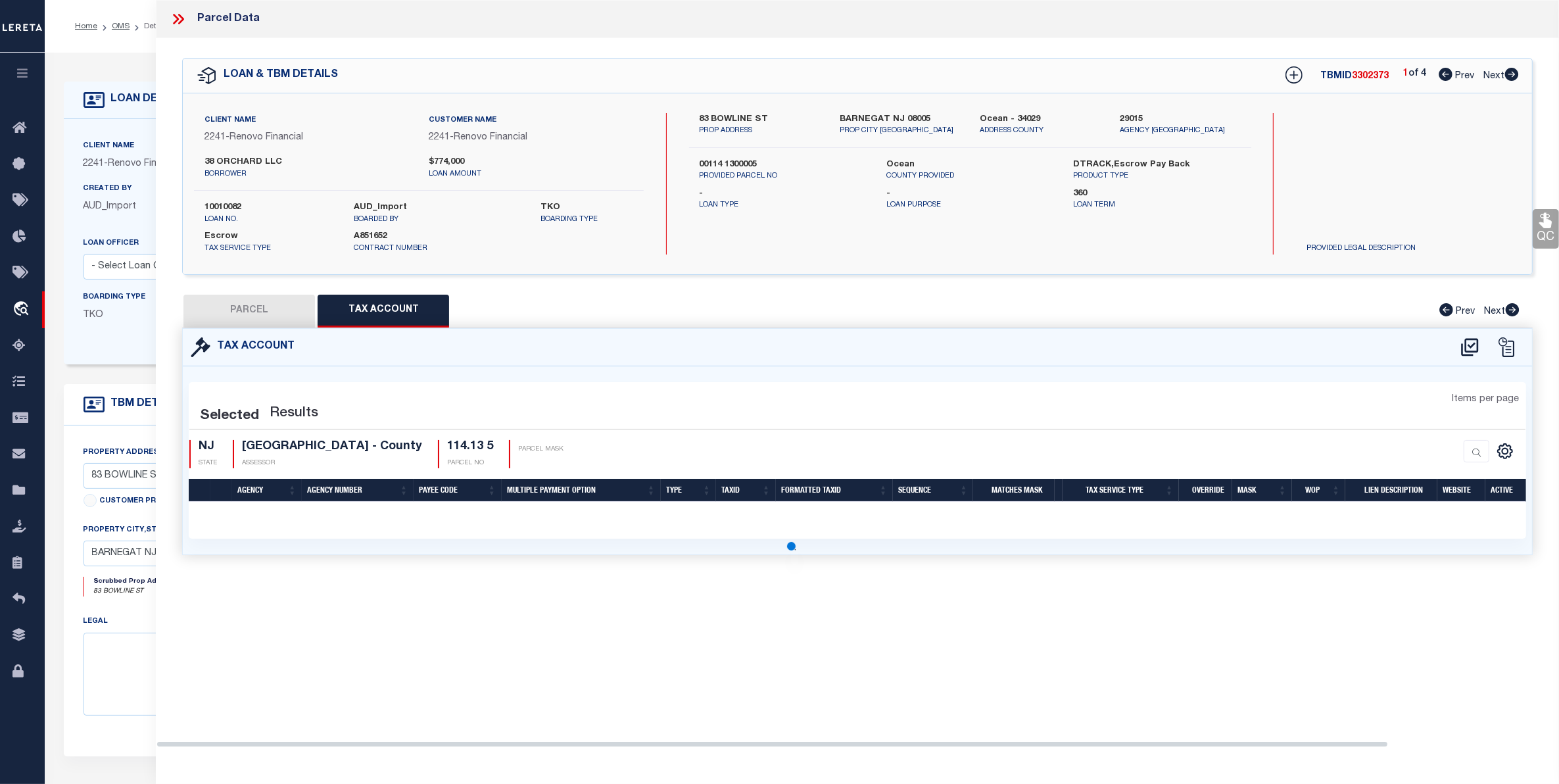
select select "100"
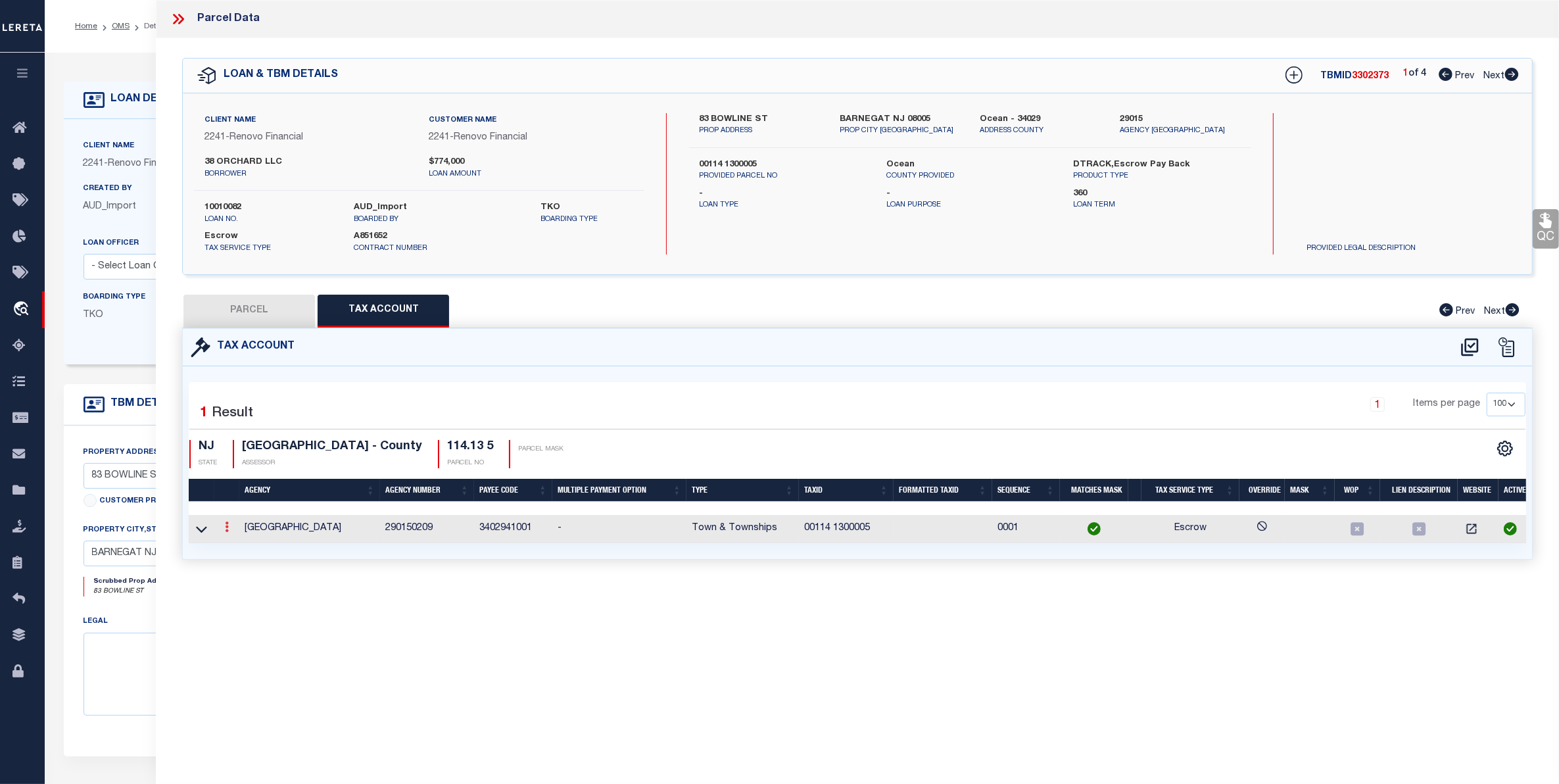
click at [225, 530] on icon at bounding box center [227, 527] width 4 height 11
click at [241, 547] on icon "" at bounding box center [241, 546] width 10 height 10
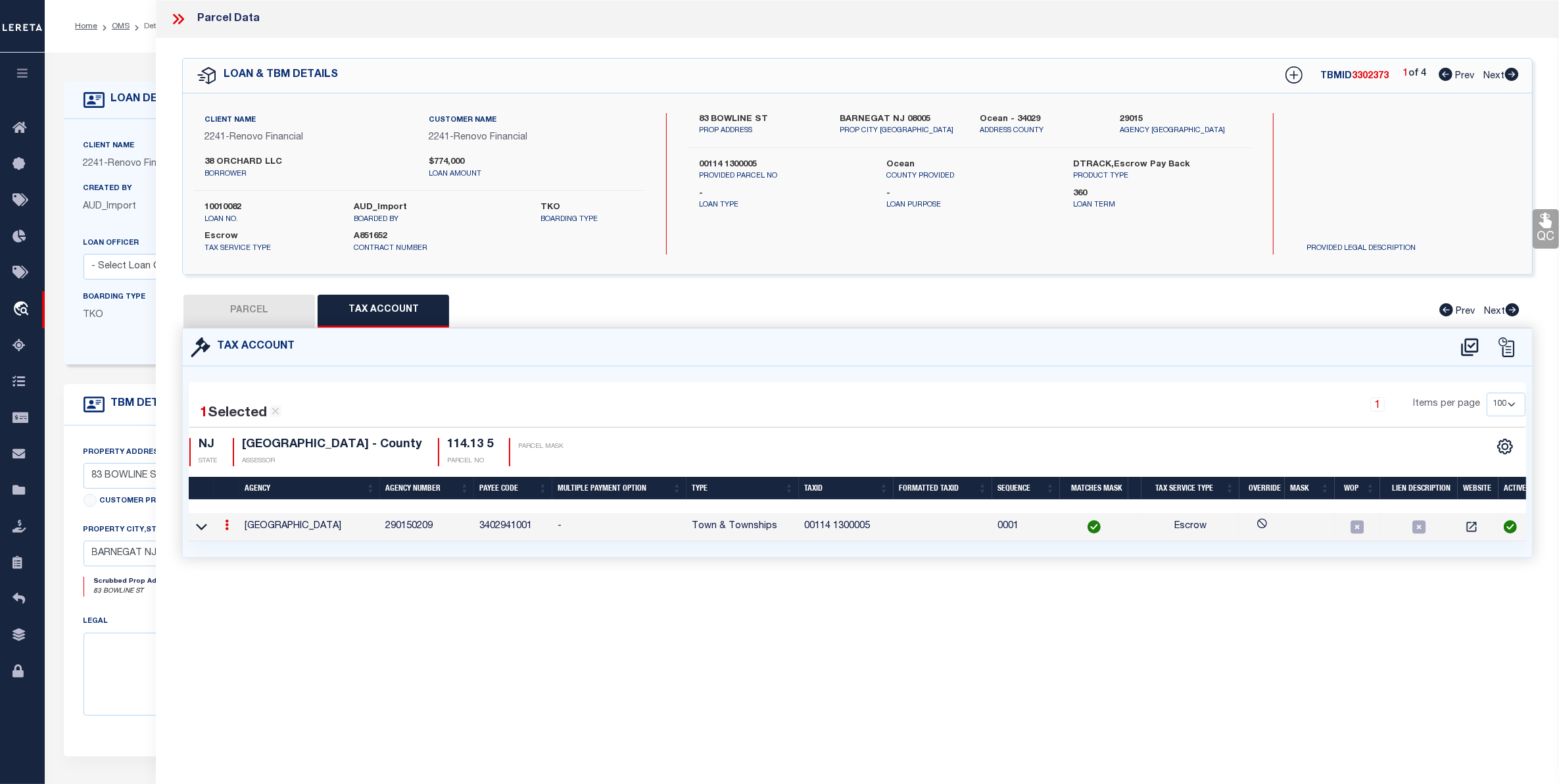
type input "00114 1300005"
type textarea "&&&&& XX&&&&& XX *XXXXX &&&&&XXXX&&&&&XXXX *XXXX $$$$$ $$$$$$$"
checkbox input "true"
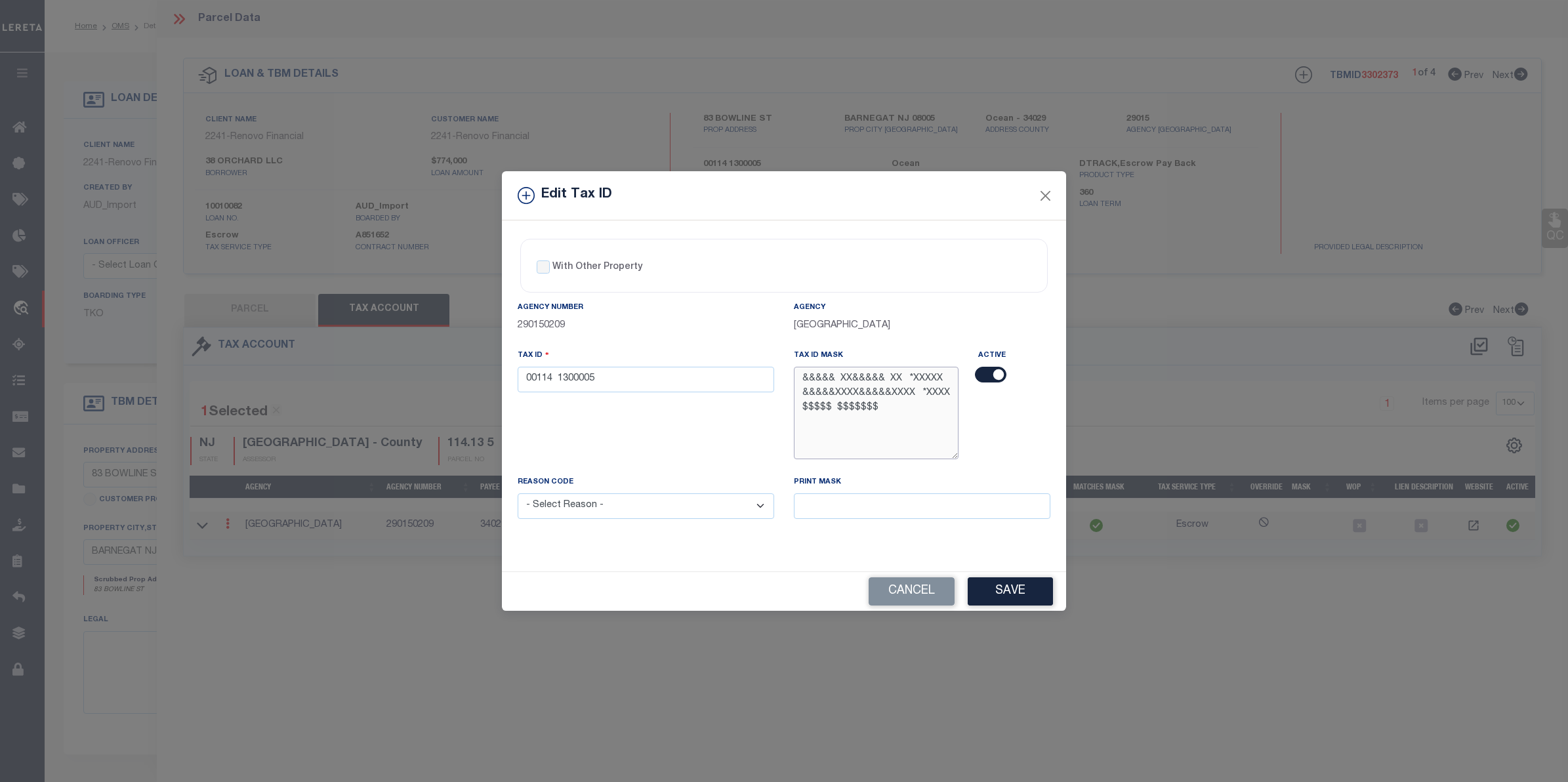
click at [903, 418] on textarea "&&&&& XX&&&&& XX *XXXXX &&&&&XXXX&&&&&XXXX *XXXX $$$$$ $$$$$$$" at bounding box center [876, 413] width 164 height 93
click at [619, 379] on input "00114 1300005" at bounding box center [646, 379] width 257 height 26
drag, startPoint x: 599, startPoint y: 381, endPoint x: 701, endPoint y: 375, distance: 102.2
click at [701, 375] on input "00114 1300005" at bounding box center [646, 379] width 257 height 26
click at [1008, 591] on button "Save" at bounding box center [1010, 591] width 86 height 28
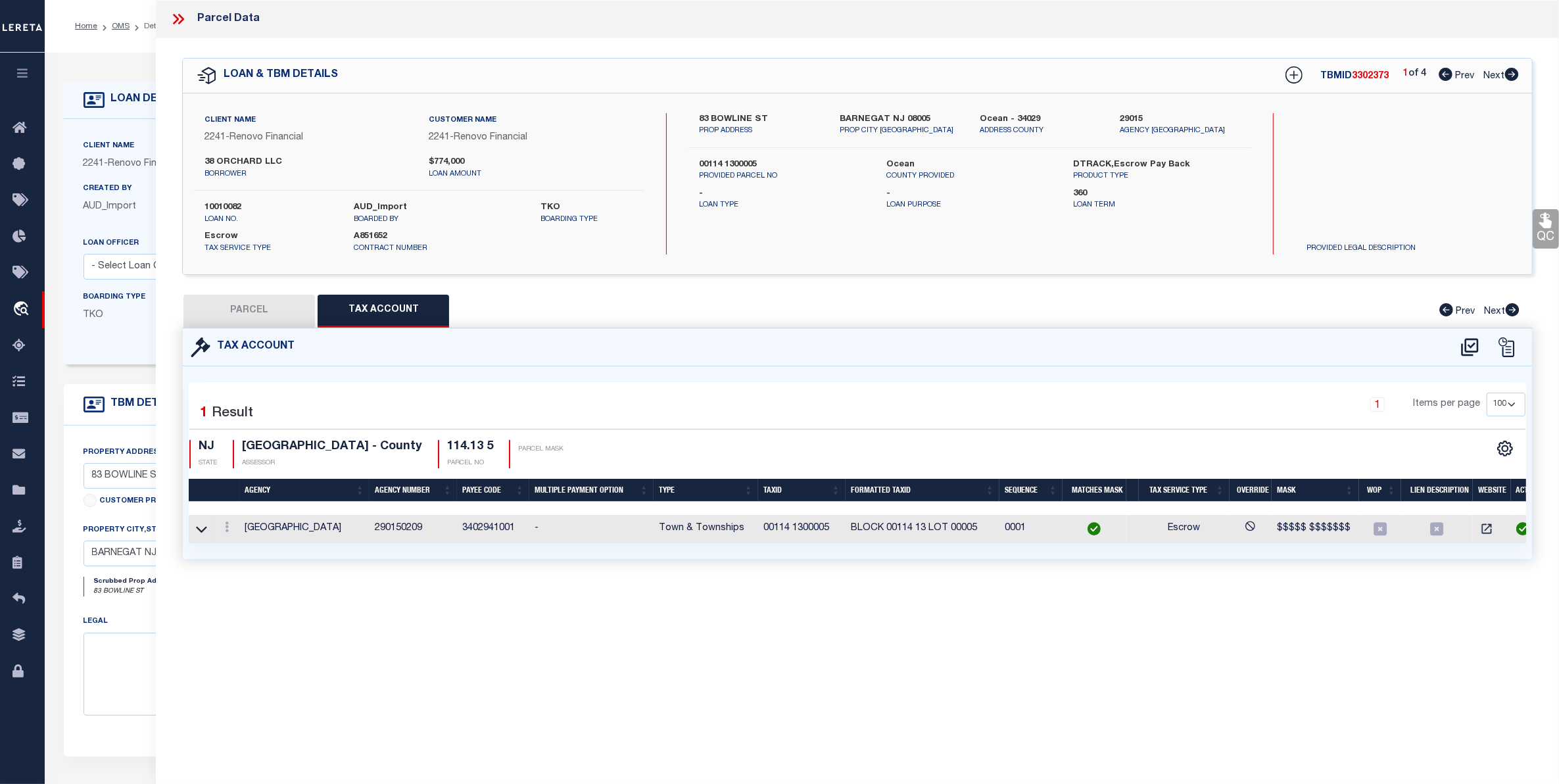
select select
click at [116, 24] on link "OMS" at bounding box center [120, 27] width 18 height 8
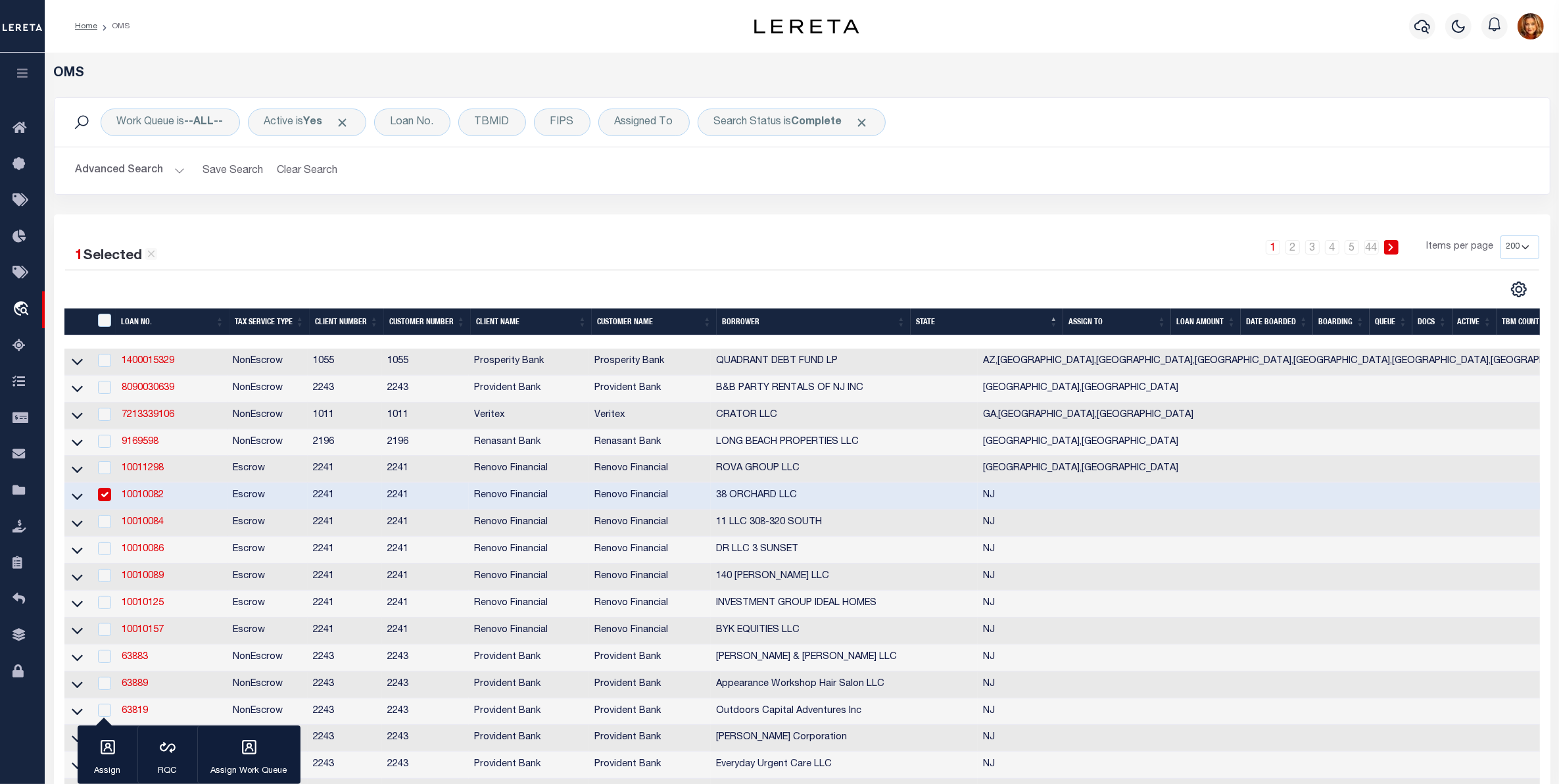
scroll to position [329, 0]
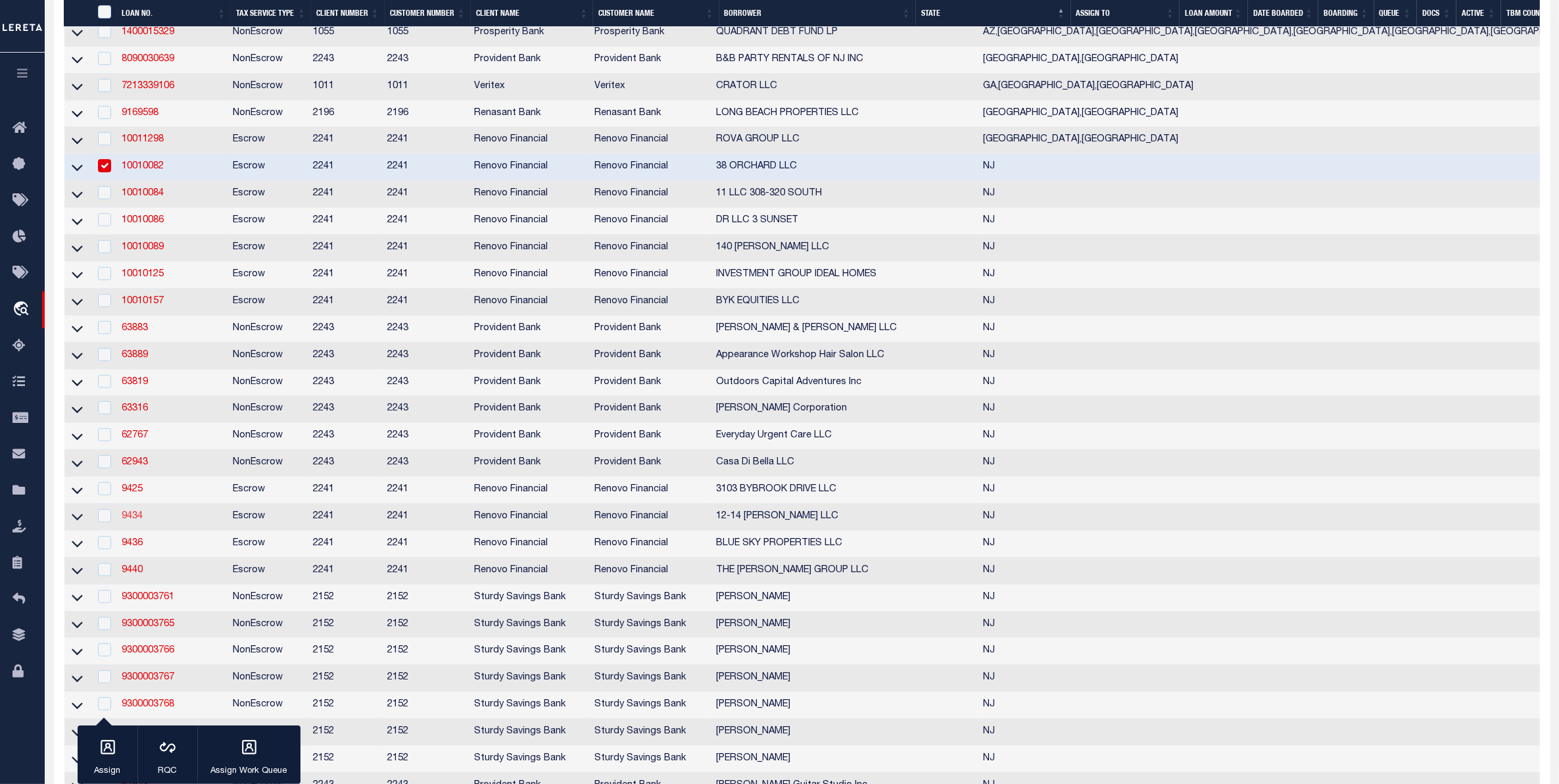
click at [132, 521] on link "9434" at bounding box center [132, 516] width 21 height 9
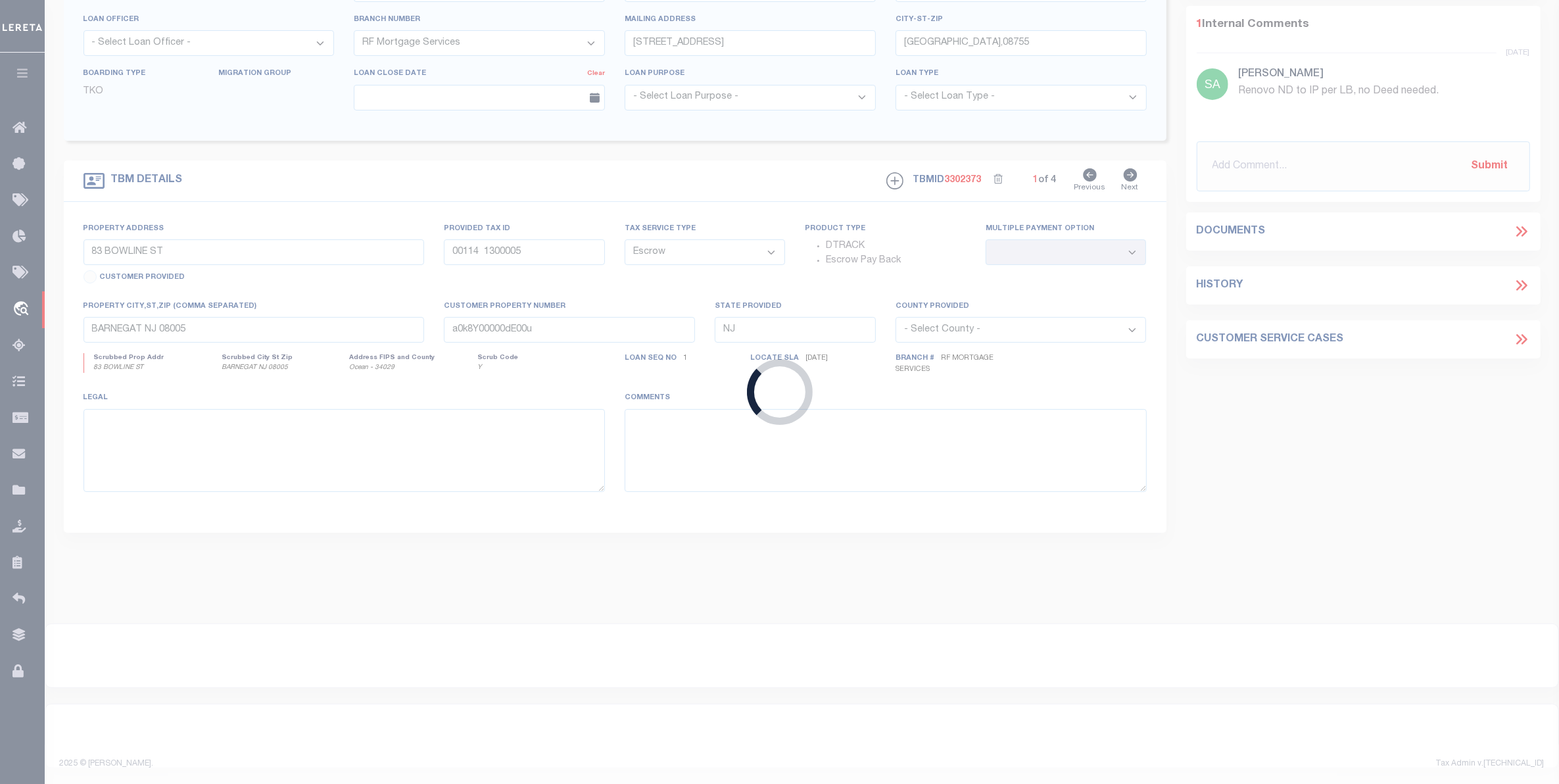
type input "9434"
type input "12-14 [PERSON_NAME] LLC"
select select "25066"
type input "[STREET_ADDRESS]"
type input "Rutherford NJ 07070"
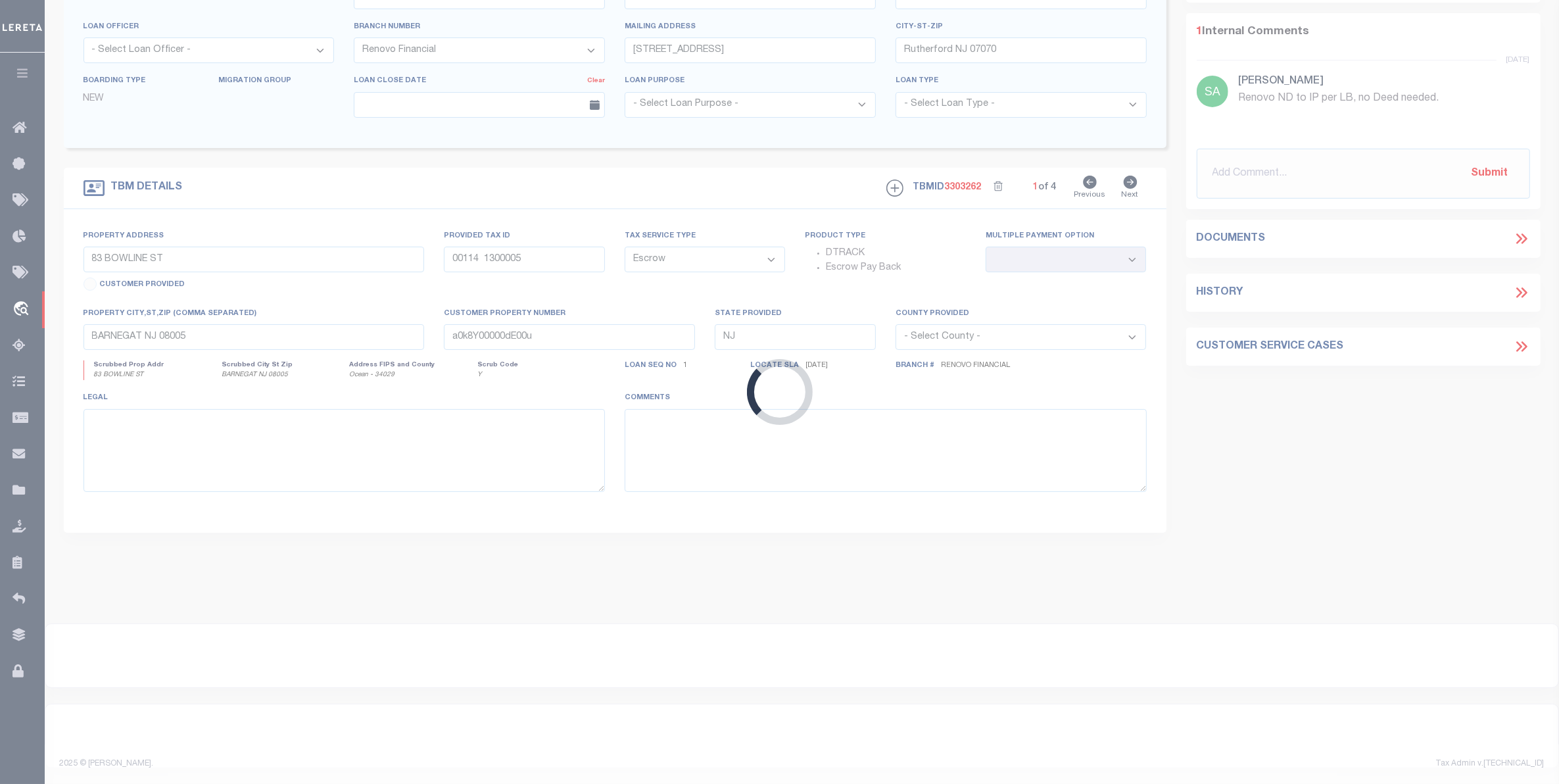
scroll to position [223, 0]
select select "25066"
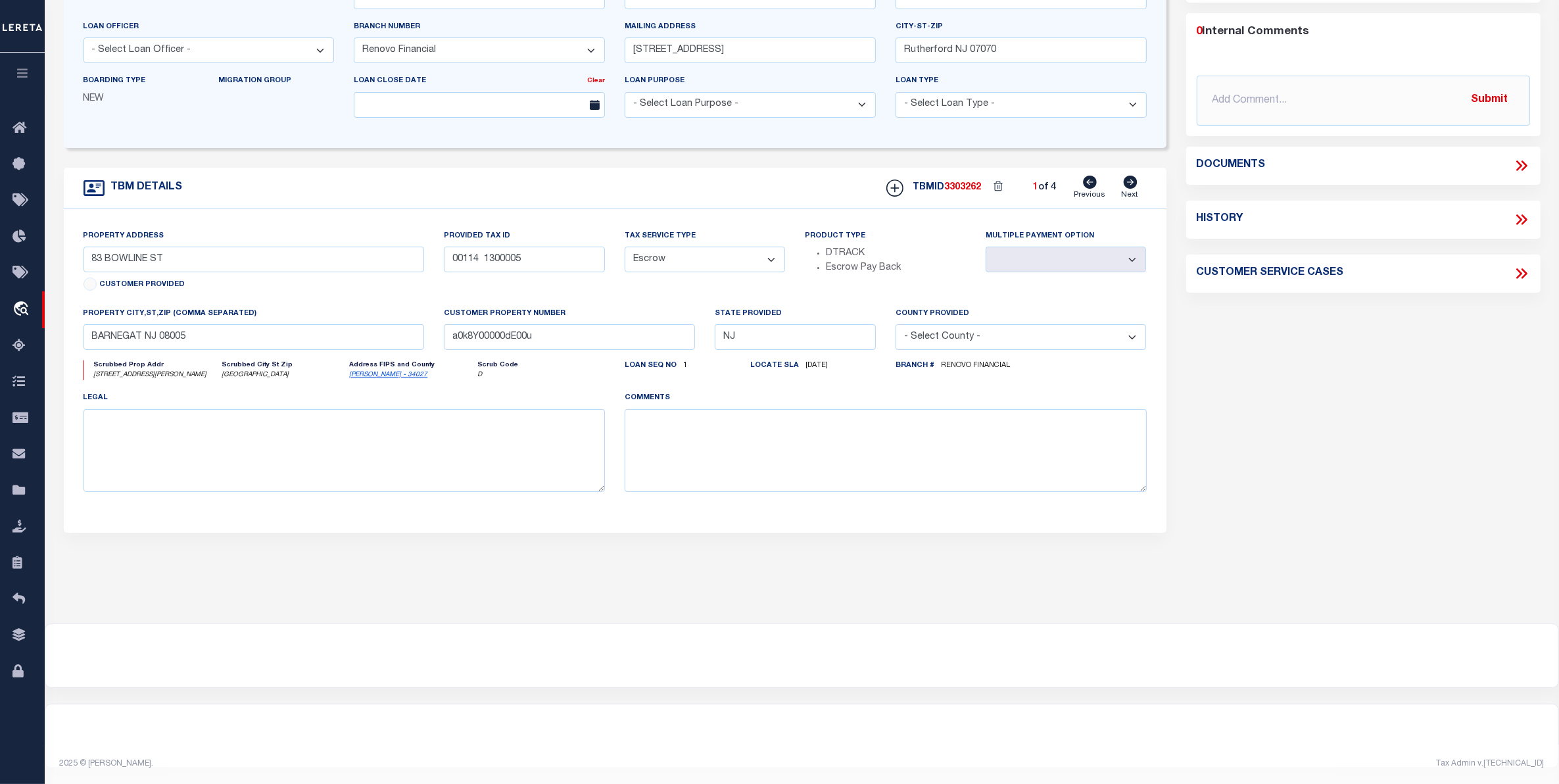
type input "[STREET_ADDRESS][PERSON_NAME]"
select select
type input "[GEOGRAPHIC_DATA]"
type input "a0k8Y00000dDrzb"
select select
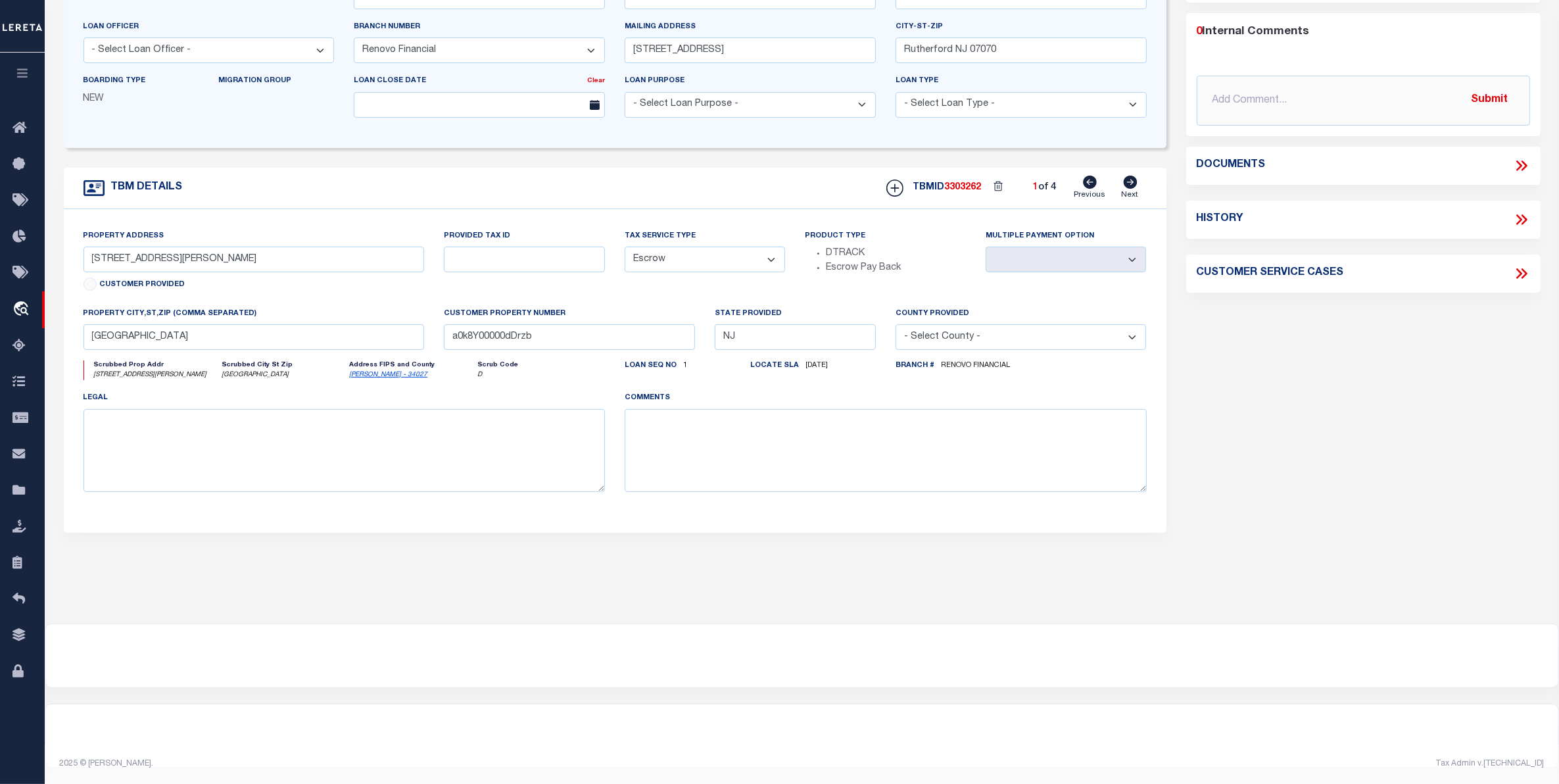
type textarea "LEGAL REQUIRED"
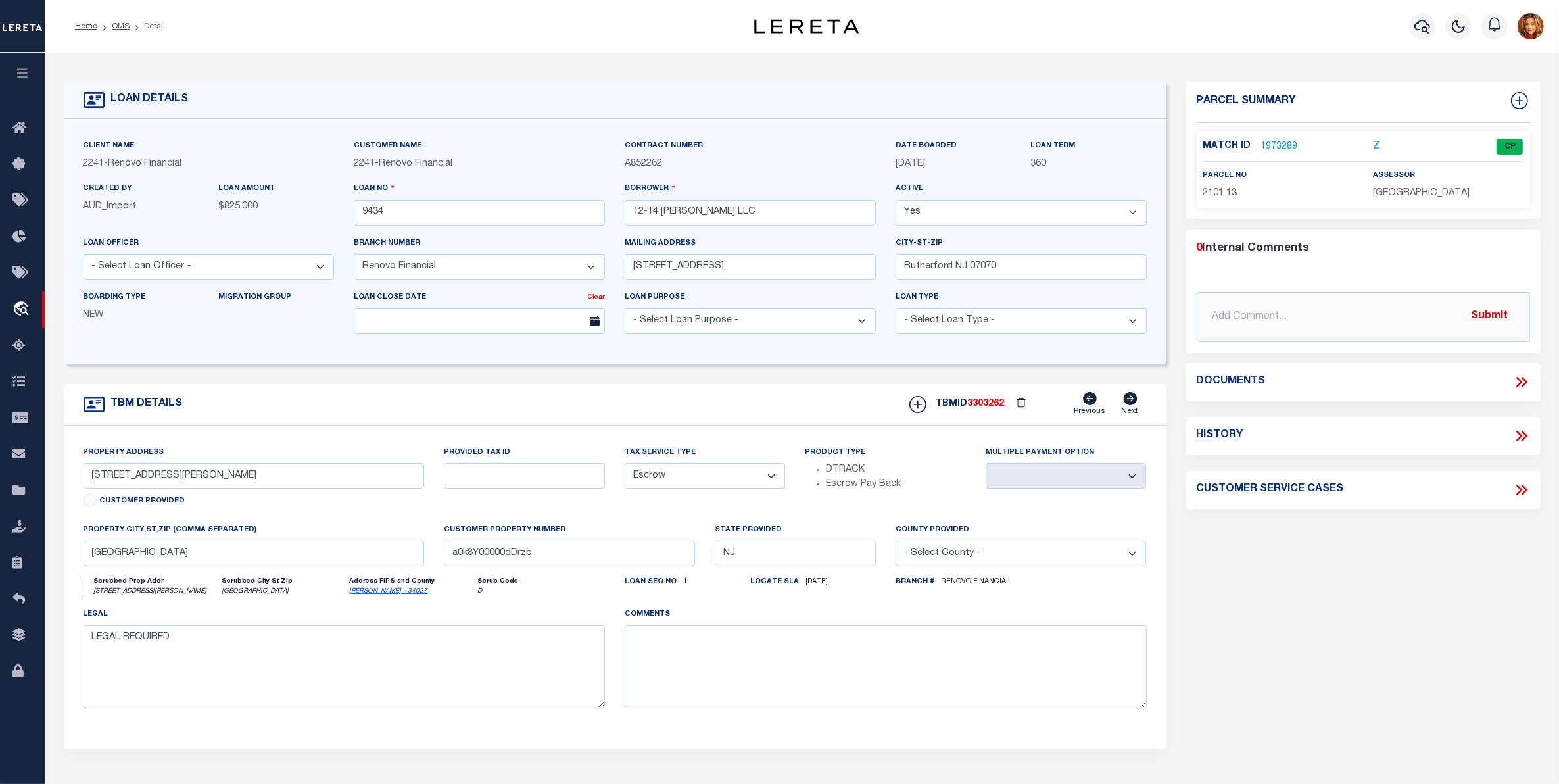
click at [1277, 145] on link "1973289" at bounding box center [1279, 147] width 37 height 14
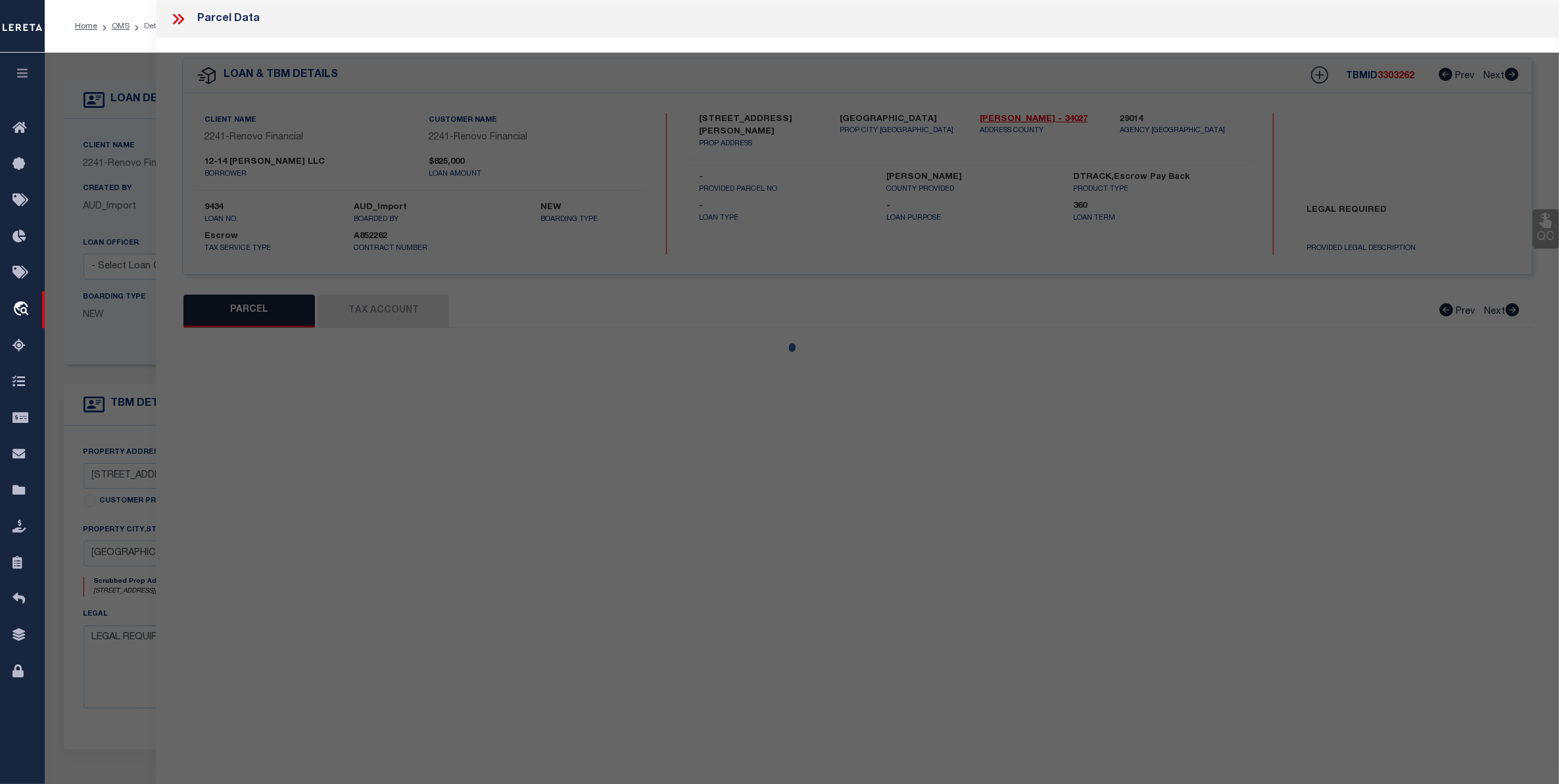
select select "AS"
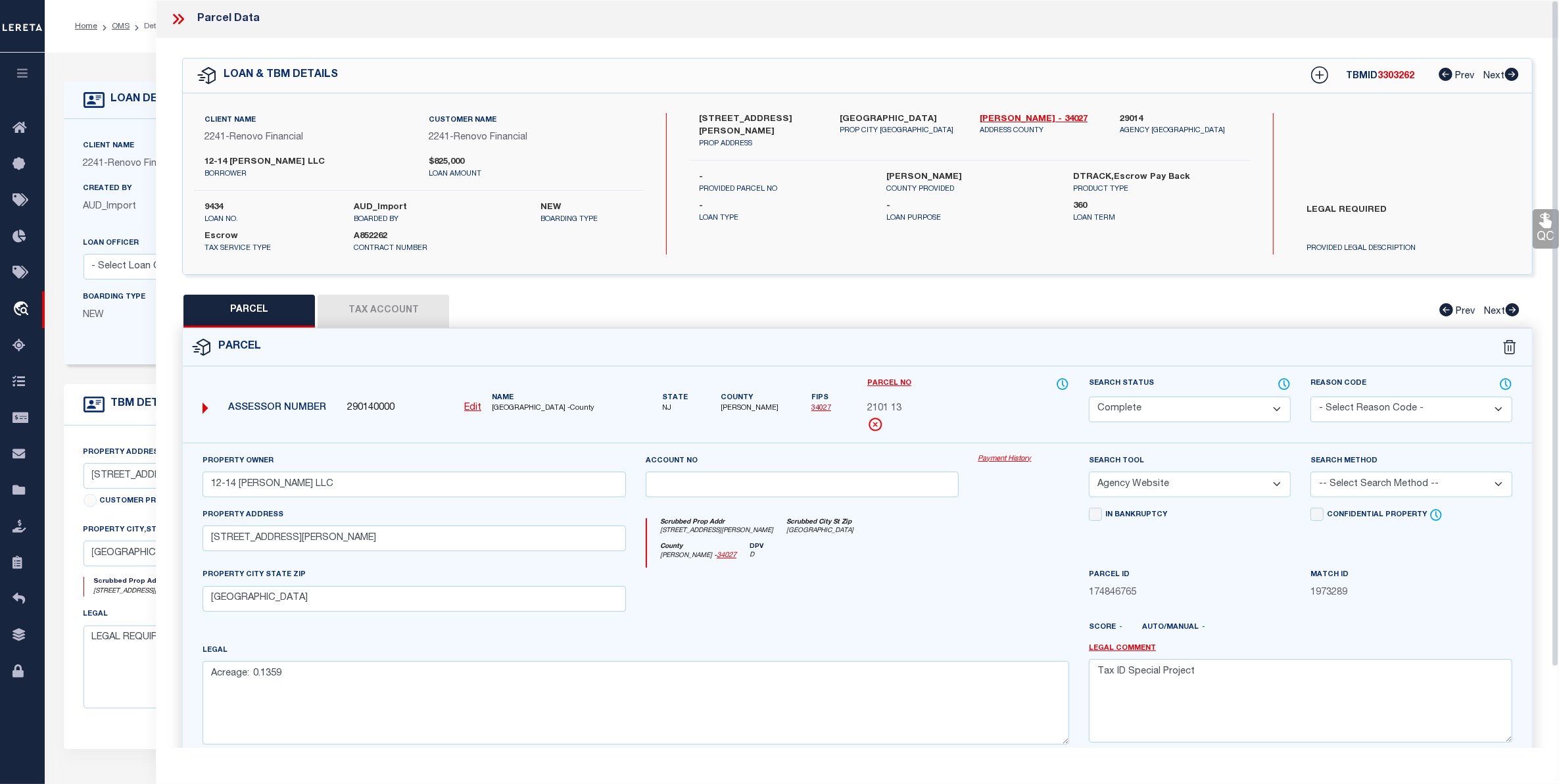
click at [381, 310] on button "Tax Account" at bounding box center [383, 310] width 132 height 33
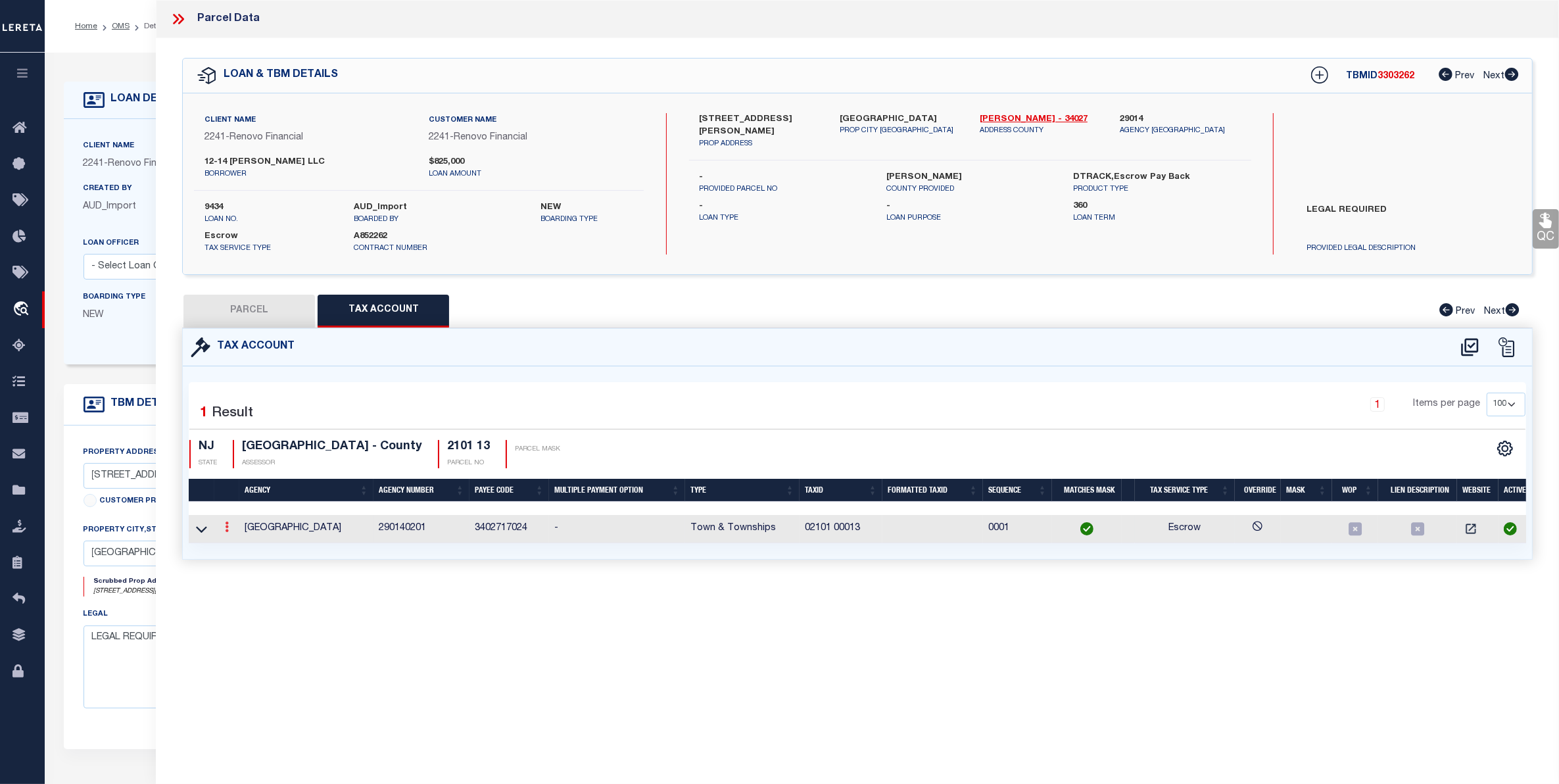
click at [227, 532] on icon at bounding box center [227, 527] width 4 height 11
click at [241, 549] on icon "" at bounding box center [241, 546] width 10 height 10
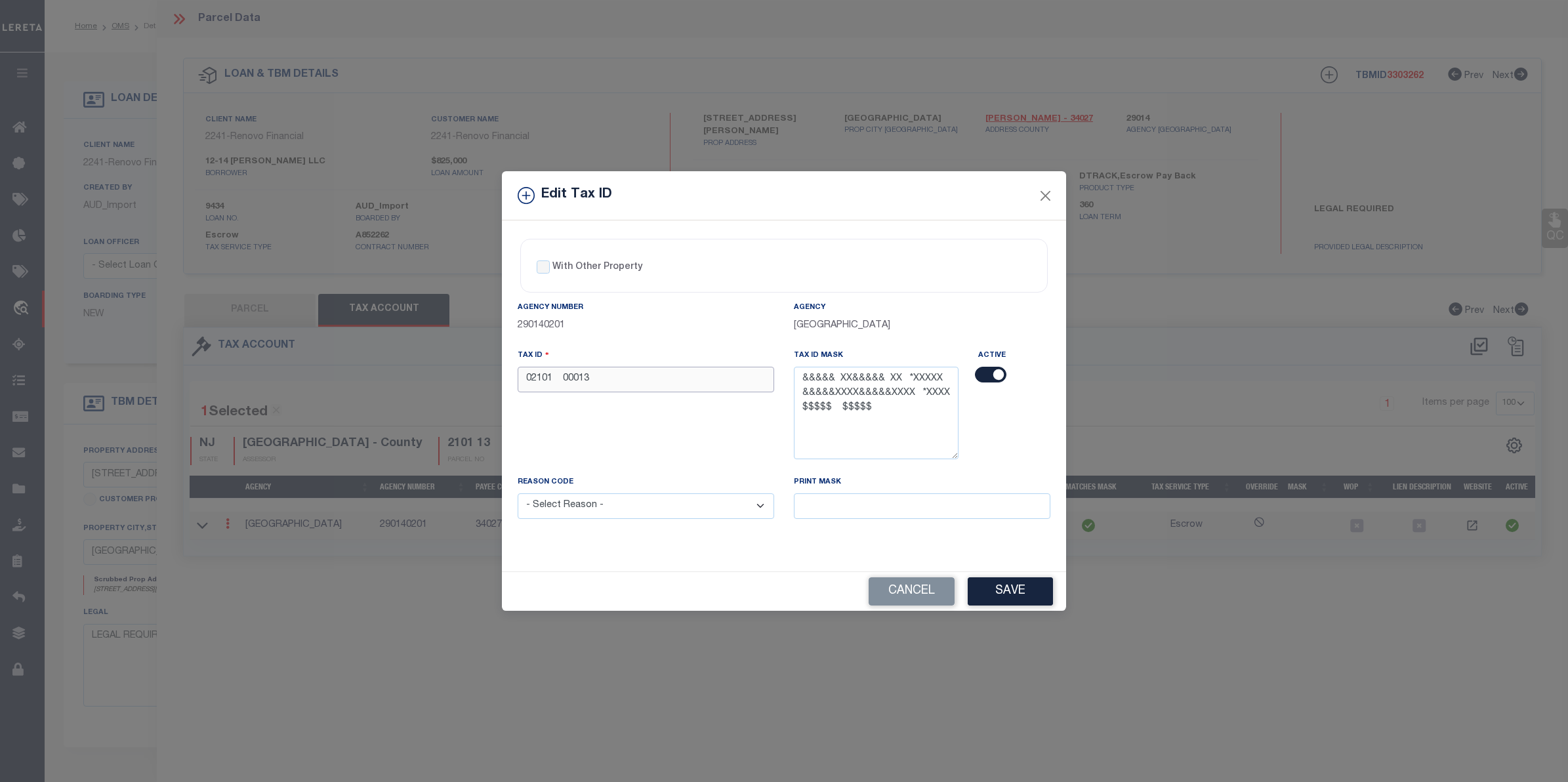
drag, startPoint x: 591, startPoint y: 379, endPoint x: 493, endPoint y: 380, distance: 98.0
click at [493, 380] on div "Edit Tax ID With Other Property With Other Property Type Temporary" at bounding box center [784, 391] width 1568 height 782
click at [620, 377] on input "02101 00013" at bounding box center [646, 379] width 257 height 26
click at [631, 380] on input "02101 00013" at bounding box center [646, 379] width 257 height 26
click at [1000, 592] on button "Save" at bounding box center [1010, 591] width 86 height 28
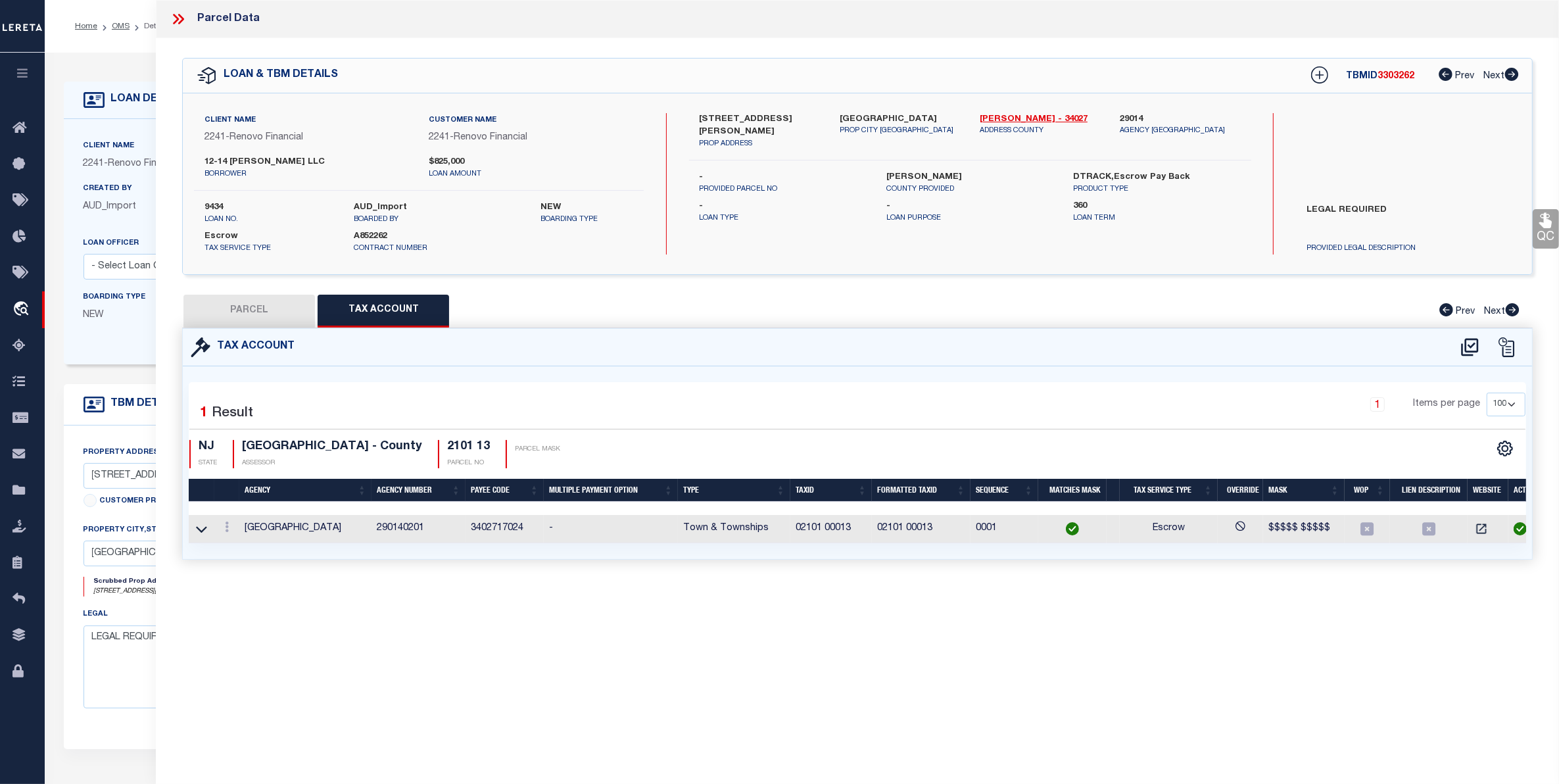
click at [119, 17] on ol "Home OMS Detail" at bounding box center [120, 27] width 111 height 28
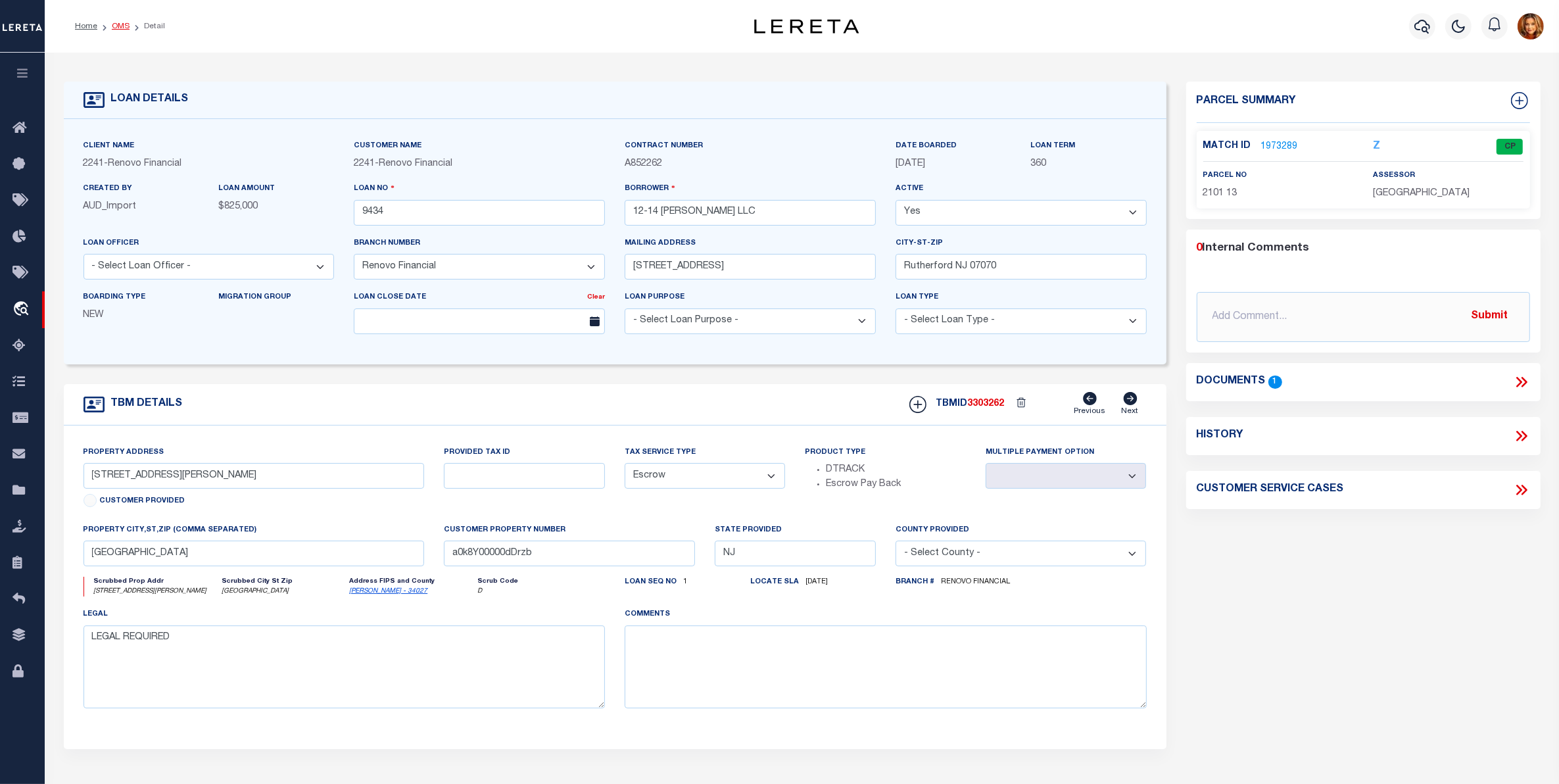
click at [116, 28] on link "OMS" at bounding box center [120, 27] width 18 height 8
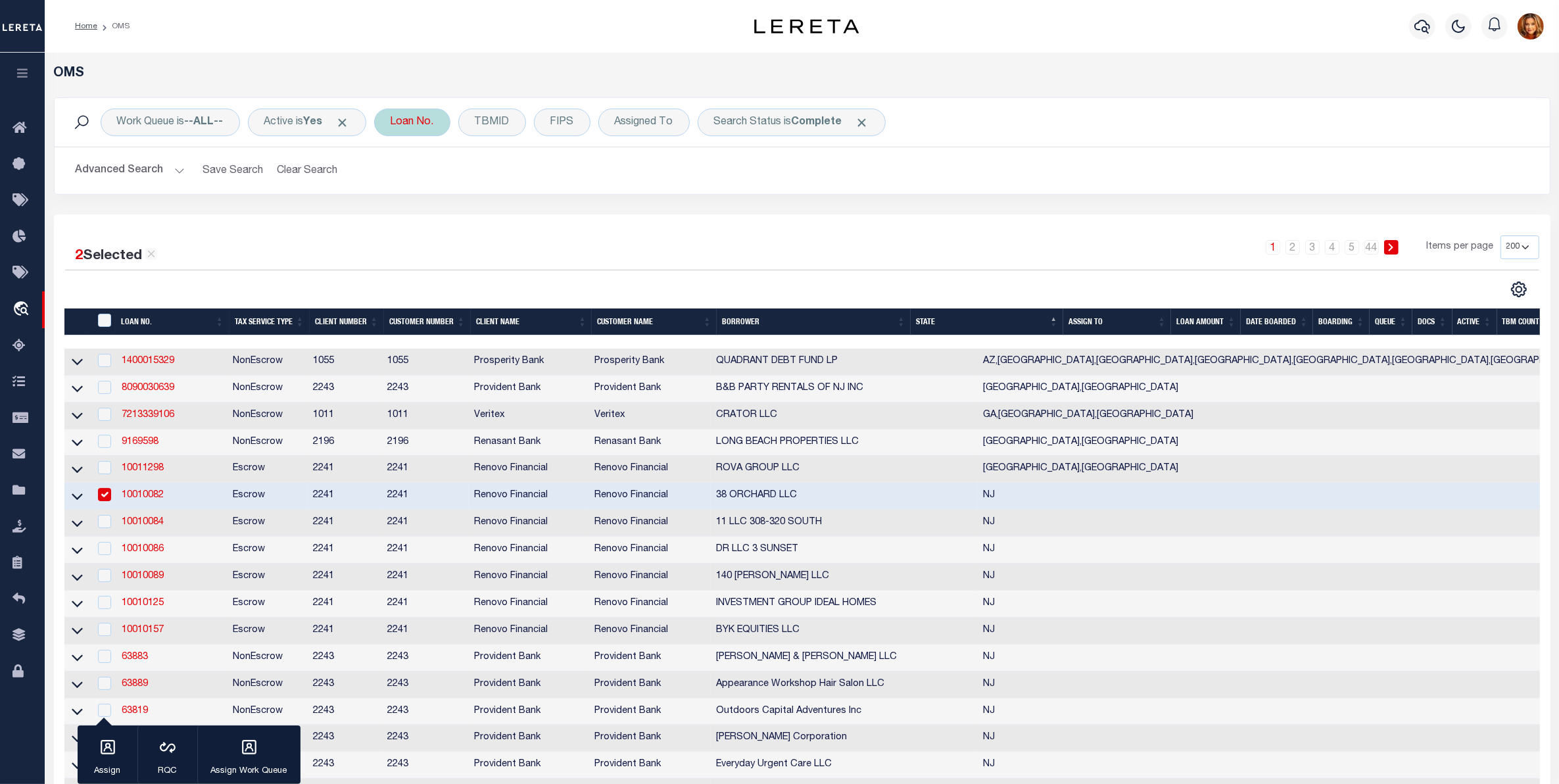
click at [421, 119] on div "Loan No." at bounding box center [412, 122] width 76 height 28
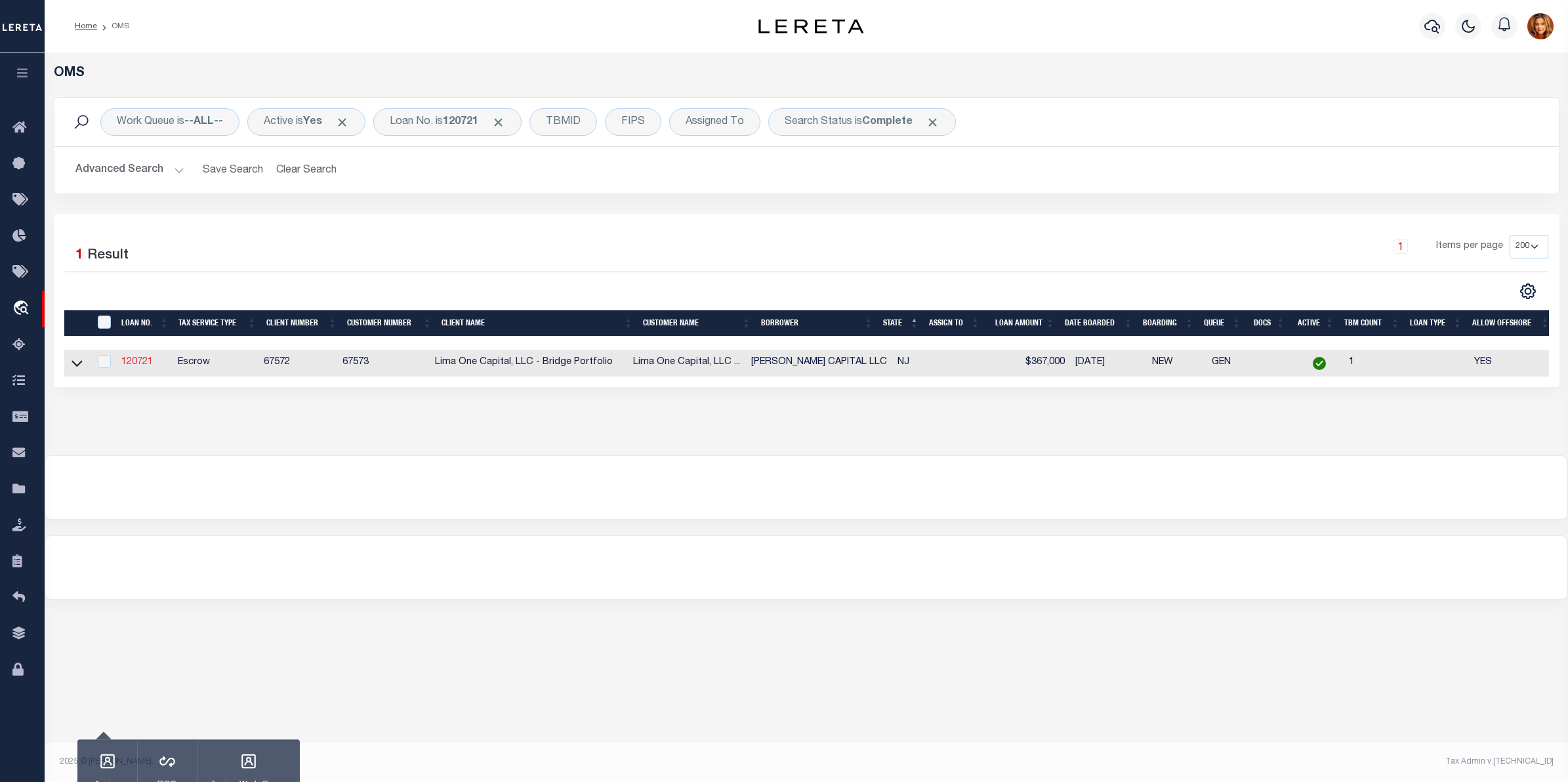
click at [137, 364] on link "120721" at bounding box center [137, 362] width 31 height 9
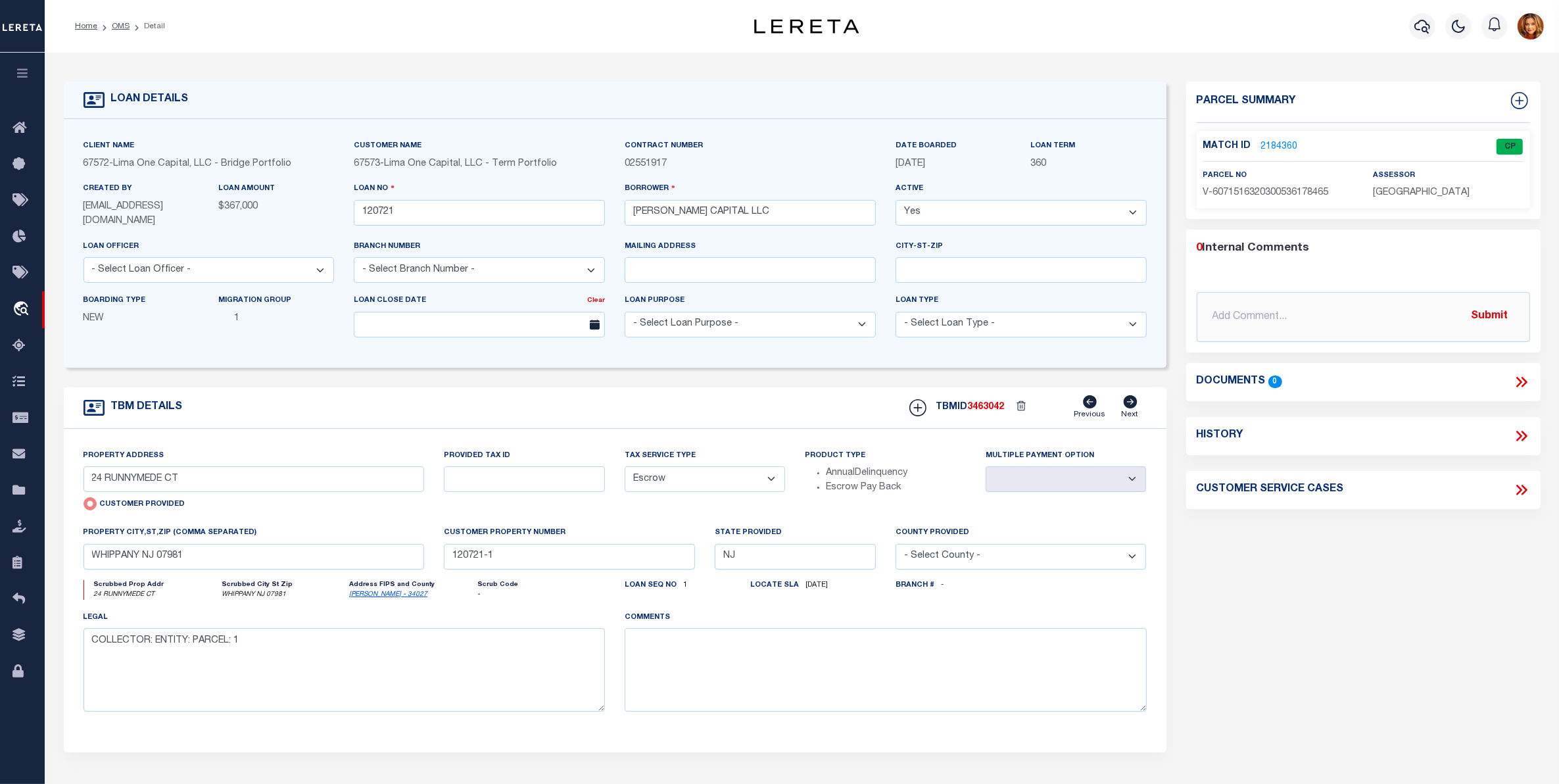
click at [1270, 148] on link "2184360" at bounding box center [1279, 147] width 37 height 14
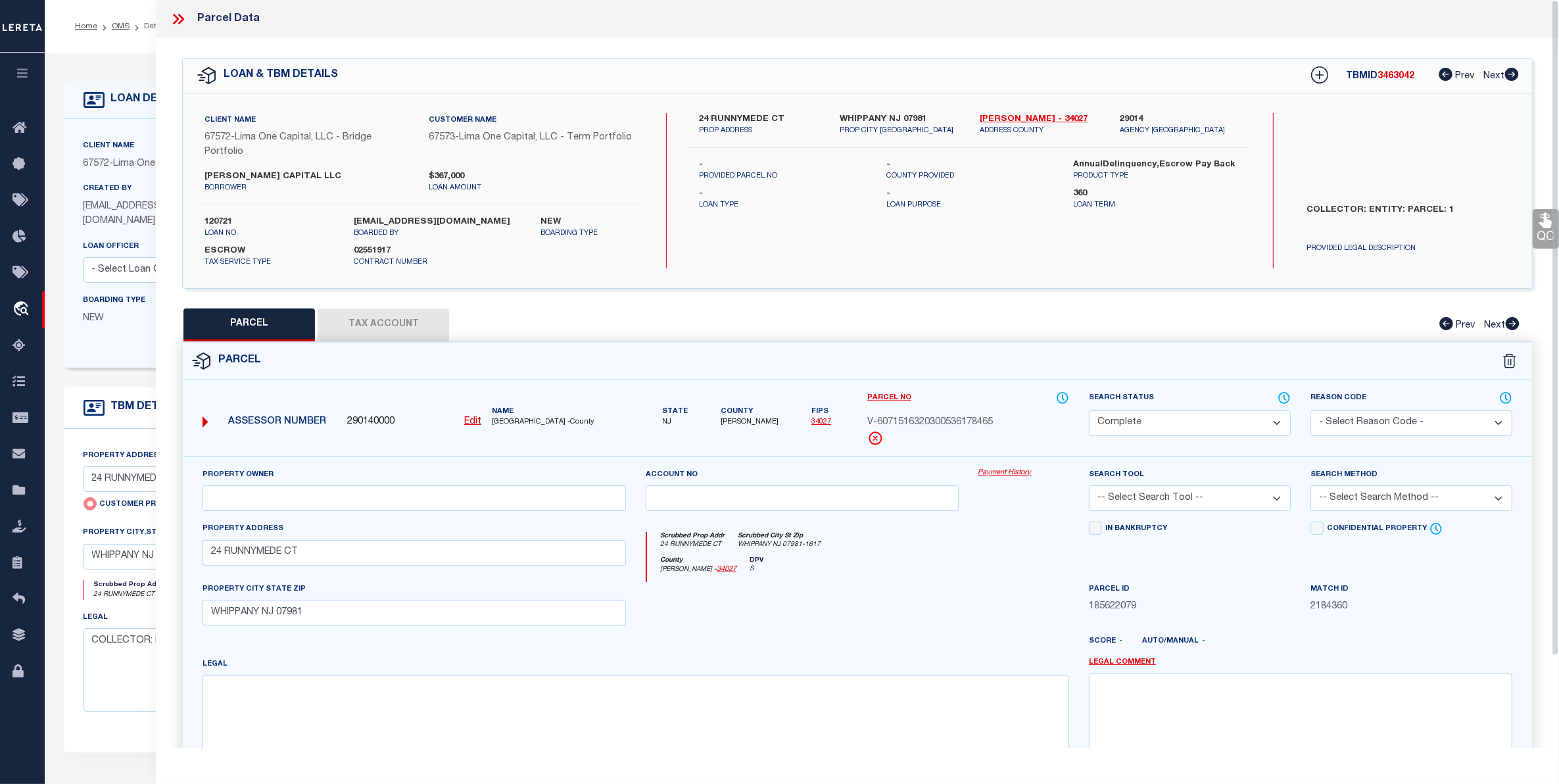
click at [389, 316] on button "Tax Account" at bounding box center [383, 324] width 132 height 33
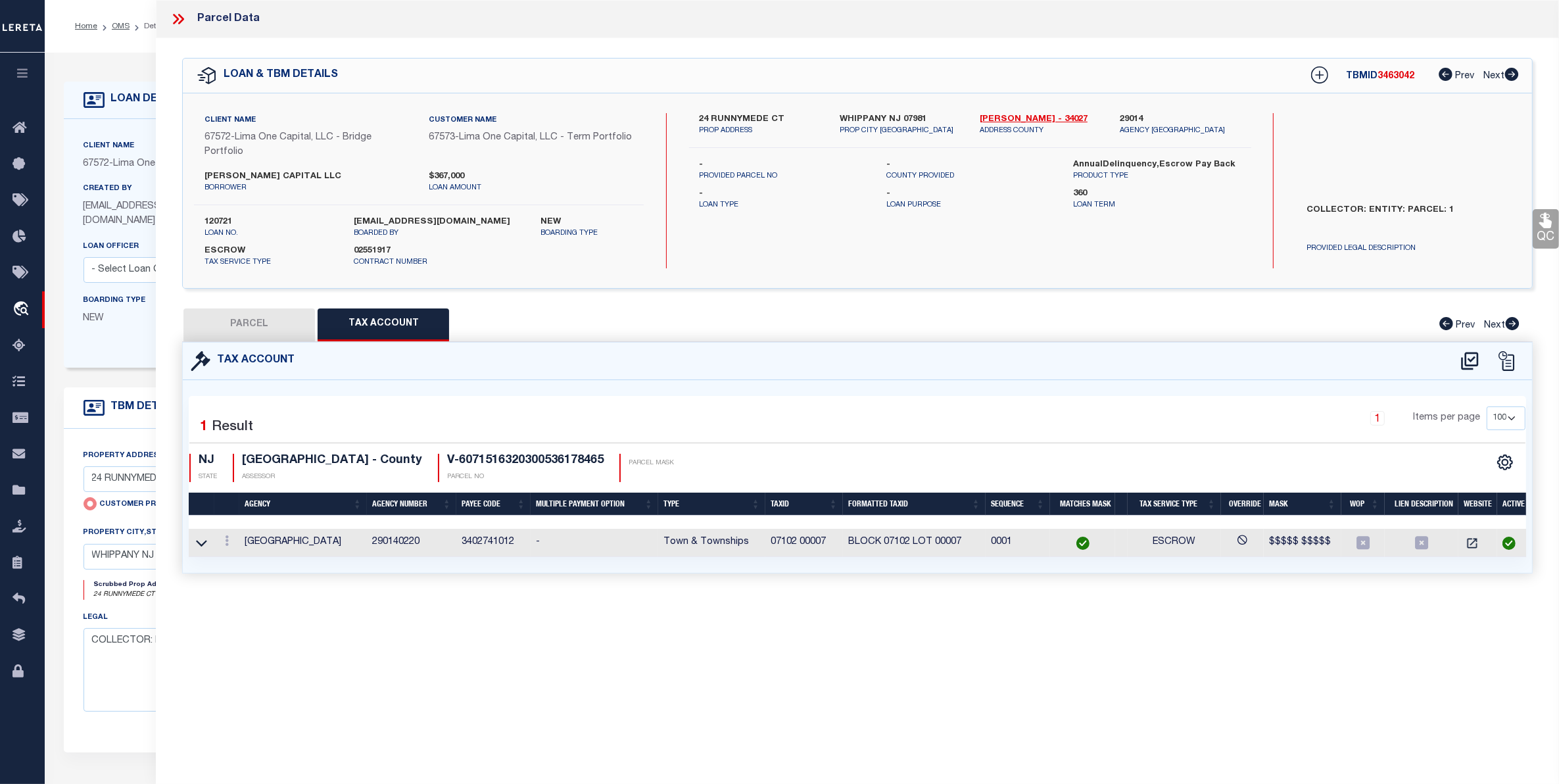
click at [248, 324] on button "PARCEL" at bounding box center [249, 324] width 132 height 33
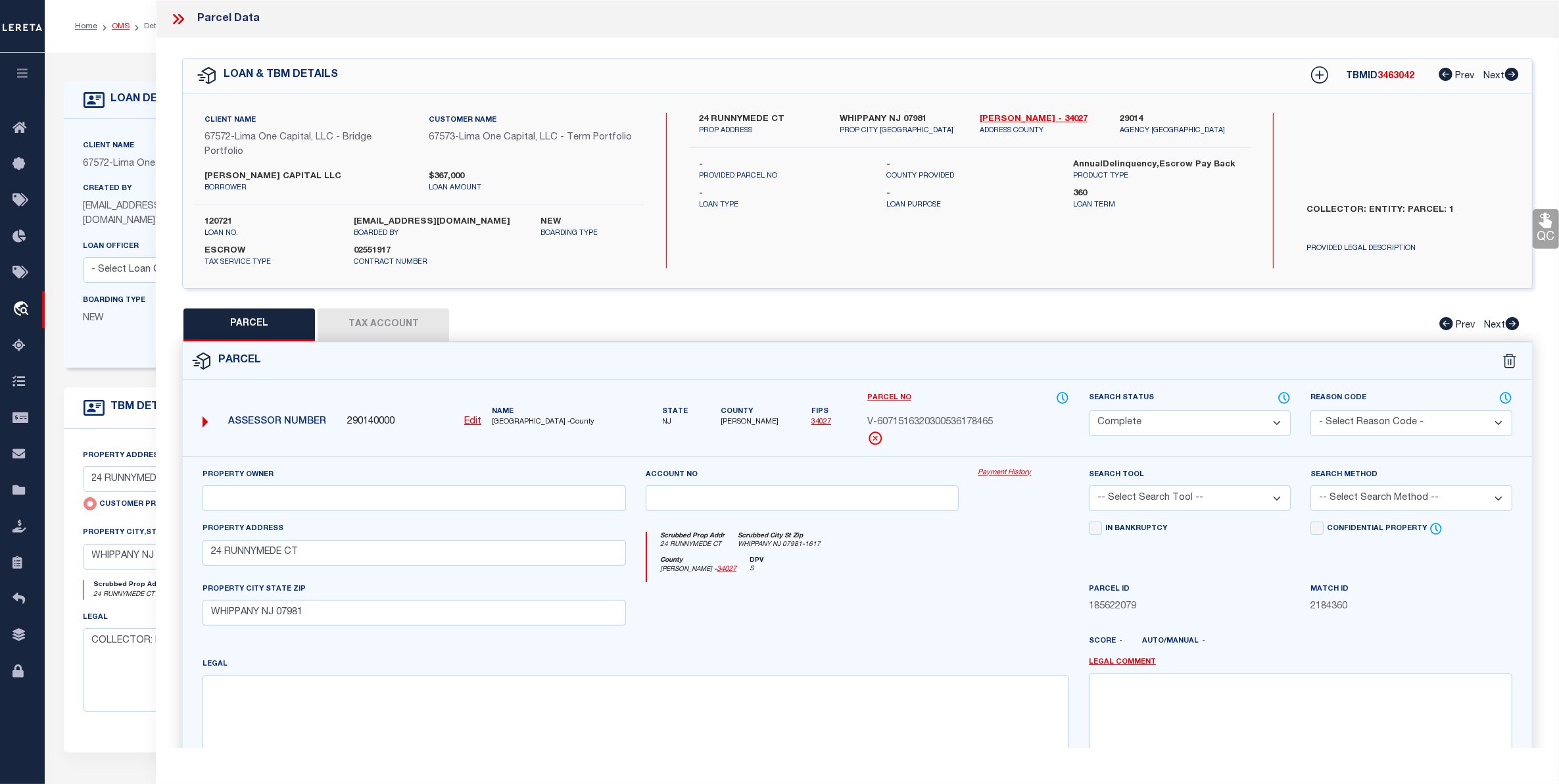
click at [115, 28] on link "OMS" at bounding box center [120, 27] width 18 height 8
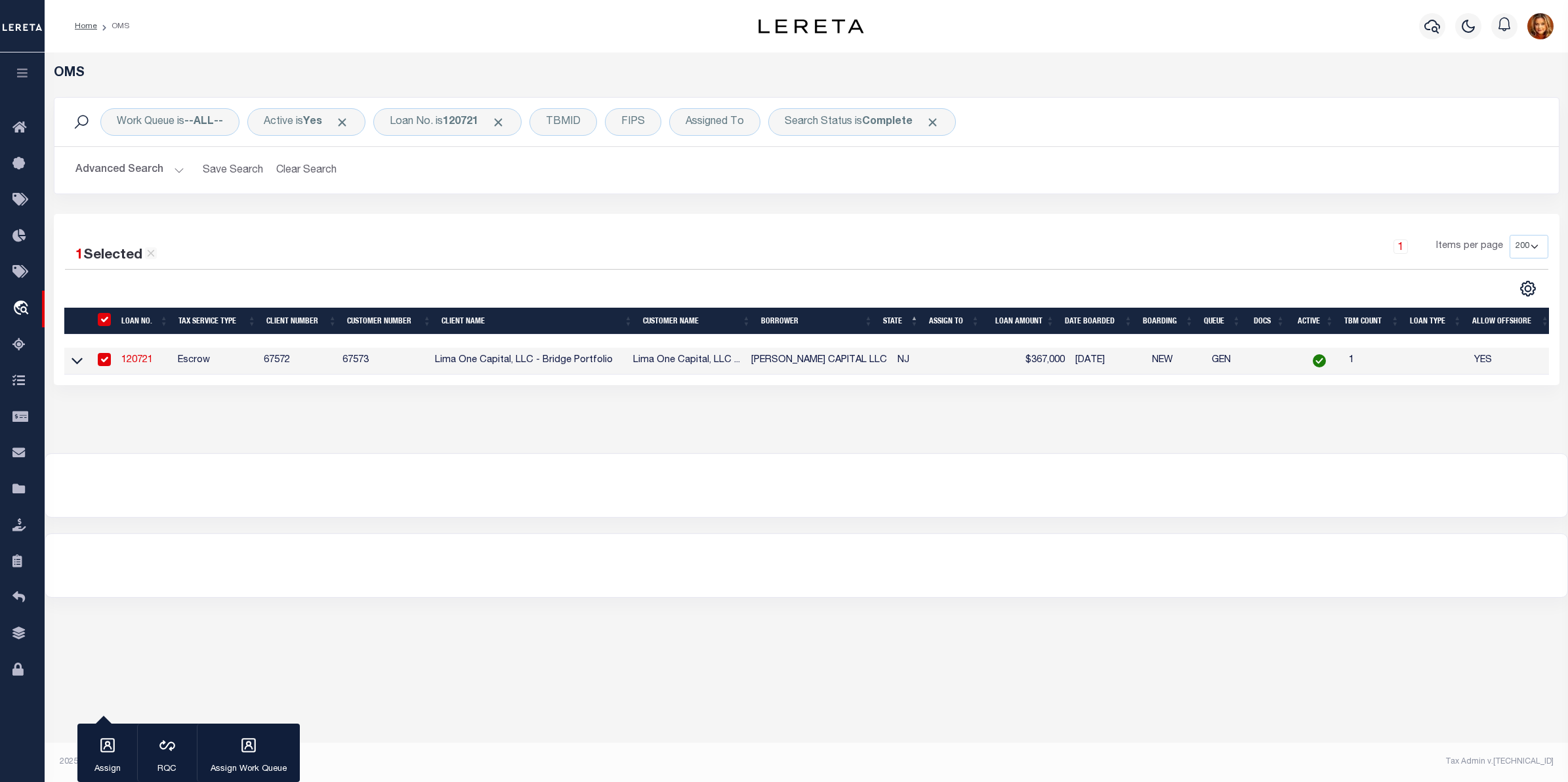
click at [129, 161] on button "Advanced Search" at bounding box center [130, 170] width 109 height 26
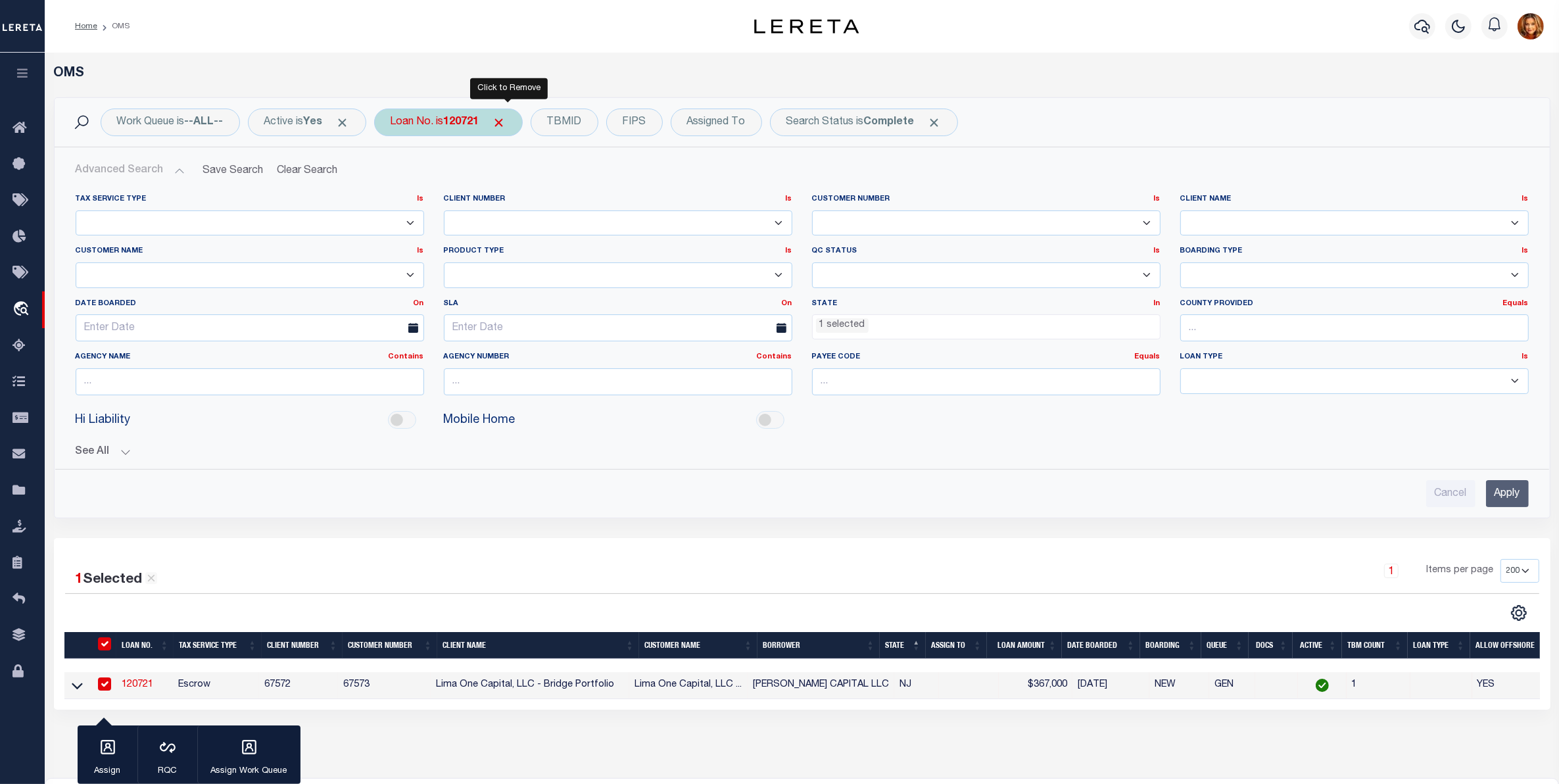
click at [506, 122] on span "Click to Remove" at bounding box center [499, 122] width 14 height 14
click at [1221, 329] on input "text" at bounding box center [1354, 328] width 348 height 27
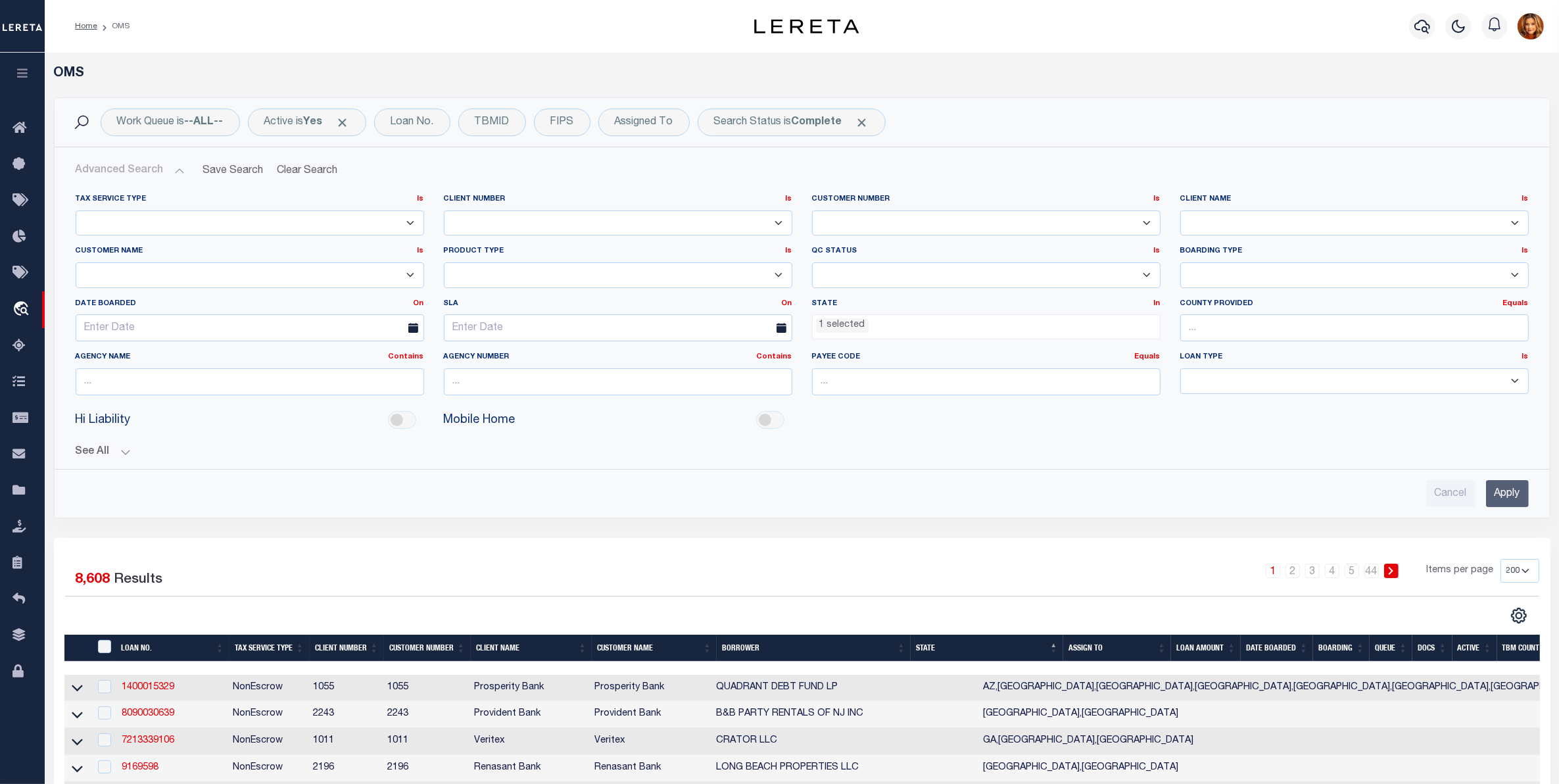
click at [1505, 494] on input "Apply" at bounding box center [1507, 493] width 43 height 27
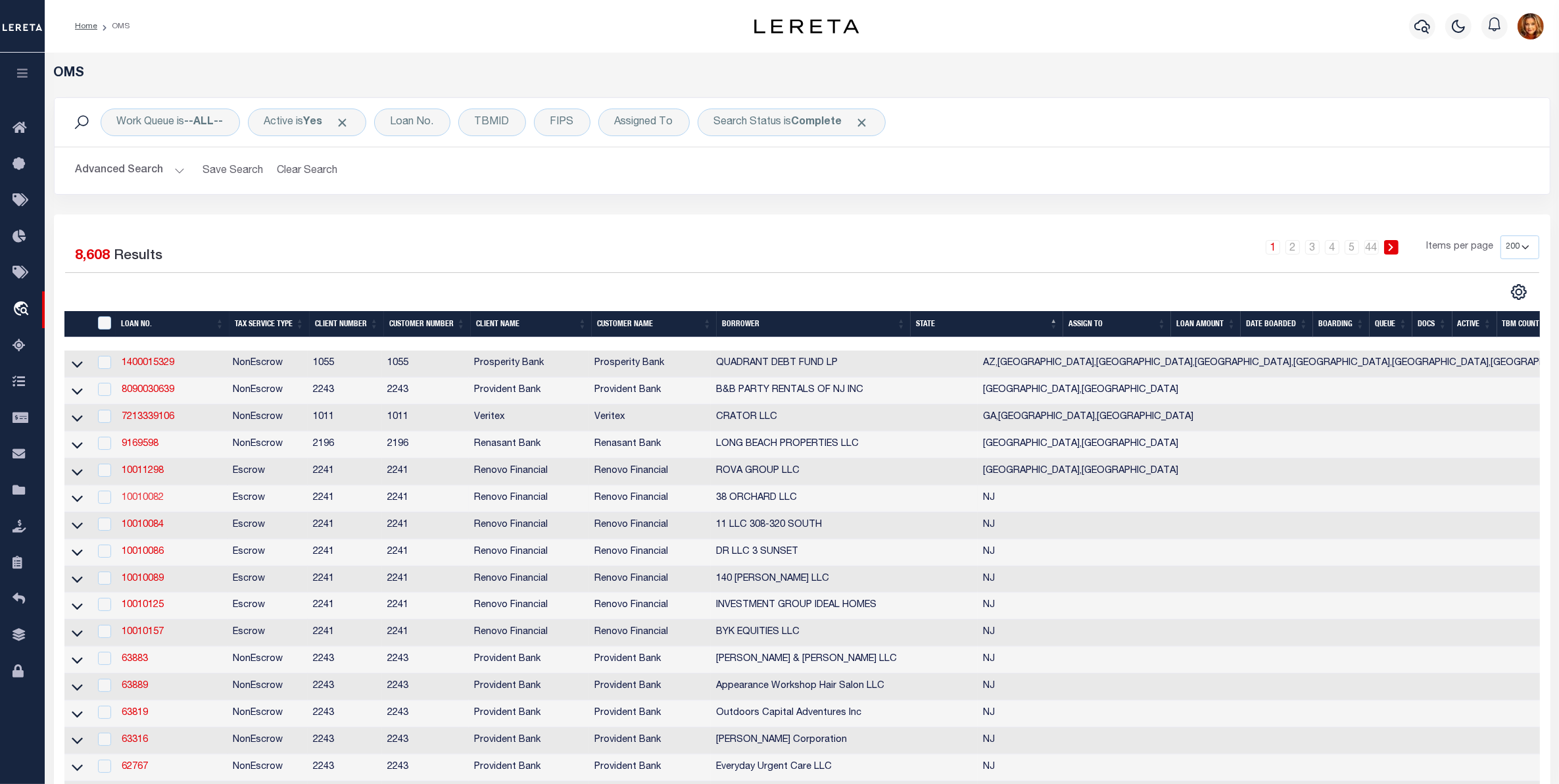
click at [138, 502] on link "10010082" at bounding box center [142, 498] width 42 height 9
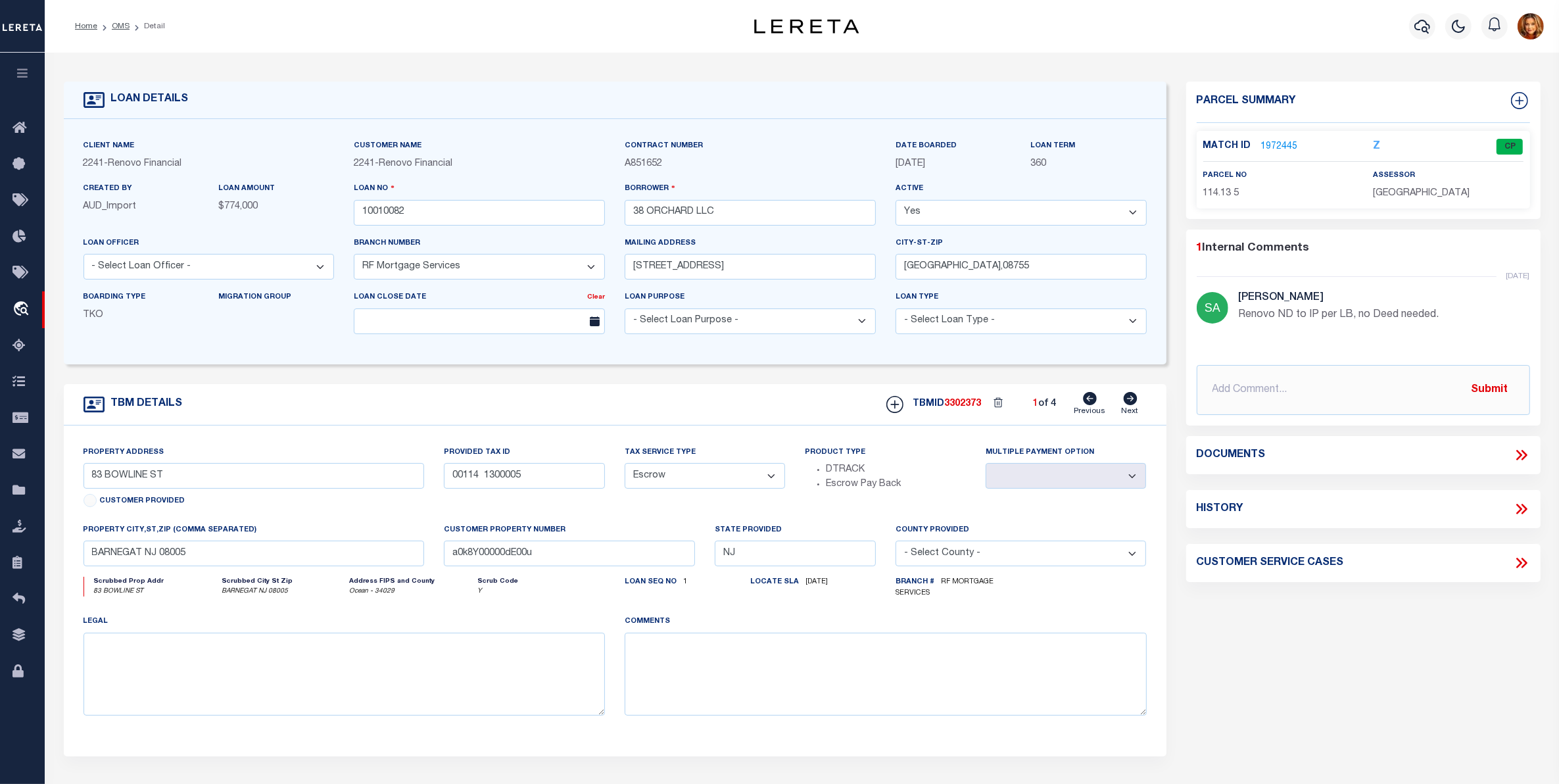
click at [1268, 146] on link "1972445" at bounding box center [1279, 147] width 37 height 14
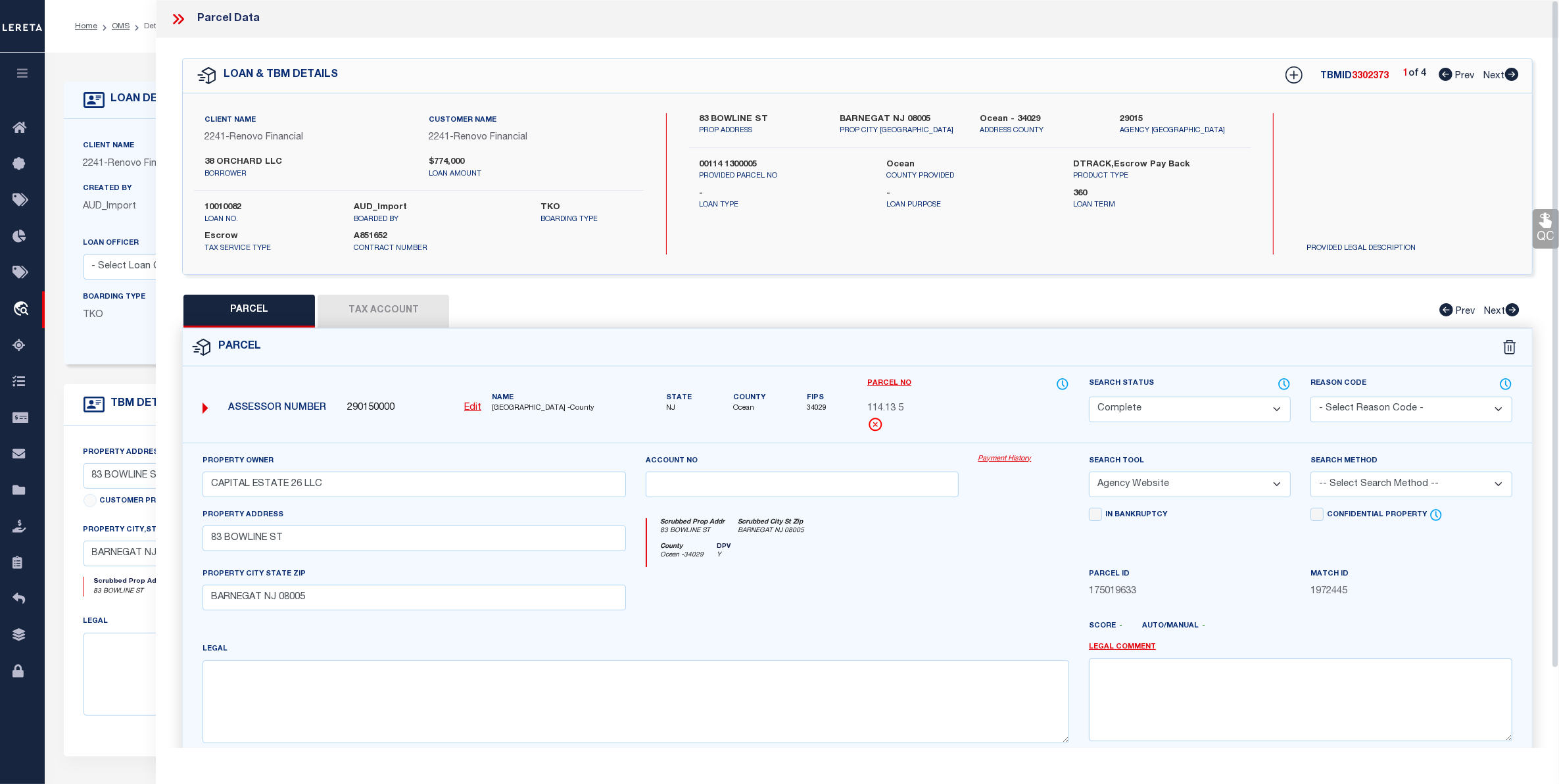
click at [370, 316] on button "Tax Account" at bounding box center [383, 310] width 132 height 33
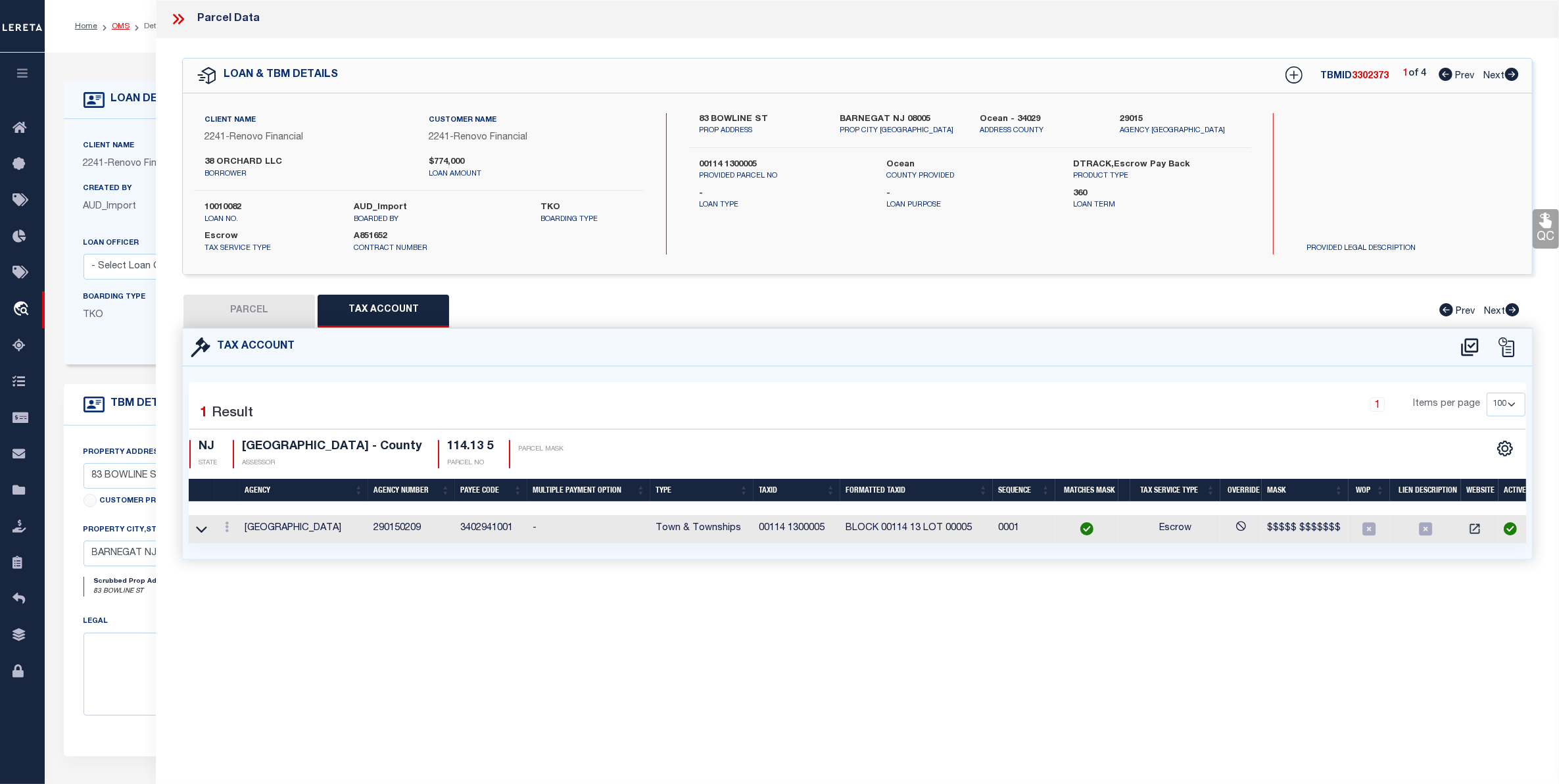
click at [117, 27] on link "OMS" at bounding box center [120, 27] width 18 height 8
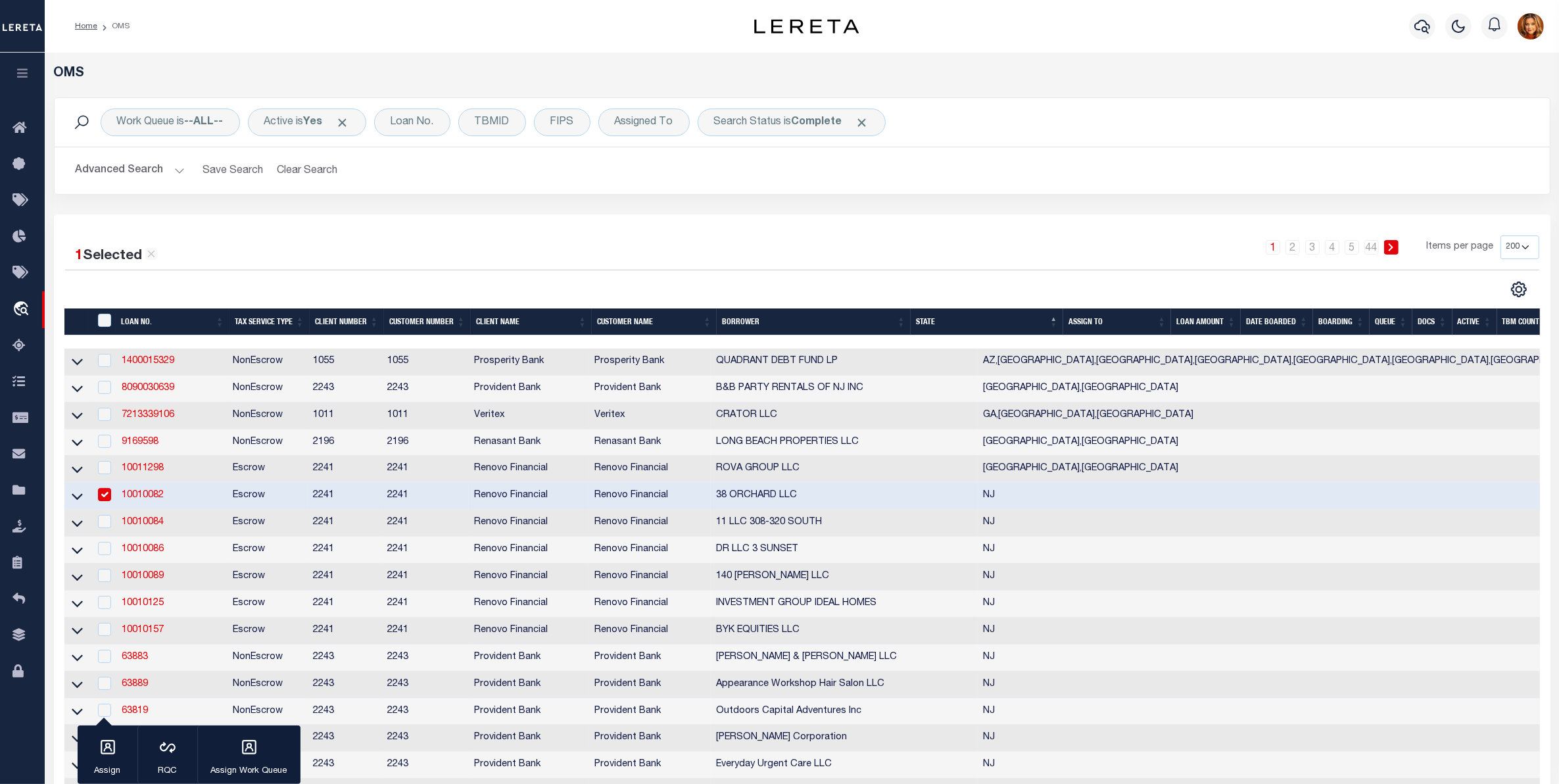
click at [92, 502] on td at bounding box center [104, 496] width 27 height 27
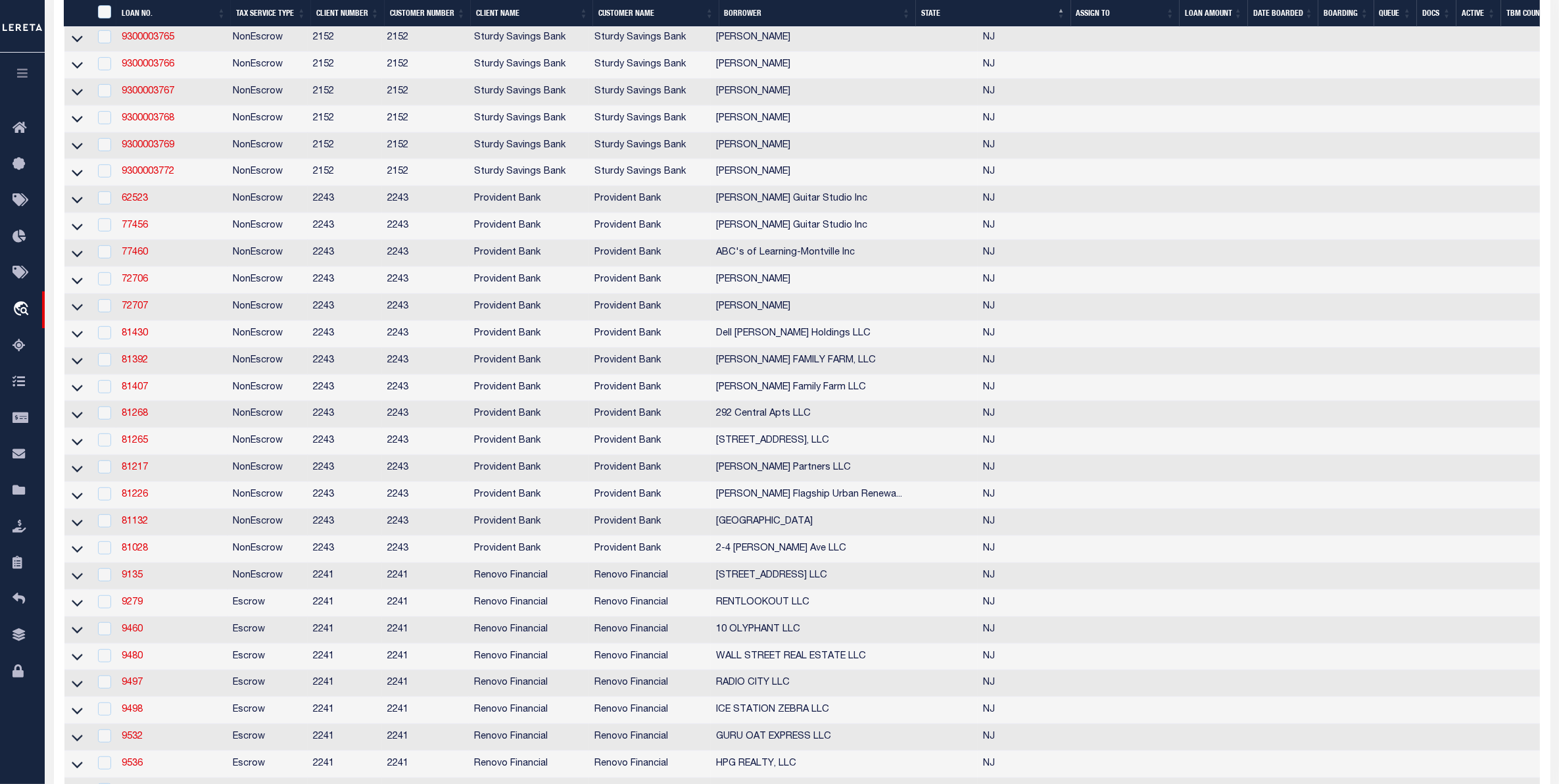
scroll to position [1315, 0]
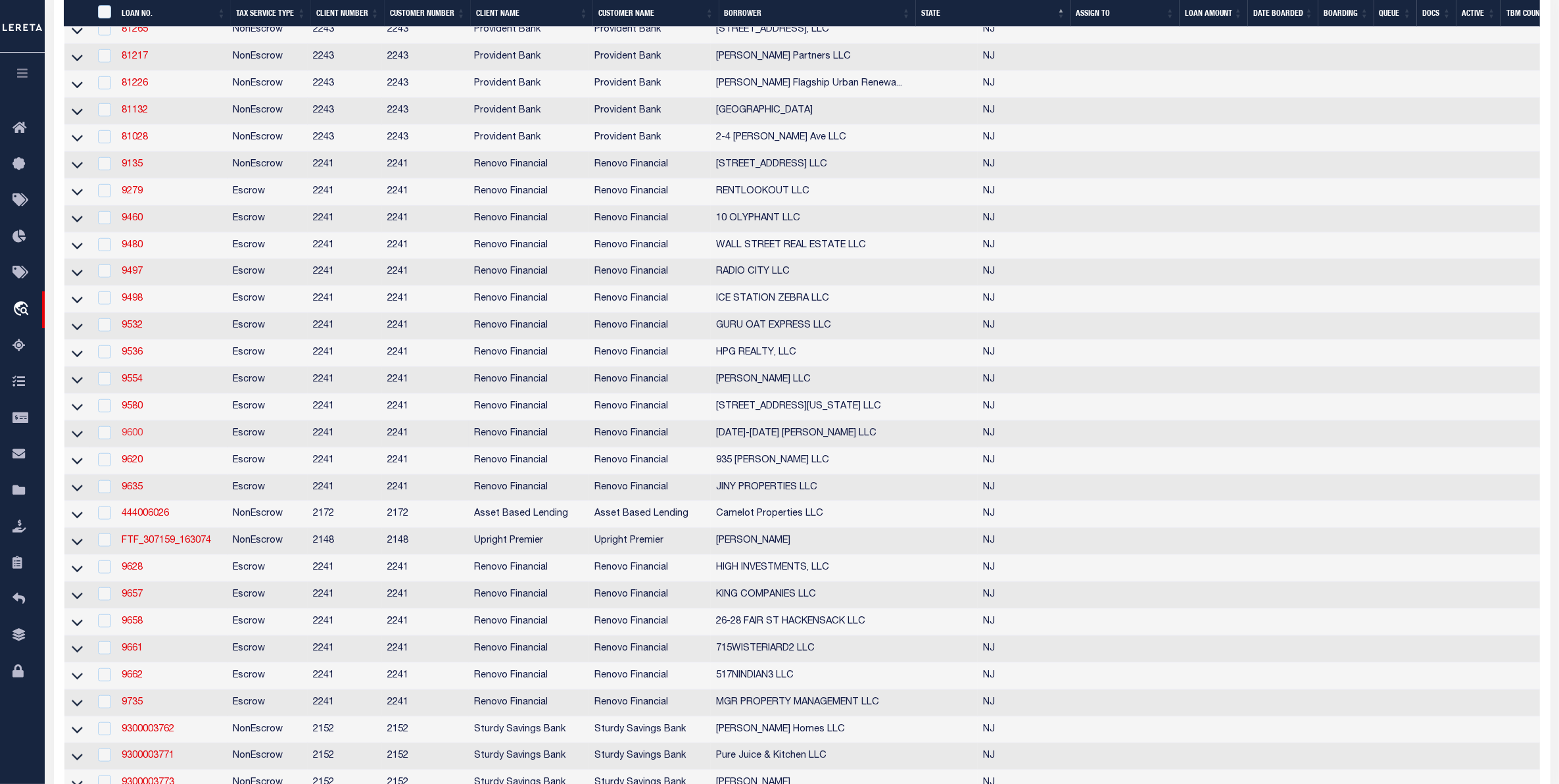
click at [132, 438] on link "9600" at bounding box center [132, 433] width 21 height 9
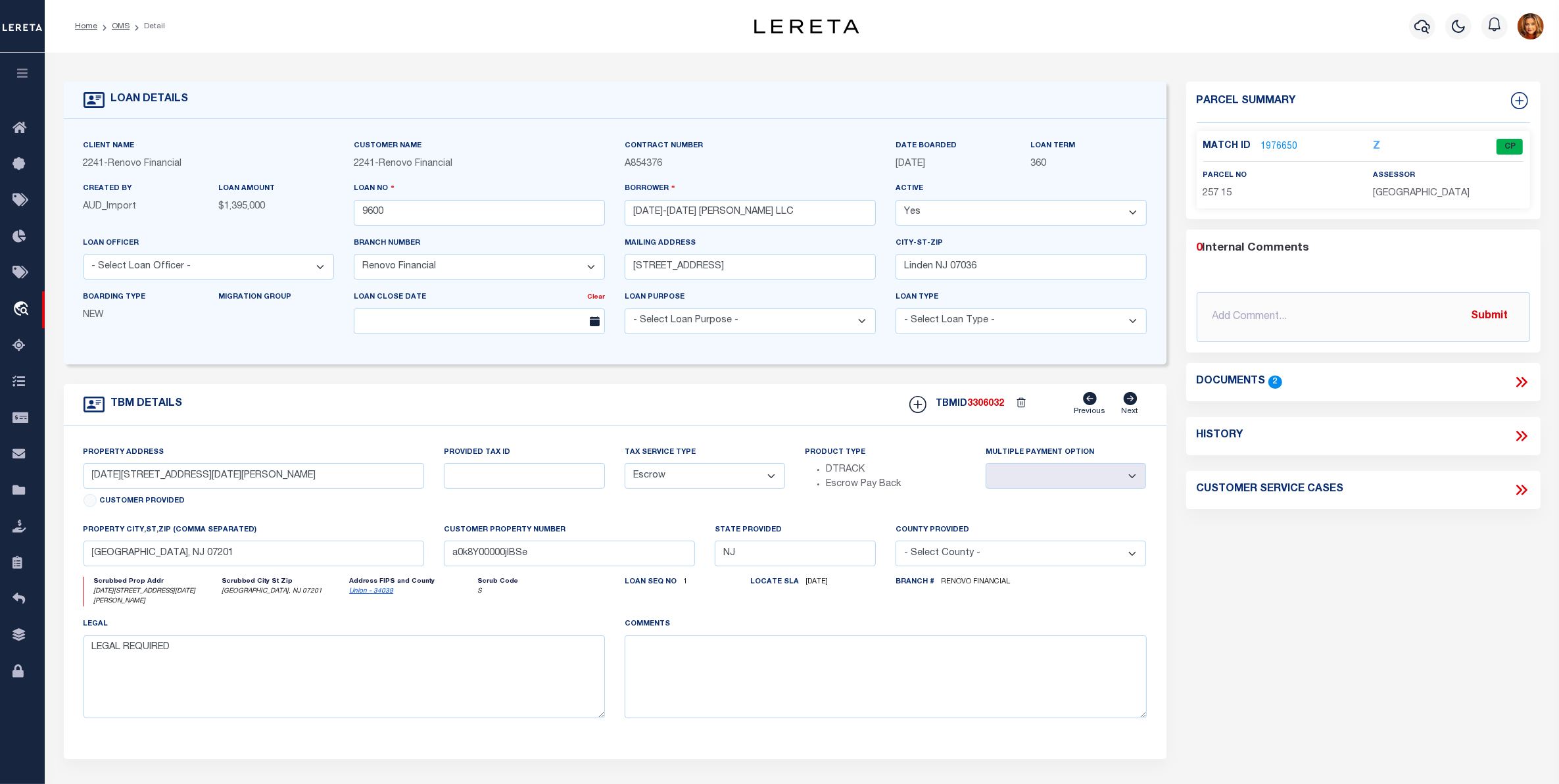
click at [1281, 145] on link "1976650" at bounding box center [1279, 147] width 37 height 14
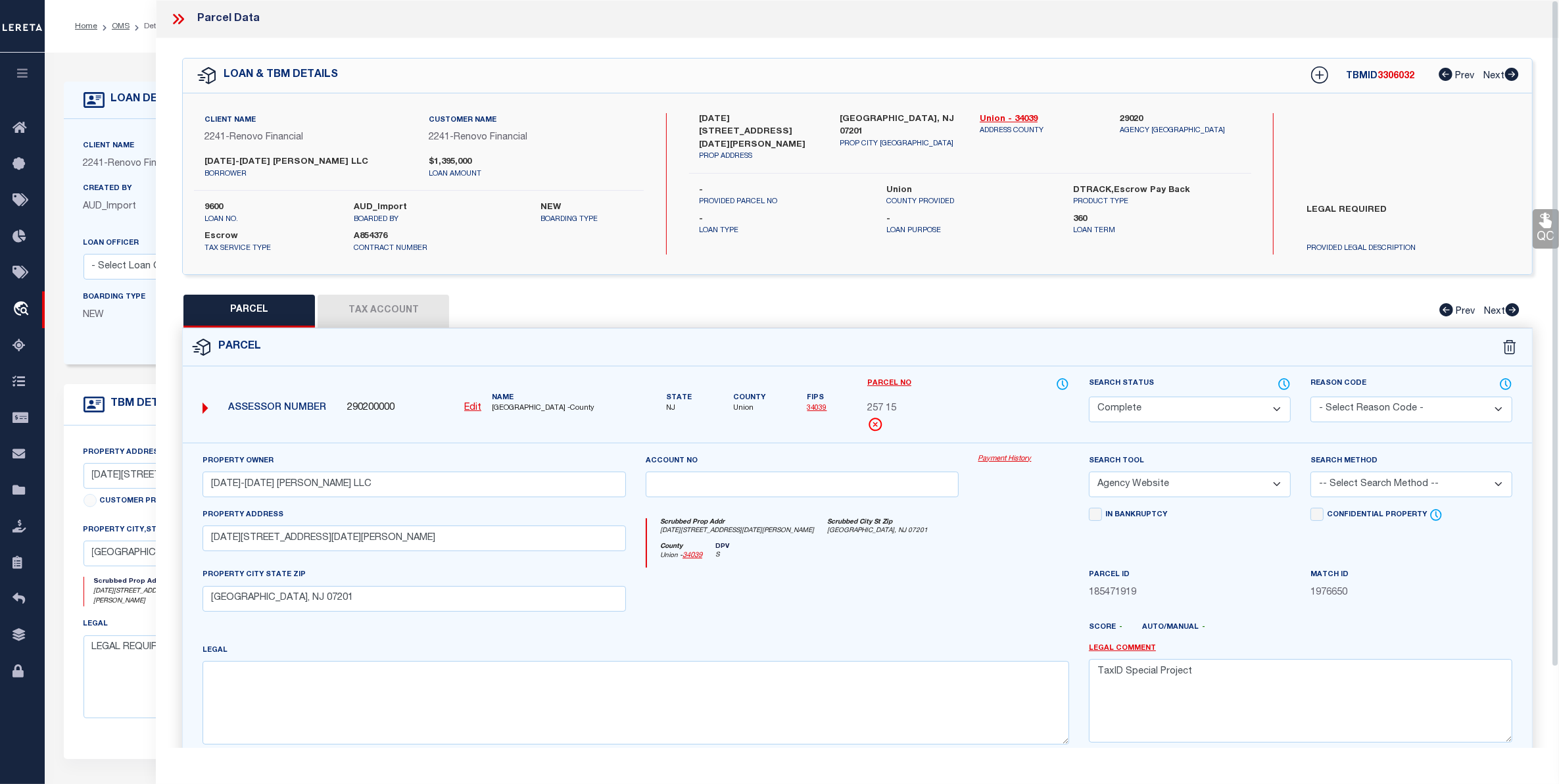
click at [379, 310] on button "Tax Account" at bounding box center [383, 310] width 132 height 33
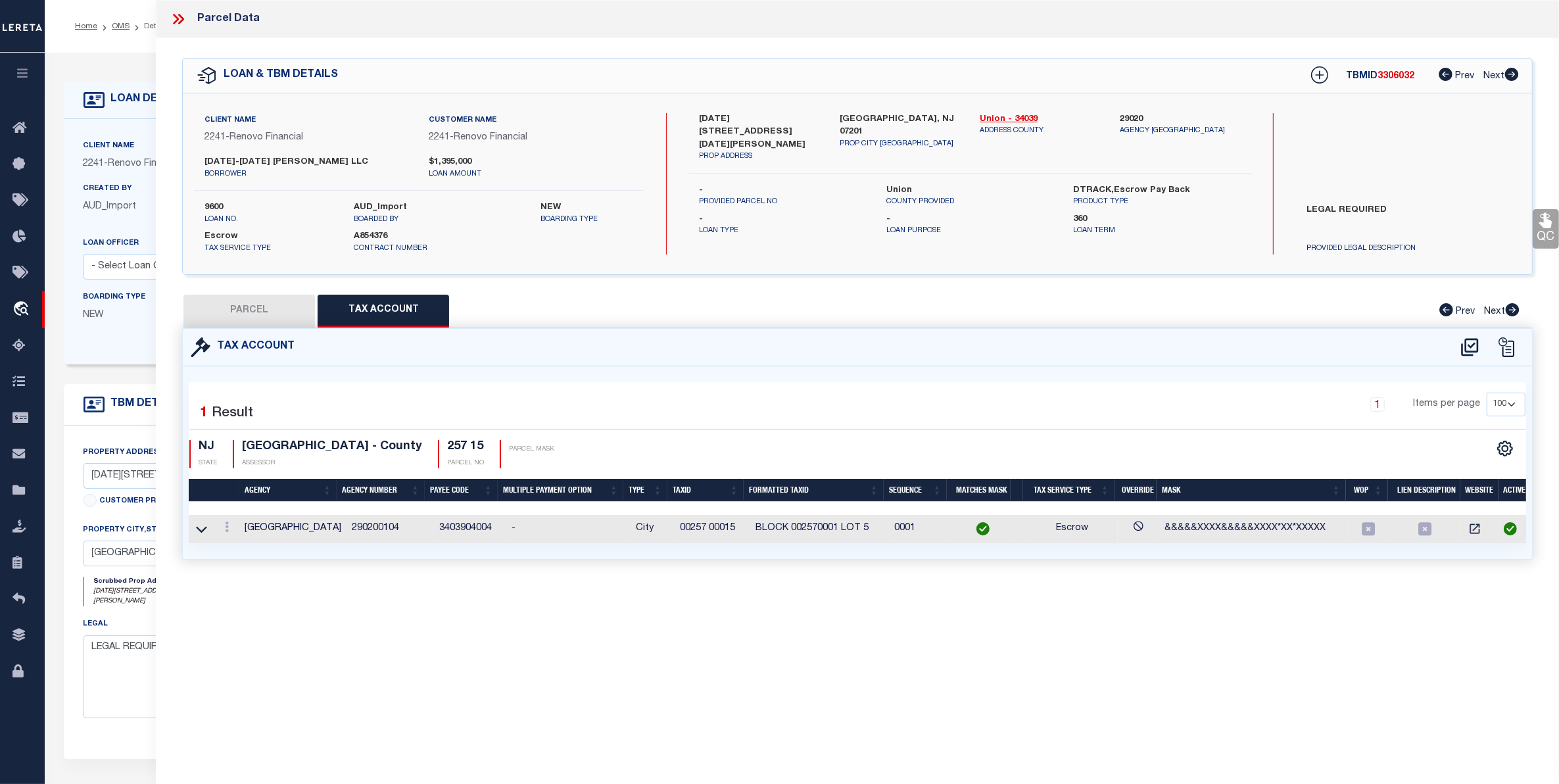
click at [253, 308] on button "PARCEL" at bounding box center [249, 310] width 132 height 33
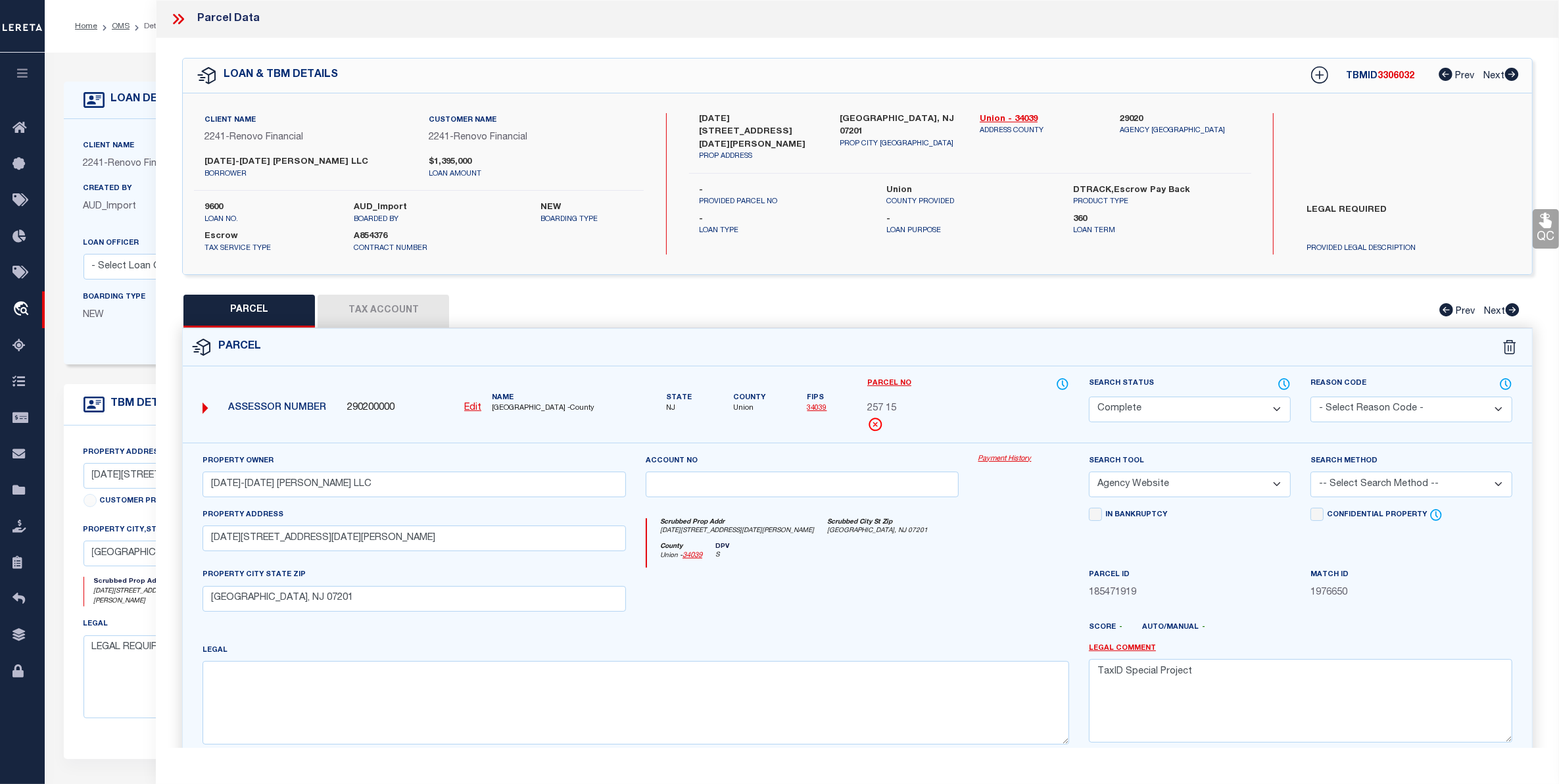
click at [178, 14] on icon at bounding box center [178, 19] width 17 height 17
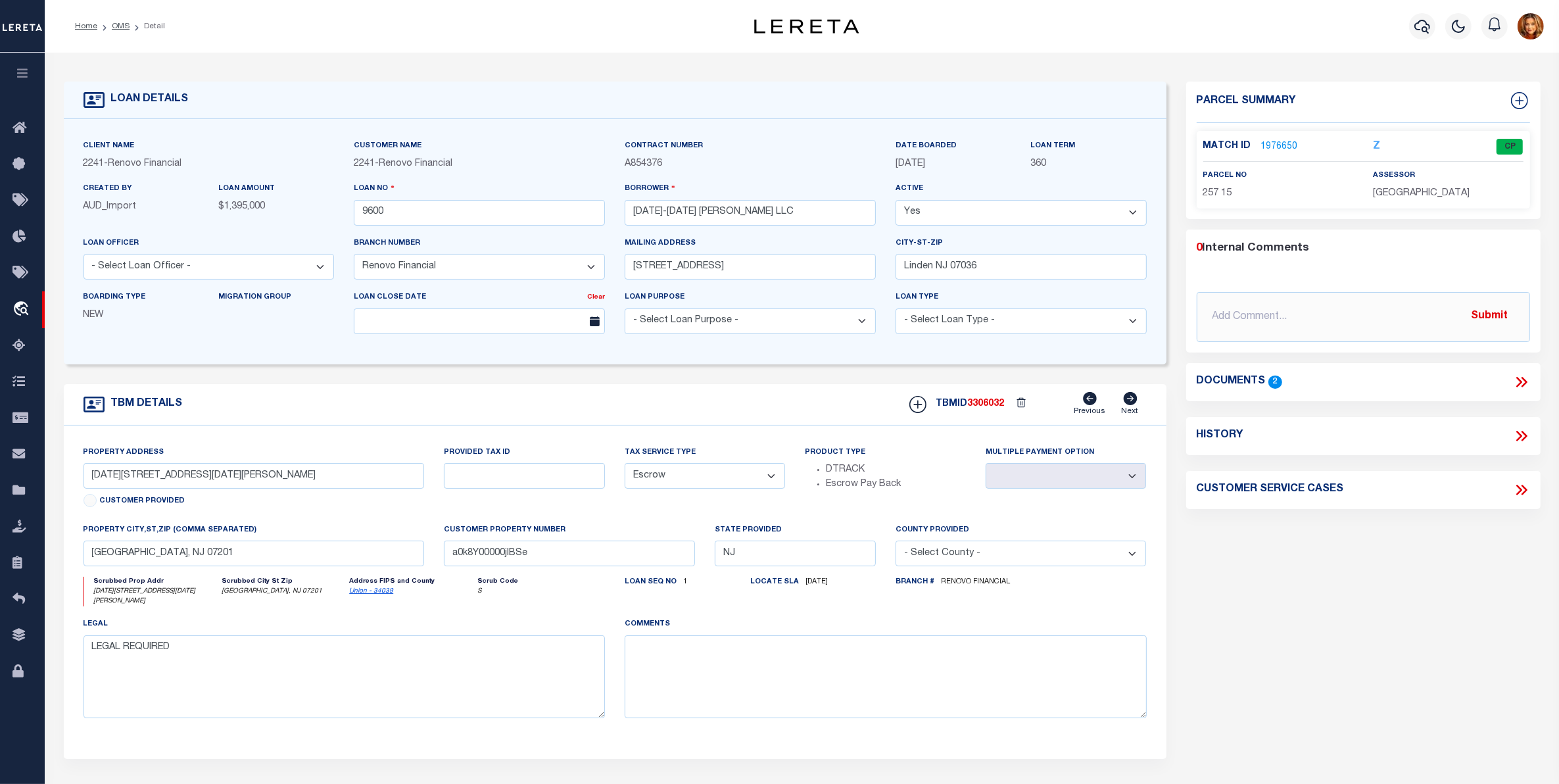
drag, startPoint x: 120, startPoint y: 30, endPoint x: 155, endPoint y: 171, distance: 145.3
click at [120, 30] on link "OMS" at bounding box center [120, 27] width 18 height 8
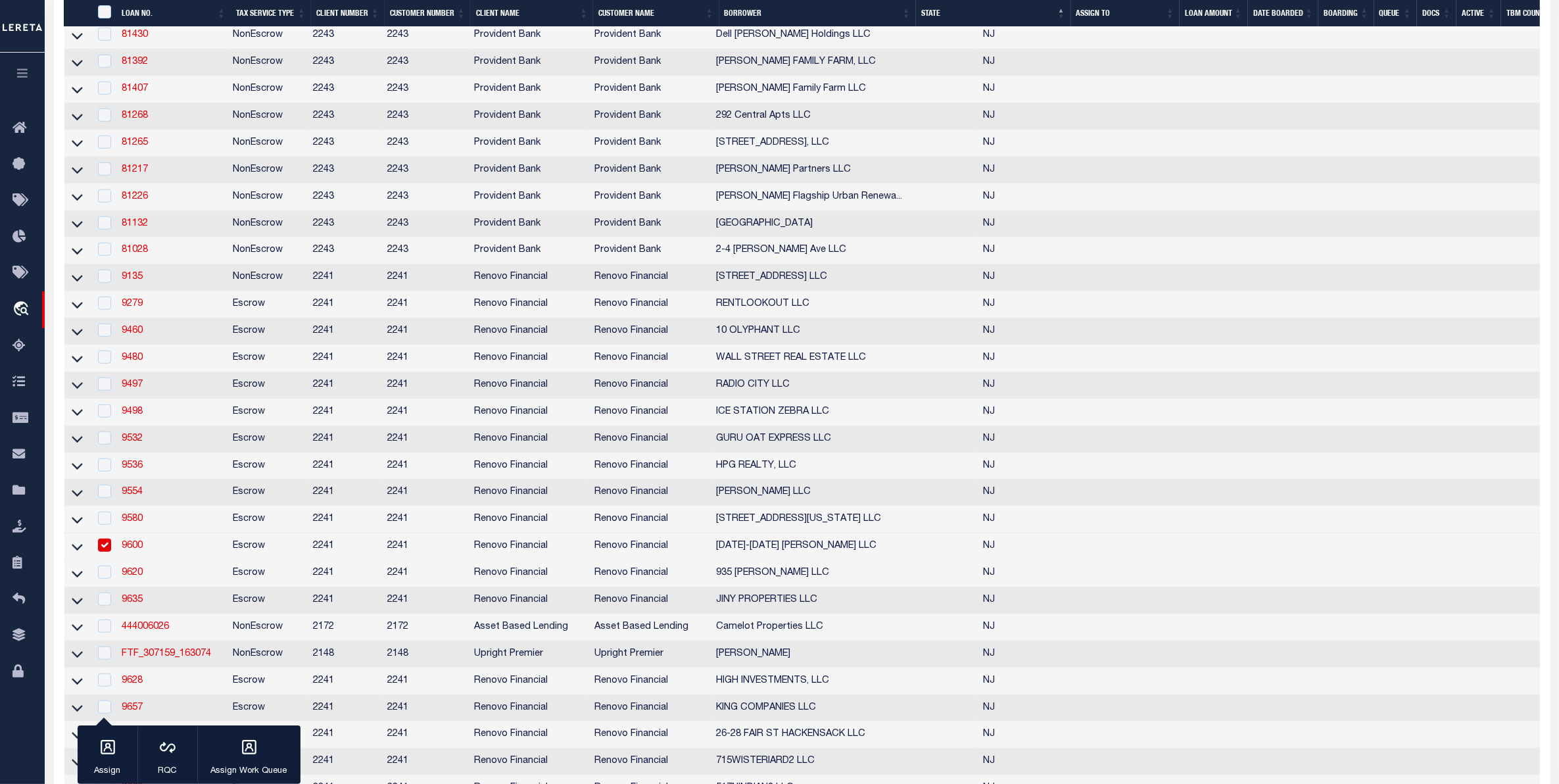
scroll to position [1315, 0]
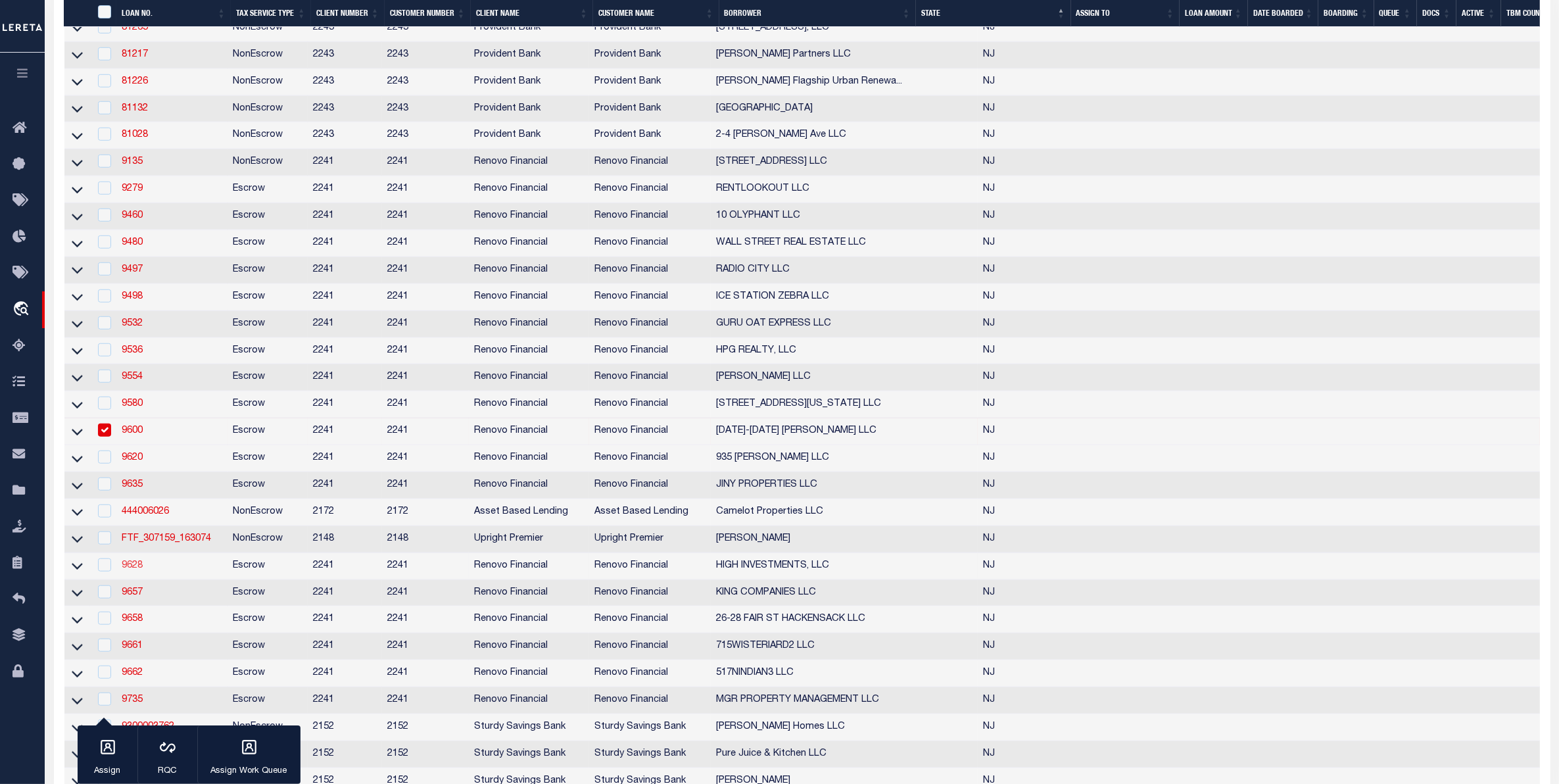
click at [133, 570] on link "9628" at bounding box center [132, 565] width 21 height 9
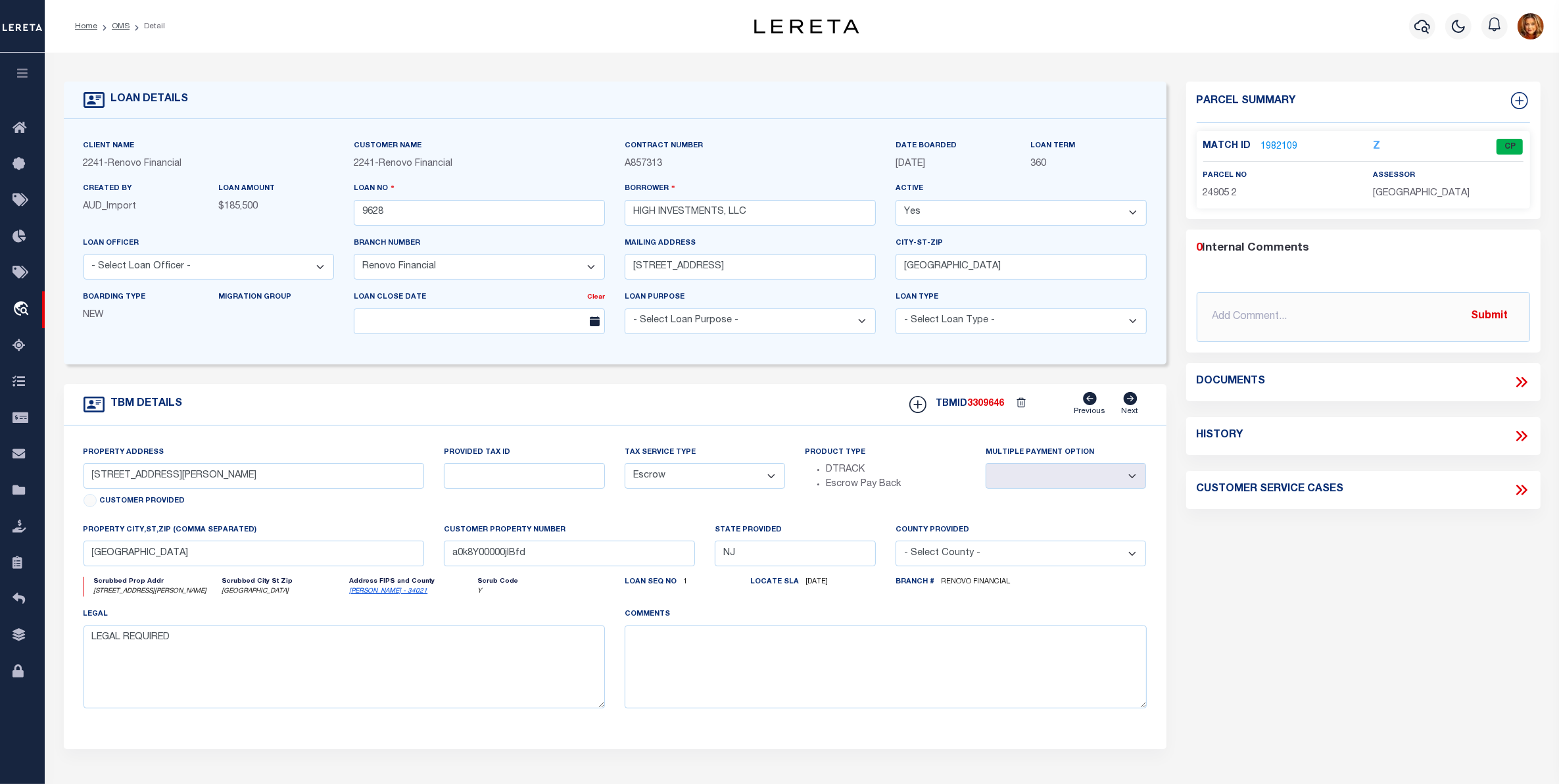
click at [1275, 142] on link "1982109" at bounding box center [1279, 147] width 37 height 14
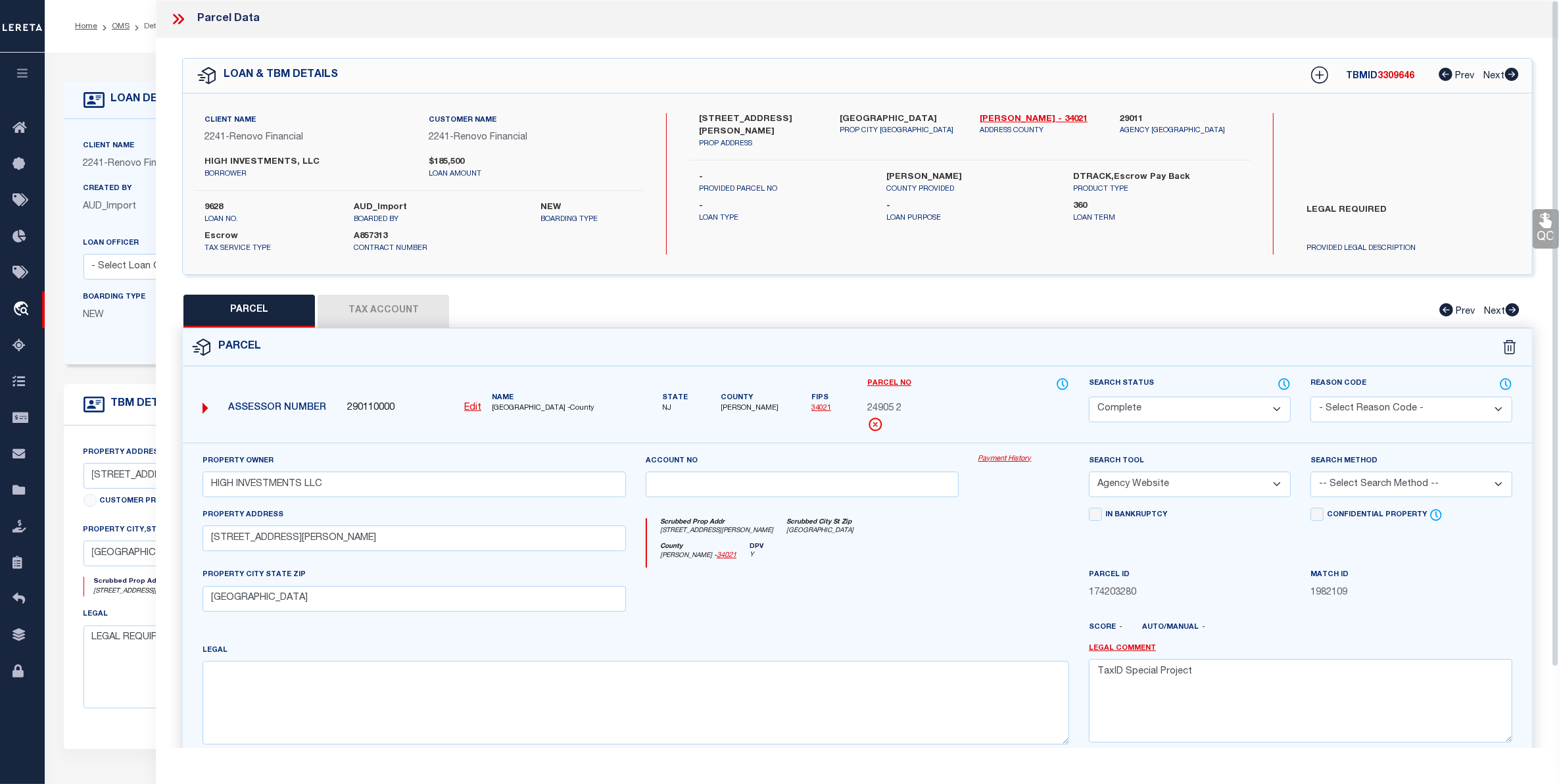
click at [376, 312] on button "Tax Account" at bounding box center [383, 310] width 132 height 33
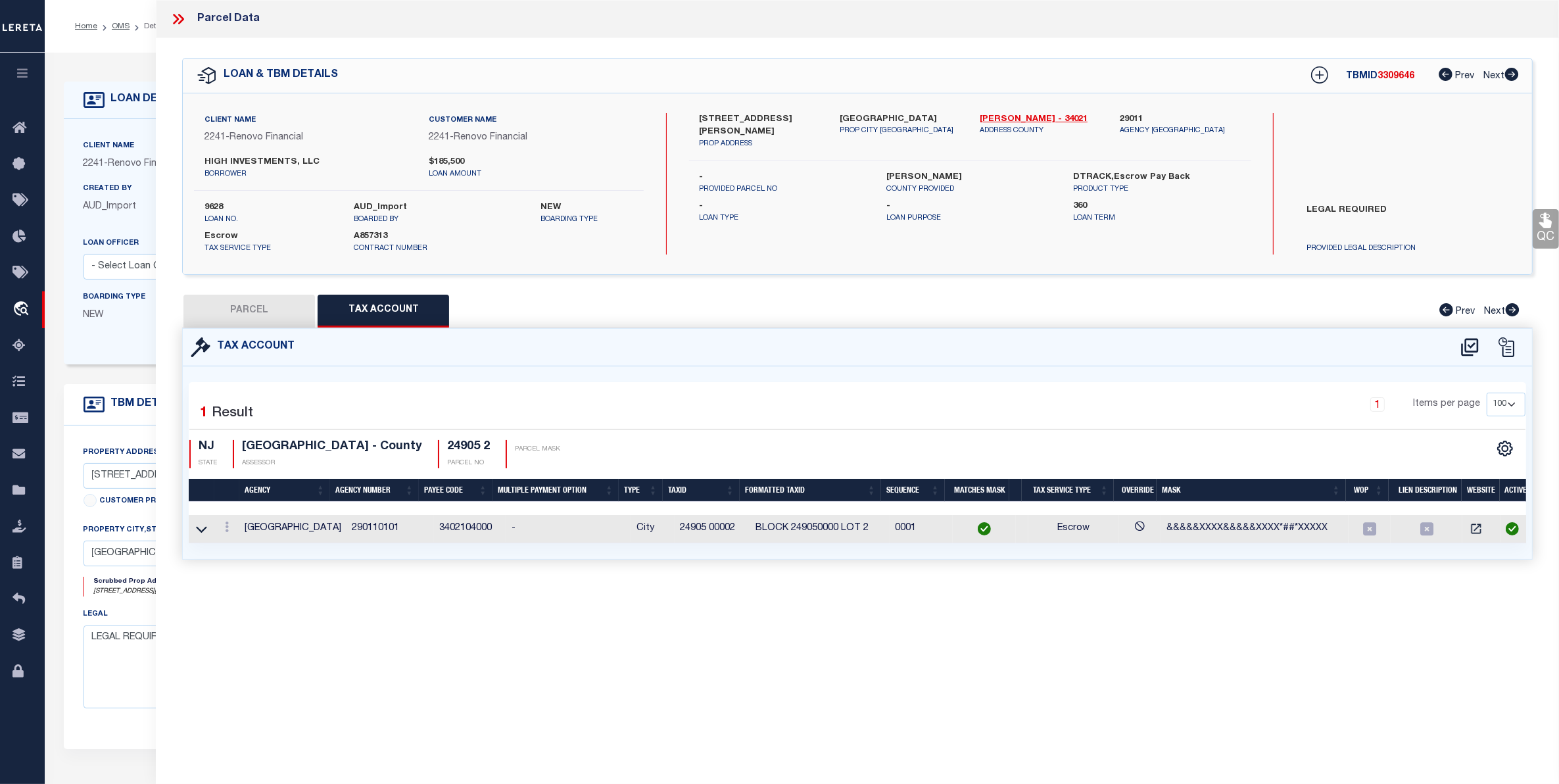
click at [237, 308] on button "PARCEL" at bounding box center [249, 310] width 132 height 33
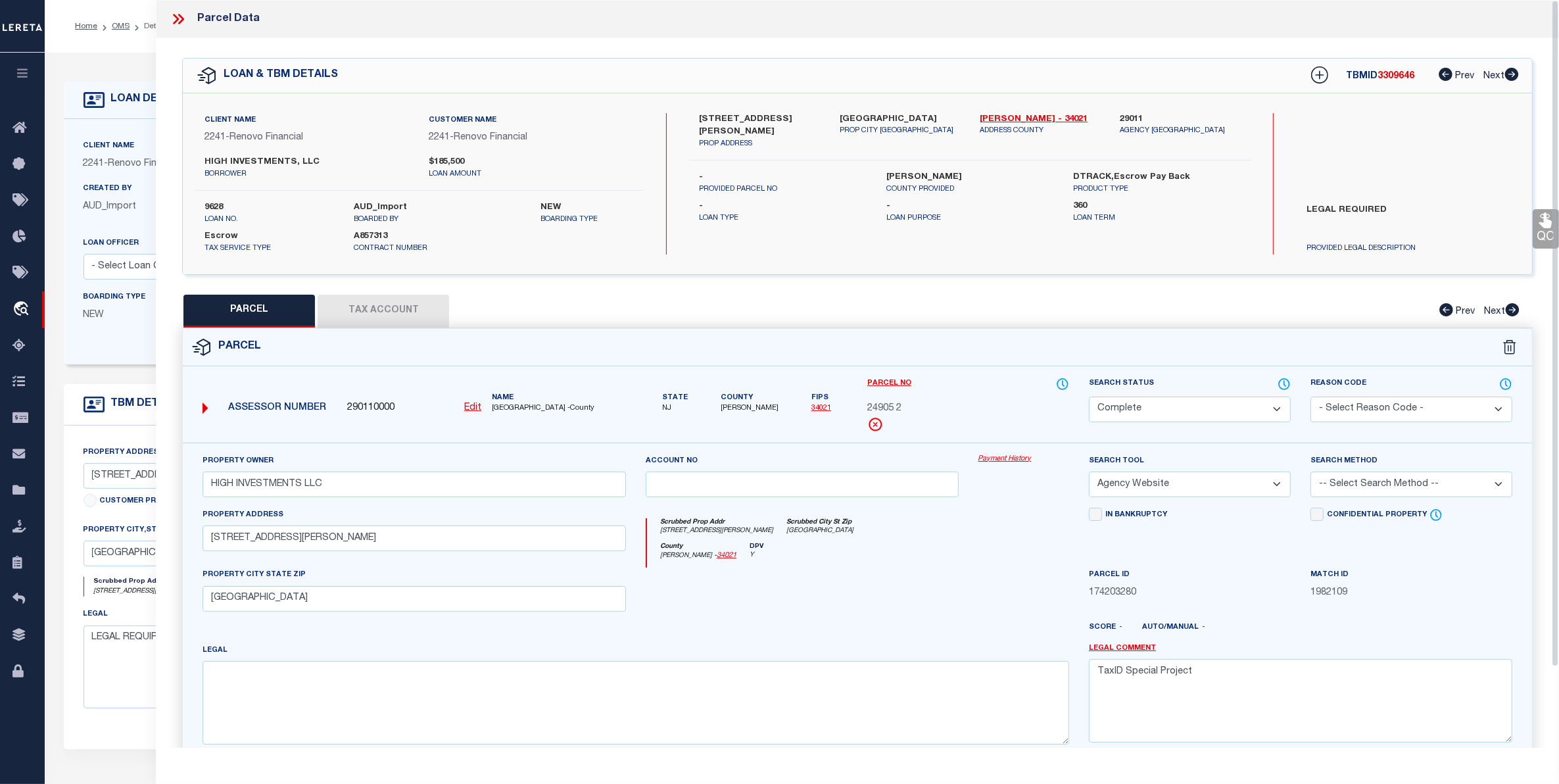
click at [177, 12] on icon at bounding box center [178, 19] width 17 height 17
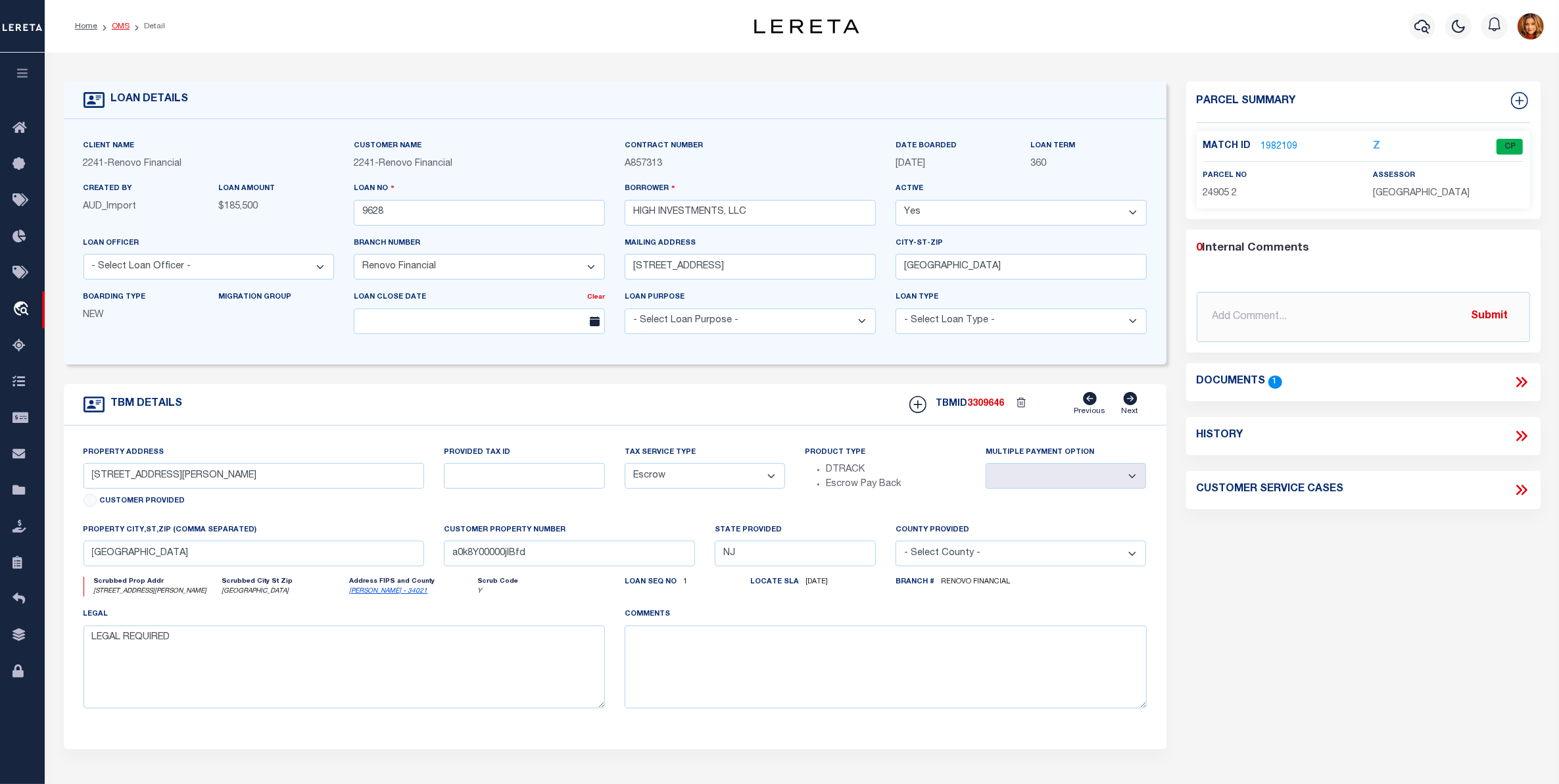
click at [115, 27] on link "OMS" at bounding box center [120, 27] width 18 height 8
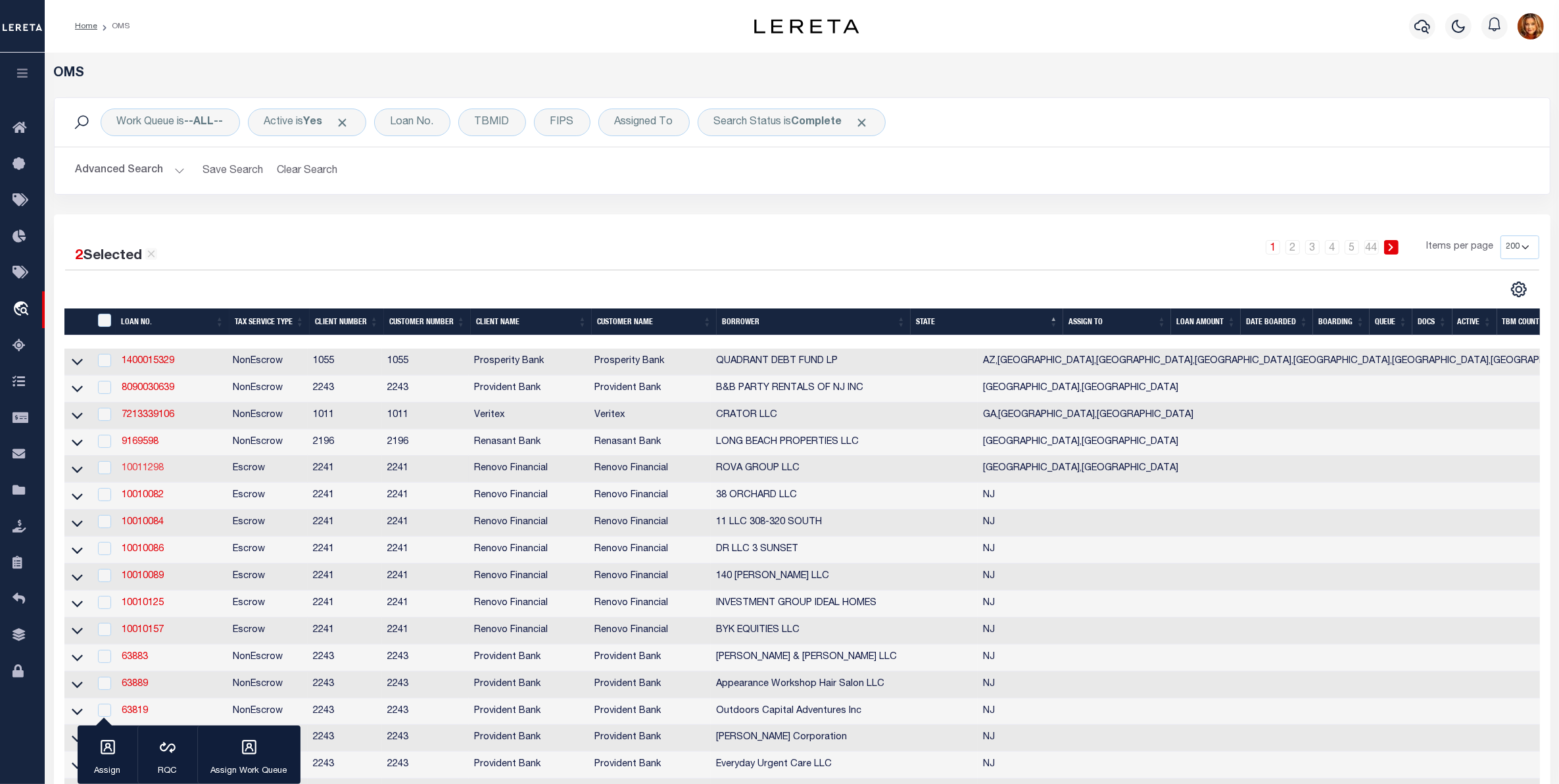
click at [156, 472] on link "10011298" at bounding box center [142, 468] width 42 height 9
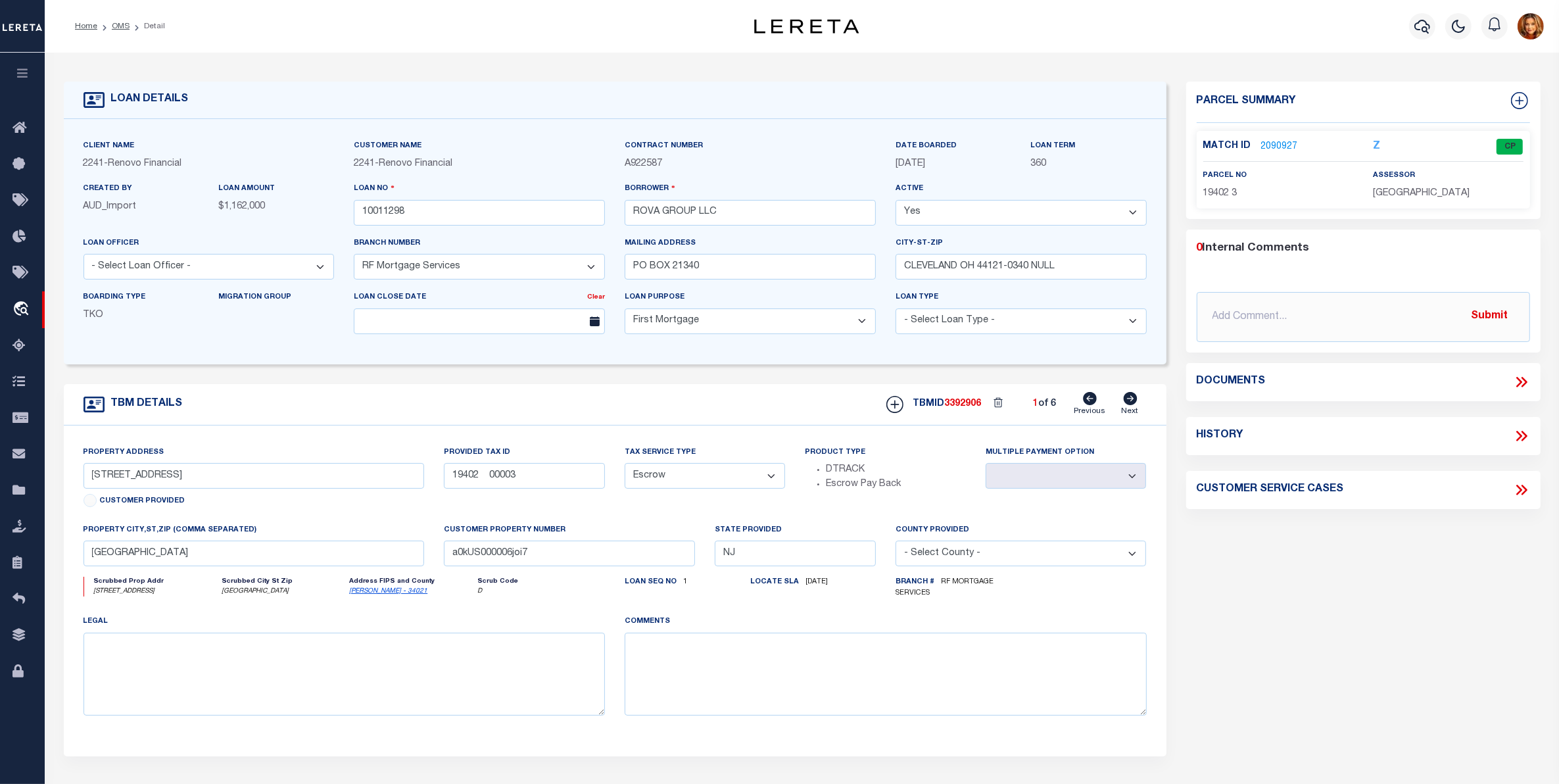
click at [1132, 403] on icon at bounding box center [1130, 399] width 14 height 13
click at [1283, 143] on link "2090872" at bounding box center [1279, 147] width 37 height 14
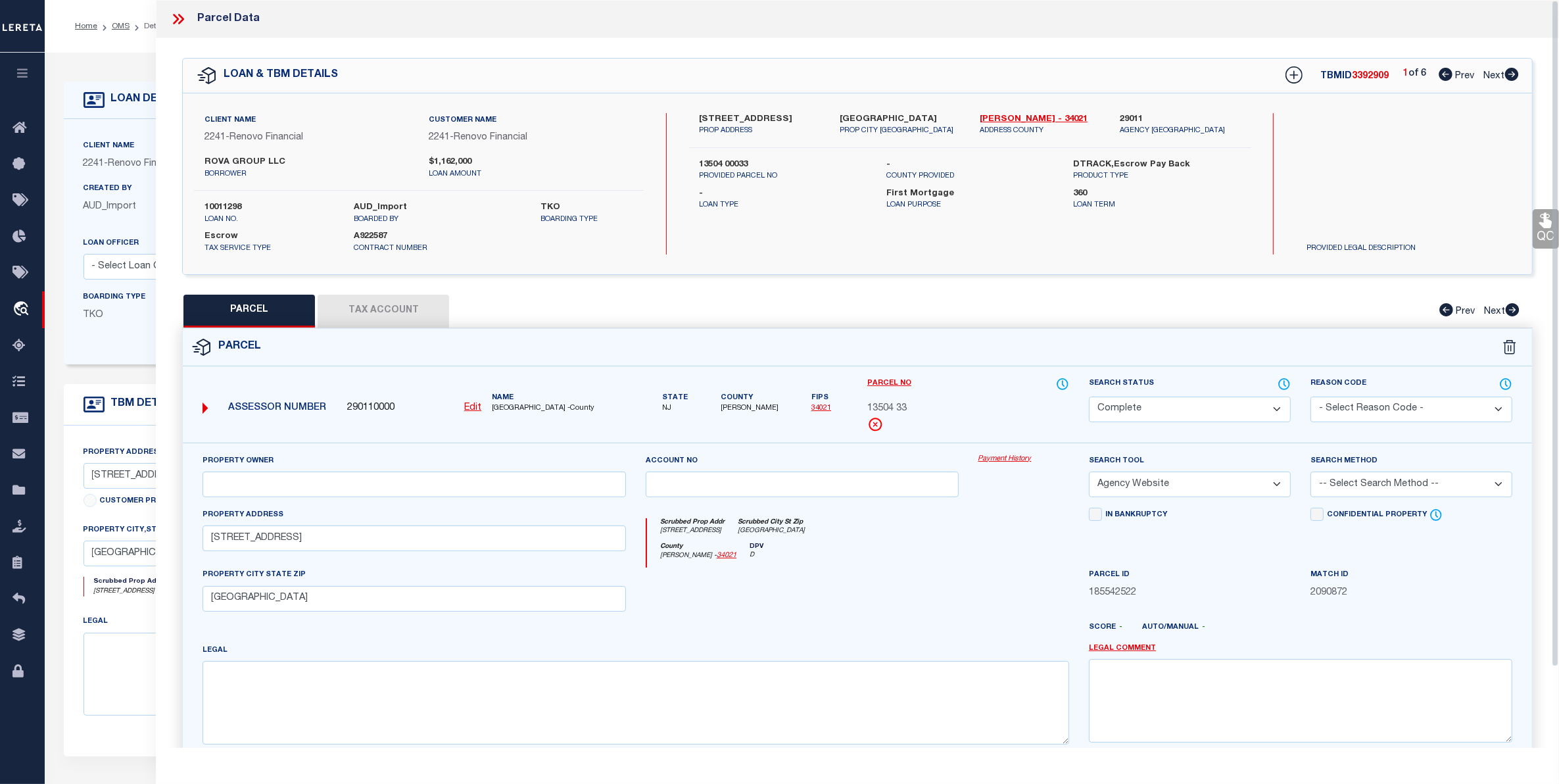
click at [380, 303] on button "Tax Account" at bounding box center [383, 310] width 132 height 33
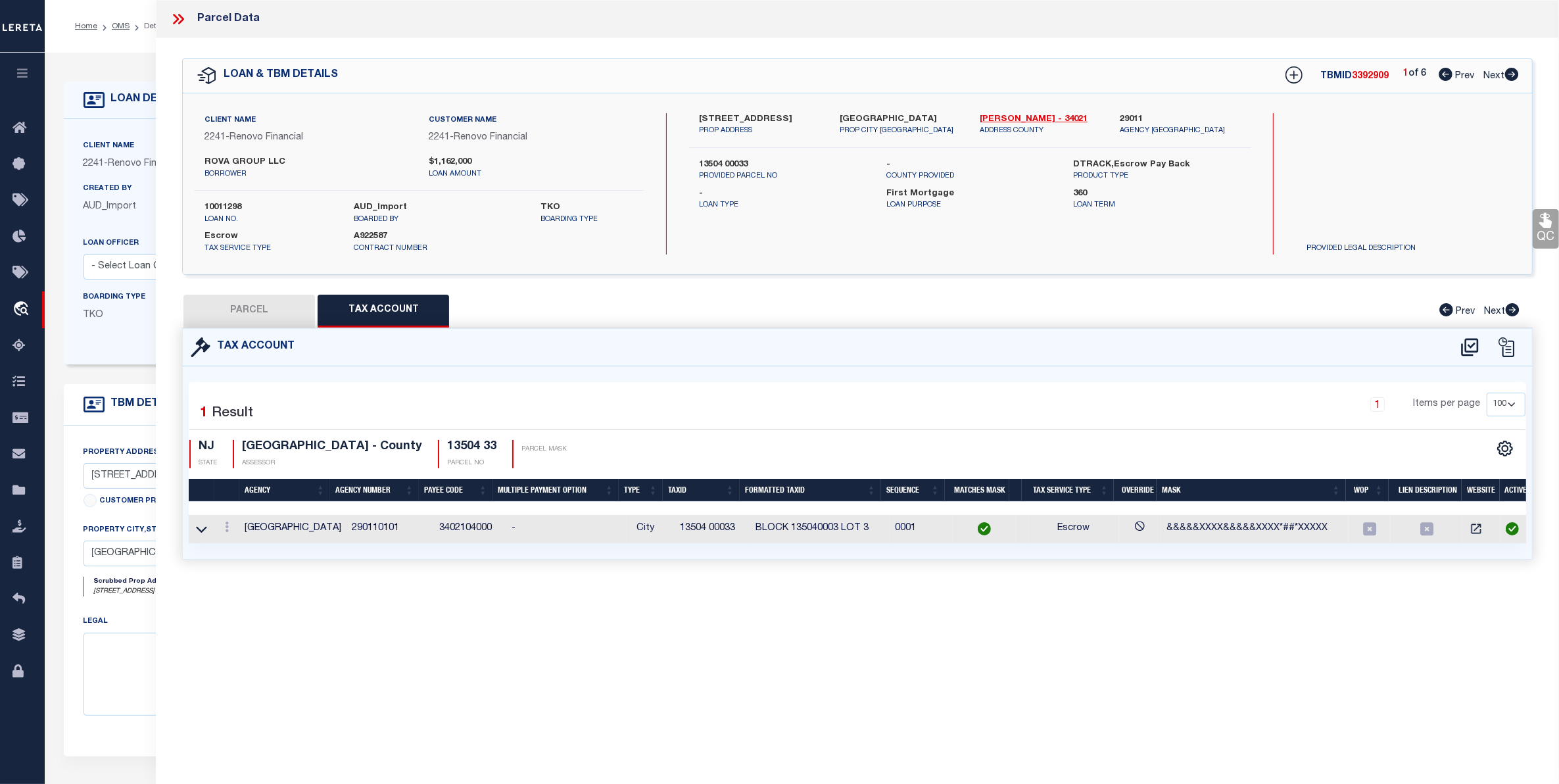
click at [175, 14] on icon at bounding box center [178, 19] width 17 height 17
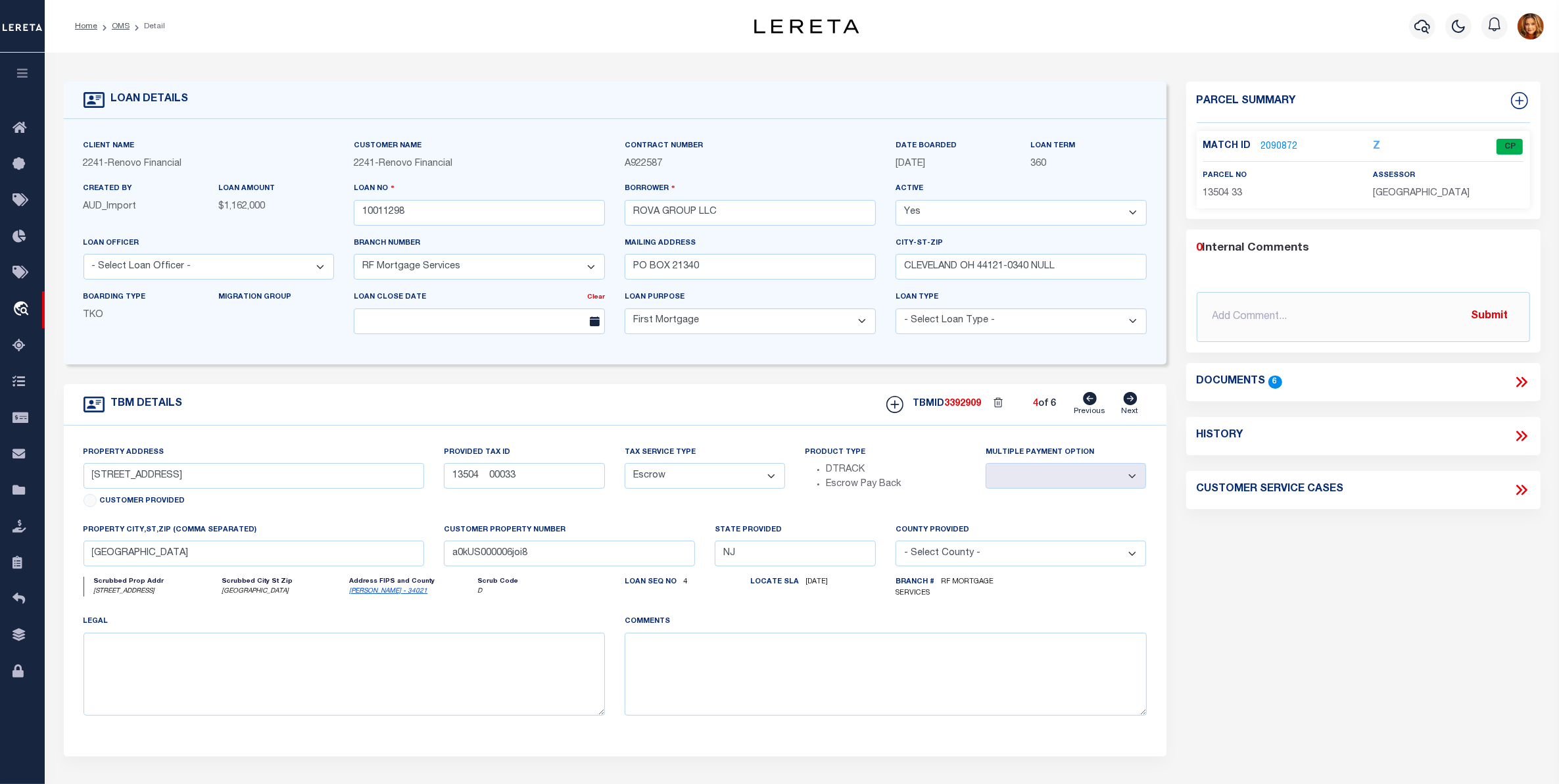
click at [122, 18] on ol "Home OMS Detail" at bounding box center [120, 27] width 111 height 28
click at [122, 23] on link "OMS" at bounding box center [120, 27] width 18 height 8
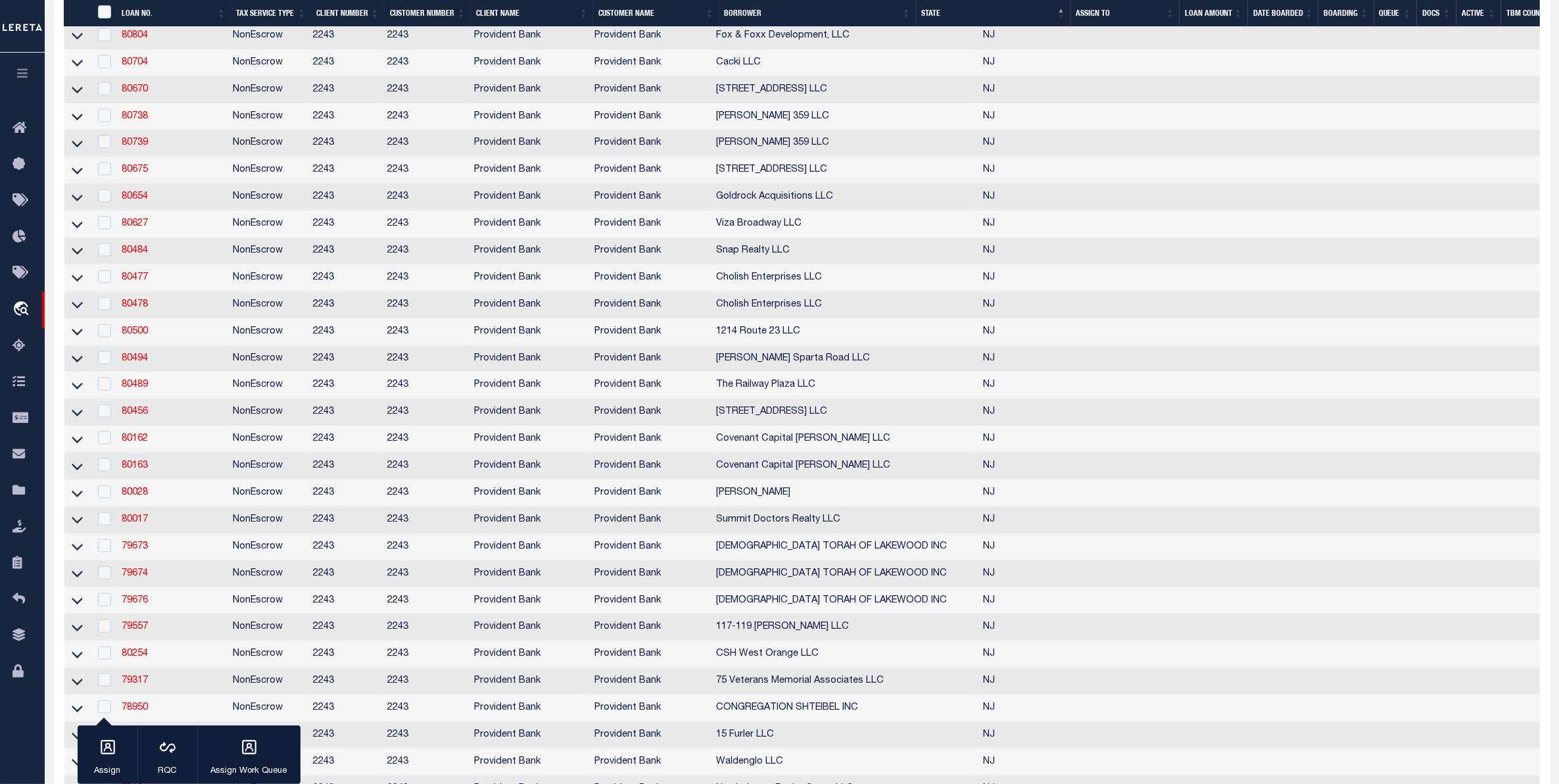
scroll to position [3287, 0]
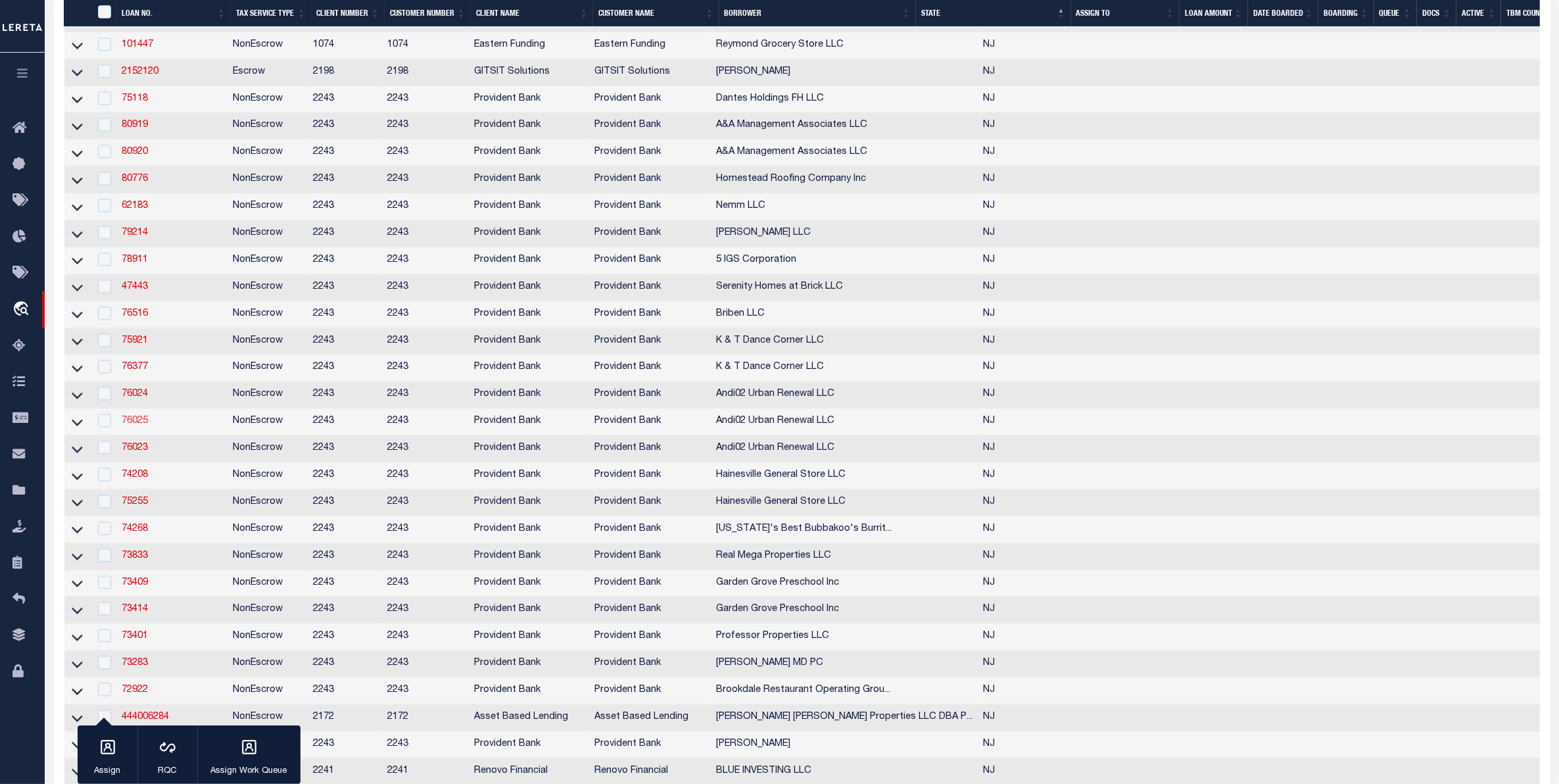
click at [134, 425] on link "76025" at bounding box center [135, 421] width 27 height 9
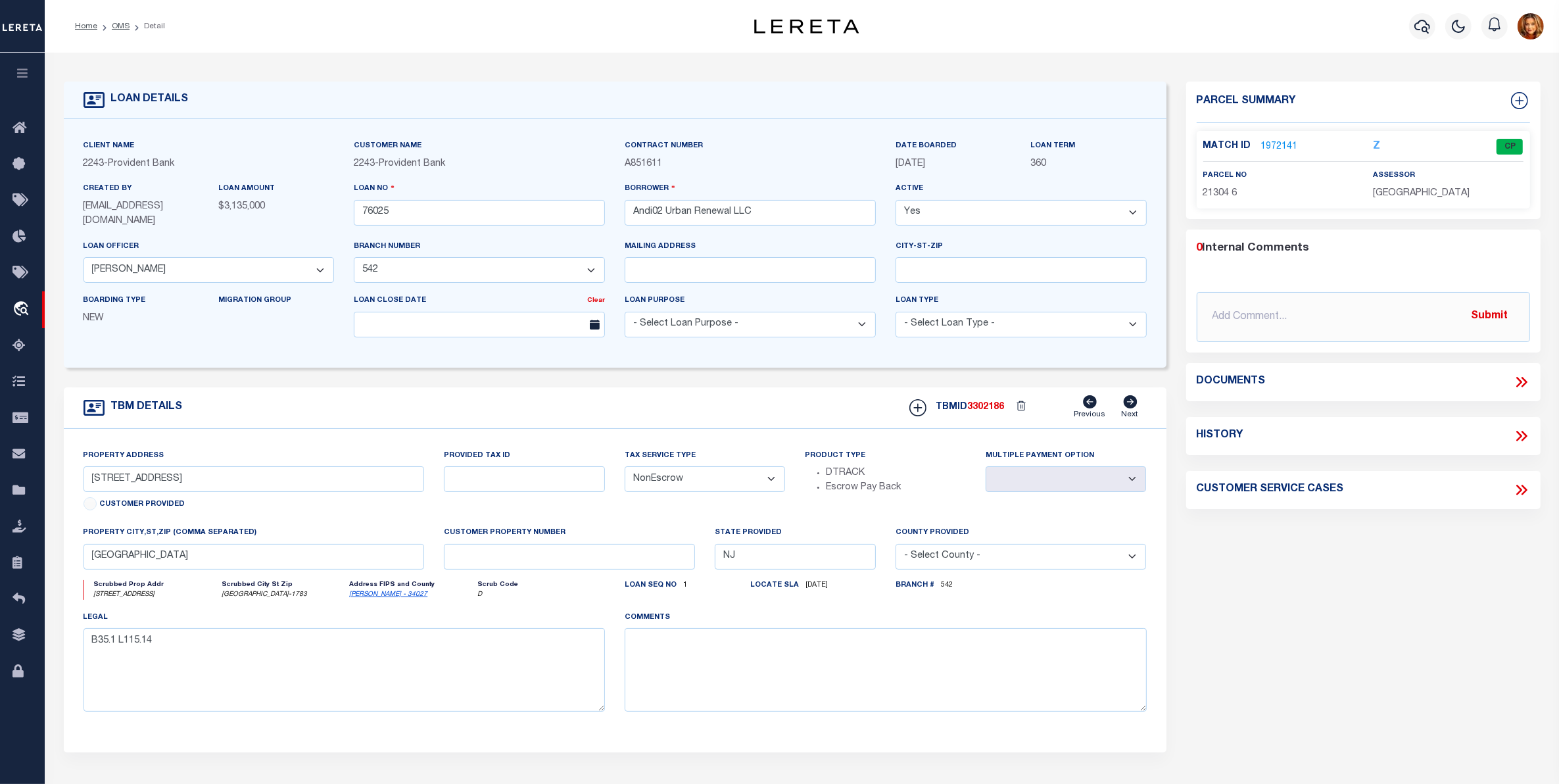
click at [1278, 148] on link "1972141" at bounding box center [1279, 147] width 37 height 14
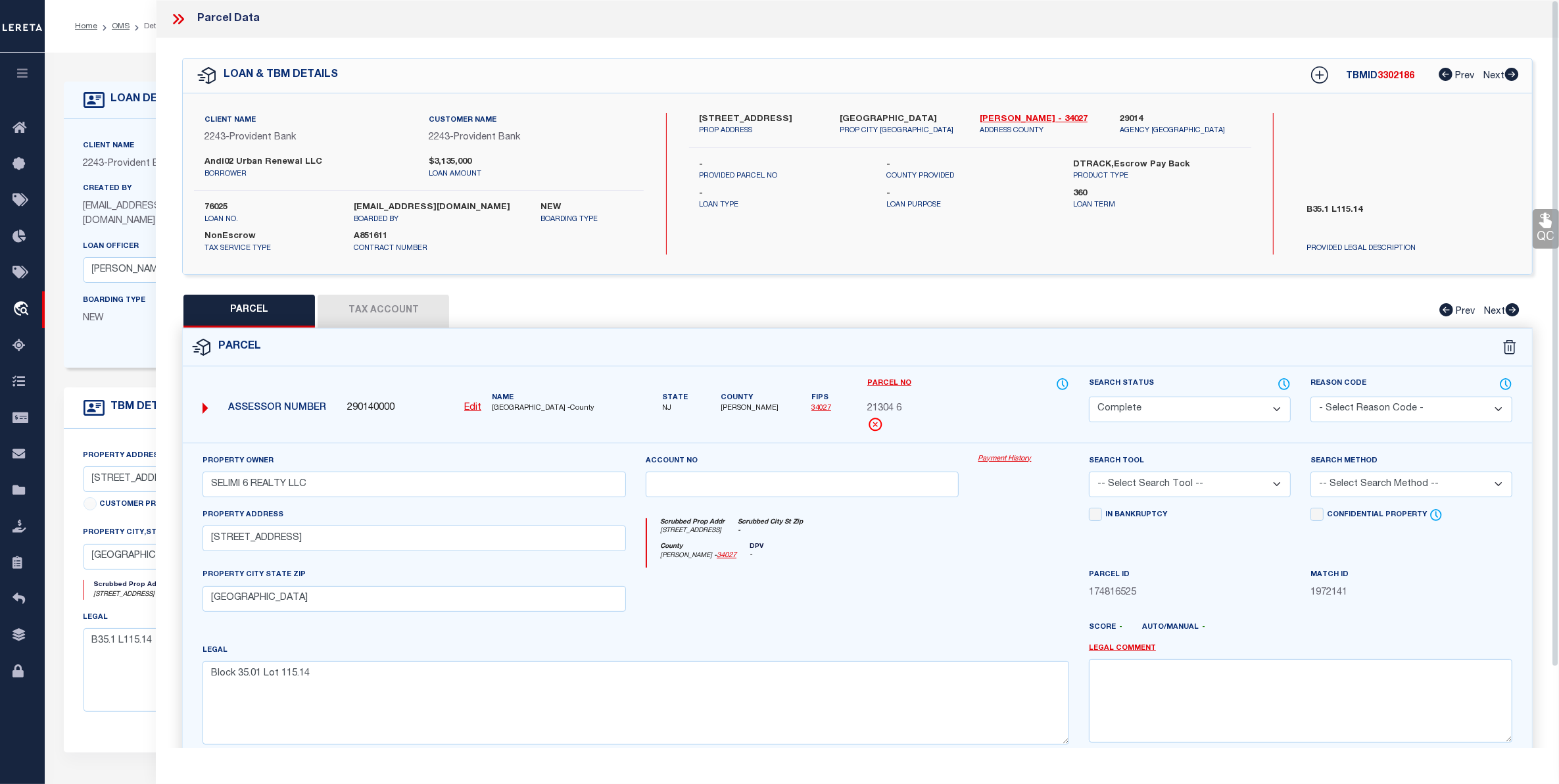
click at [368, 306] on button "Tax Account" at bounding box center [383, 310] width 132 height 33
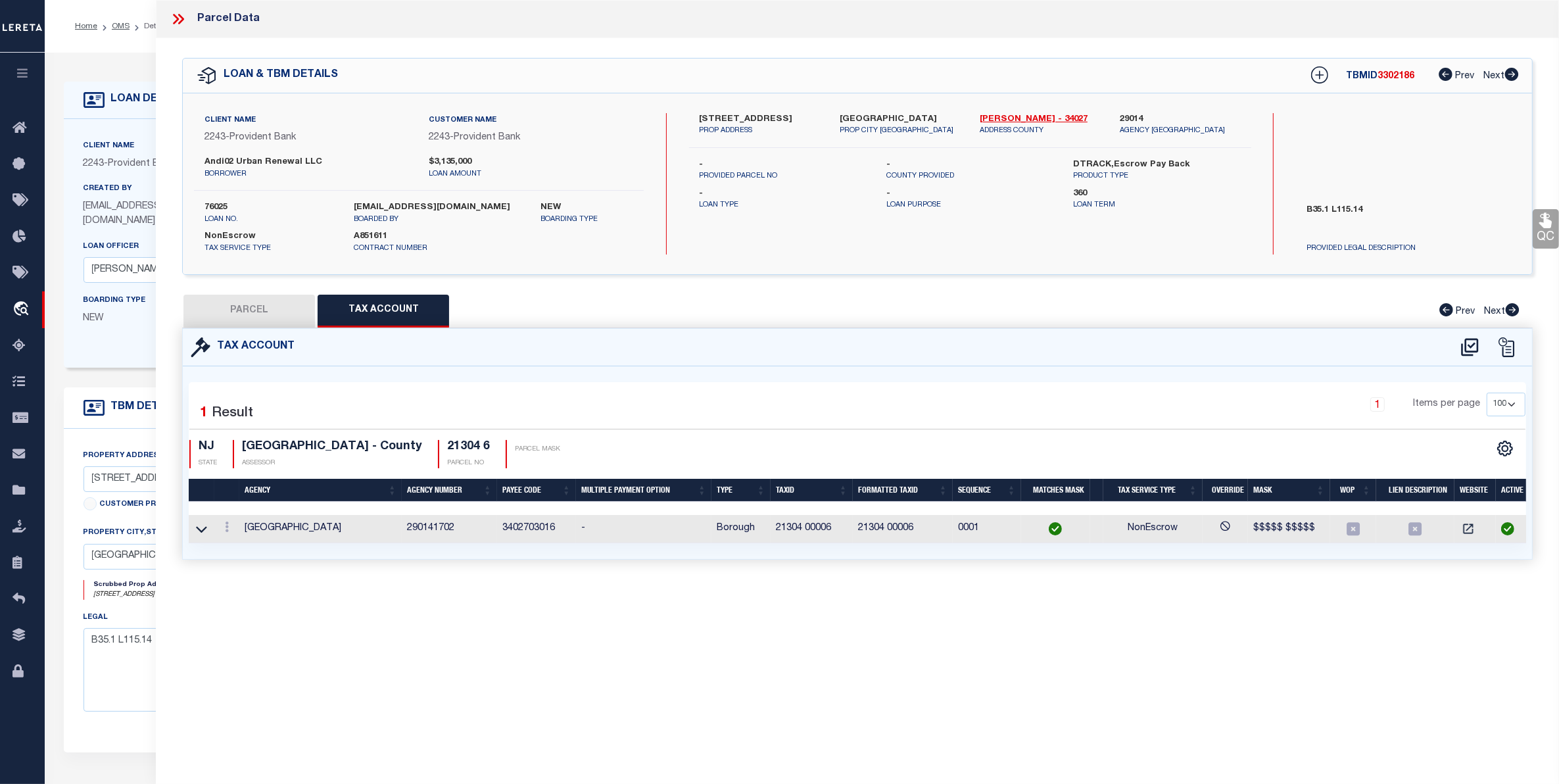
click at [174, 18] on icon at bounding box center [178, 19] width 17 height 17
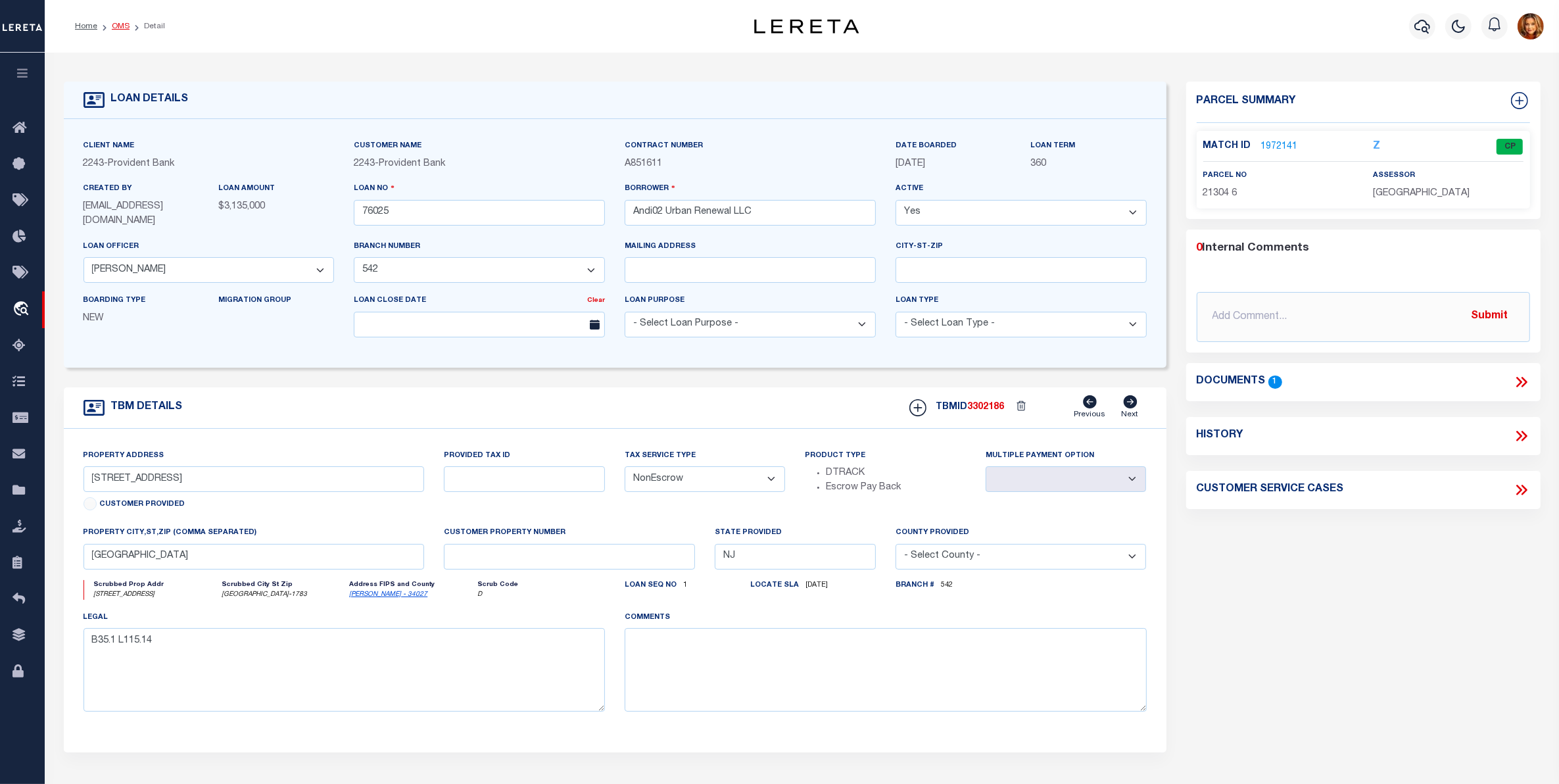
click at [116, 23] on link "OMS" at bounding box center [120, 27] width 18 height 8
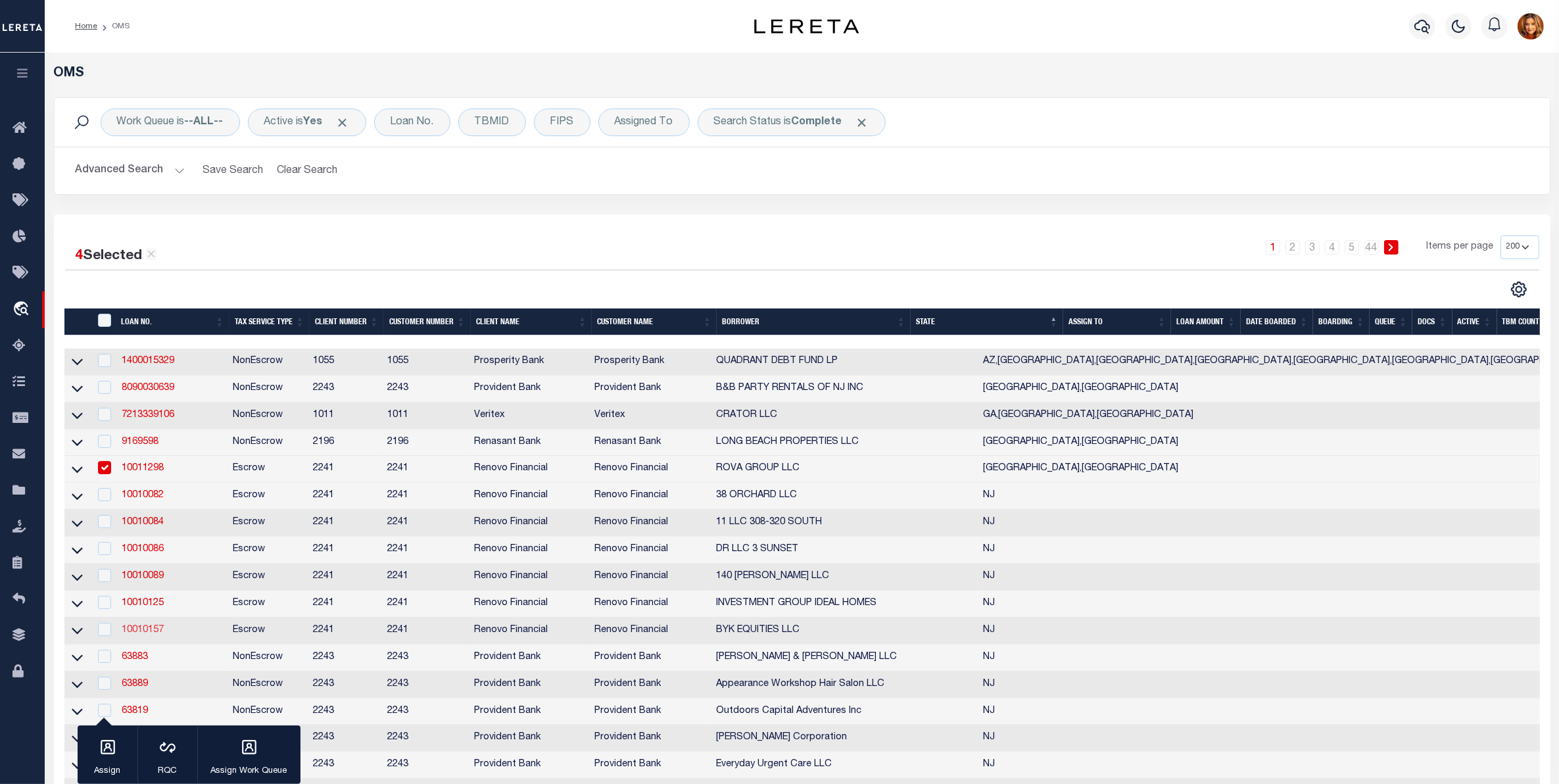
click at [133, 635] on link "10010157" at bounding box center [142, 630] width 42 height 9
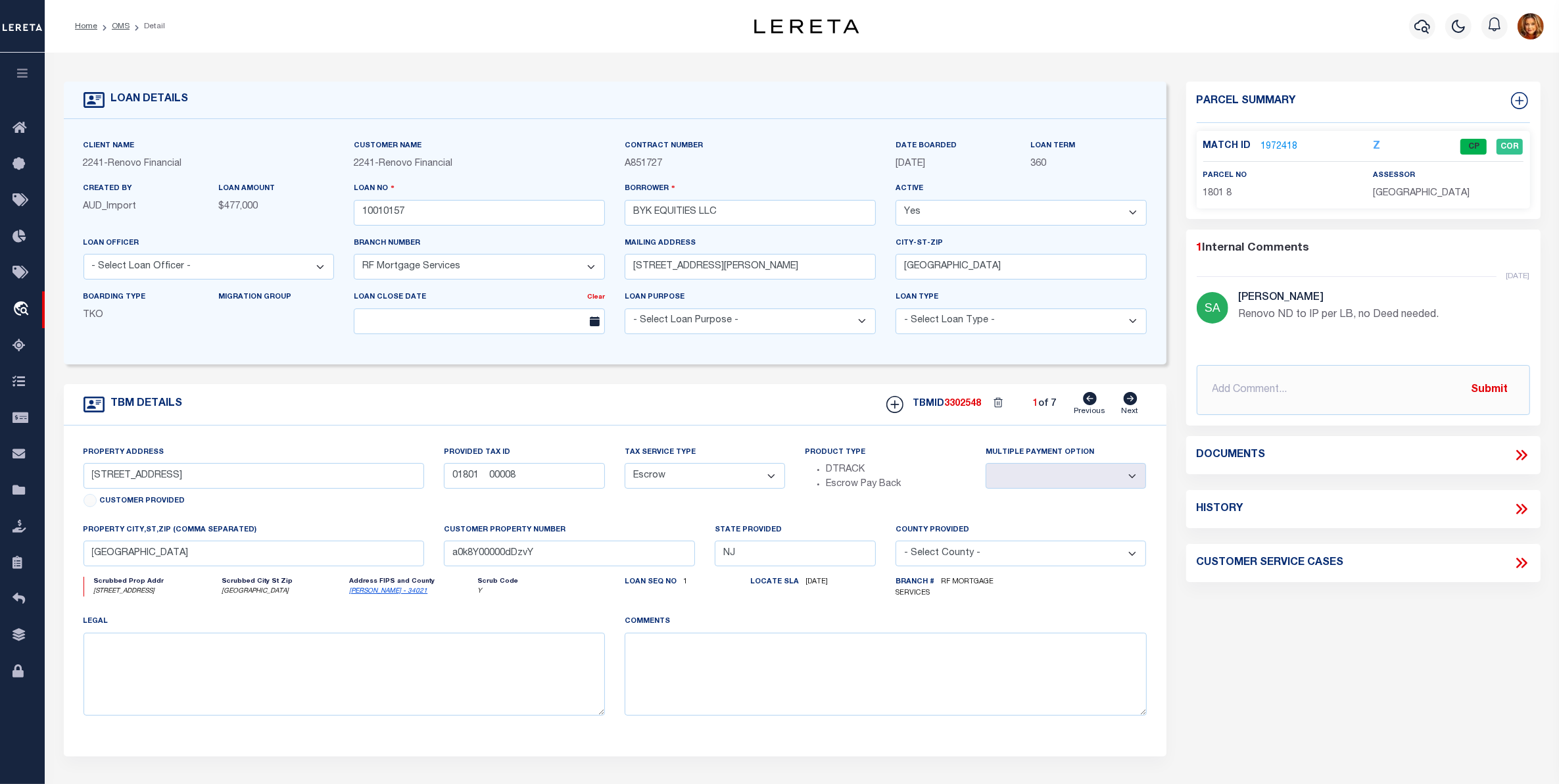
click at [1264, 149] on link "1972418" at bounding box center [1279, 147] width 37 height 14
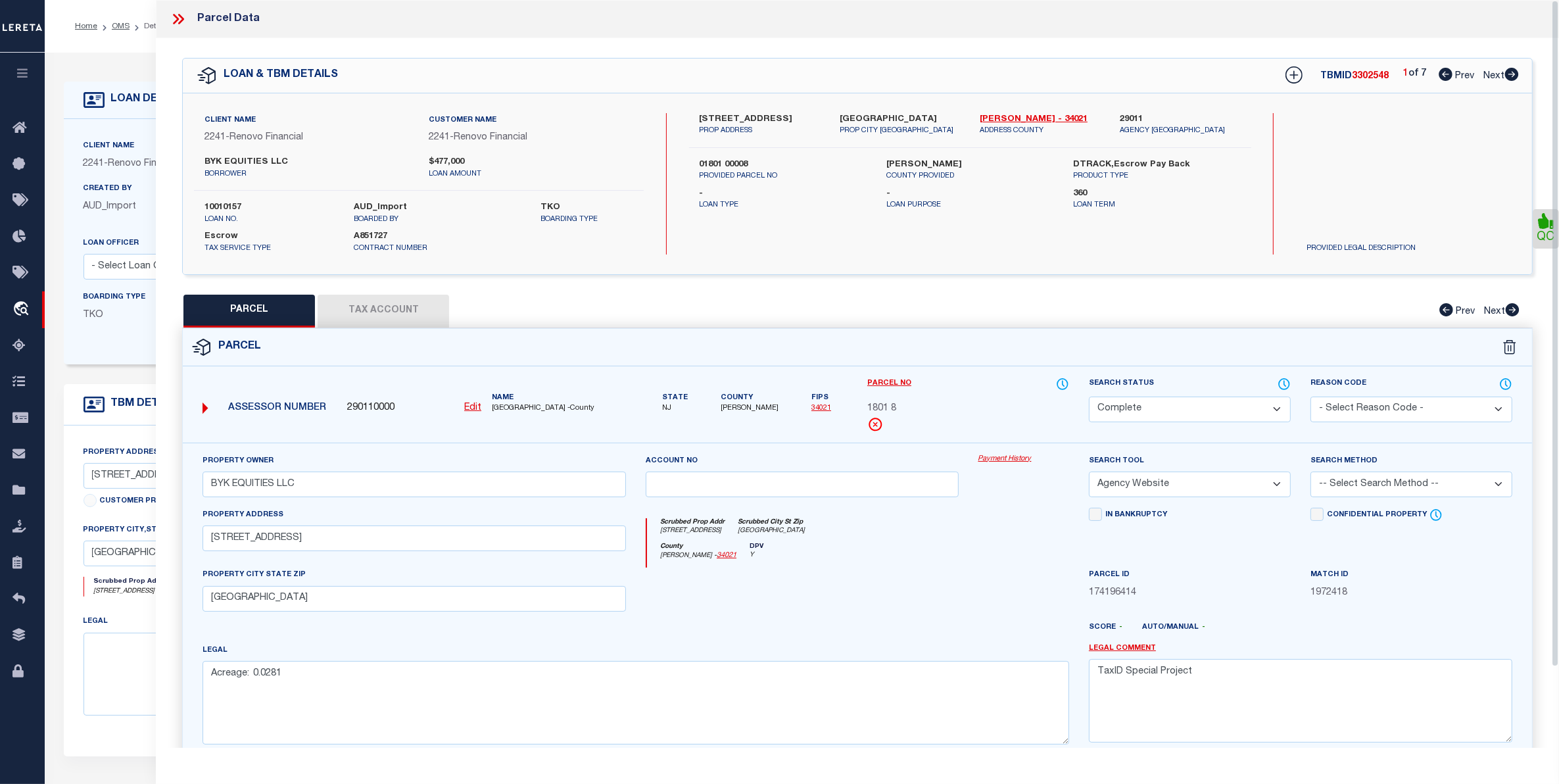
click at [358, 310] on button "Tax Account" at bounding box center [383, 310] width 132 height 33
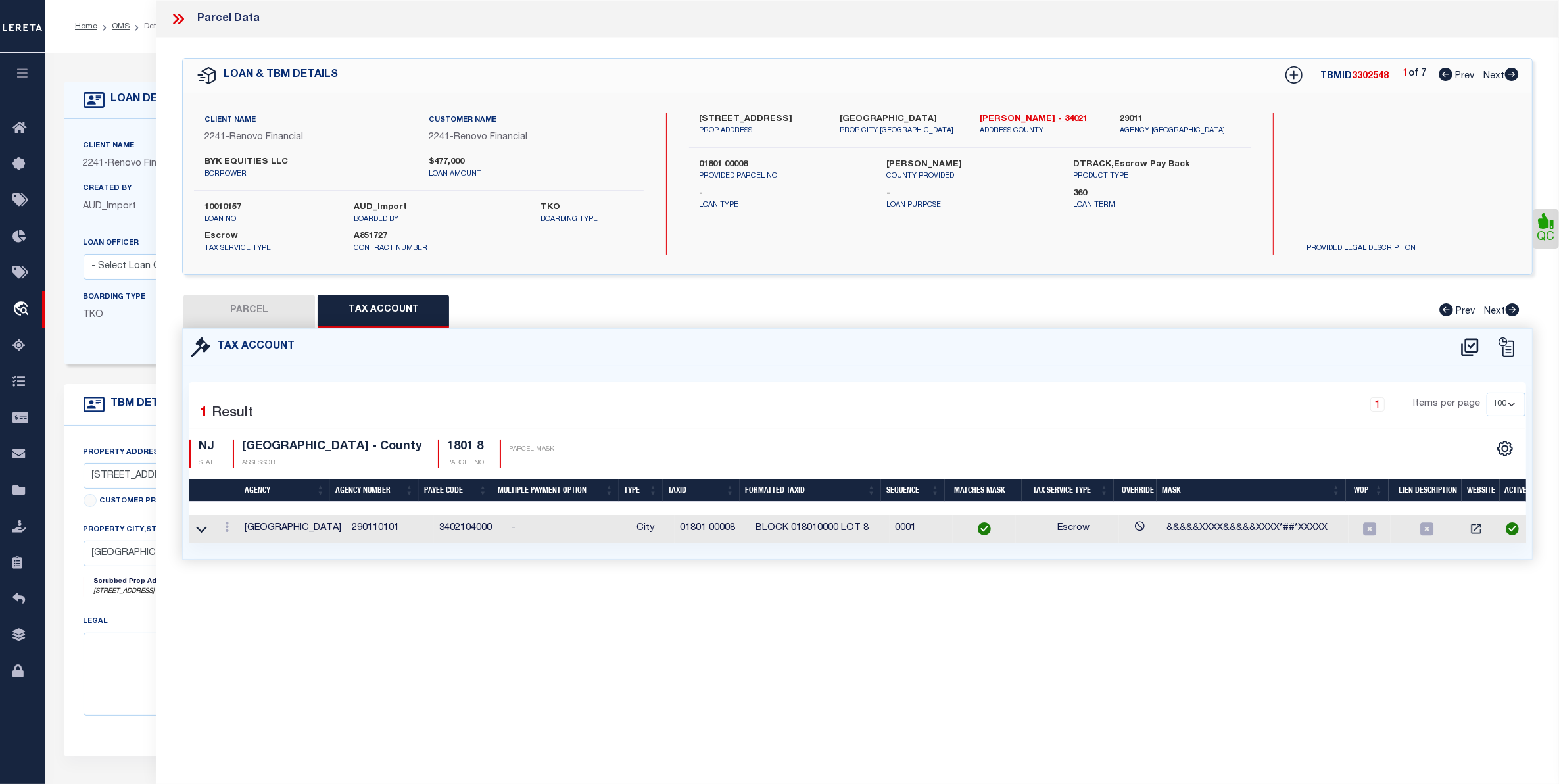
click at [234, 314] on button "PARCEL" at bounding box center [249, 310] width 132 height 33
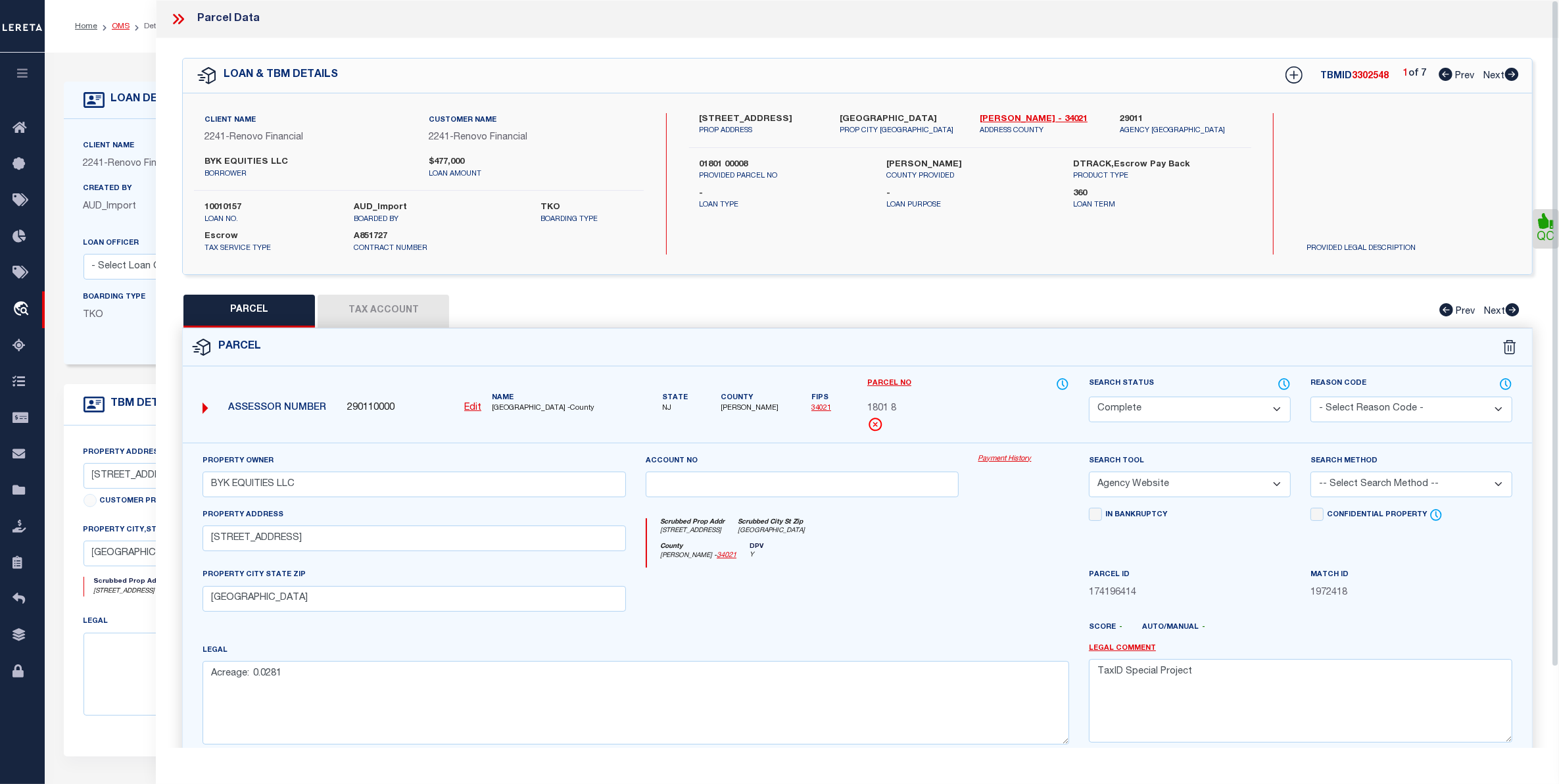
click at [117, 25] on link "OMS" at bounding box center [120, 27] width 18 height 8
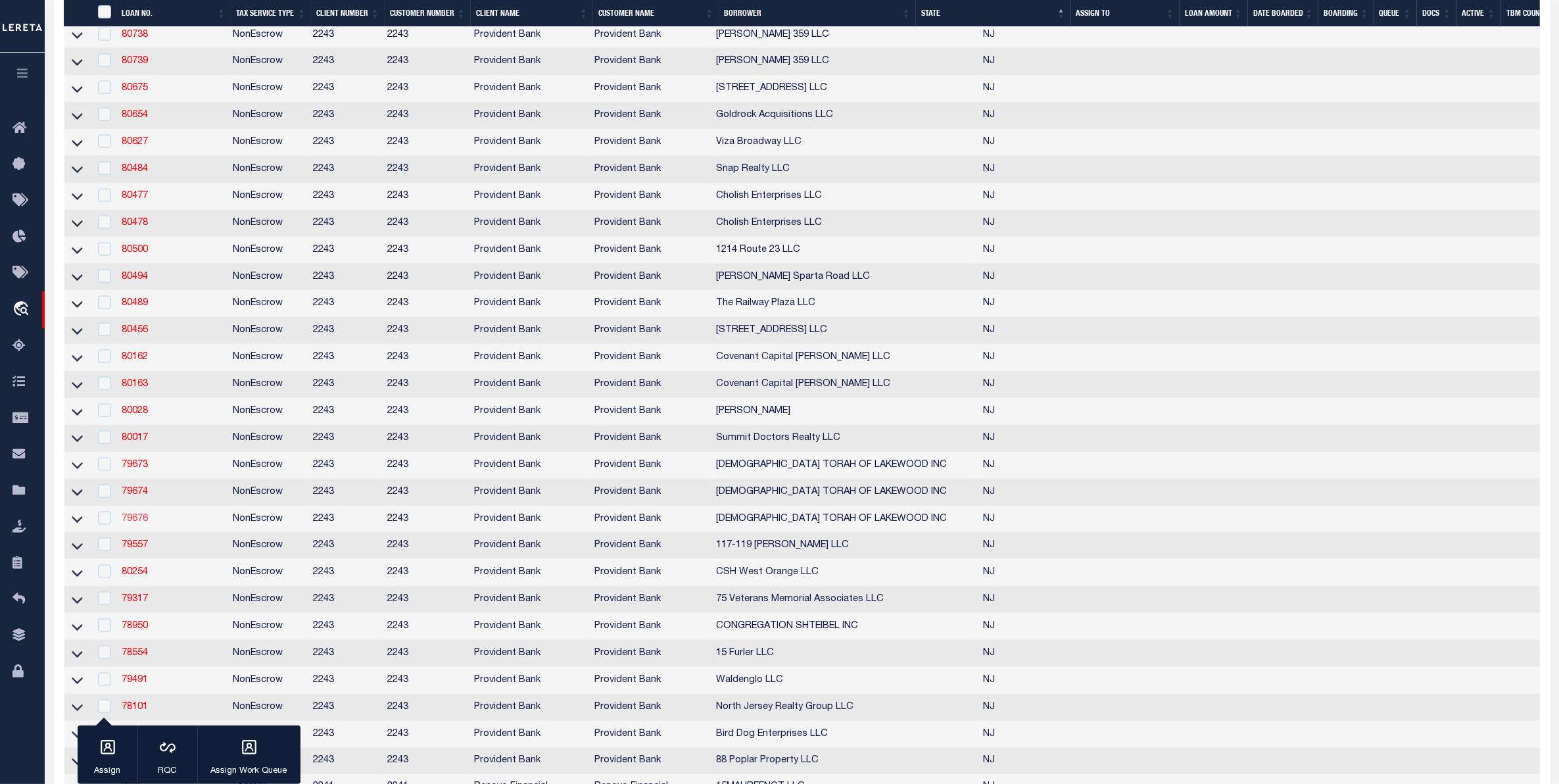
click at [128, 524] on link "79676" at bounding box center [135, 519] width 27 height 9
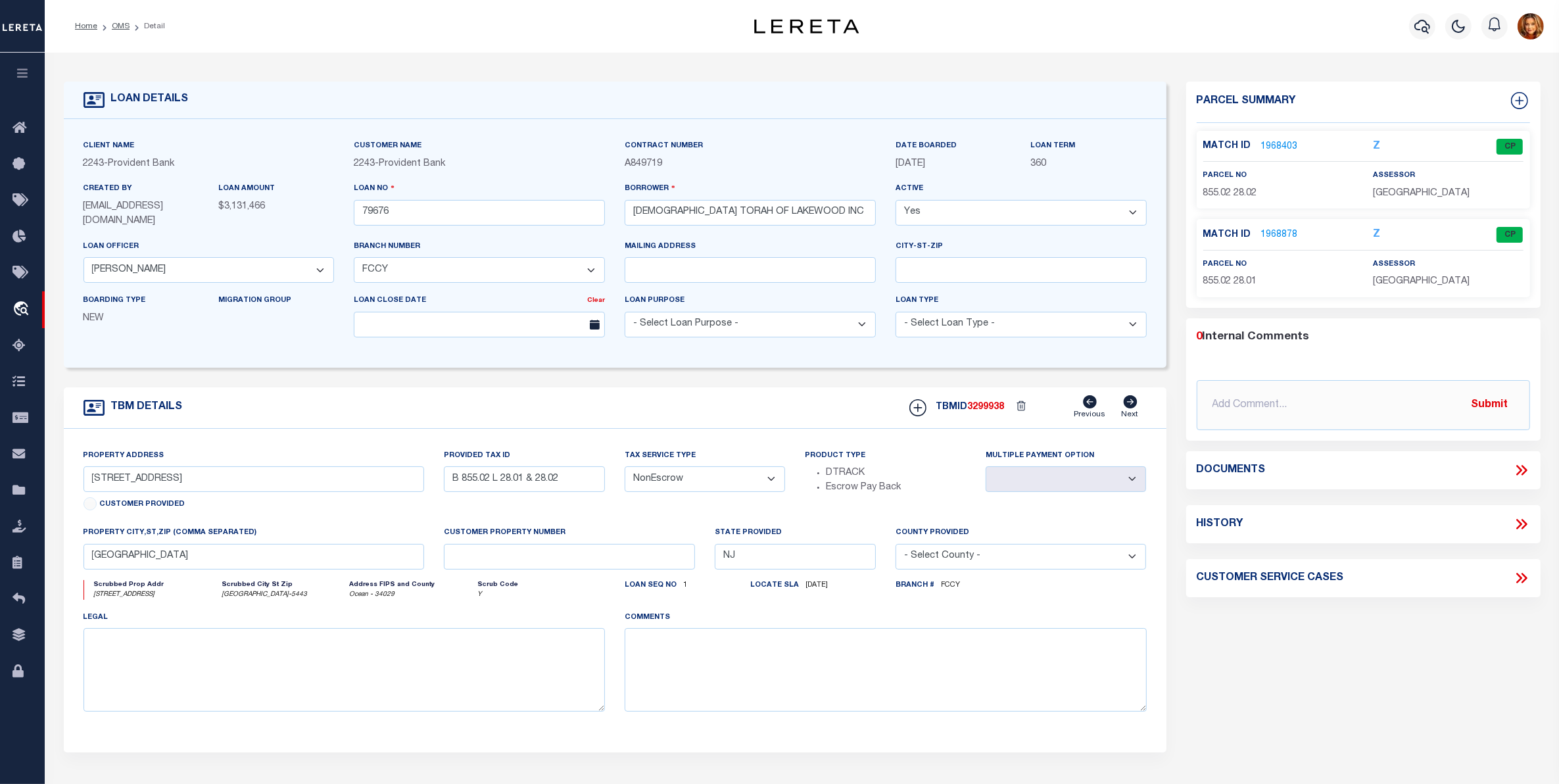
click at [1277, 146] on link "1968403" at bounding box center [1279, 147] width 37 height 14
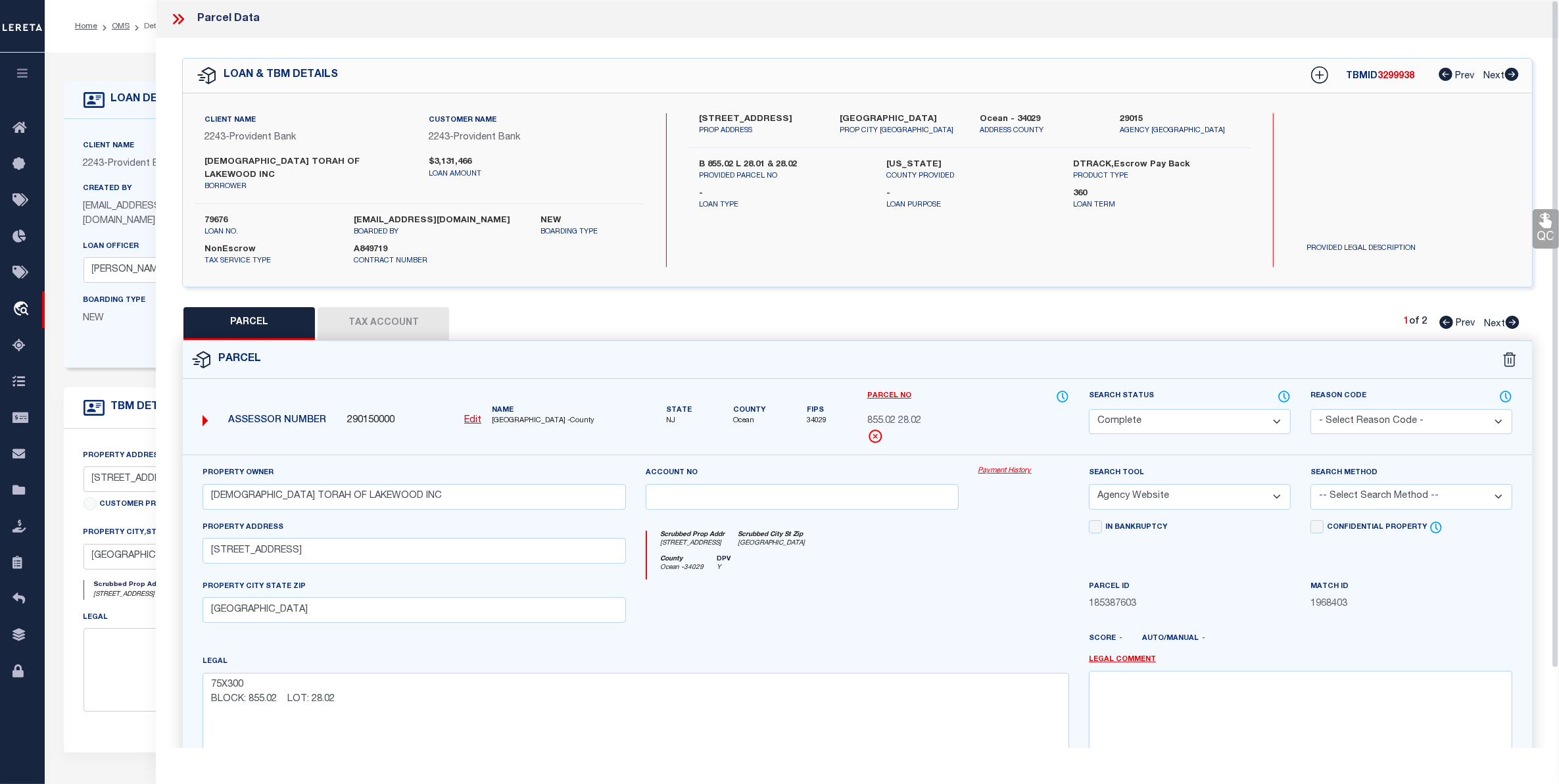
click at [372, 307] on button "Tax Account" at bounding box center [383, 323] width 132 height 33
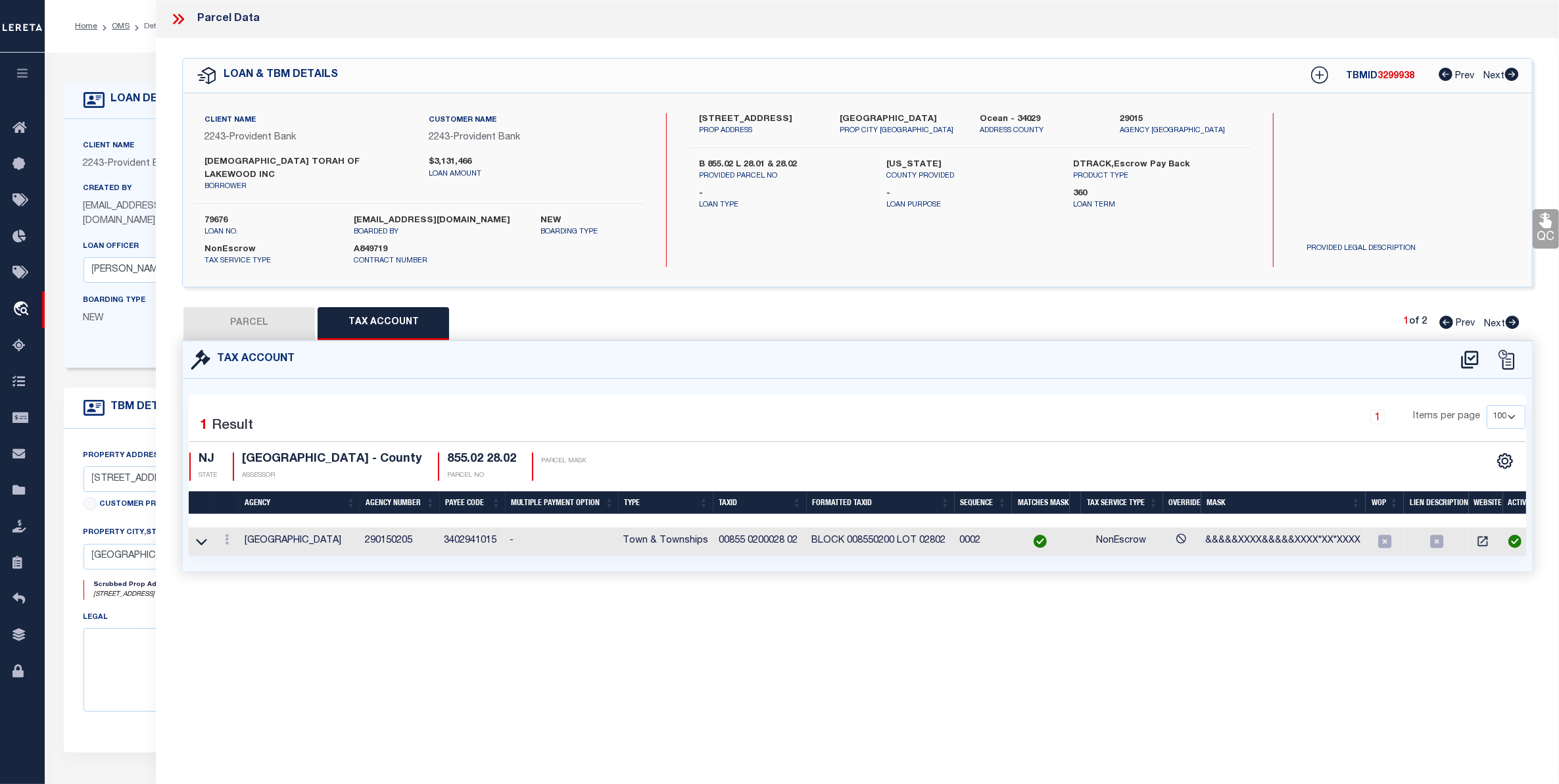
click at [175, 17] on icon at bounding box center [175, 19] width 6 height 11
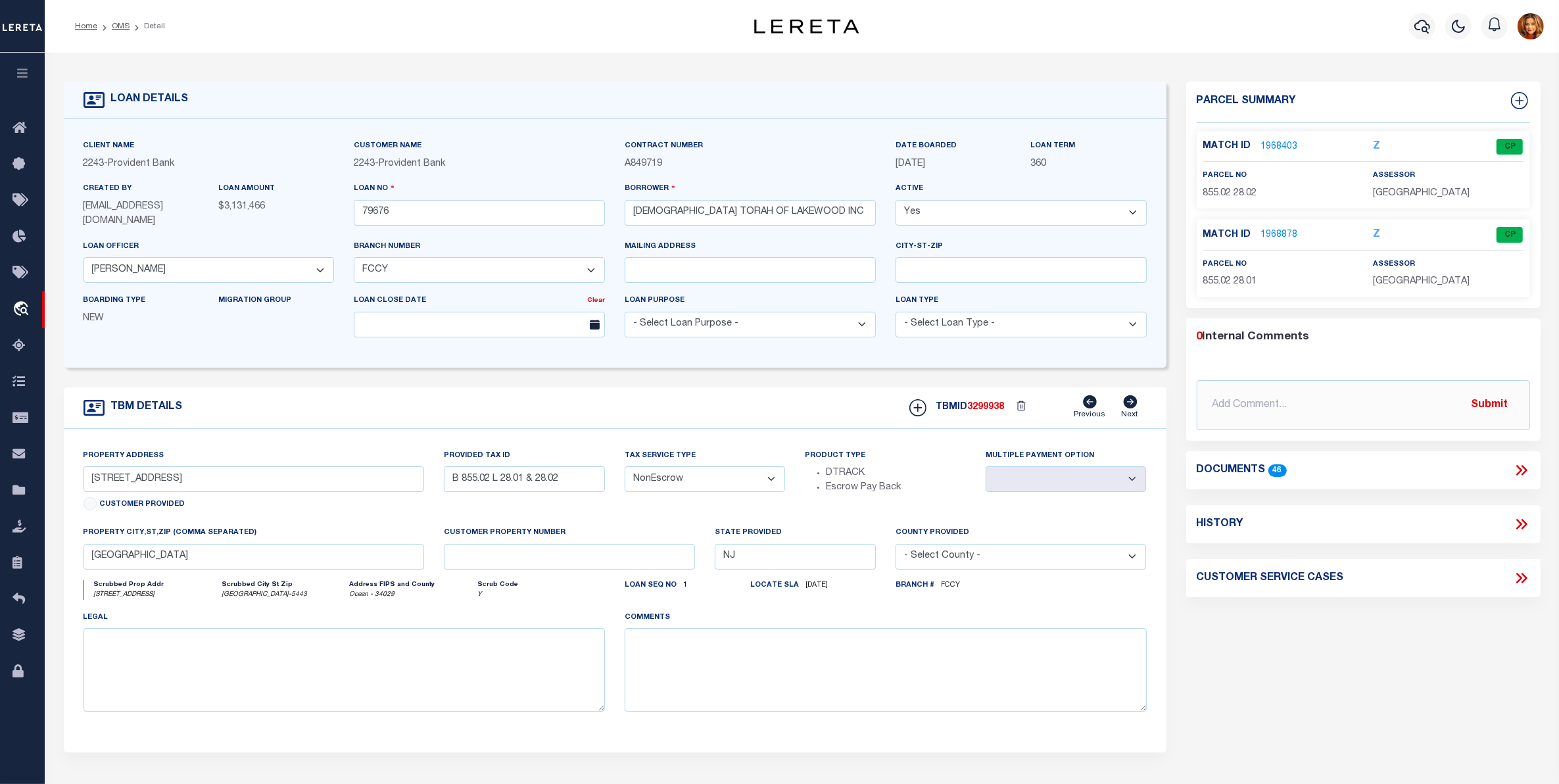
click at [119, 21] on li "OMS" at bounding box center [113, 27] width 32 height 12
click at [117, 25] on link "OMS" at bounding box center [120, 27] width 18 height 8
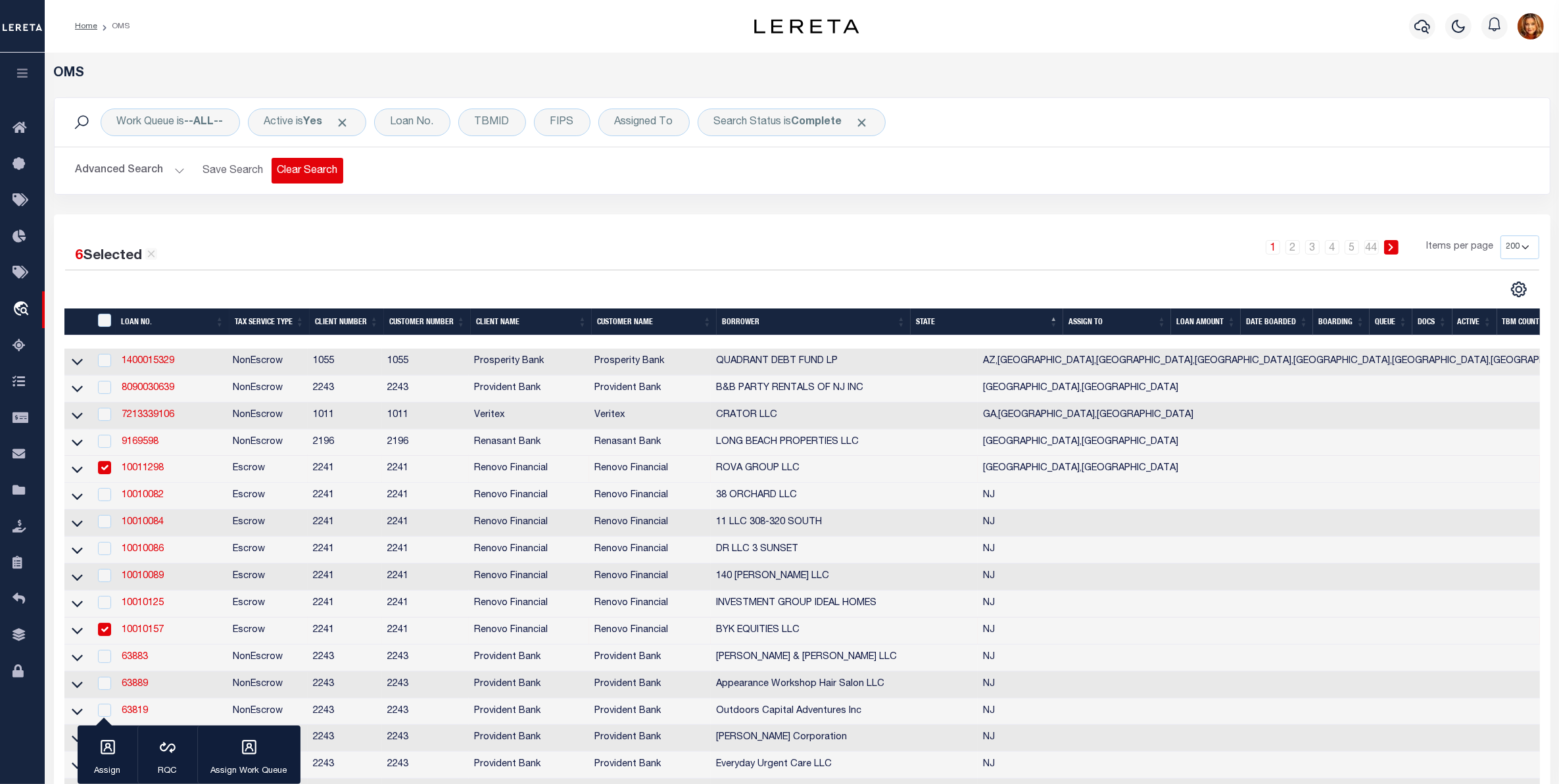
click at [308, 171] on button "Clear Search" at bounding box center [308, 170] width 72 height 26
click at [132, 168] on button "Advanced Search" at bounding box center [130, 170] width 109 height 26
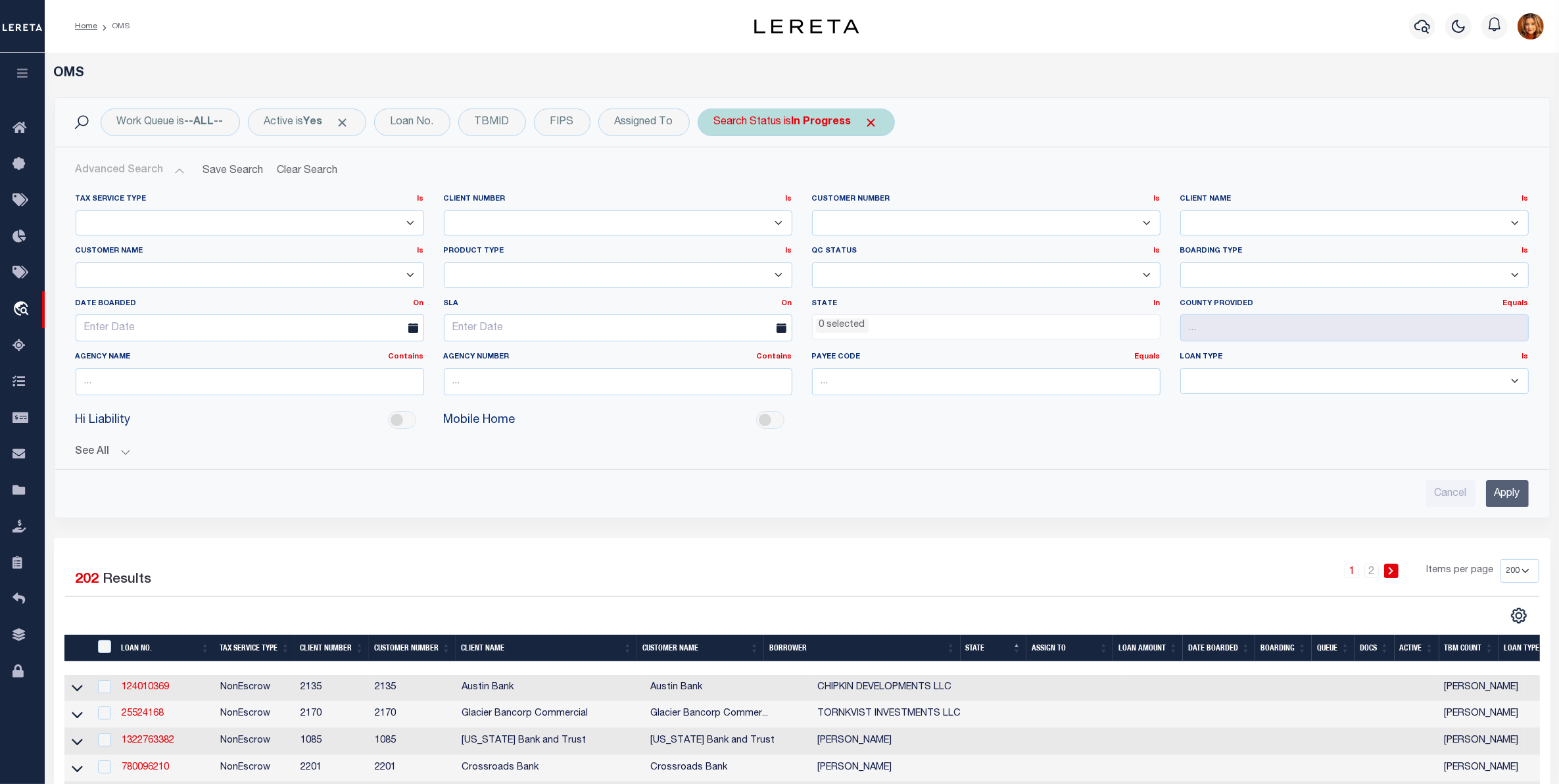
click at [806, 123] on b "In Progress" at bounding box center [821, 122] width 60 height 11
click at [755, 184] on select "Automated Search Bad Parcel Complete Duplicate Parcel High Dollar Reporting In …" at bounding box center [811, 187] width 193 height 25
click at [718, 175] on select "Automated Search Bad Parcel Complete Duplicate Parcel High Dollar Reporting In …" at bounding box center [811, 187] width 193 height 25
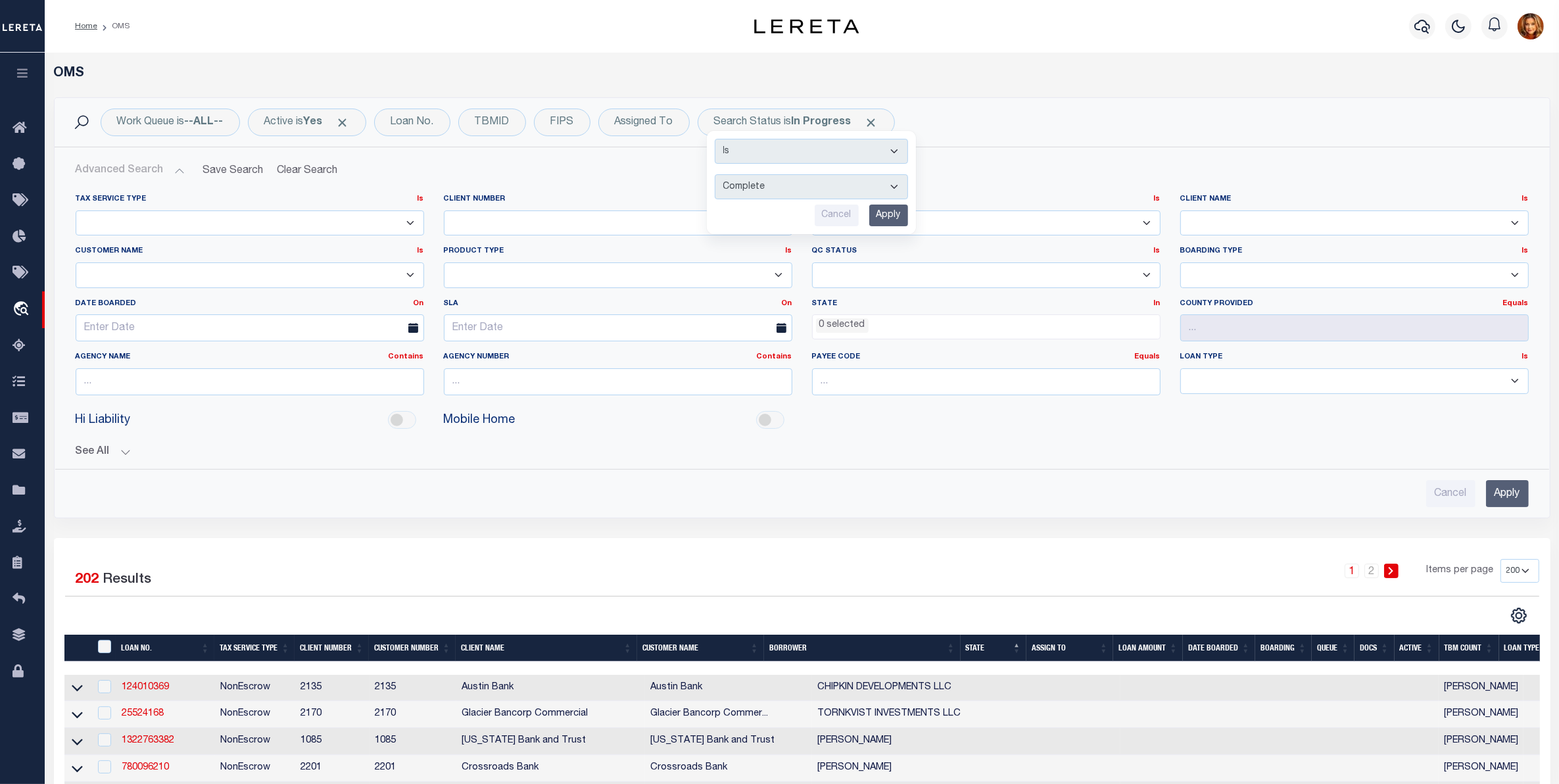
click at [875, 329] on ul "0 selected" at bounding box center [986, 324] width 347 height 18
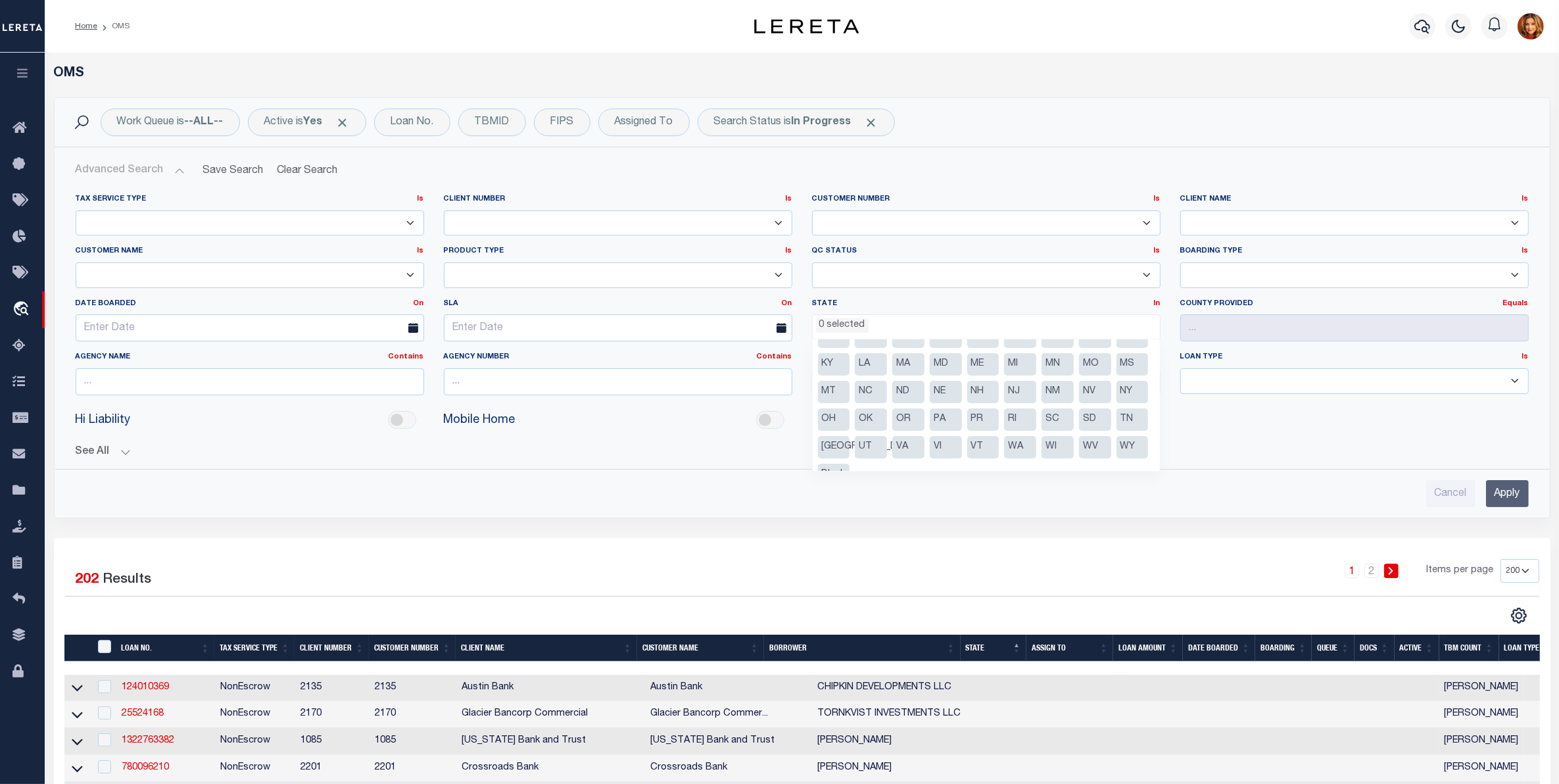
scroll to position [66, 0]
click at [850, 426] on li "[GEOGRAPHIC_DATA]" at bounding box center [834, 427] width 32 height 23
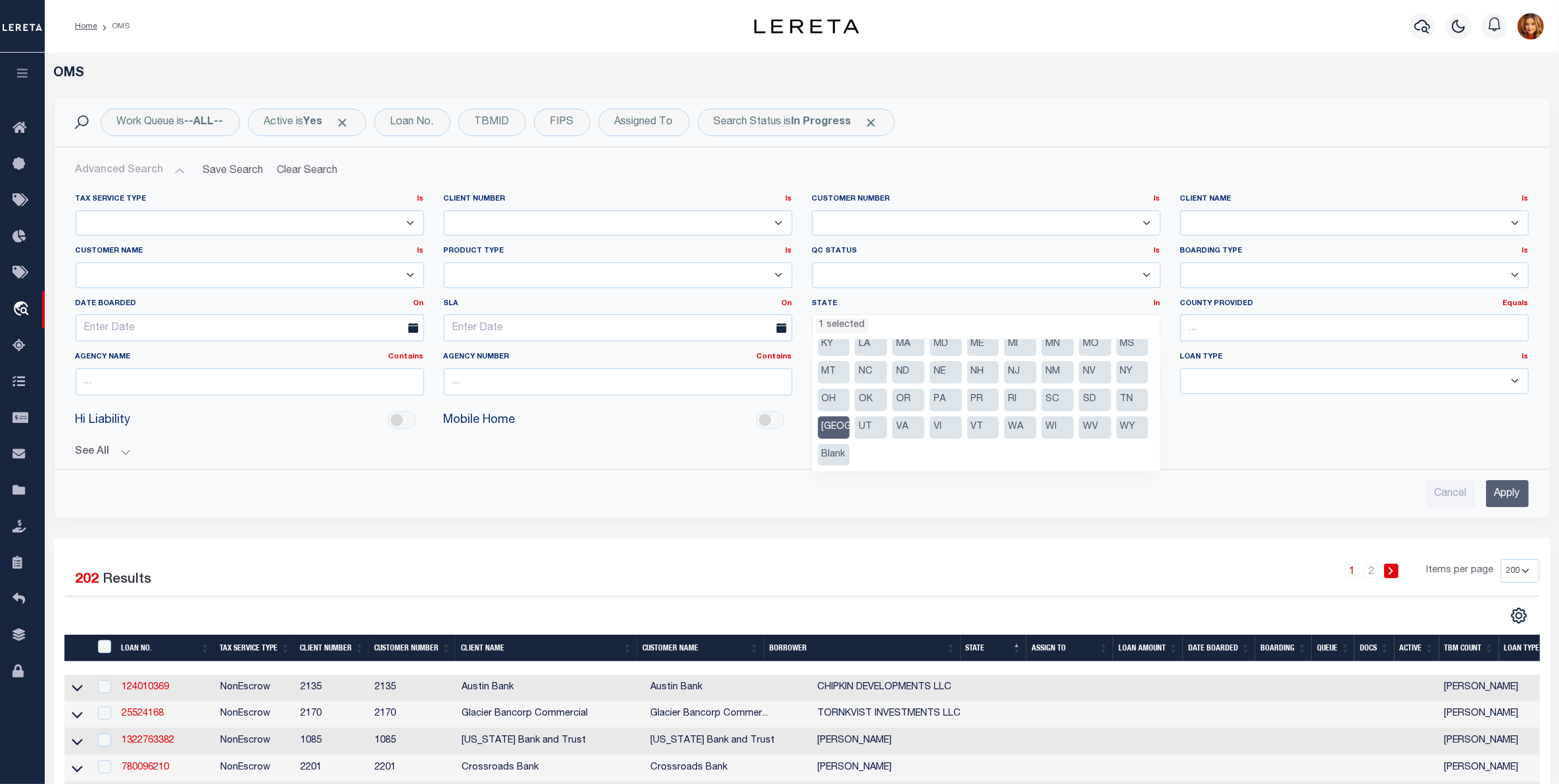
scroll to position [518, 0]
click at [1231, 319] on input "text" at bounding box center [1354, 328] width 348 height 27
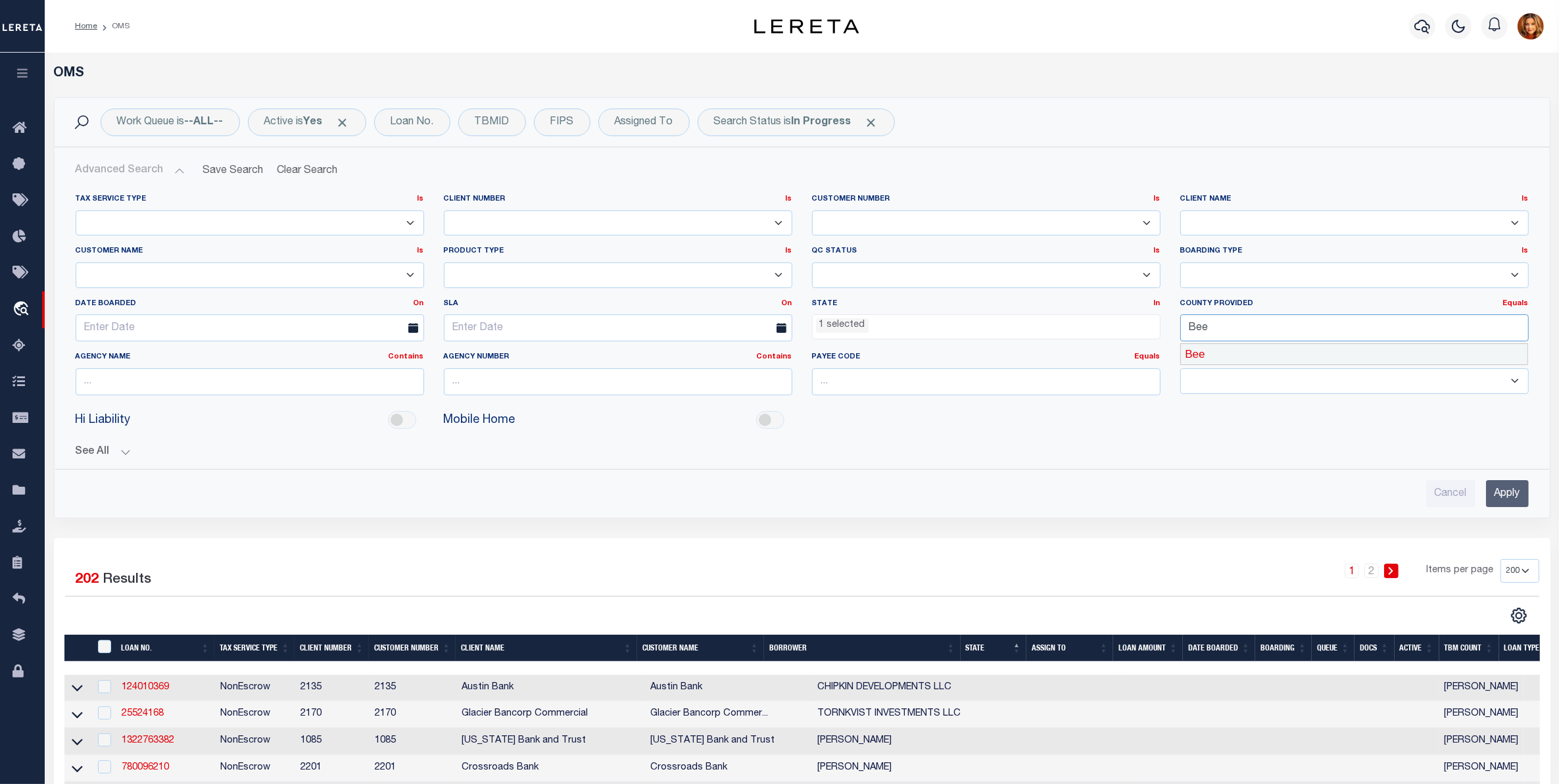
click at [1207, 348] on div "Bee" at bounding box center [1354, 355] width 347 height 21
click at [1500, 493] on input "Apply" at bounding box center [1507, 493] width 43 height 27
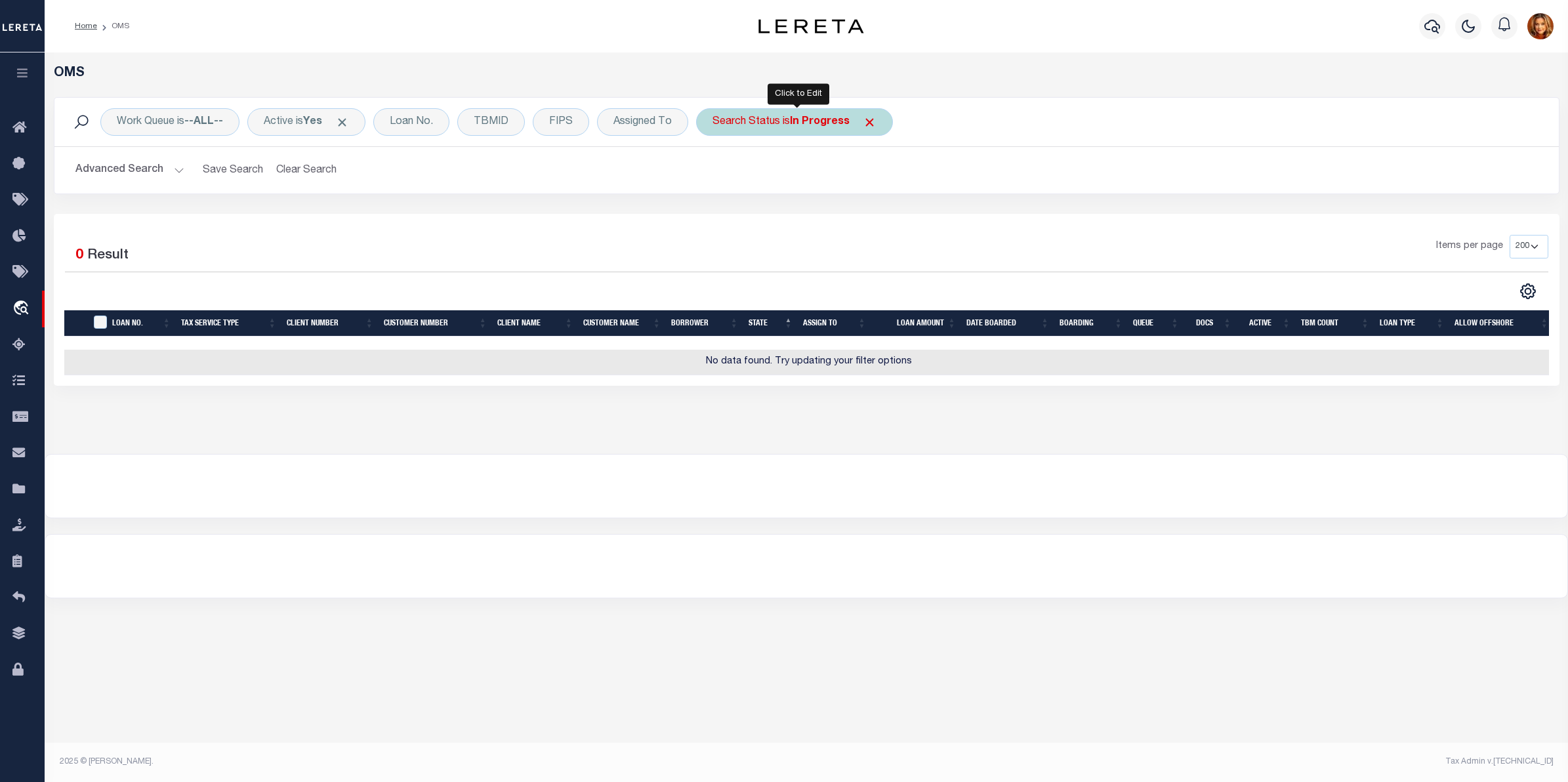
click at [845, 115] on div "Search Status is In Progress Is Contains Automated Search Bad Parcel Complete D…" at bounding box center [794, 122] width 197 height 28
click at [768, 181] on select "Automated Search Bad Parcel Complete Duplicate Parcel High Dollar Reporting In …" at bounding box center [810, 186] width 193 height 25
click at [716, 174] on select "Automated Search Bad Parcel Complete Duplicate Parcel High Dollar Reporting In …" at bounding box center [810, 186] width 193 height 25
click at [894, 214] on input "Apply" at bounding box center [886, 215] width 38 height 22
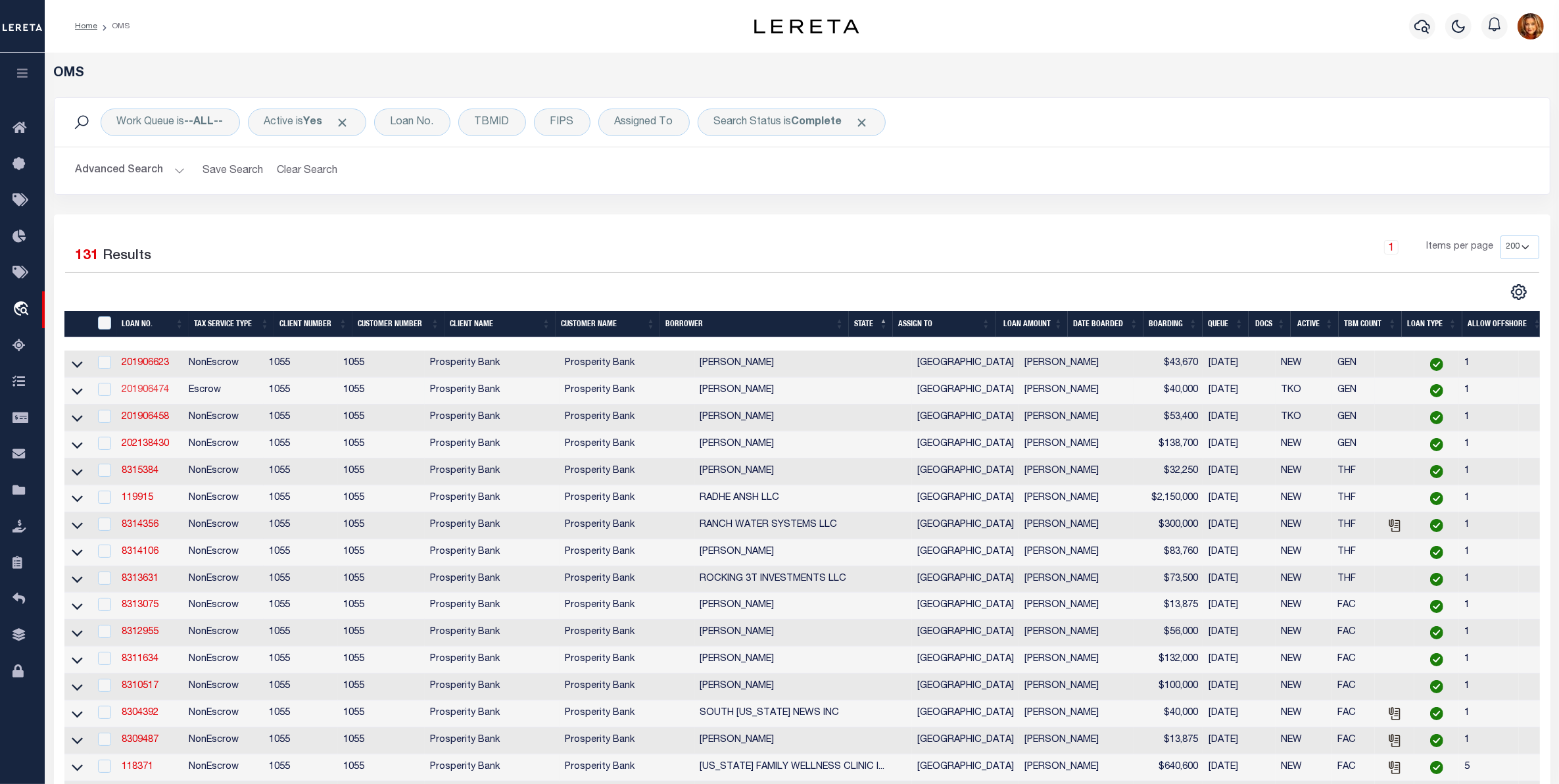
click at [150, 392] on link "201906474" at bounding box center [145, 390] width 47 height 9
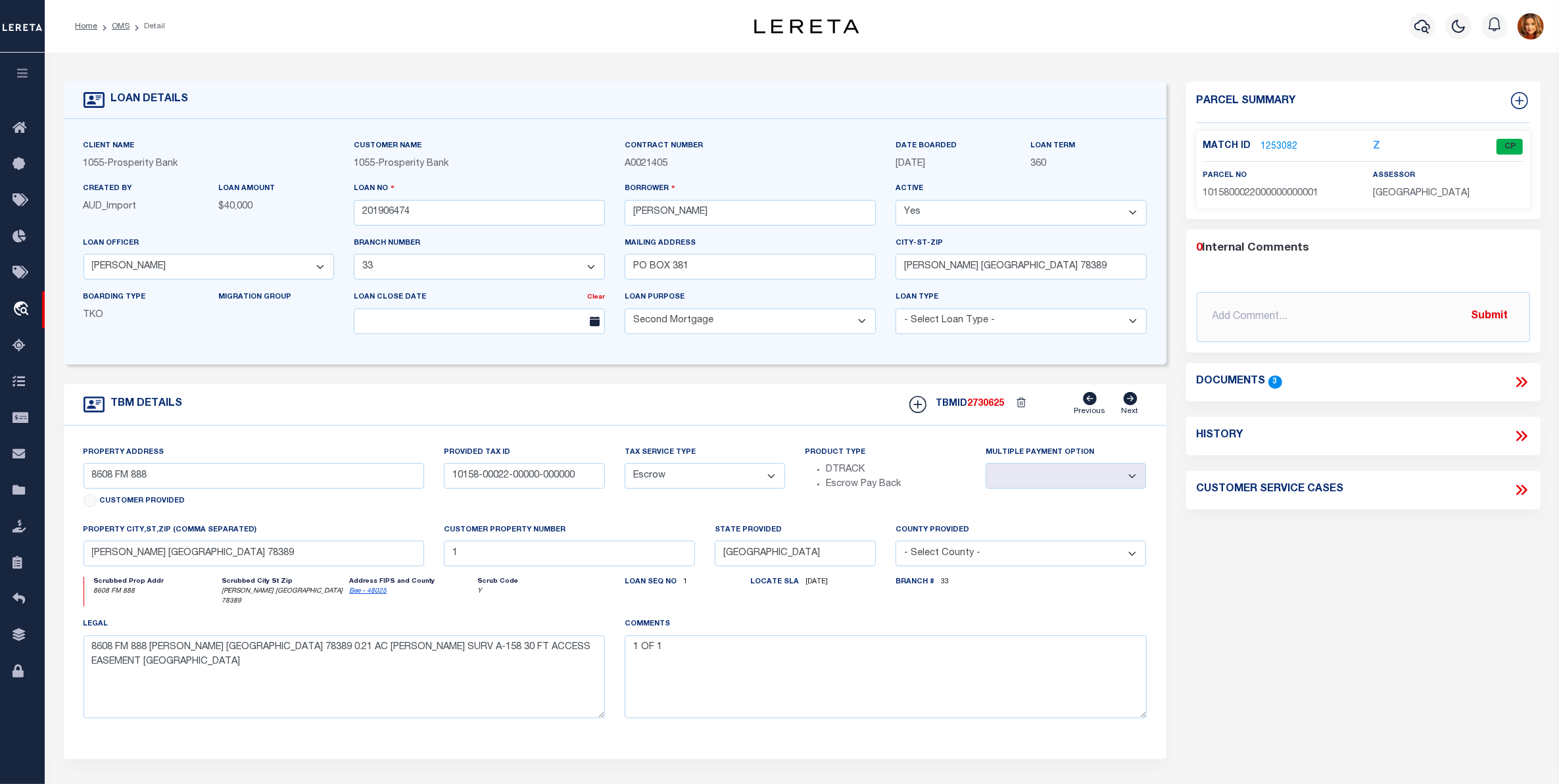
click at [1275, 148] on link "1253082" at bounding box center [1279, 147] width 37 height 14
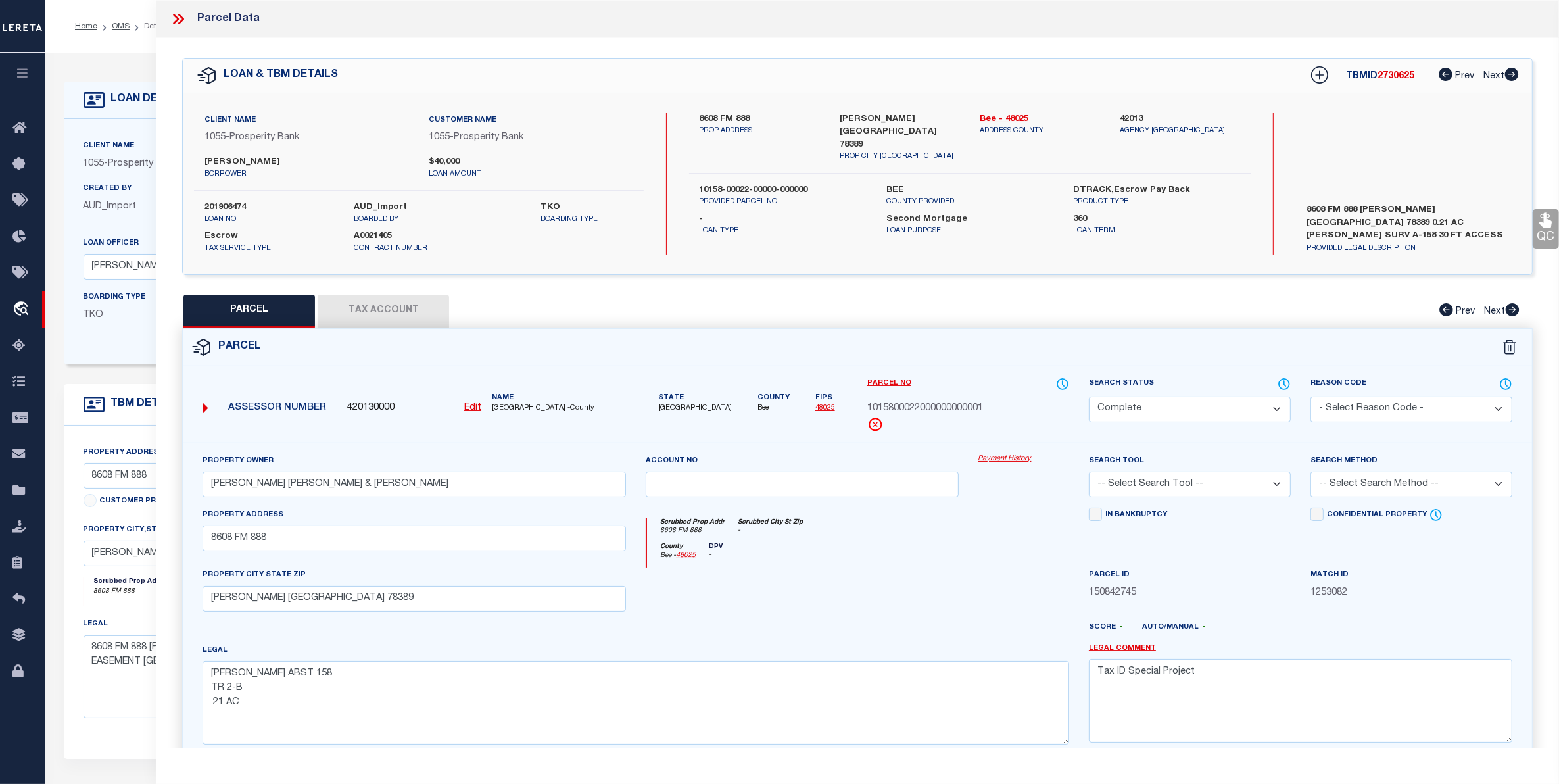
click at [389, 304] on button "Tax Account" at bounding box center [383, 310] width 132 height 33
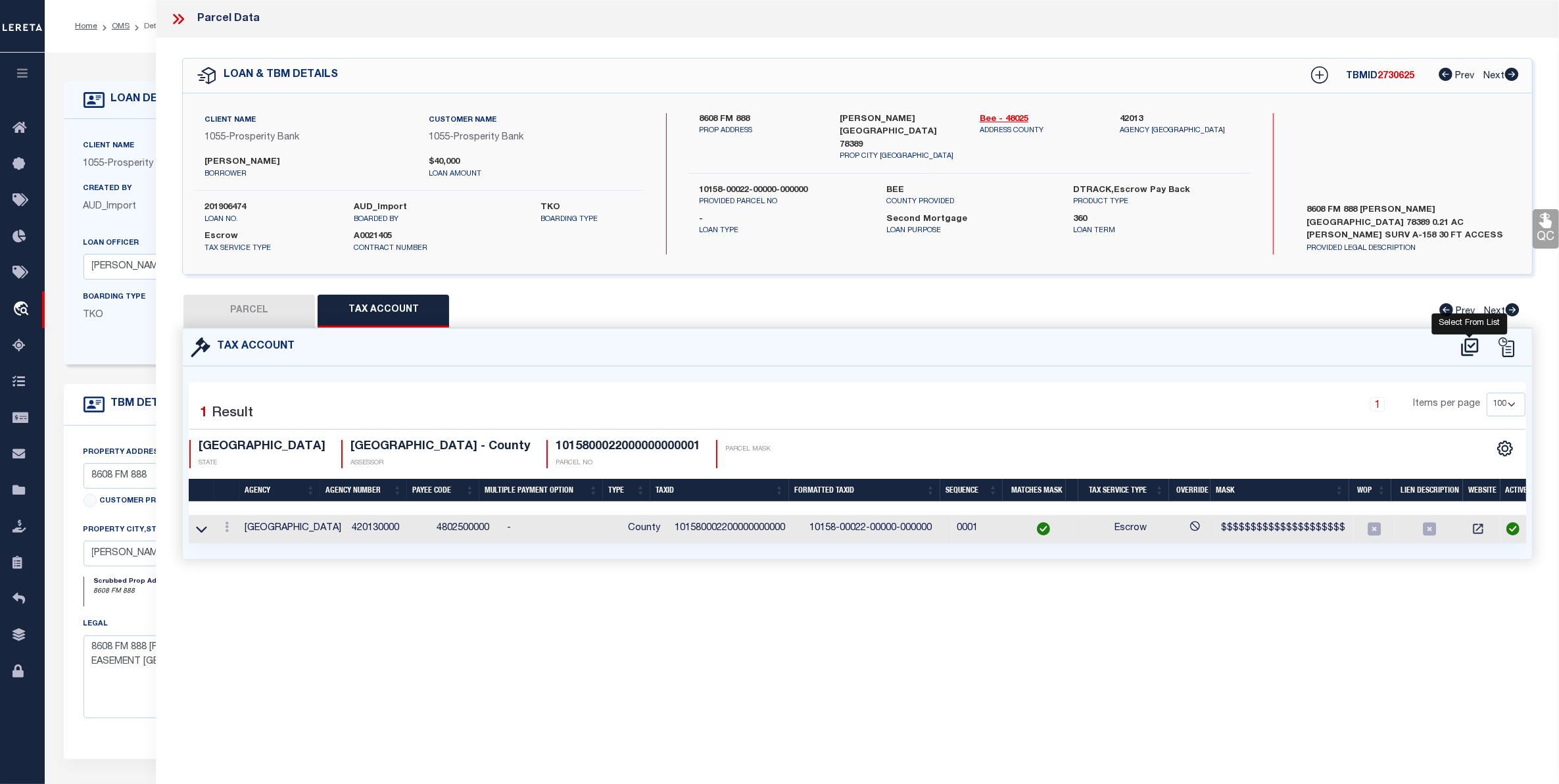
click at [1467, 339] on icon at bounding box center [1470, 347] width 17 height 18
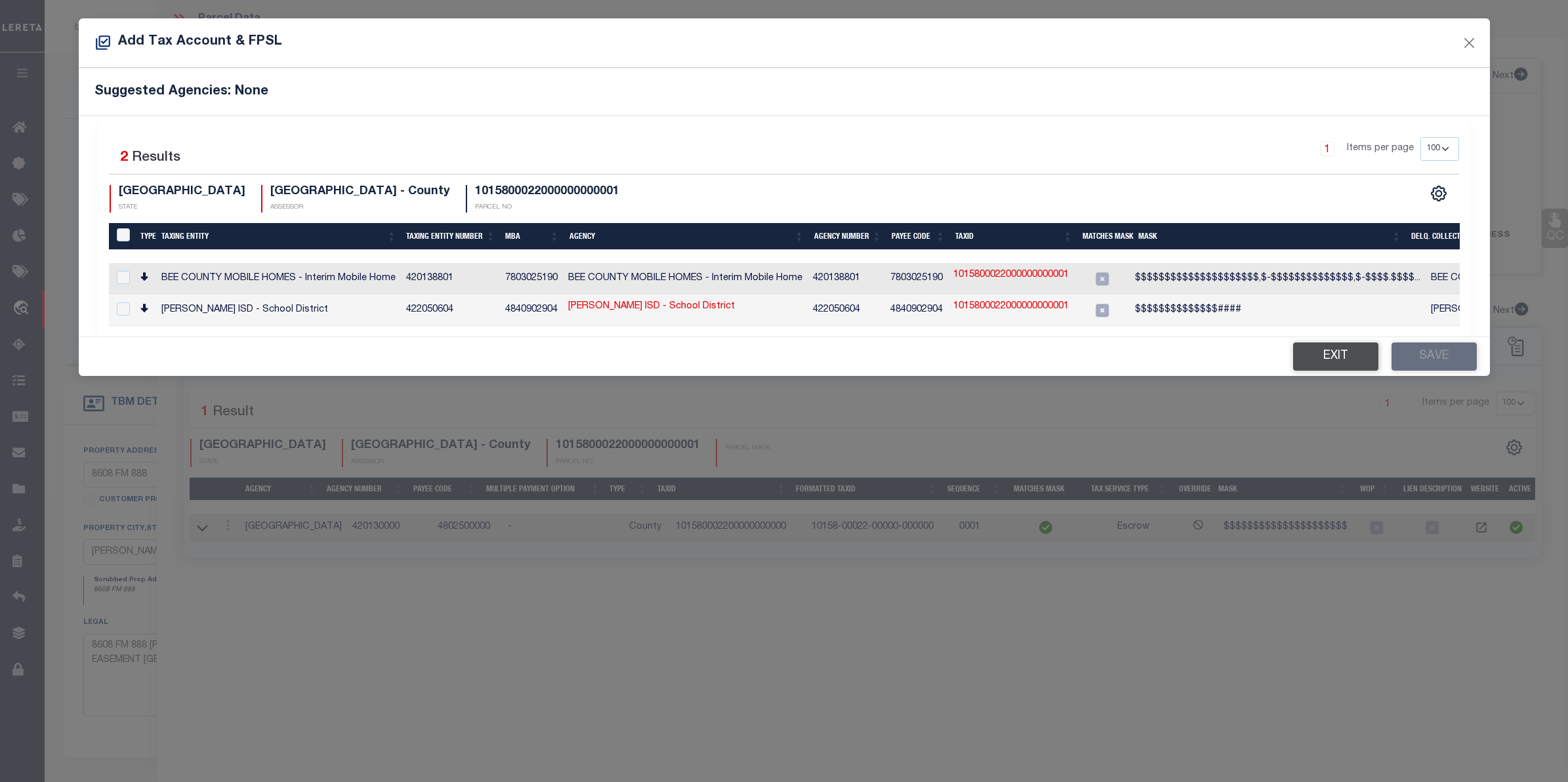
click at [1336, 351] on button "Exit" at bounding box center [1335, 357] width 86 height 28
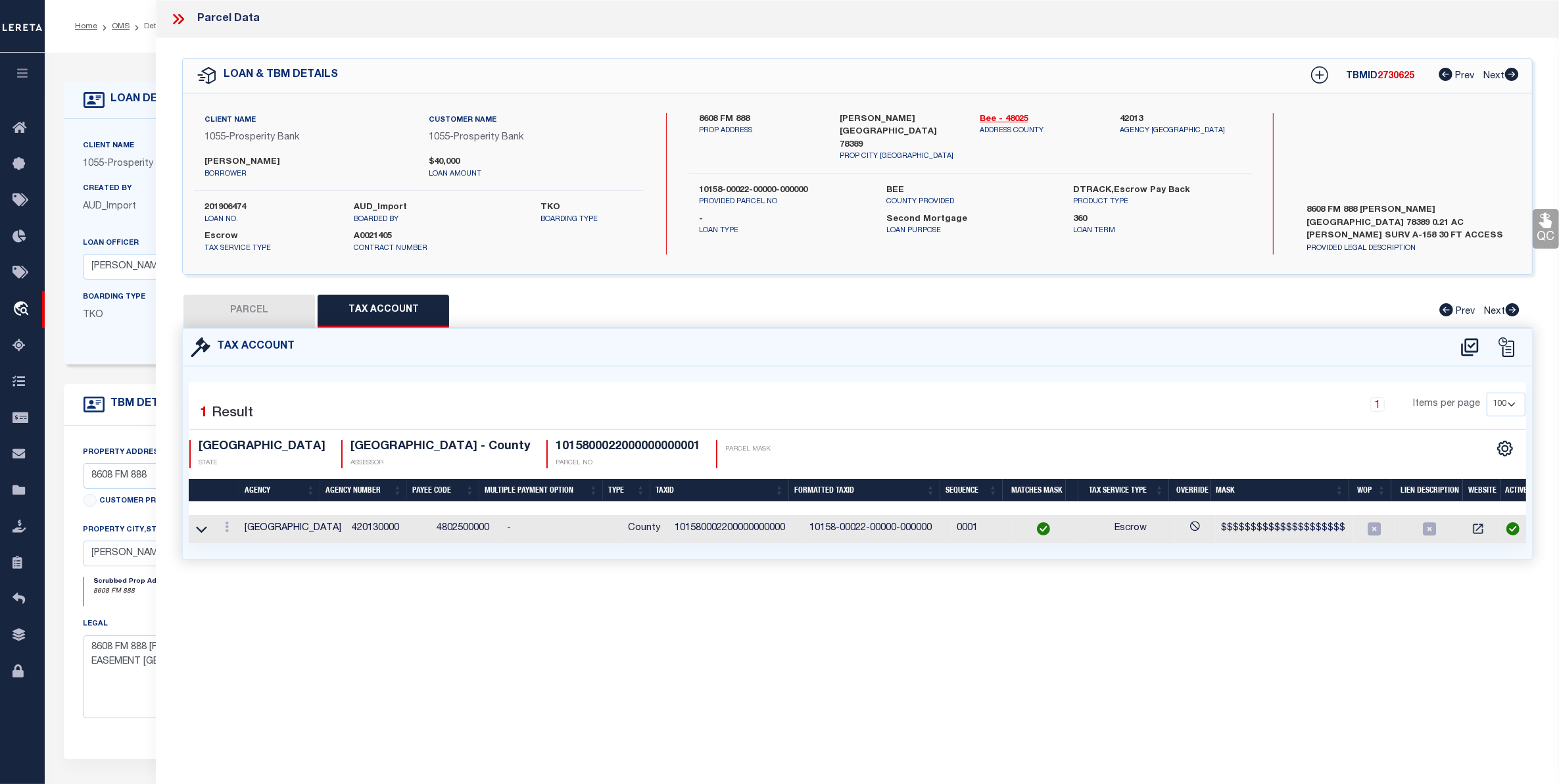
click at [177, 18] on icon at bounding box center [175, 19] width 6 height 11
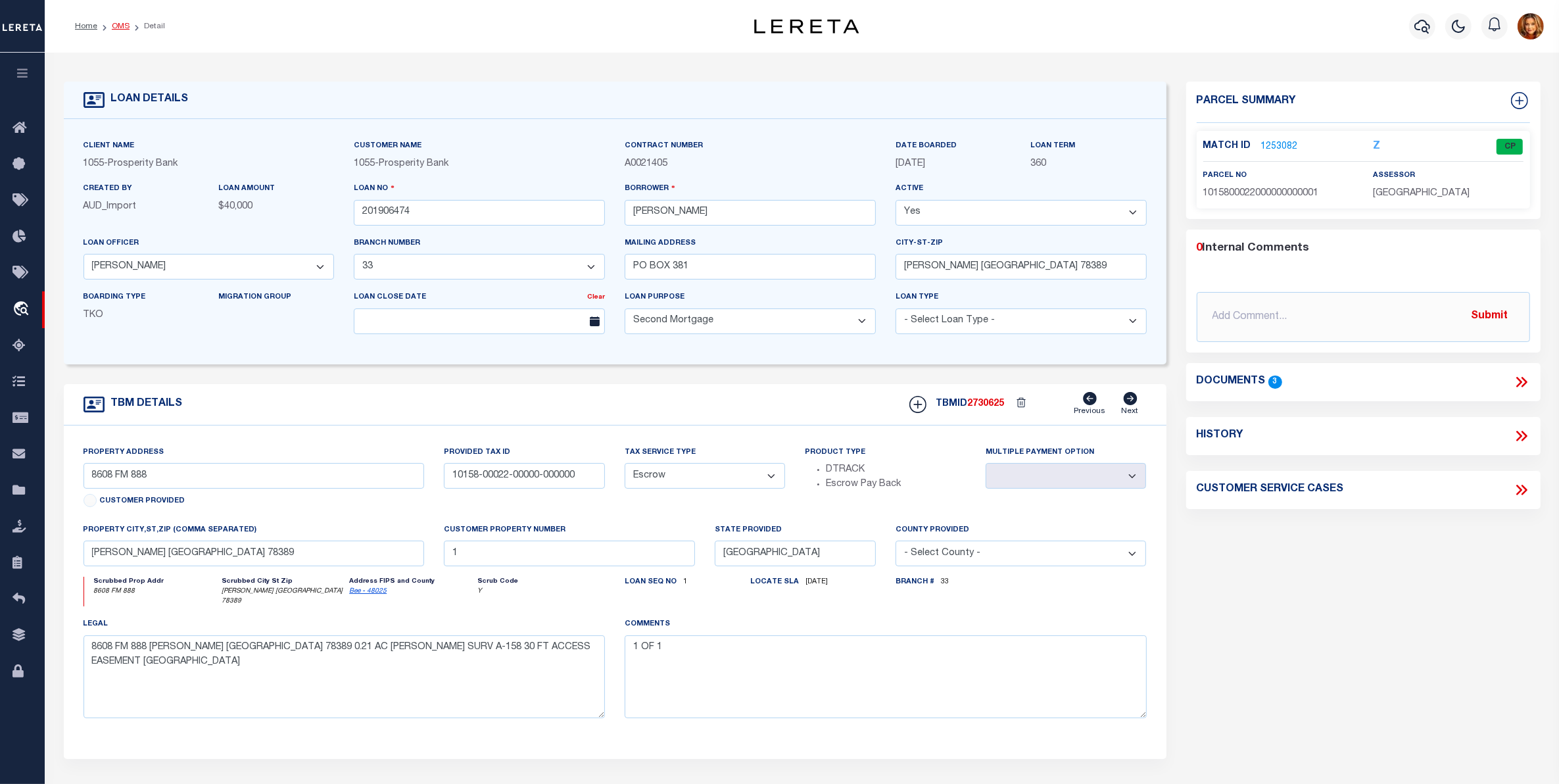
click at [114, 25] on link "OMS" at bounding box center [120, 27] width 18 height 8
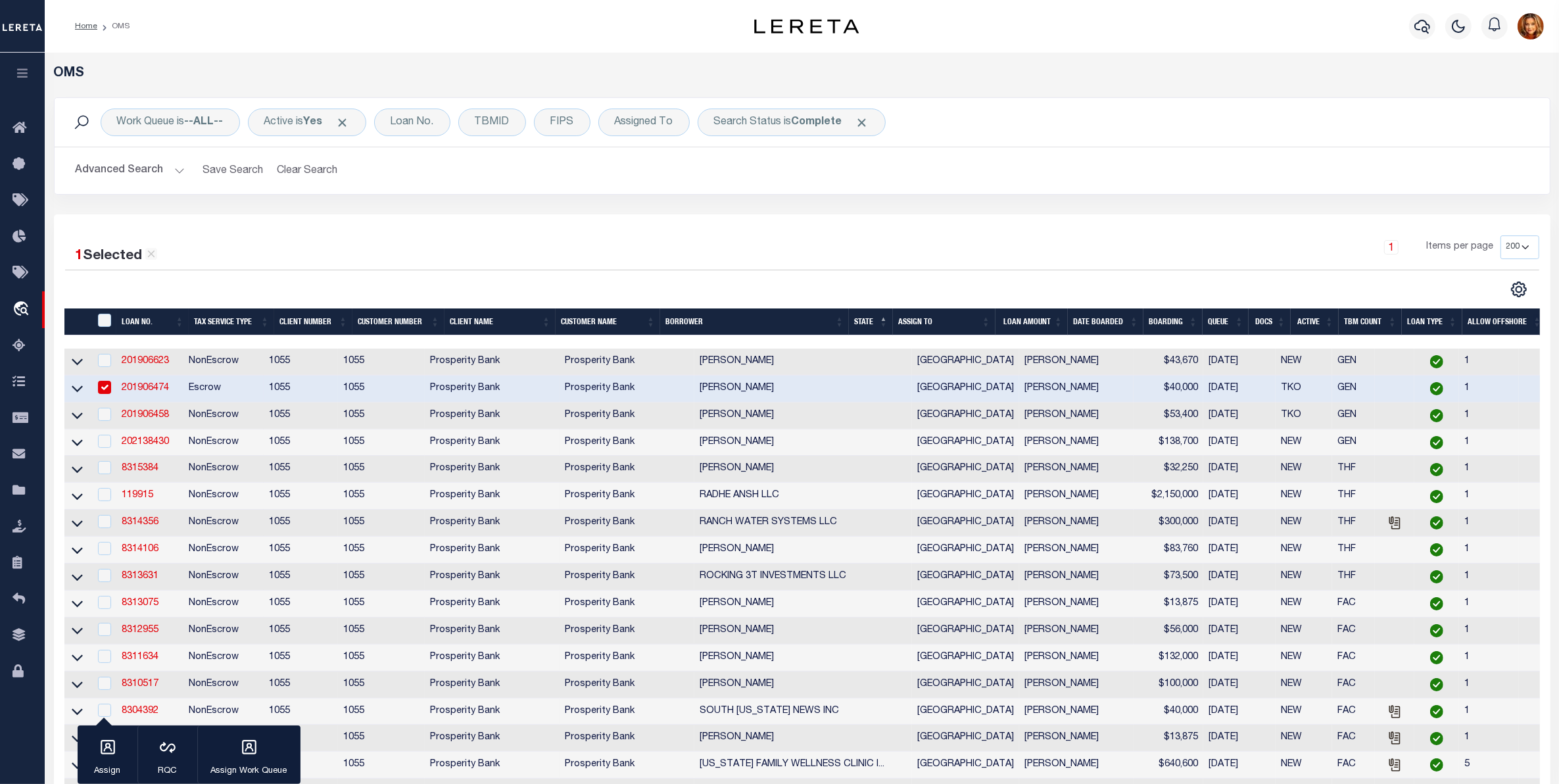
click at [122, 164] on button "Advanced Search" at bounding box center [130, 170] width 109 height 26
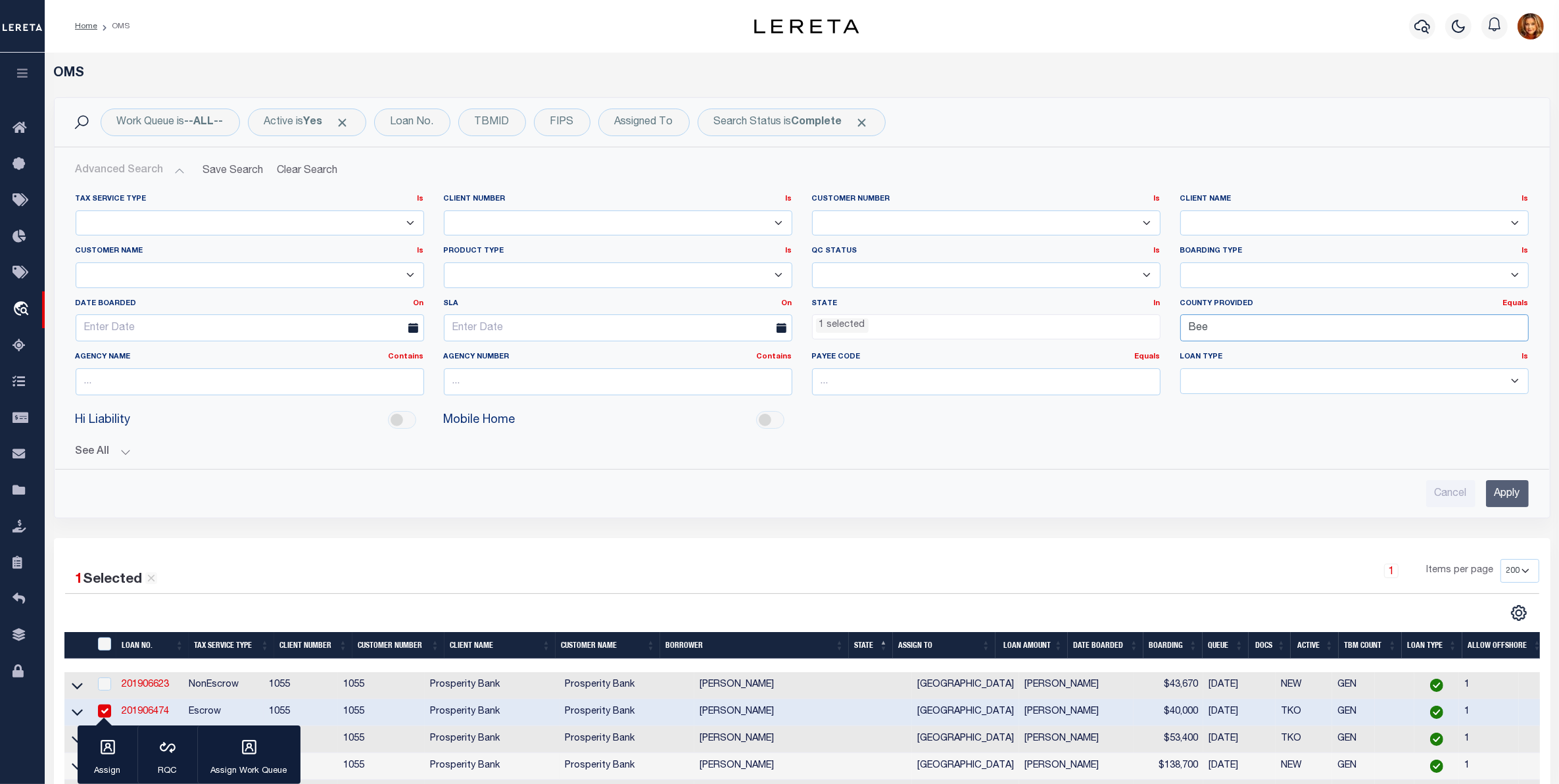
drag, startPoint x: 1217, startPoint y: 336, endPoint x: 1148, endPoint y: 330, distance: 69.3
click at [1148, 330] on div "Tax Service Type Is Is Contains Escrow NonEscrow Client Number Is Is Contains 1…" at bounding box center [802, 300] width 1473 height 212
click at [1191, 351] on div "Bell" at bounding box center [1354, 355] width 347 height 21
click at [1512, 491] on input "Apply" at bounding box center [1507, 493] width 43 height 27
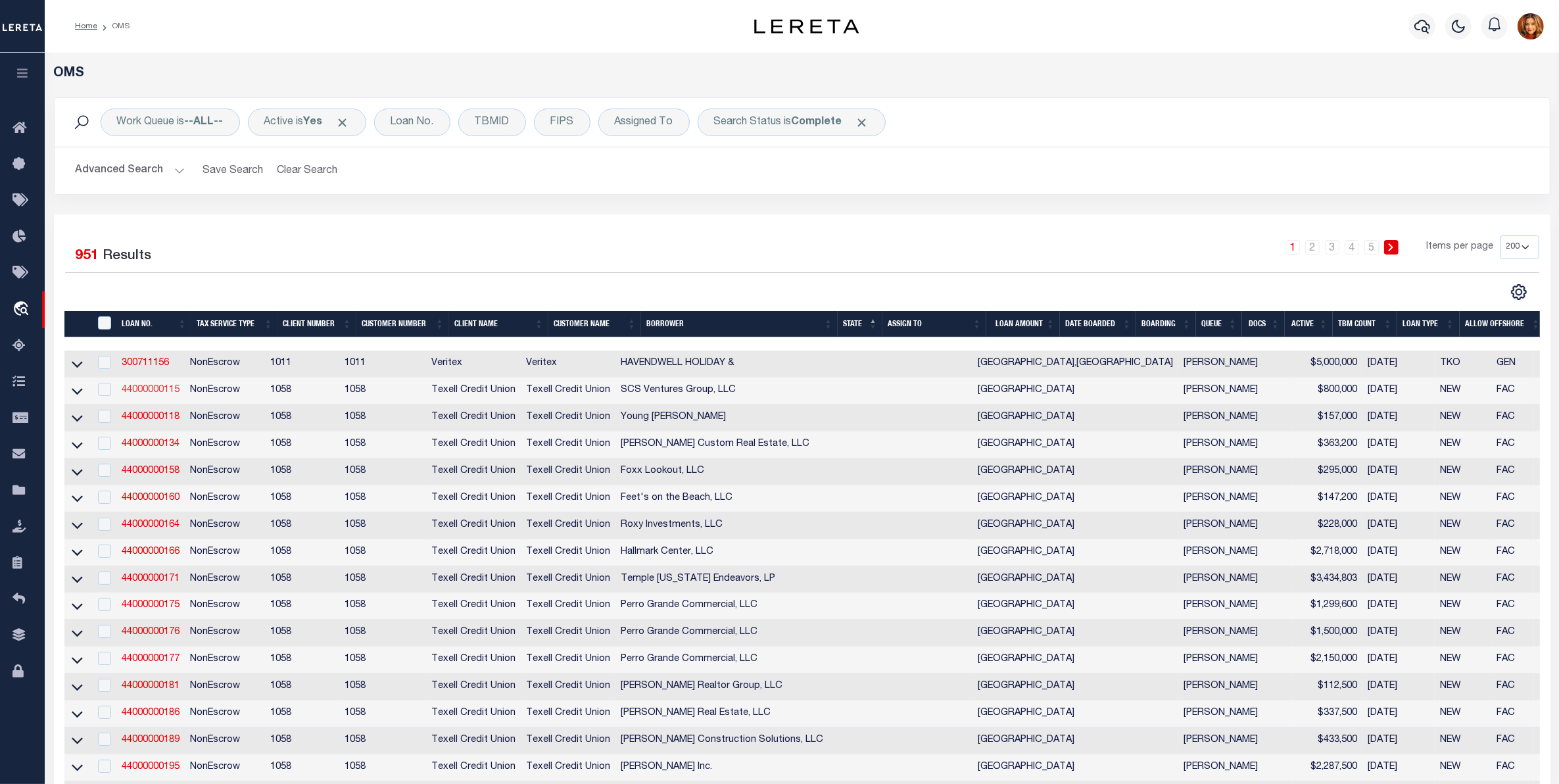
click at [140, 393] on link "44000000115" at bounding box center [150, 390] width 58 height 9
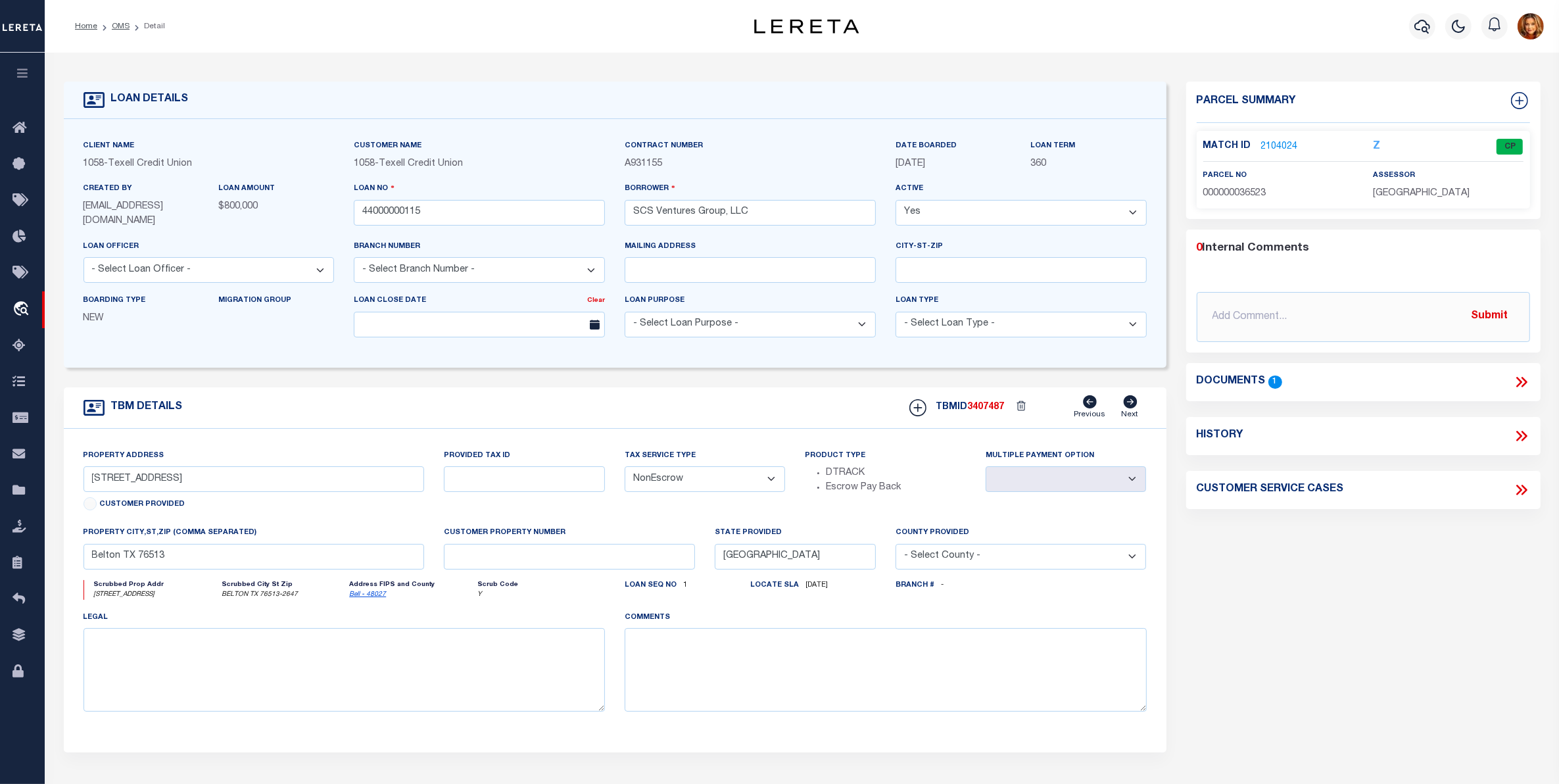
click at [1283, 142] on link "2104024" at bounding box center [1279, 147] width 37 height 14
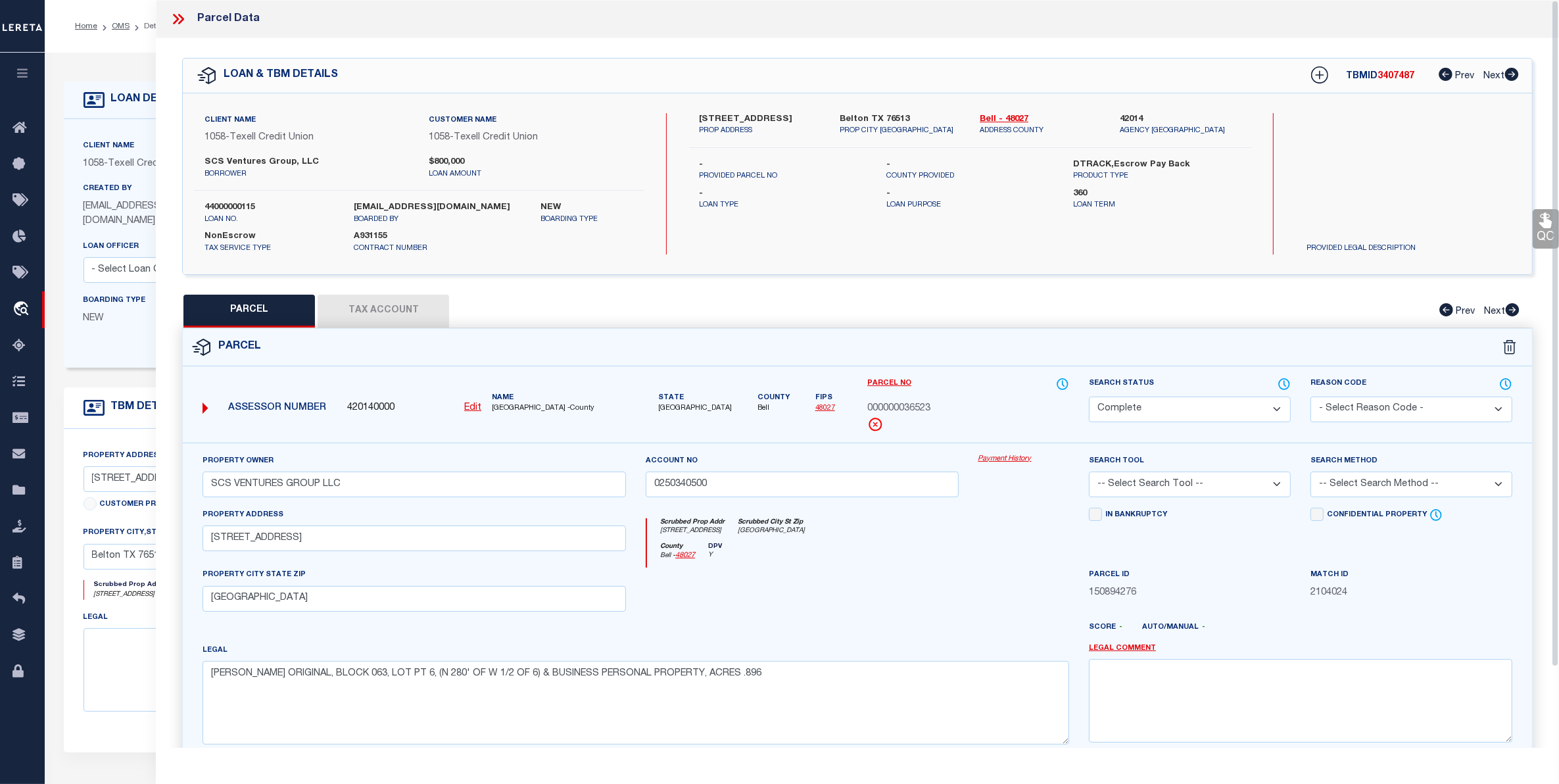
click at [369, 309] on button "Tax Account" at bounding box center [383, 310] width 132 height 33
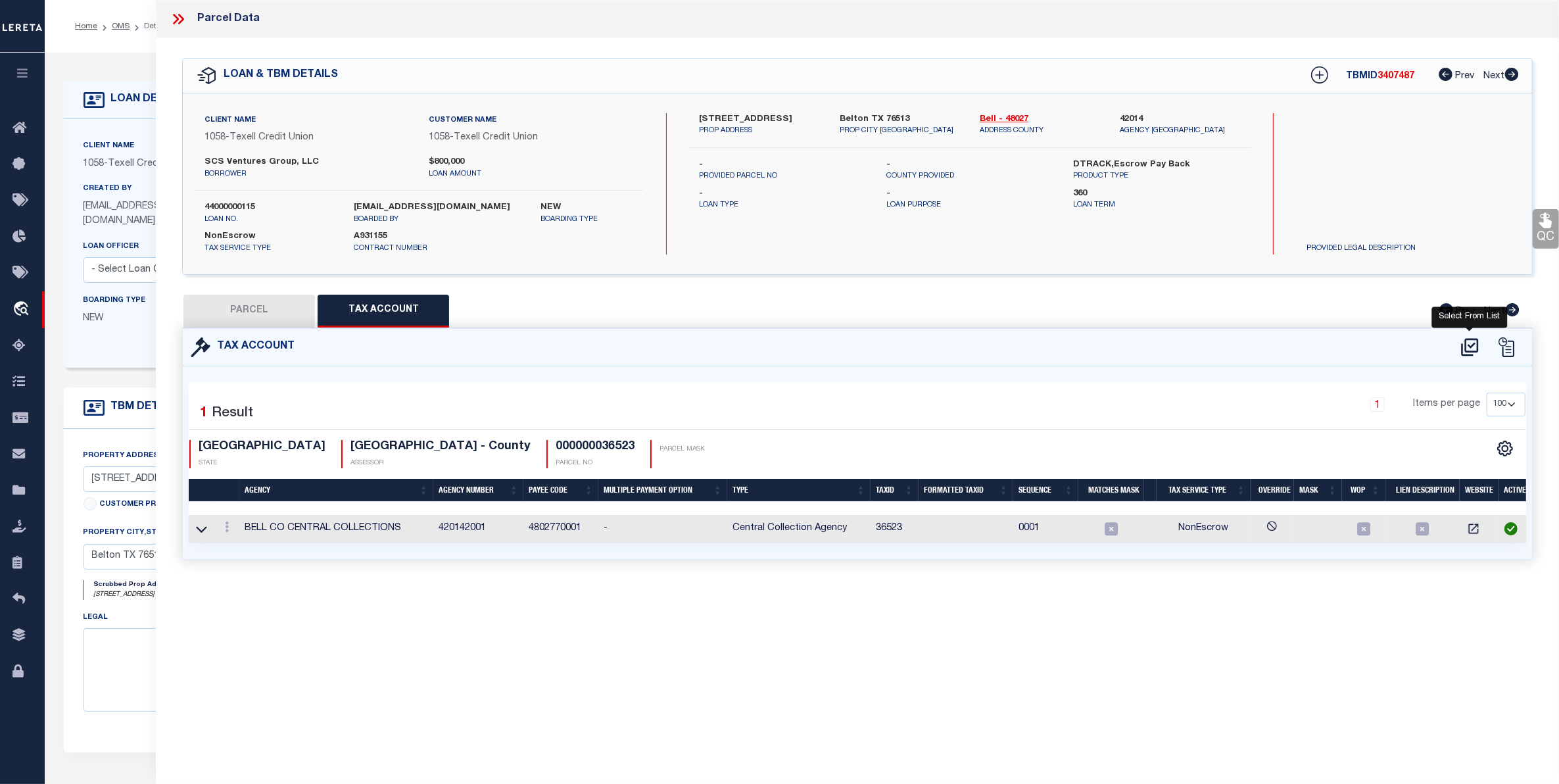
click at [1471, 340] on icon at bounding box center [1470, 347] width 22 height 21
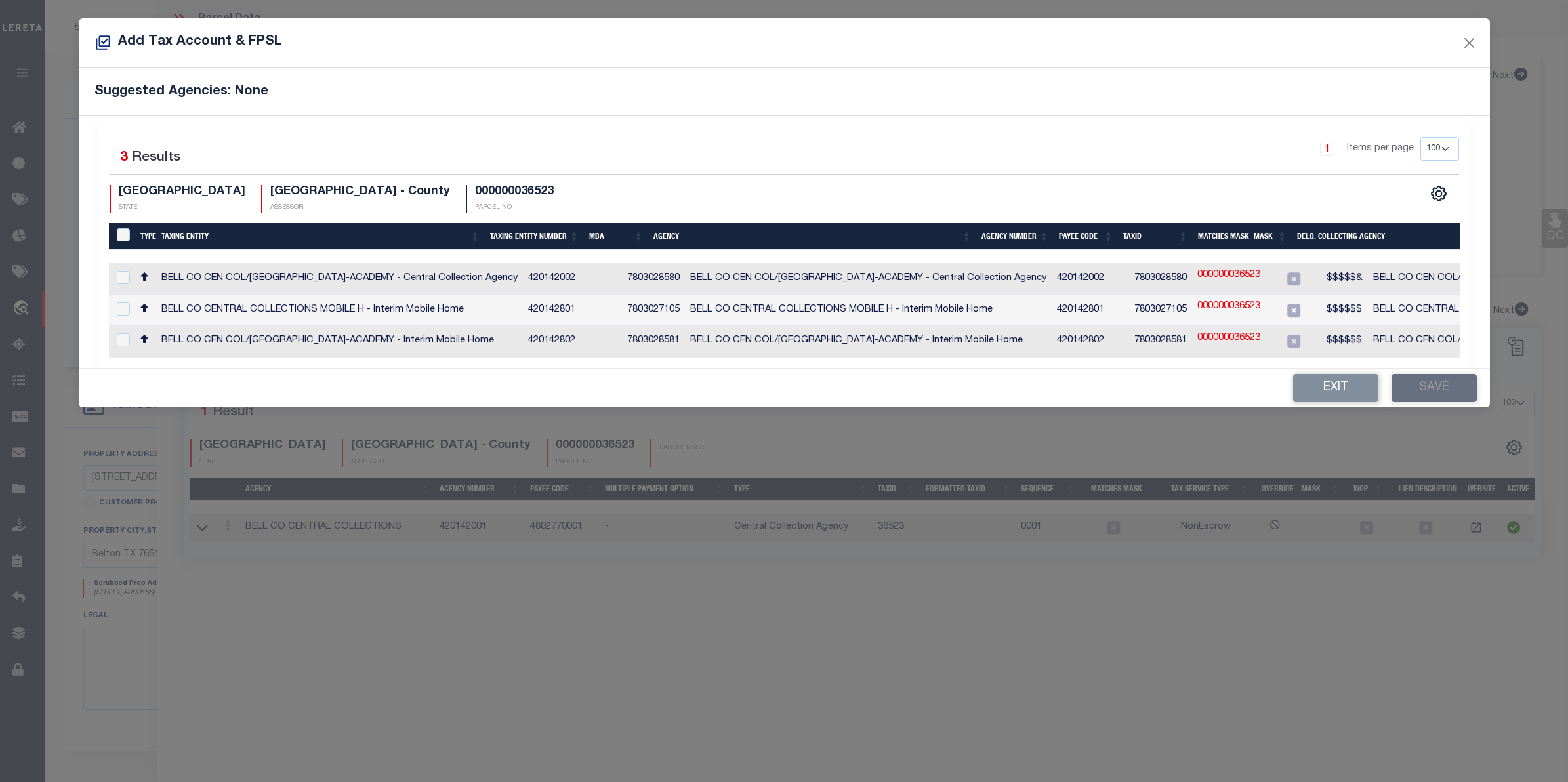
drag, startPoint x: 1341, startPoint y: 385, endPoint x: 1095, endPoint y: 239, distance: 286.1
click at [1331, 380] on button "Exit" at bounding box center [1335, 388] width 86 height 28
